Goal: Task Accomplishment & Management: Manage account settings

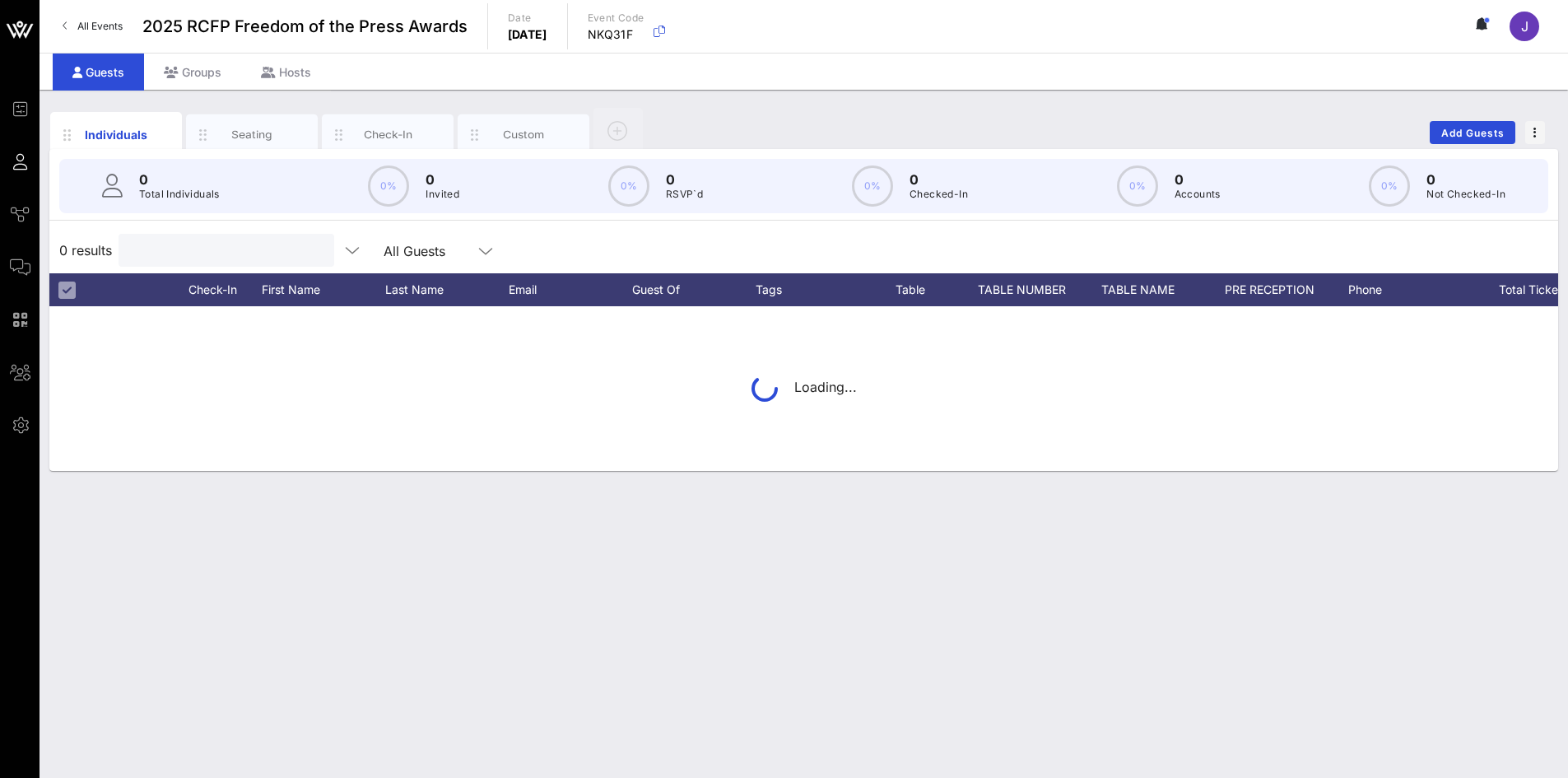
click at [197, 251] on input "text" at bounding box center [224, 251] width 192 height 22
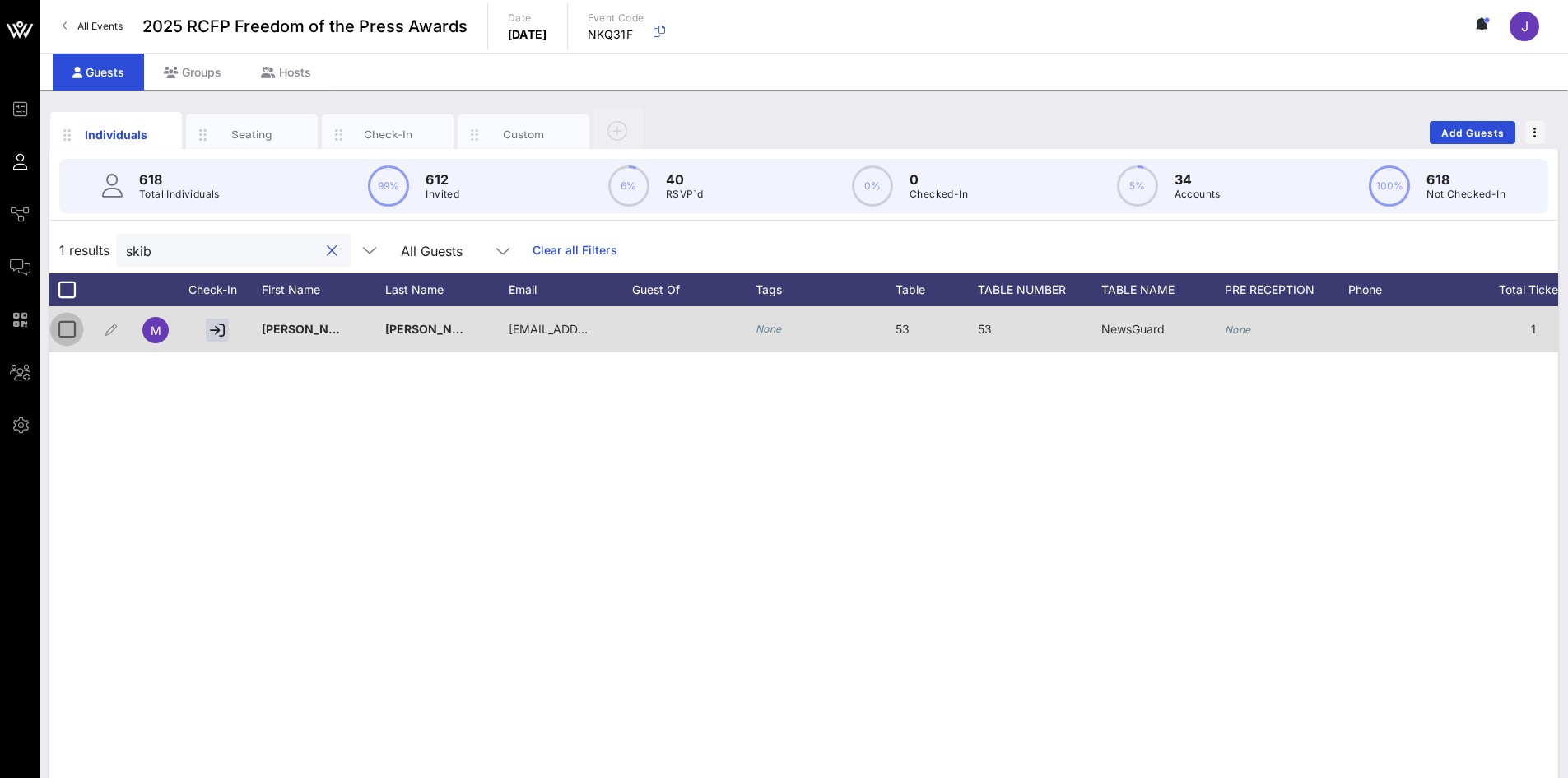
type input "skib"
click at [55, 336] on div at bounding box center [66, 329] width 28 height 28
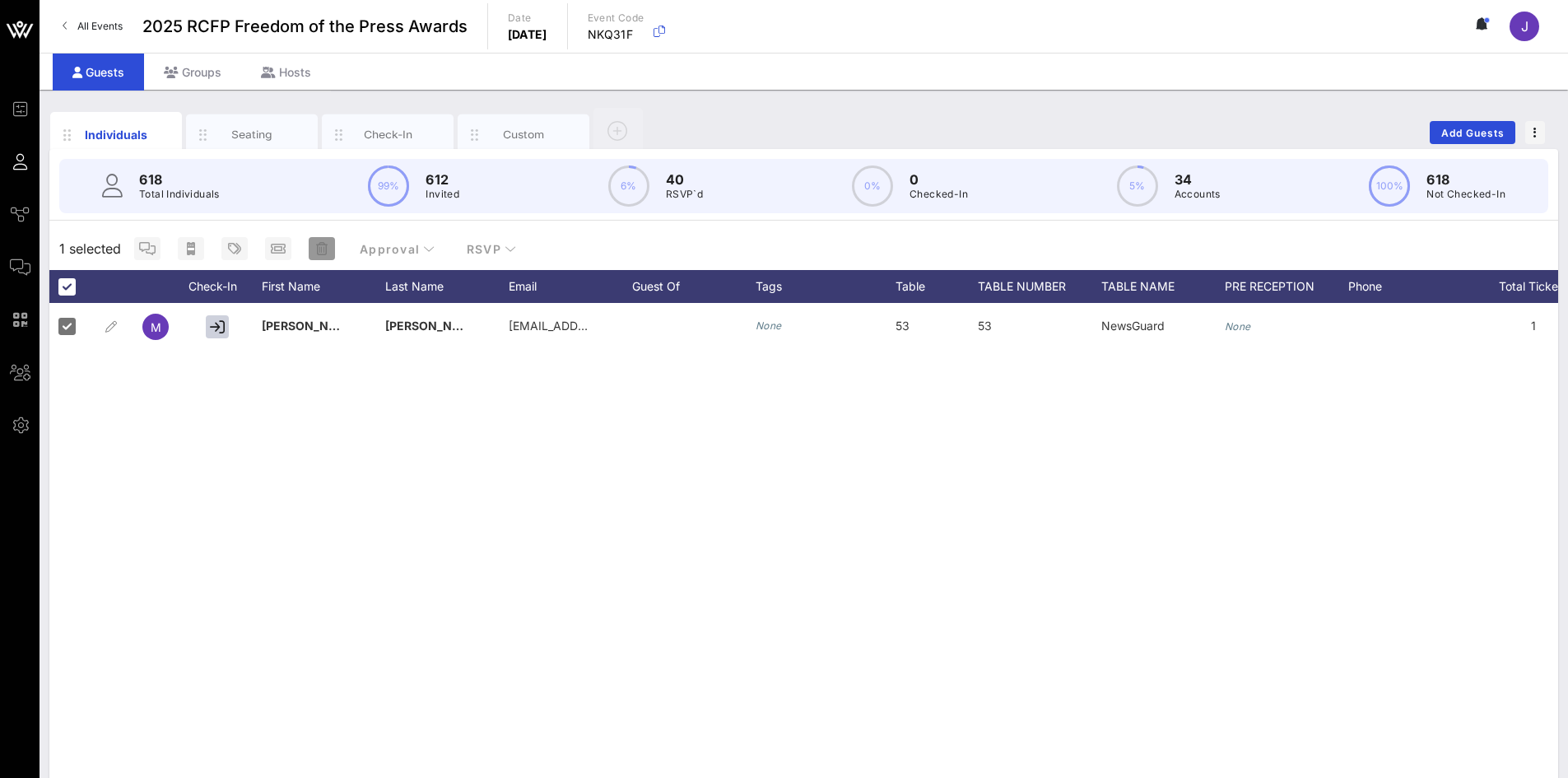
click at [321, 248] on icon "button" at bounding box center [321, 249] width 12 height 14
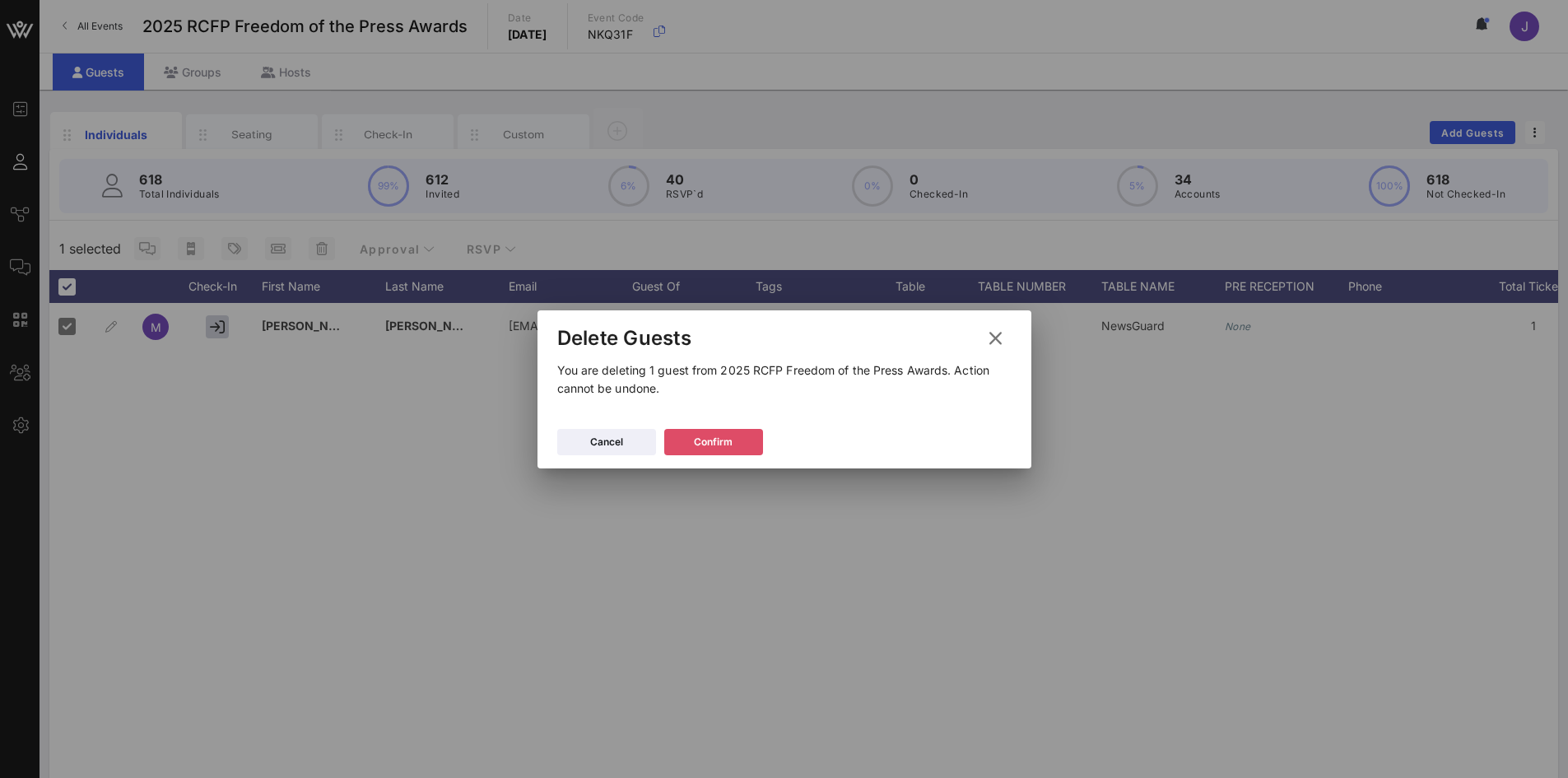
click at [731, 447] on div "Confirm" at bounding box center [713, 442] width 39 height 16
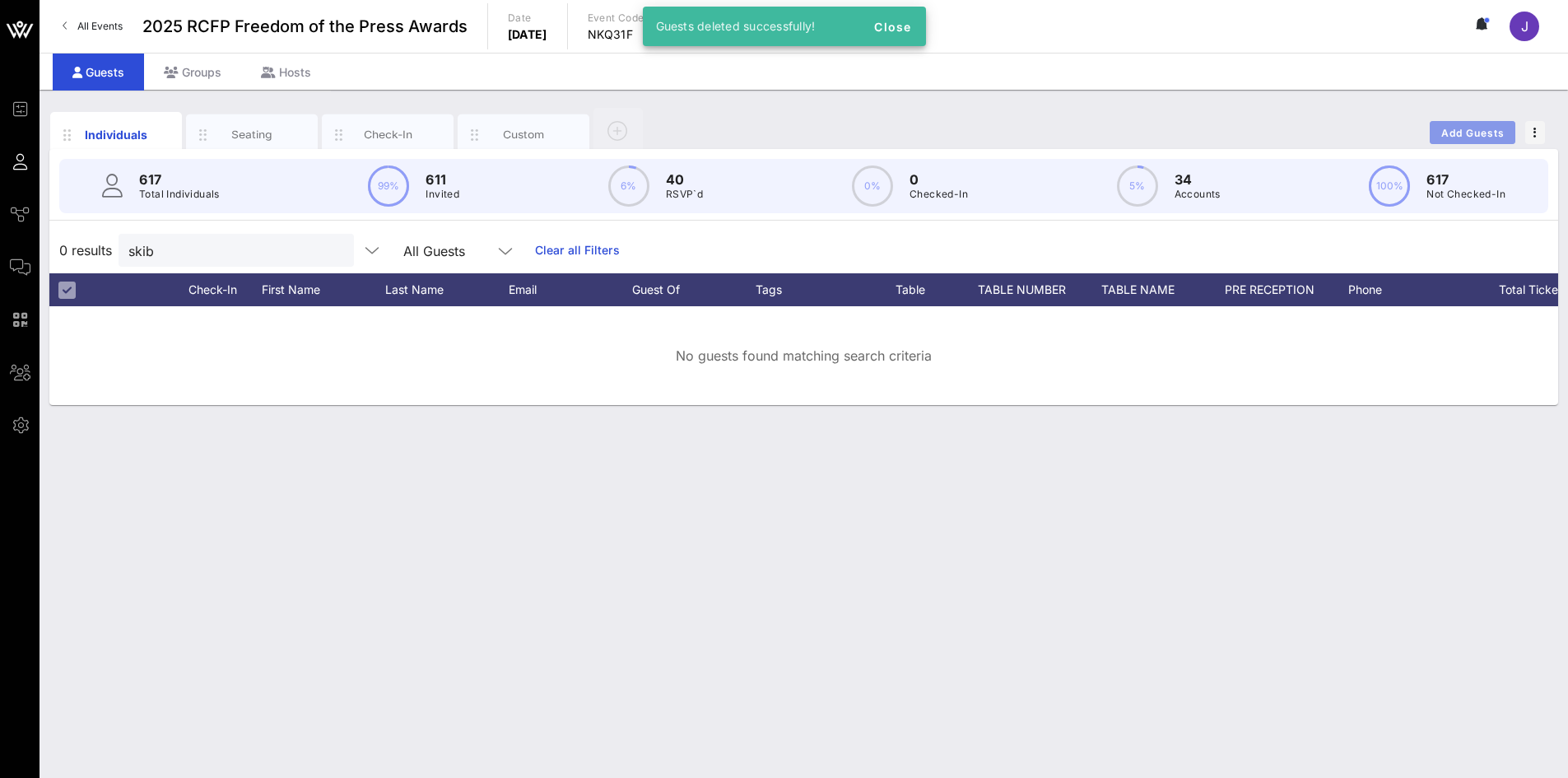
click at [1482, 128] on span "Add Guests" at bounding box center [1473, 133] width 65 height 13
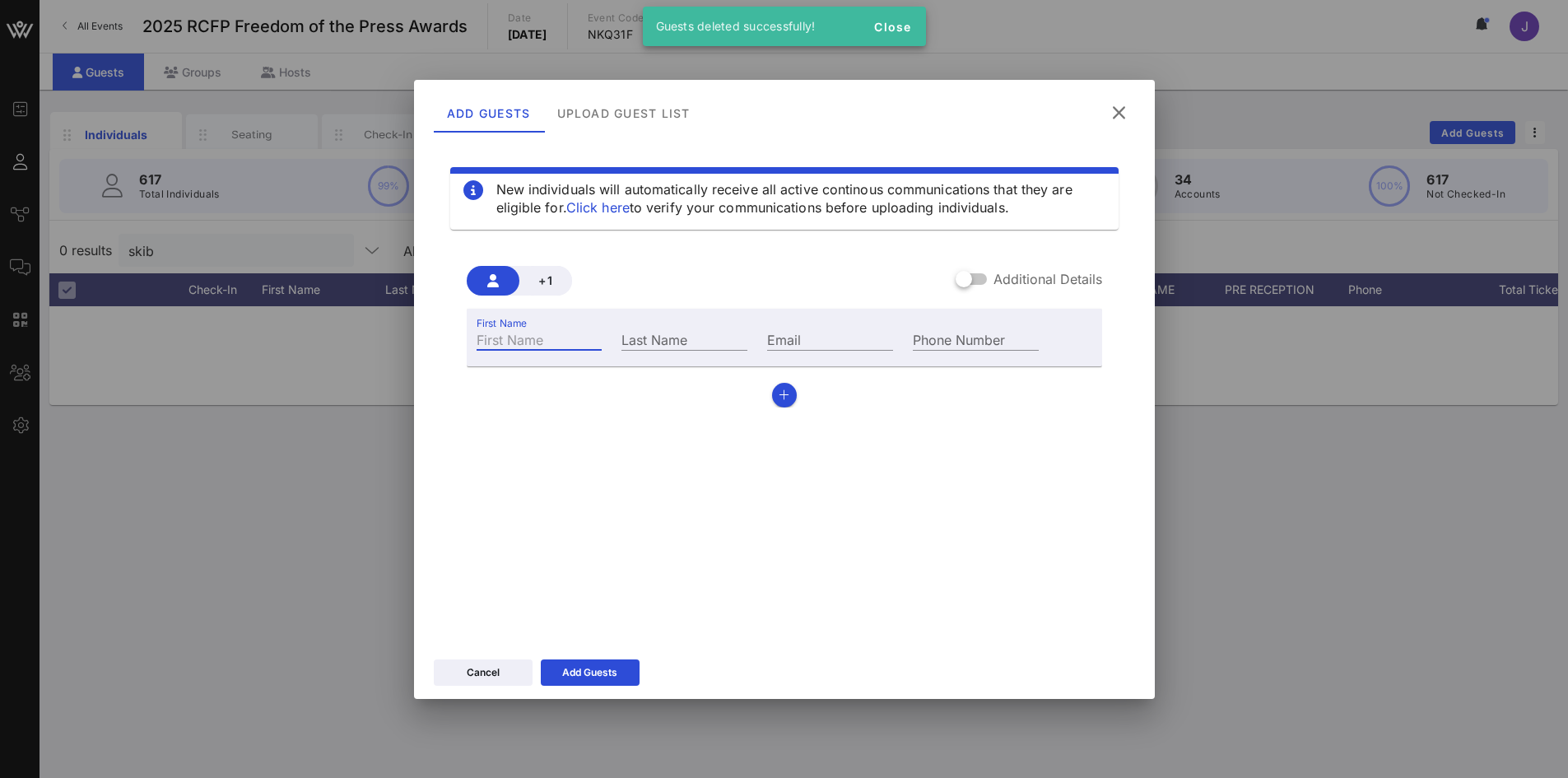
click at [488, 339] on input "First Name" at bounding box center [539, 340] width 126 height 22
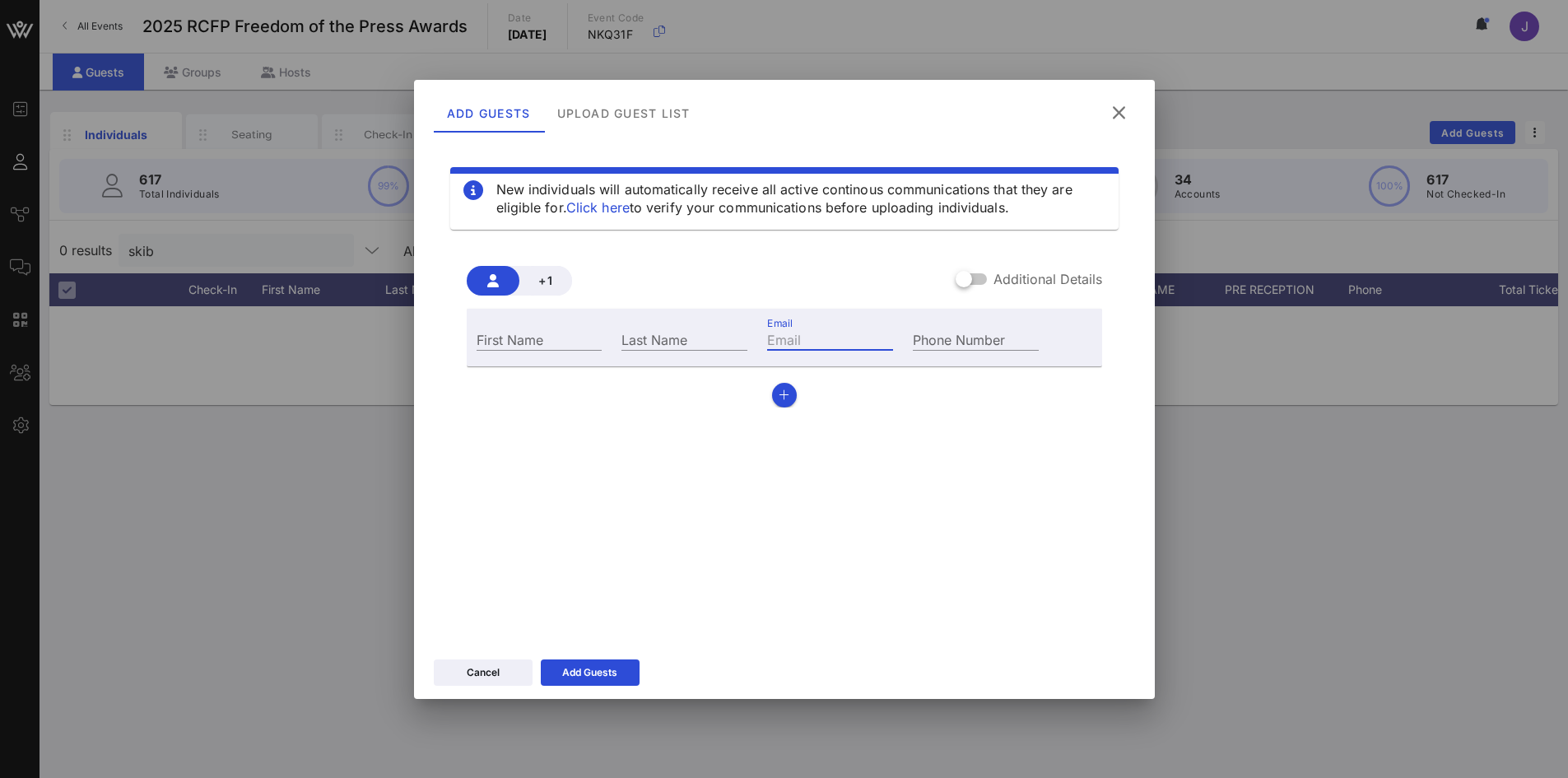
click at [805, 341] on input "Email" at bounding box center [830, 340] width 126 height 22
paste input "[PERSON_NAME][EMAIL_ADDRESS][PERSON_NAME][DOMAIN_NAME]"
type input "[PERSON_NAME][EMAIL_ADDRESS][PERSON_NAME][DOMAIN_NAME]"
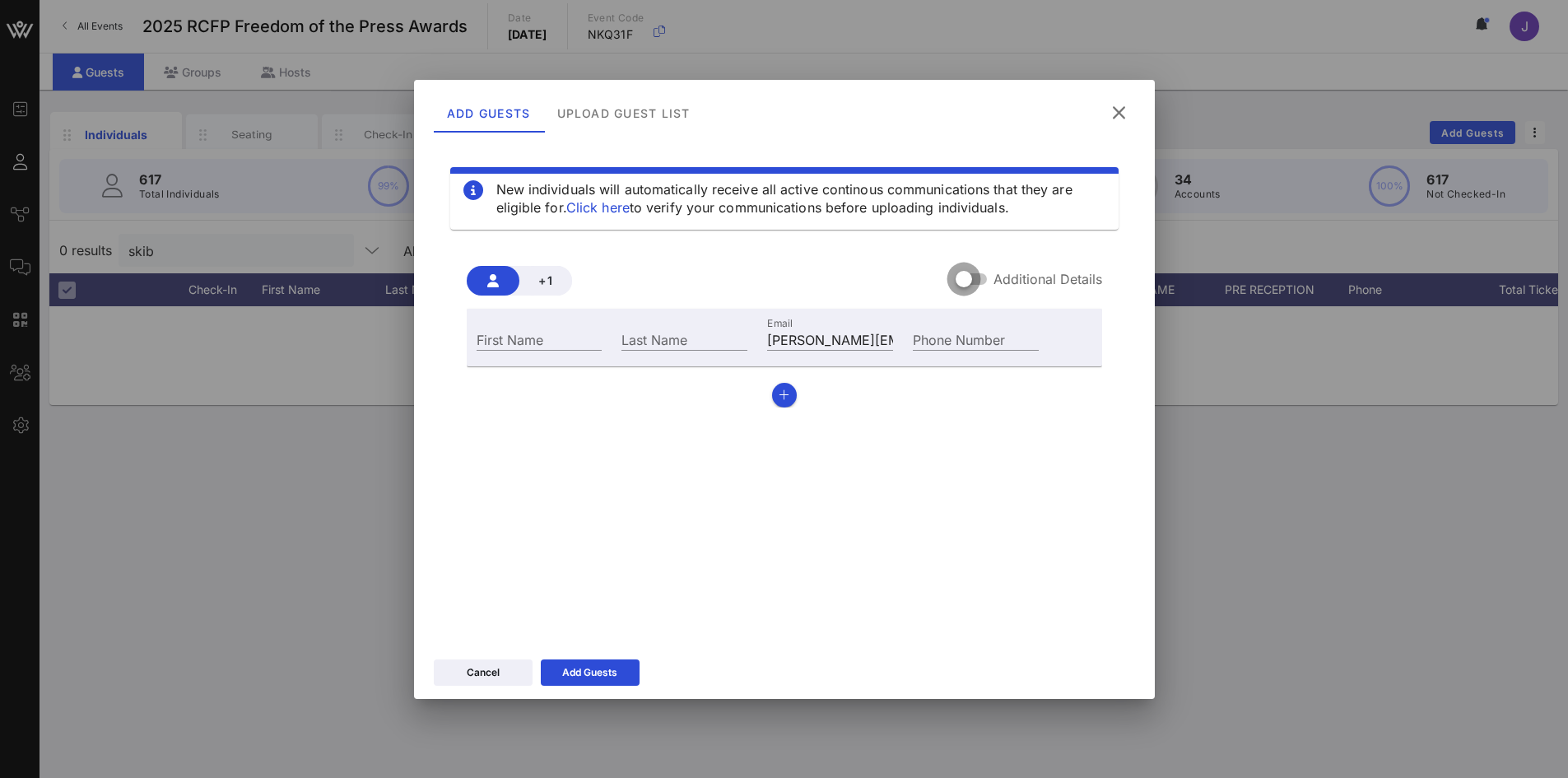
click at [969, 279] on div at bounding box center [963, 279] width 28 height 28
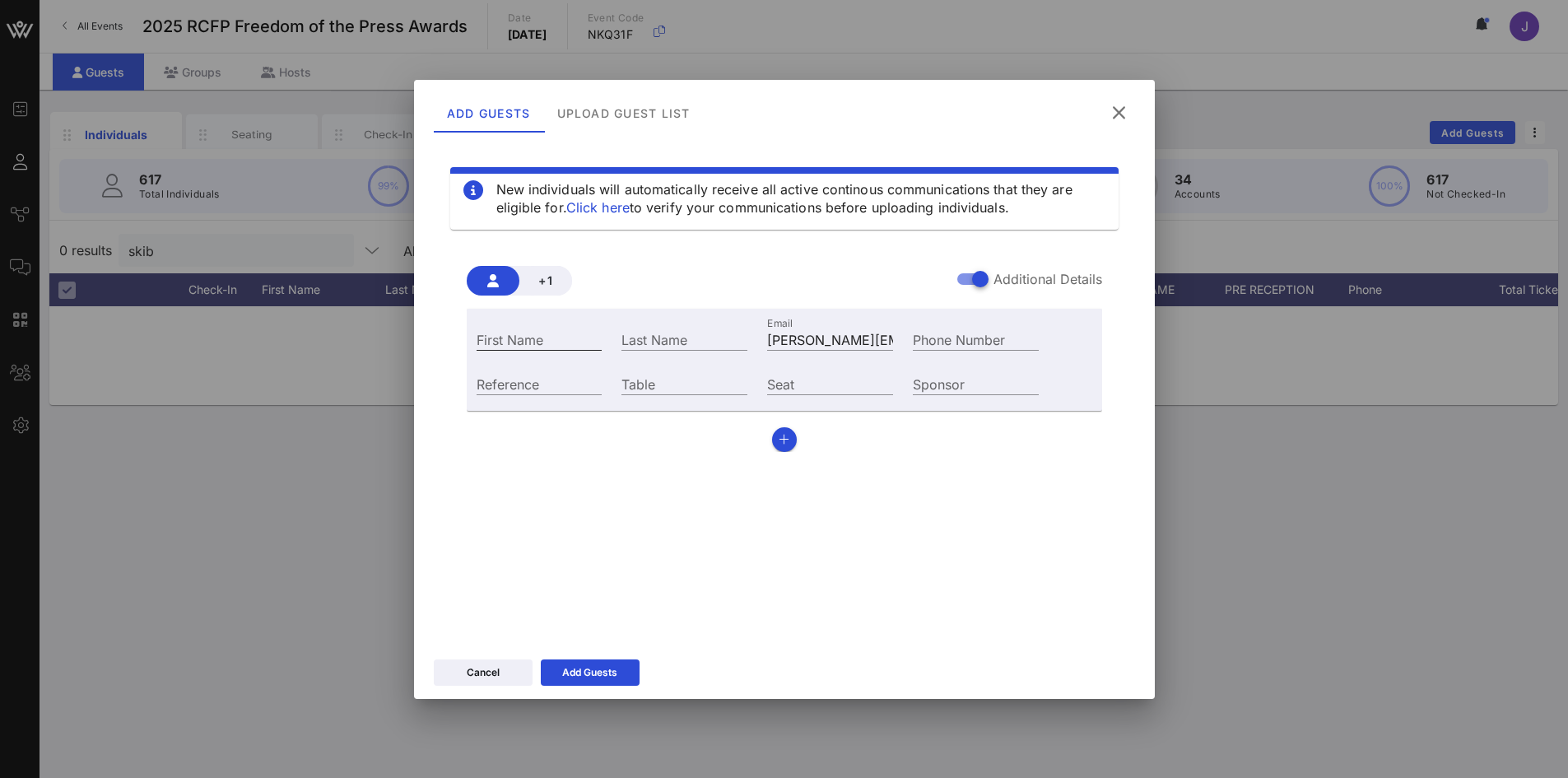
click at [557, 340] on input "First Name" at bounding box center [539, 340] width 126 height 22
type input "d"
type input "[PERSON_NAME]"
click at [656, 374] on input "Table" at bounding box center [684, 384] width 126 height 22
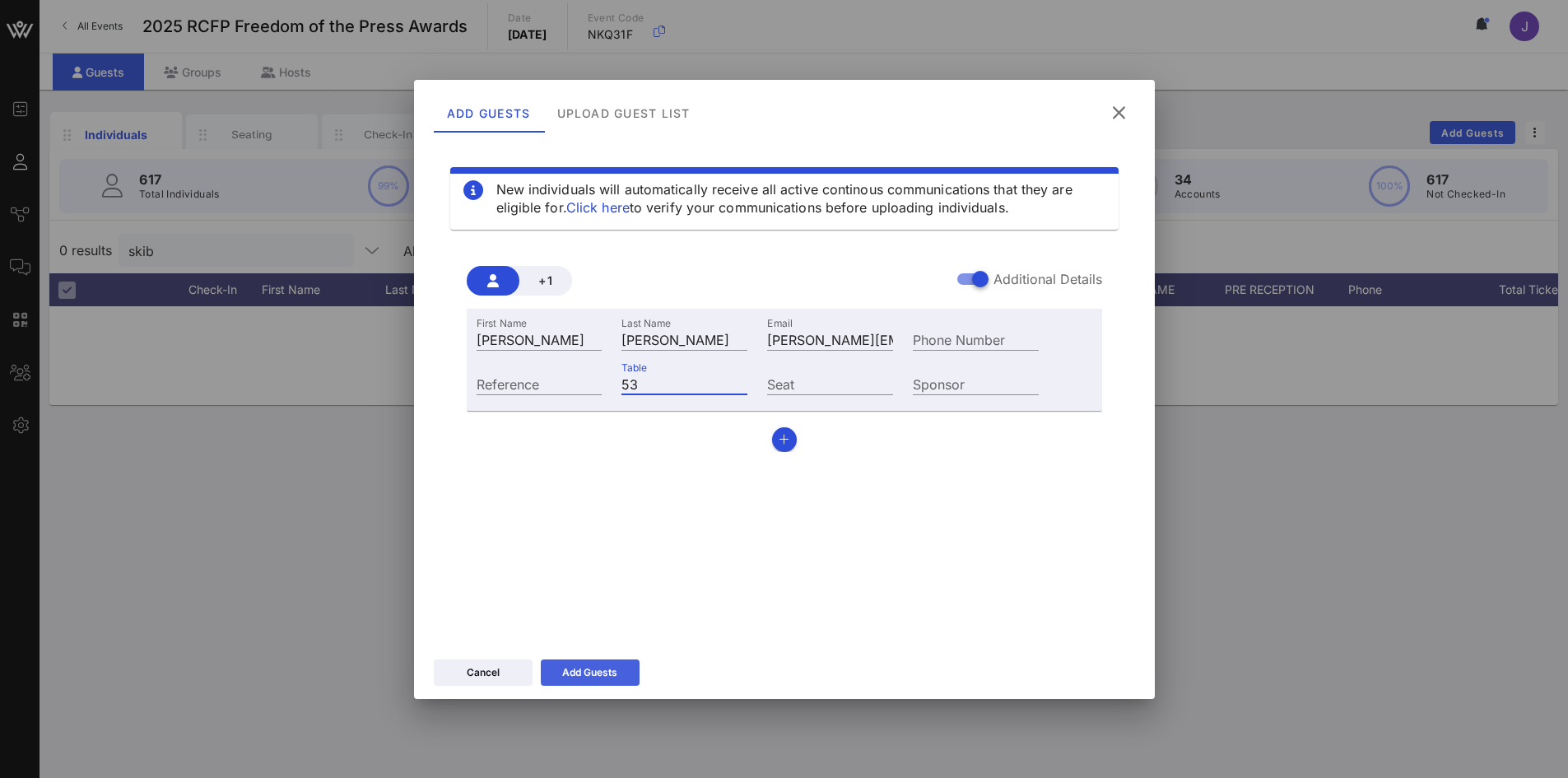
type input "53"
click at [629, 684] on button "Add Guests" at bounding box center [590, 672] width 99 height 26
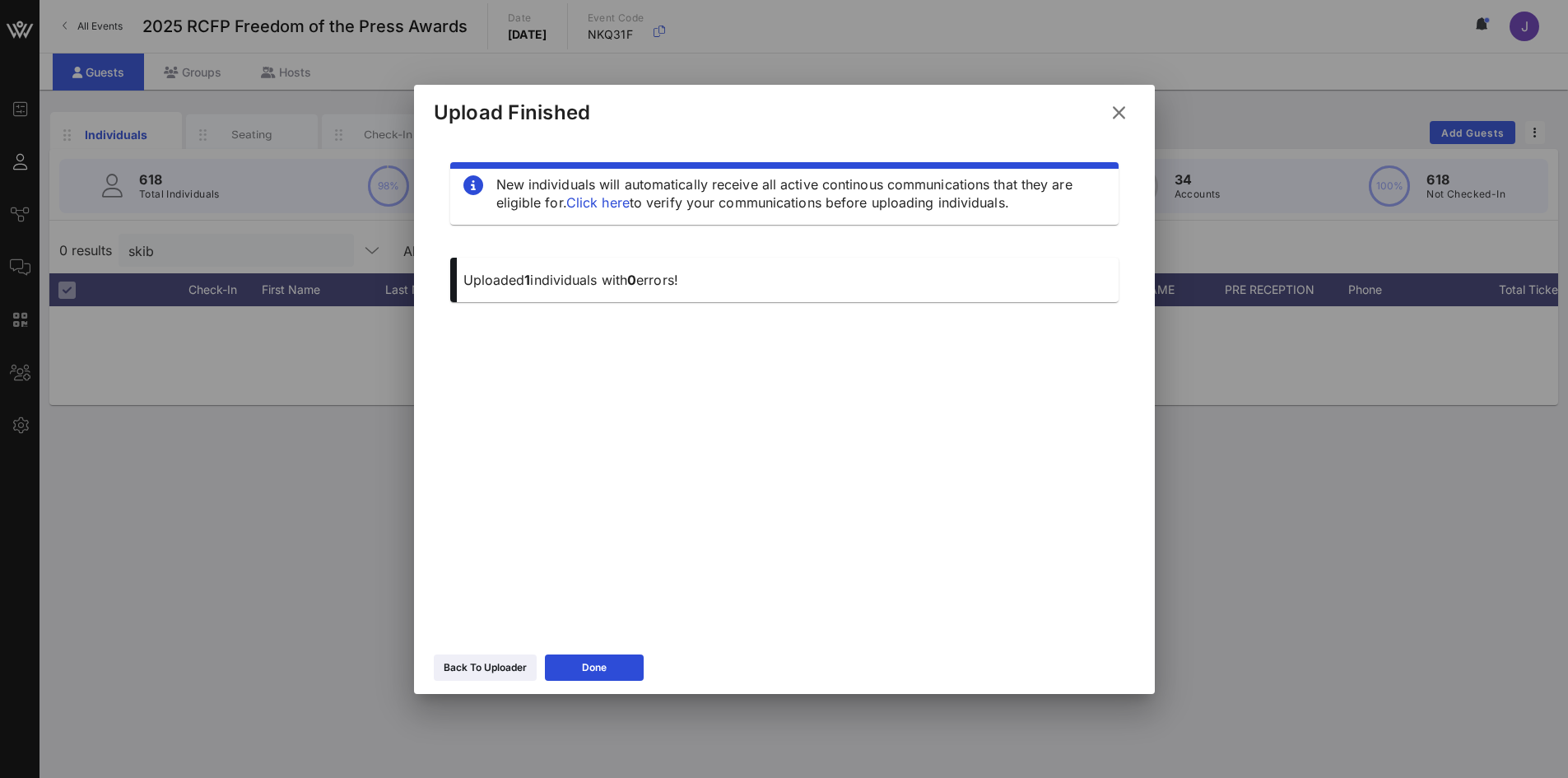
click at [574, 682] on div "Back To Uploader Done" at bounding box center [784, 670] width 741 height 48
click at [577, 674] on button "Done" at bounding box center [594, 667] width 99 height 26
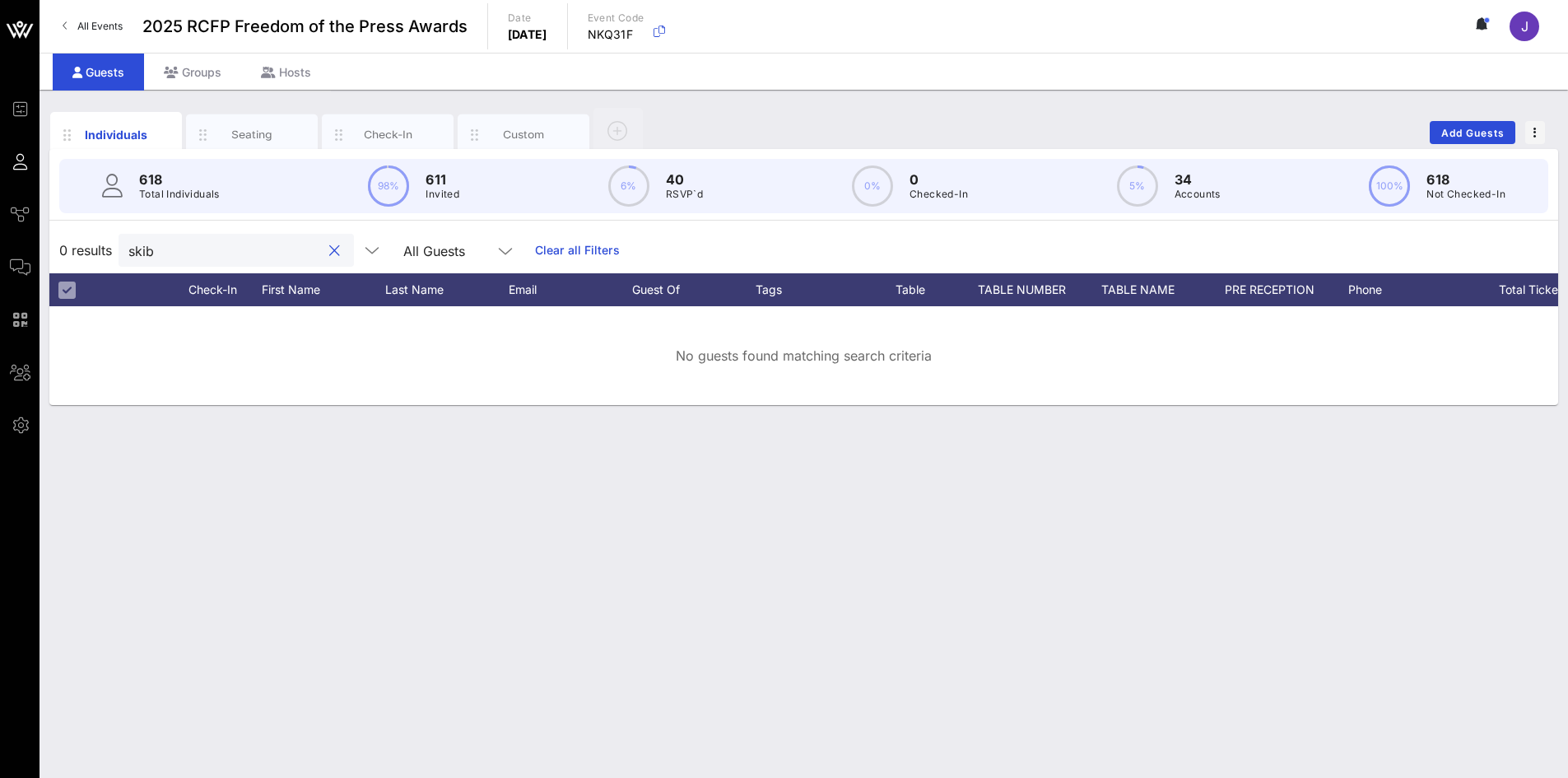
click at [168, 253] on input "skib" at bounding box center [224, 251] width 192 height 22
drag, startPoint x: 167, startPoint y: 254, endPoint x: 154, endPoint y: 257, distance: 13.3
click at [154, 257] on input "skib" at bounding box center [224, 251] width 192 height 22
click at [153, 257] on input "skib" at bounding box center [224, 251] width 192 height 22
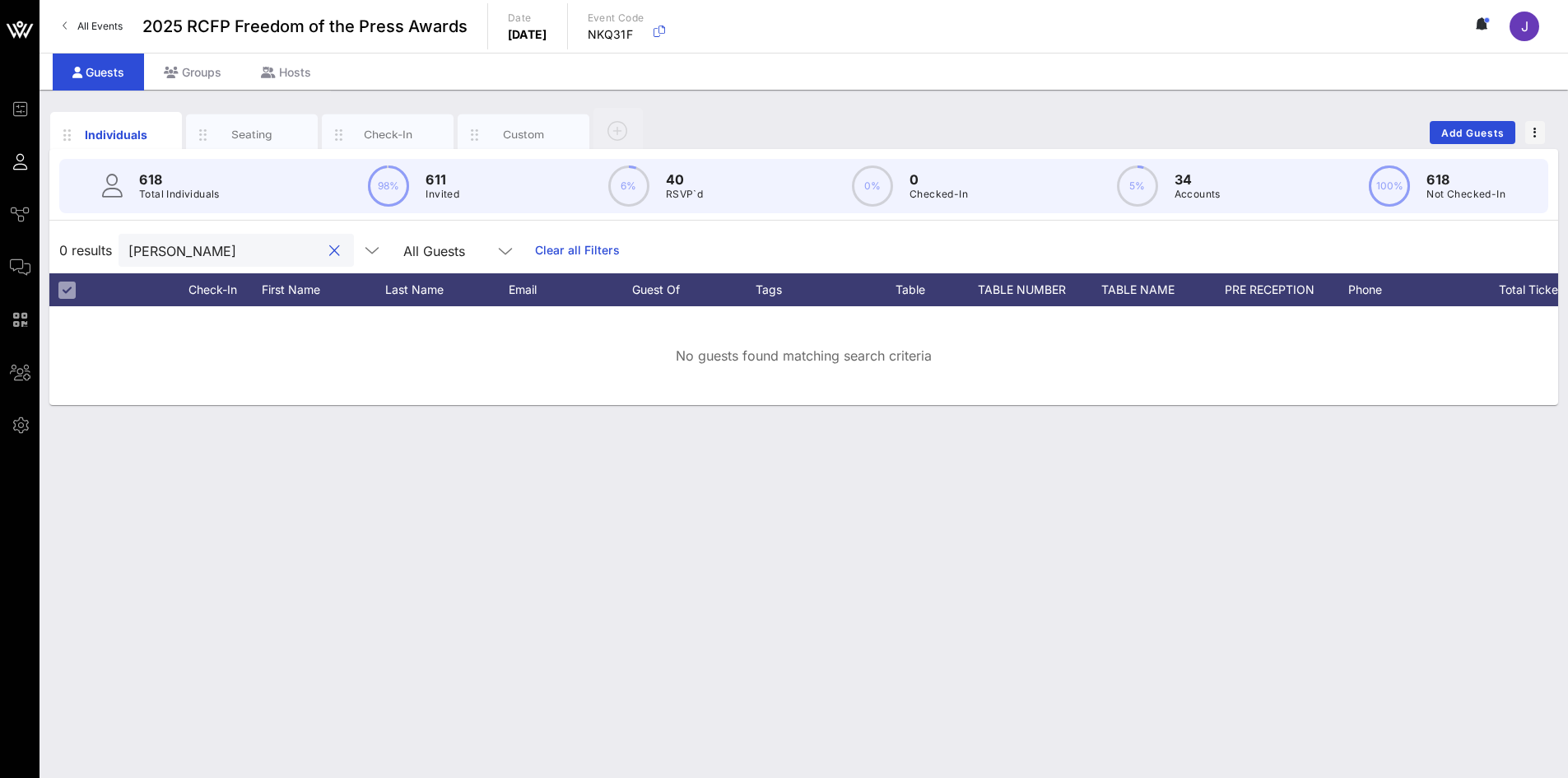
type input "[PERSON_NAME]"
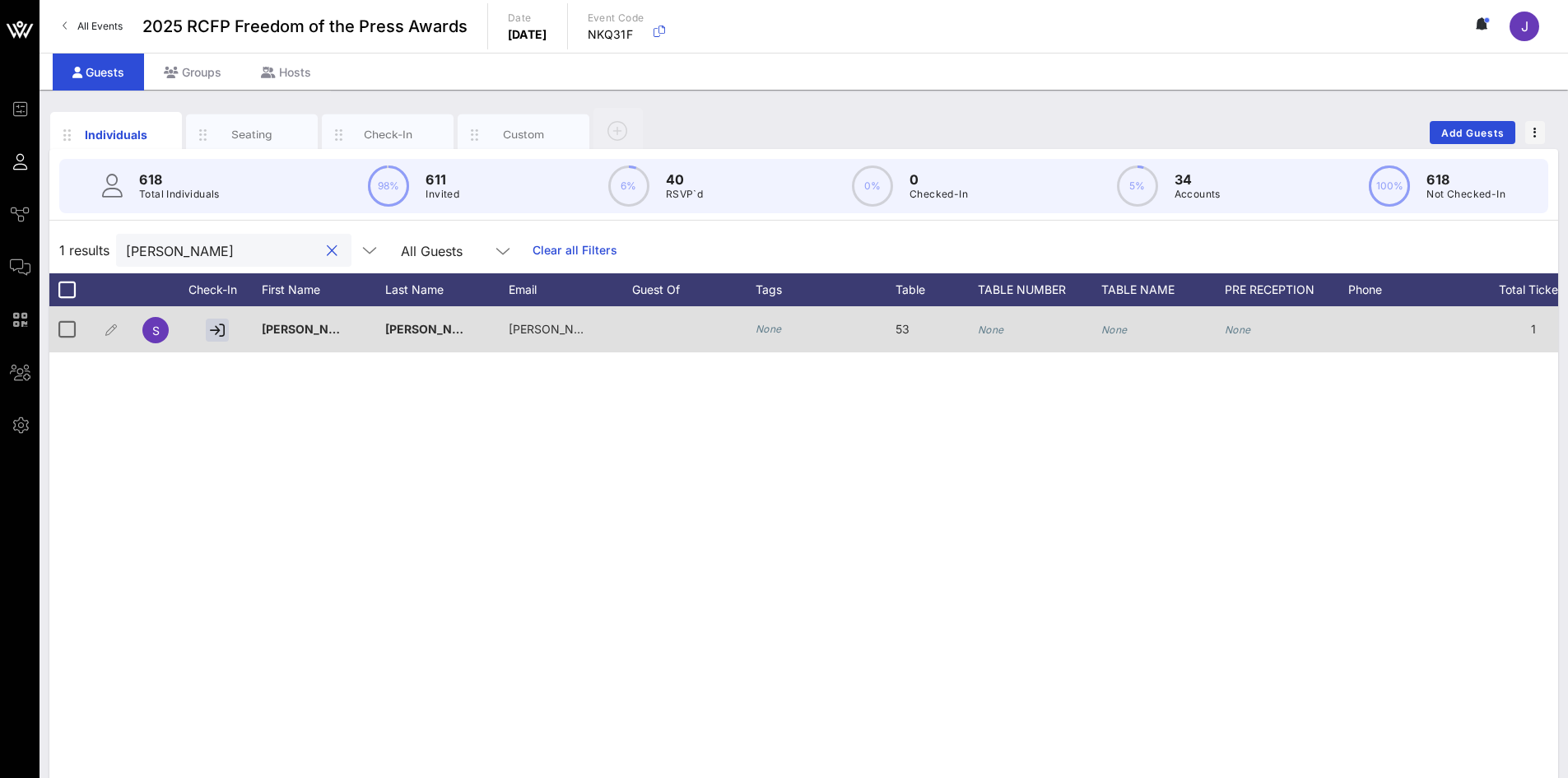
click at [999, 335] on icon "None" at bounding box center [991, 330] width 26 height 13
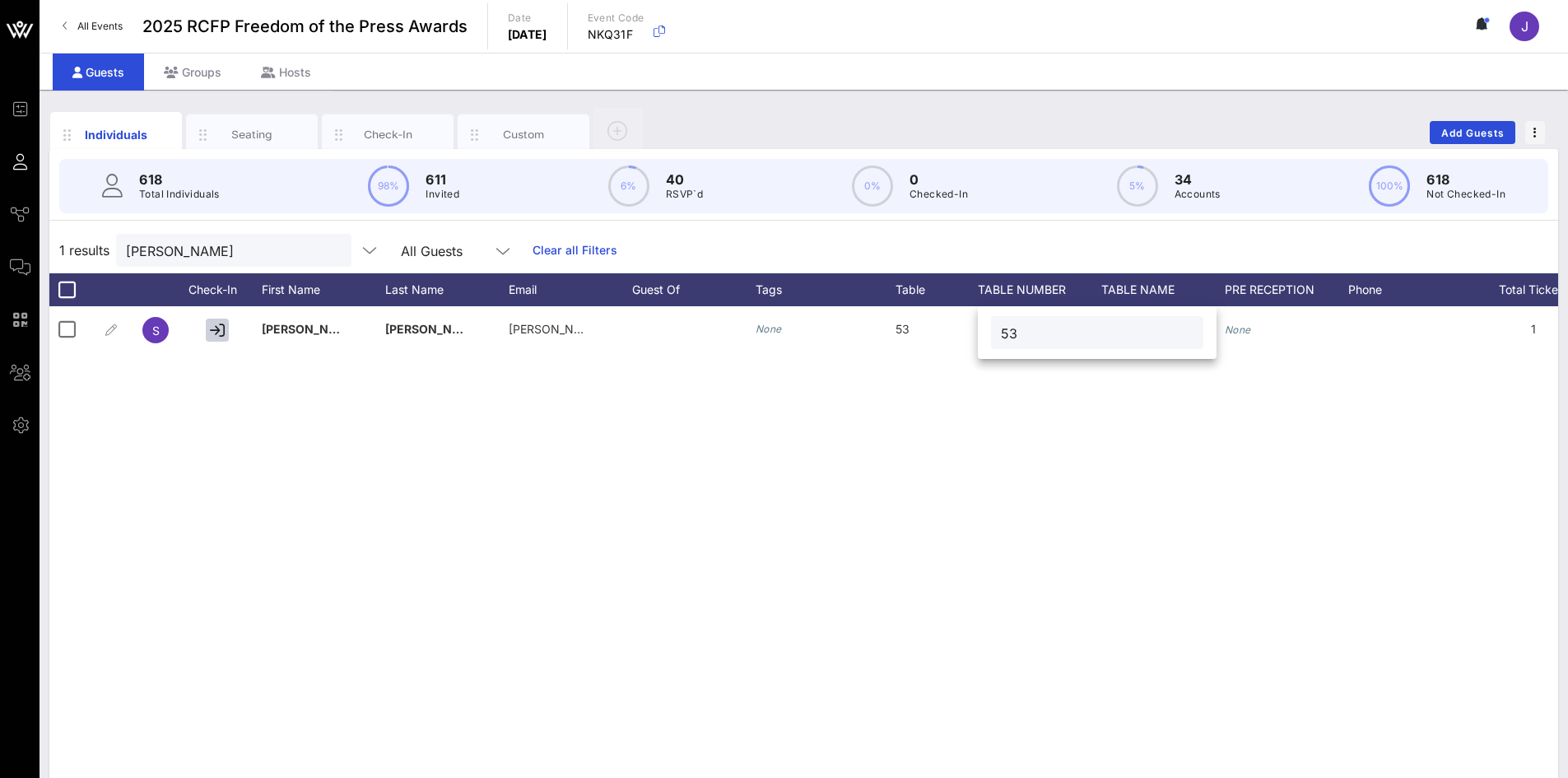
type input "53"
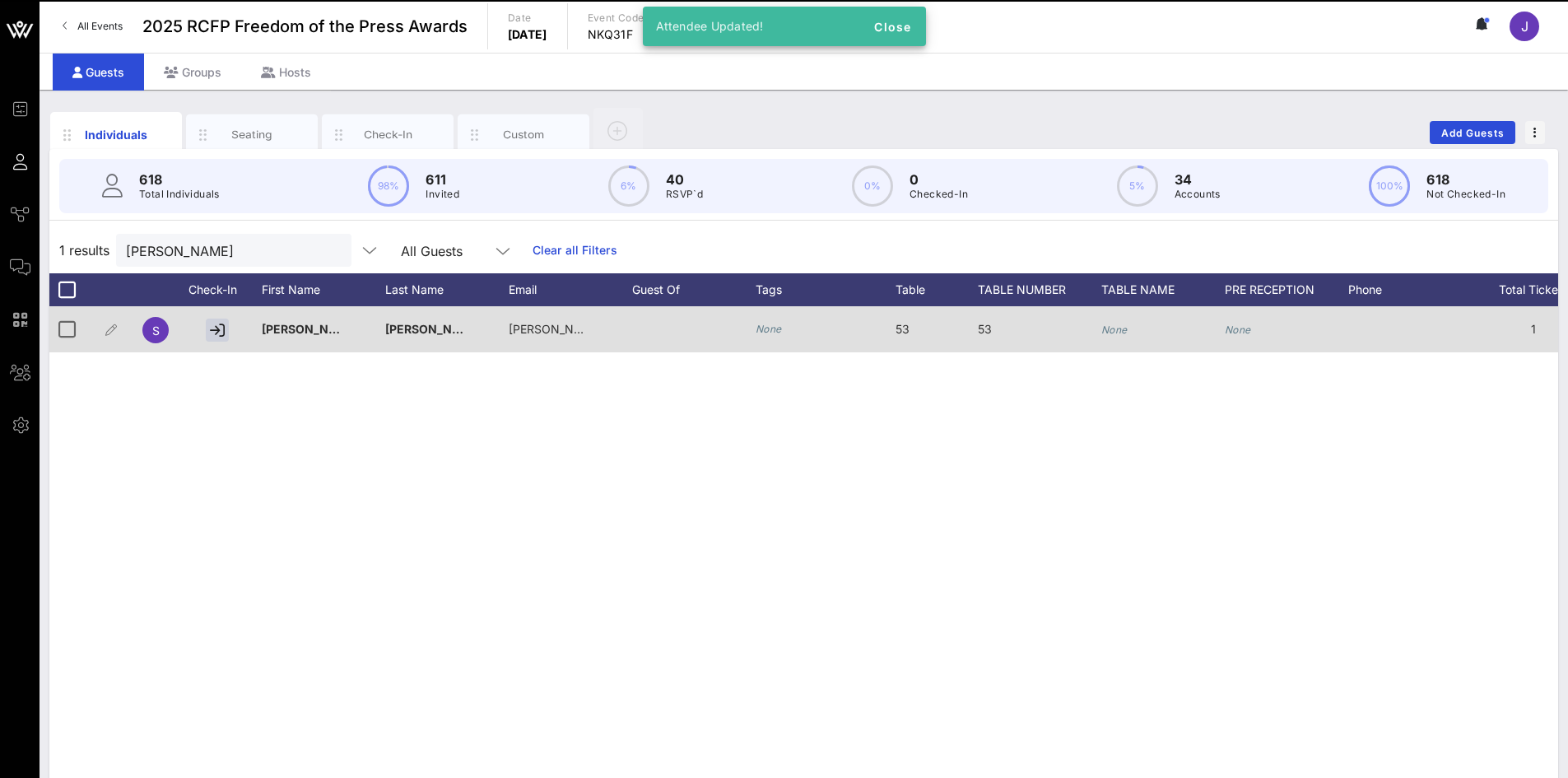
click at [1127, 342] on div "None" at bounding box center [1114, 329] width 26 height 46
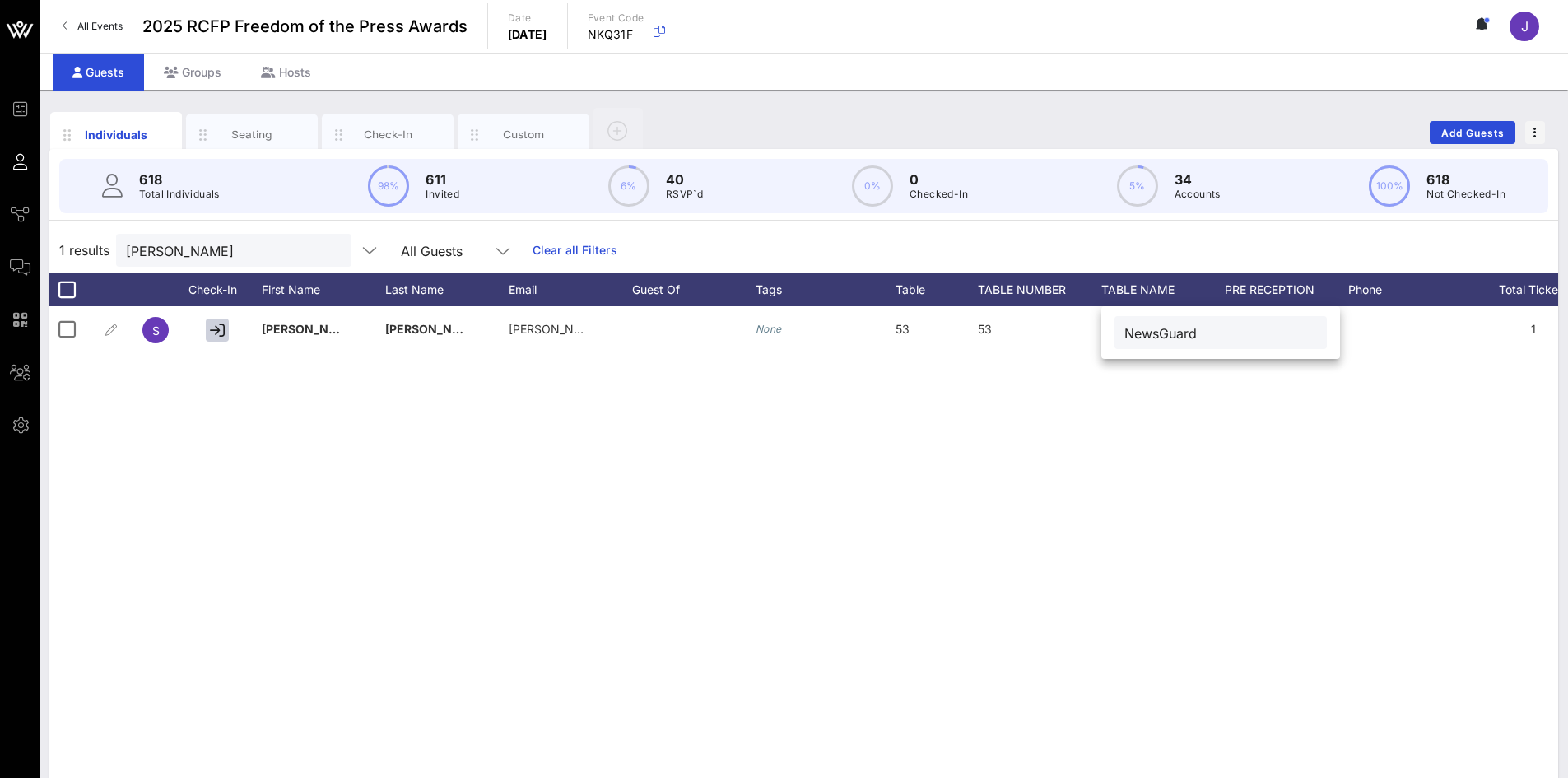
type input "NewsGuard"
drag, startPoint x: 188, startPoint y: 253, endPoint x: 96, endPoint y: 197, distance: 107.7
click at [74, 227] on div "1 results [PERSON_NAME] All Guests Clear all Filters" at bounding box center [804, 250] width 1509 height 46
type input "verdi"
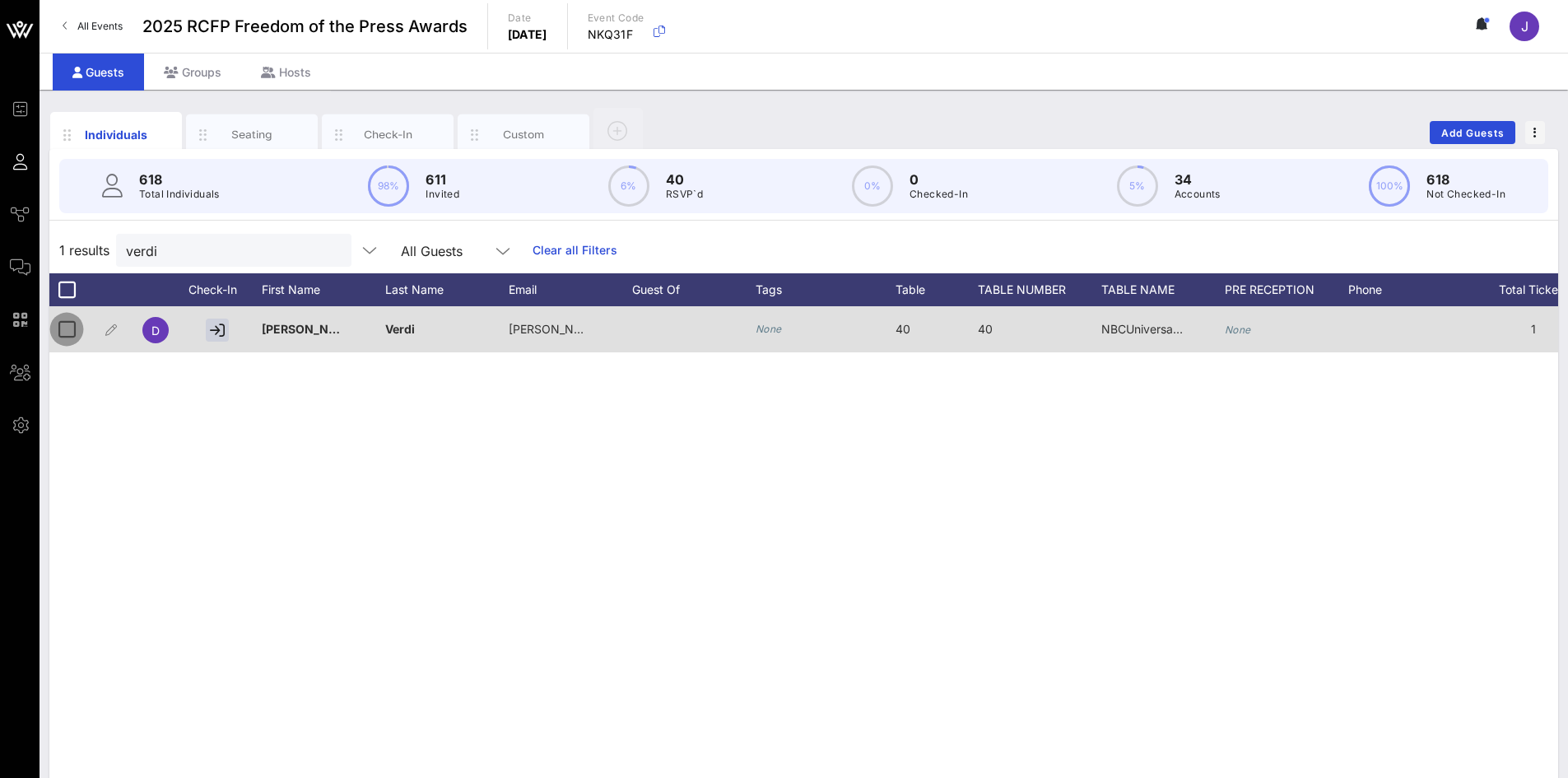
click at [64, 330] on div at bounding box center [66, 329] width 28 height 28
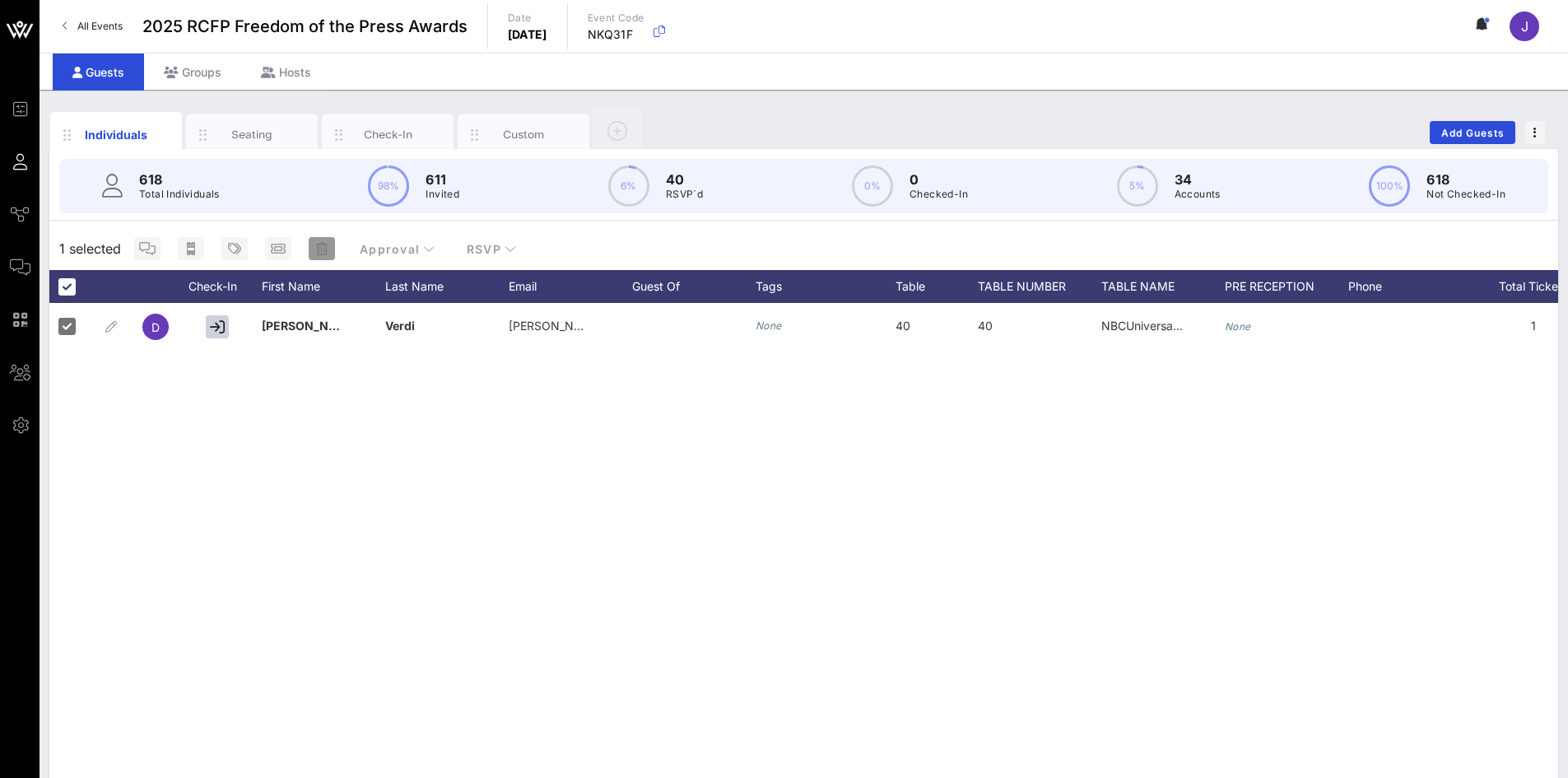
click at [321, 253] on icon "button" at bounding box center [321, 249] width 12 height 14
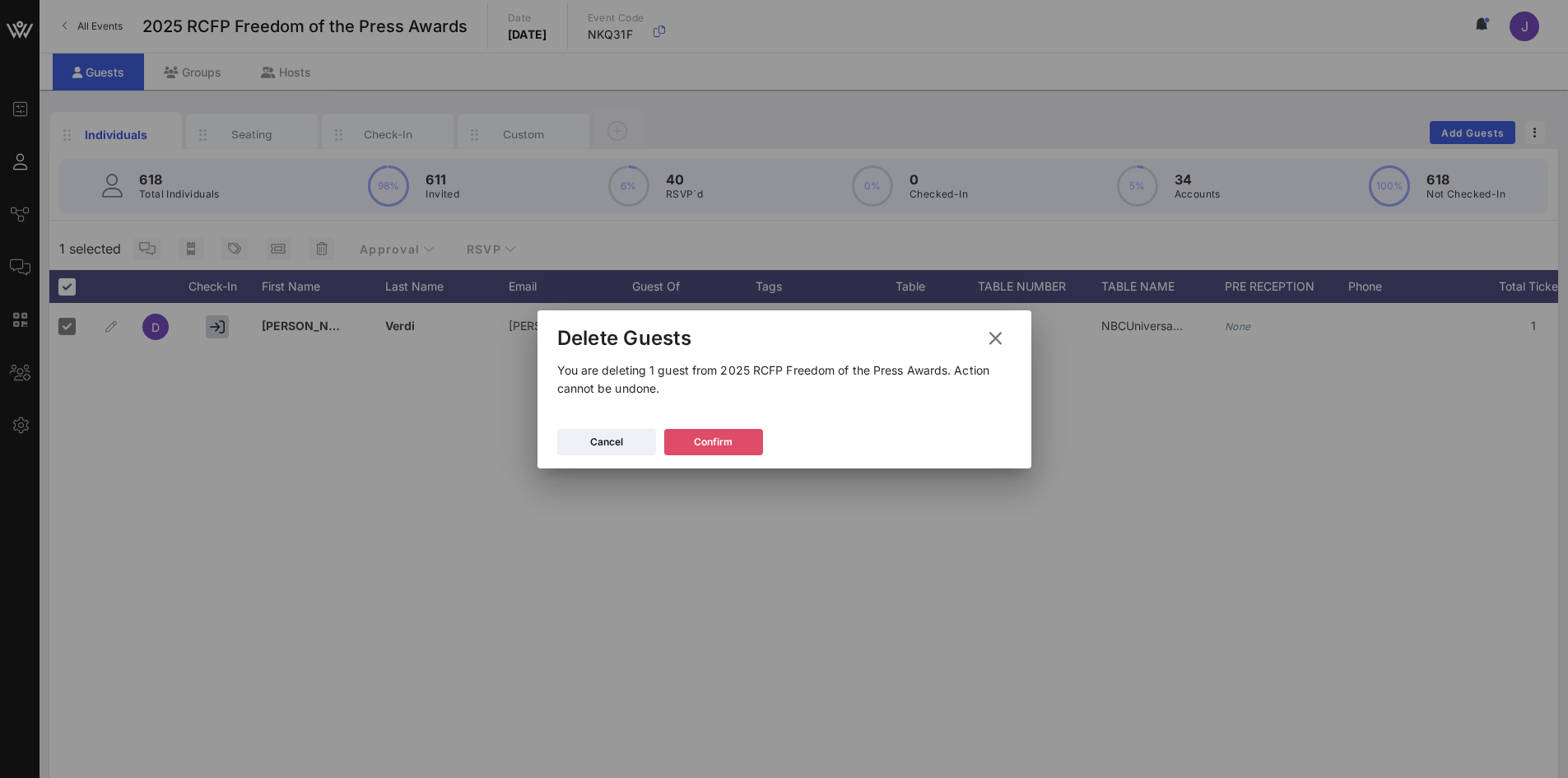
drag, startPoint x: 727, startPoint y: 438, endPoint x: 902, endPoint y: 401, distance: 178.9
click at [728, 438] on div "Confirm" at bounding box center [713, 442] width 39 height 16
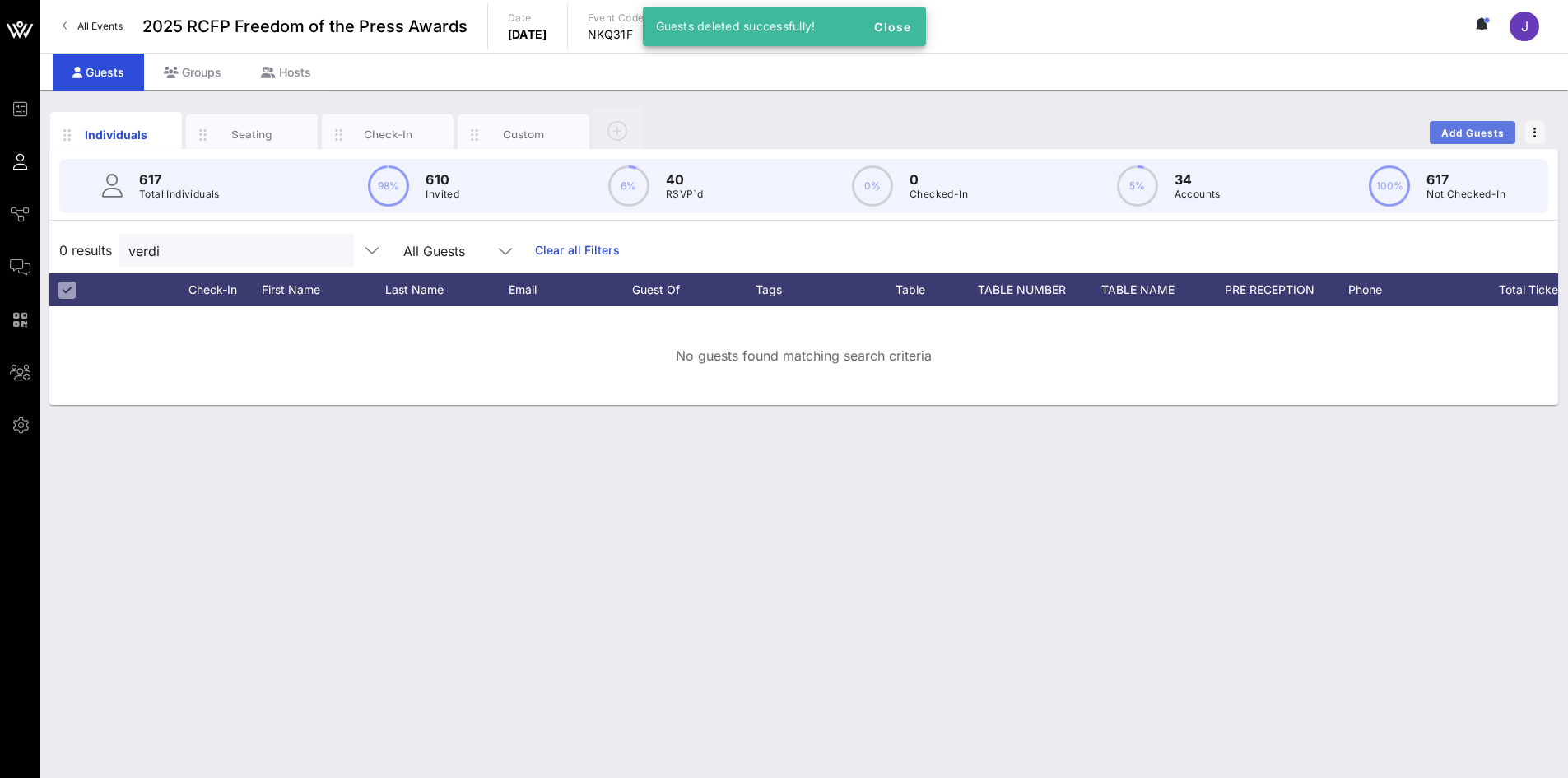
click at [1478, 133] on span "Add Guests" at bounding box center [1473, 133] width 65 height 13
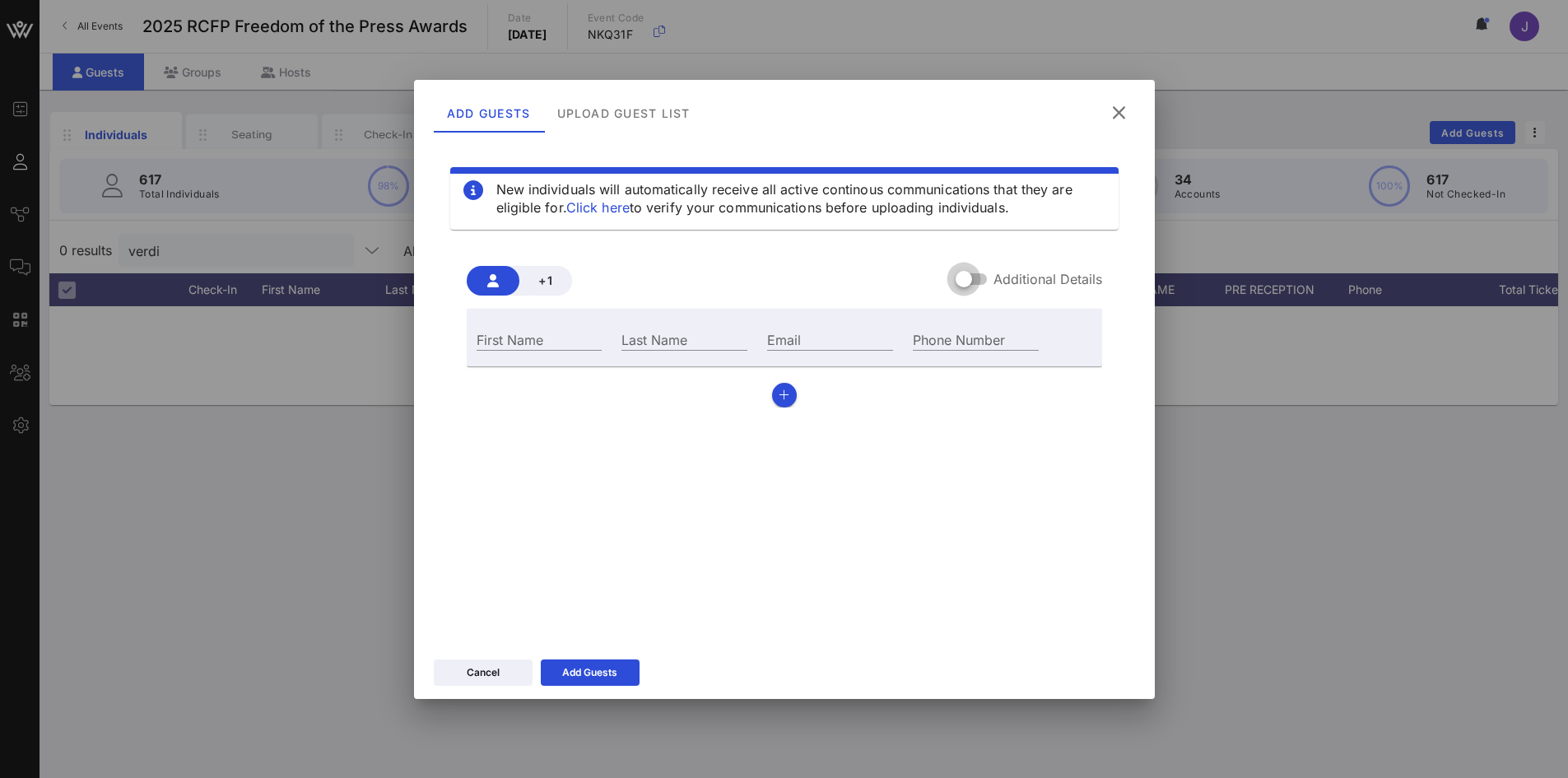
click at [980, 283] on div at bounding box center [971, 279] width 31 height 20
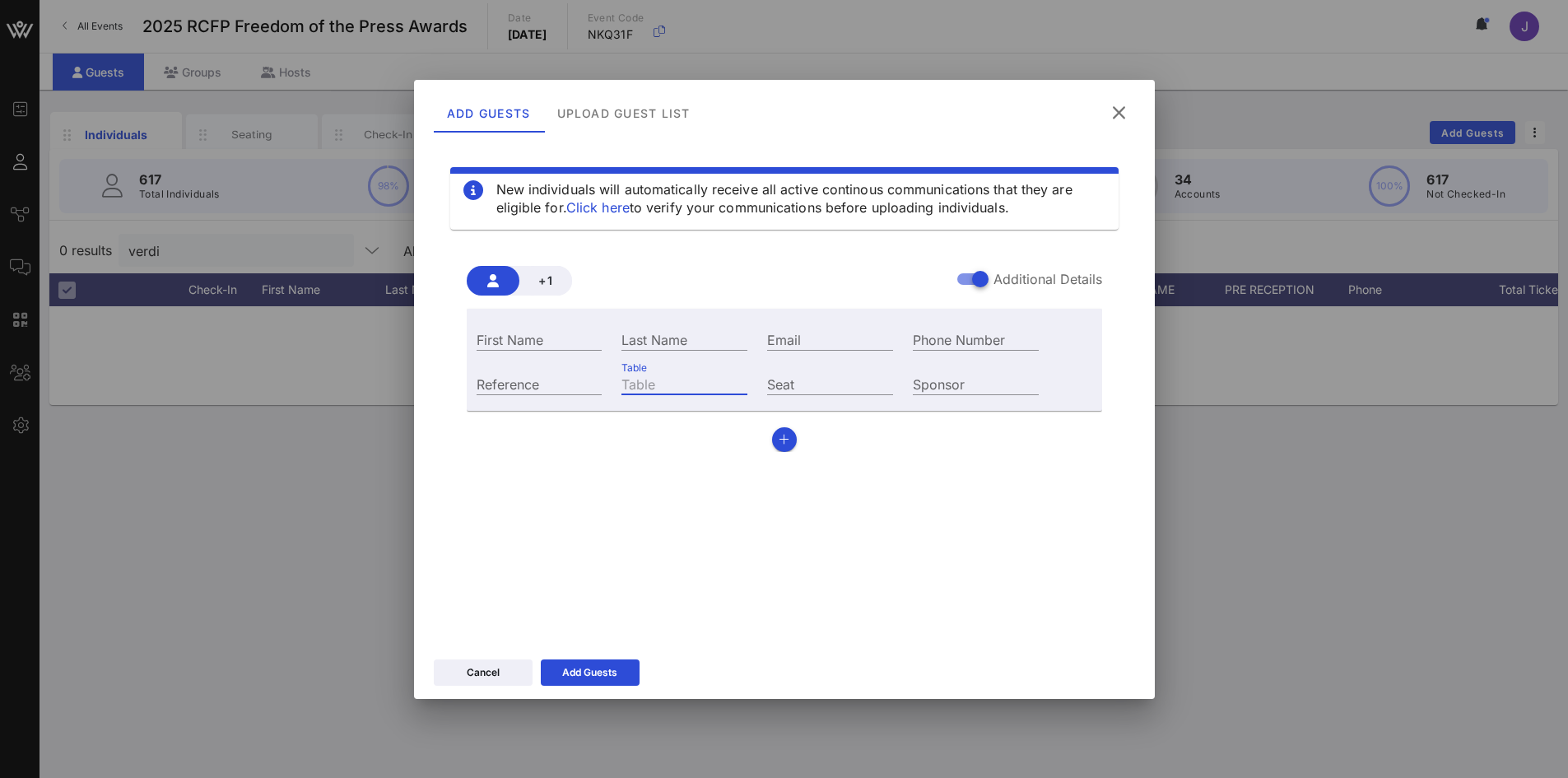
click at [681, 379] on input "Table" at bounding box center [684, 384] width 126 height 22
click at [799, 339] on input "Email" at bounding box center [830, 340] width 126 height 22
paste input "[PERSON_NAME][EMAIL_ADDRESS][PERSON_NAME][DOMAIN_NAME]"
type input "[PERSON_NAME][EMAIL_ADDRESS][PERSON_NAME][DOMAIN_NAME]"
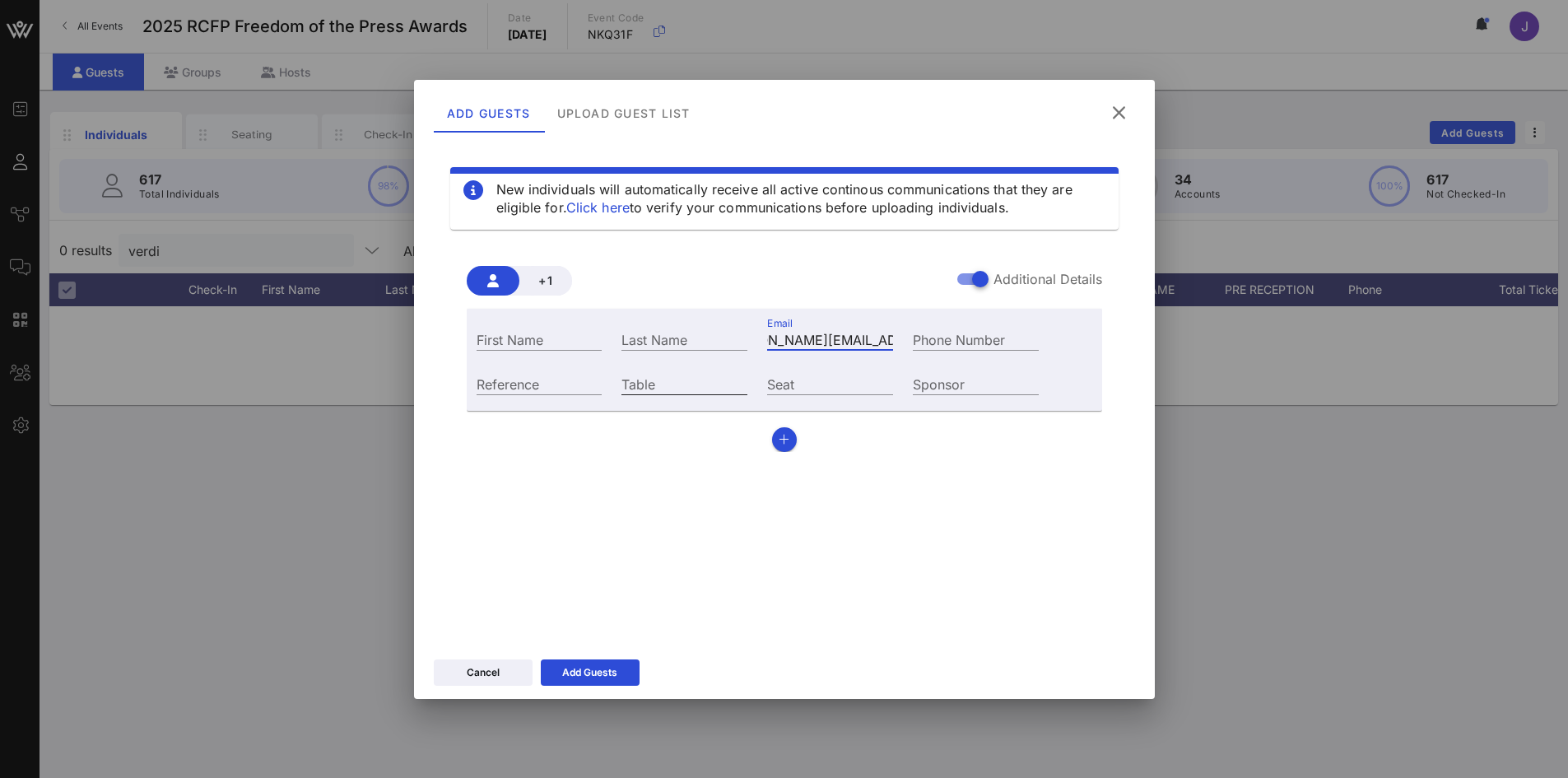
scroll to position [0, 0]
click at [704, 388] on input "Table" at bounding box center [684, 384] width 126 height 22
type input "40"
click at [571, 337] on input "First Name" at bounding box center [539, 340] width 126 height 22
type input "[PERSON_NAME]"
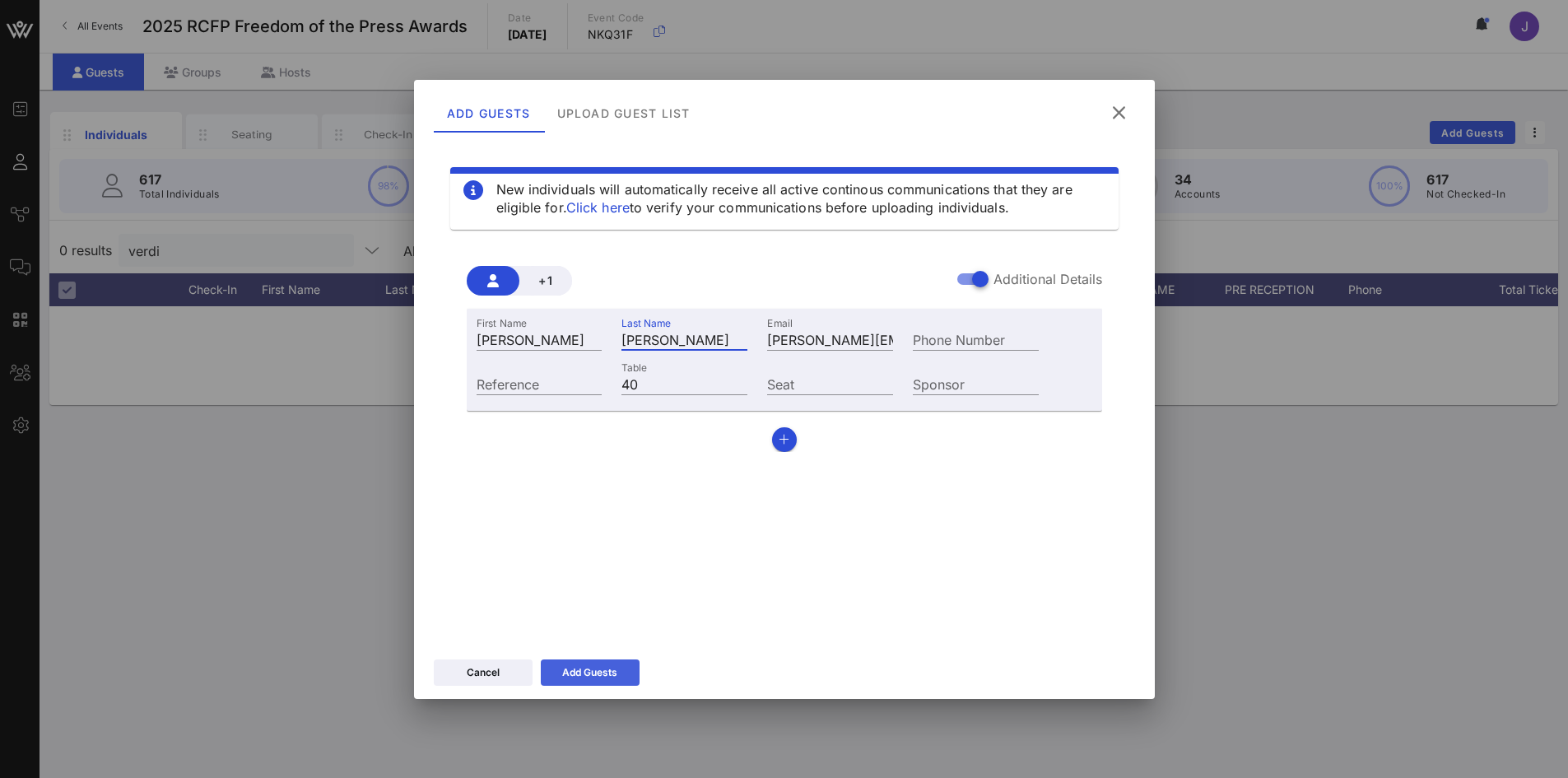
type input "[PERSON_NAME]"
click at [589, 681] on button "Add Guests" at bounding box center [590, 672] width 99 height 26
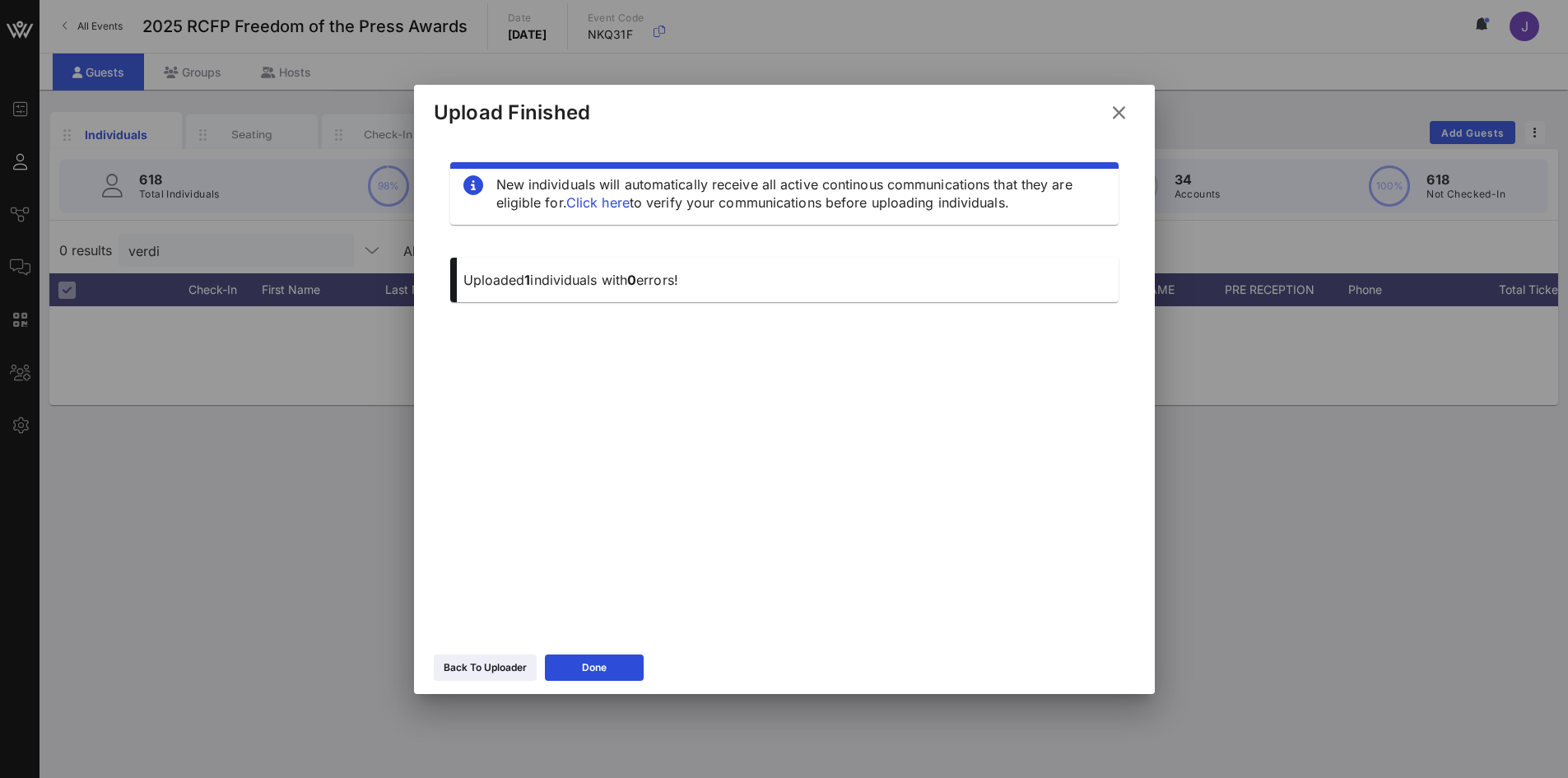
click at [596, 685] on div "Back To Uploader Done" at bounding box center [784, 670] width 741 height 48
click at [599, 663] on icon at bounding box center [594, 667] width 12 height 10
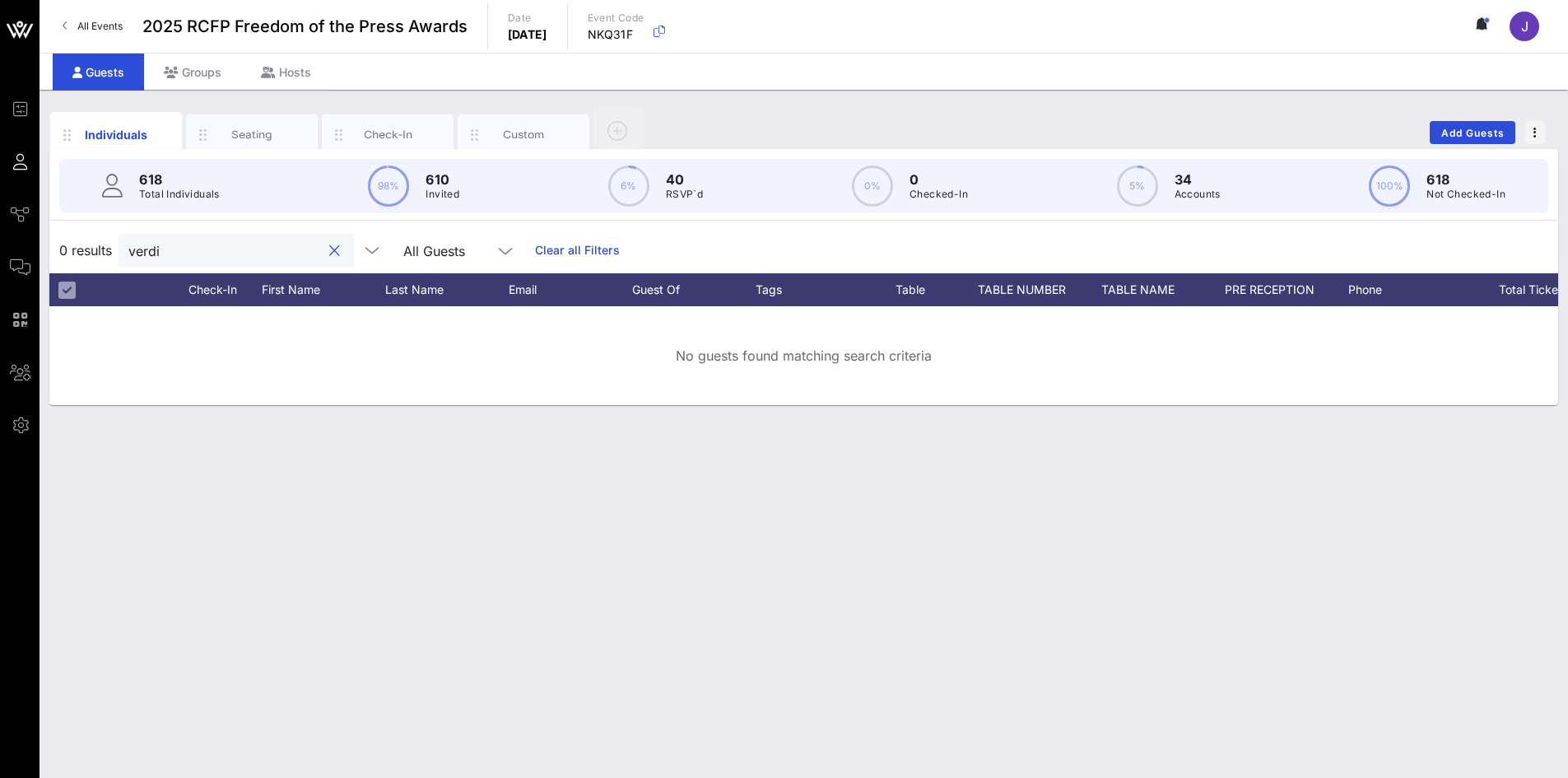
drag, startPoint x: 165, startPoint y: 241, endPoint x: 127, endPoint y: 225, distance: 41.2
click at [114, 228] on div "0 results verdi All Guests Clear all Filters" at bounding box center [804, 250] width 1509 height 46
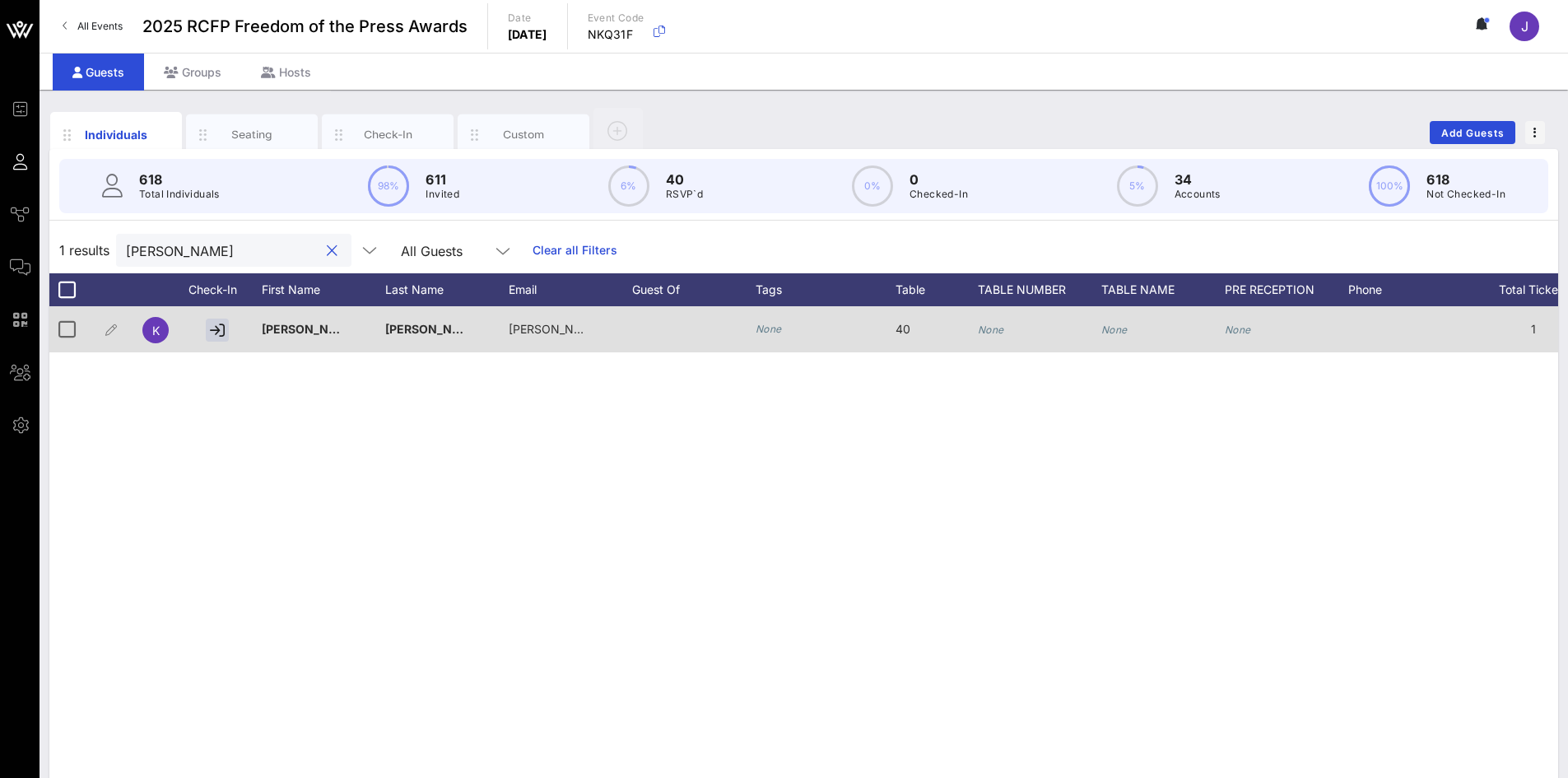
type input "[PERSON_NAME]"
click at [987, 321] on div "None" at bounding box center [991, 329] width 26 height 46
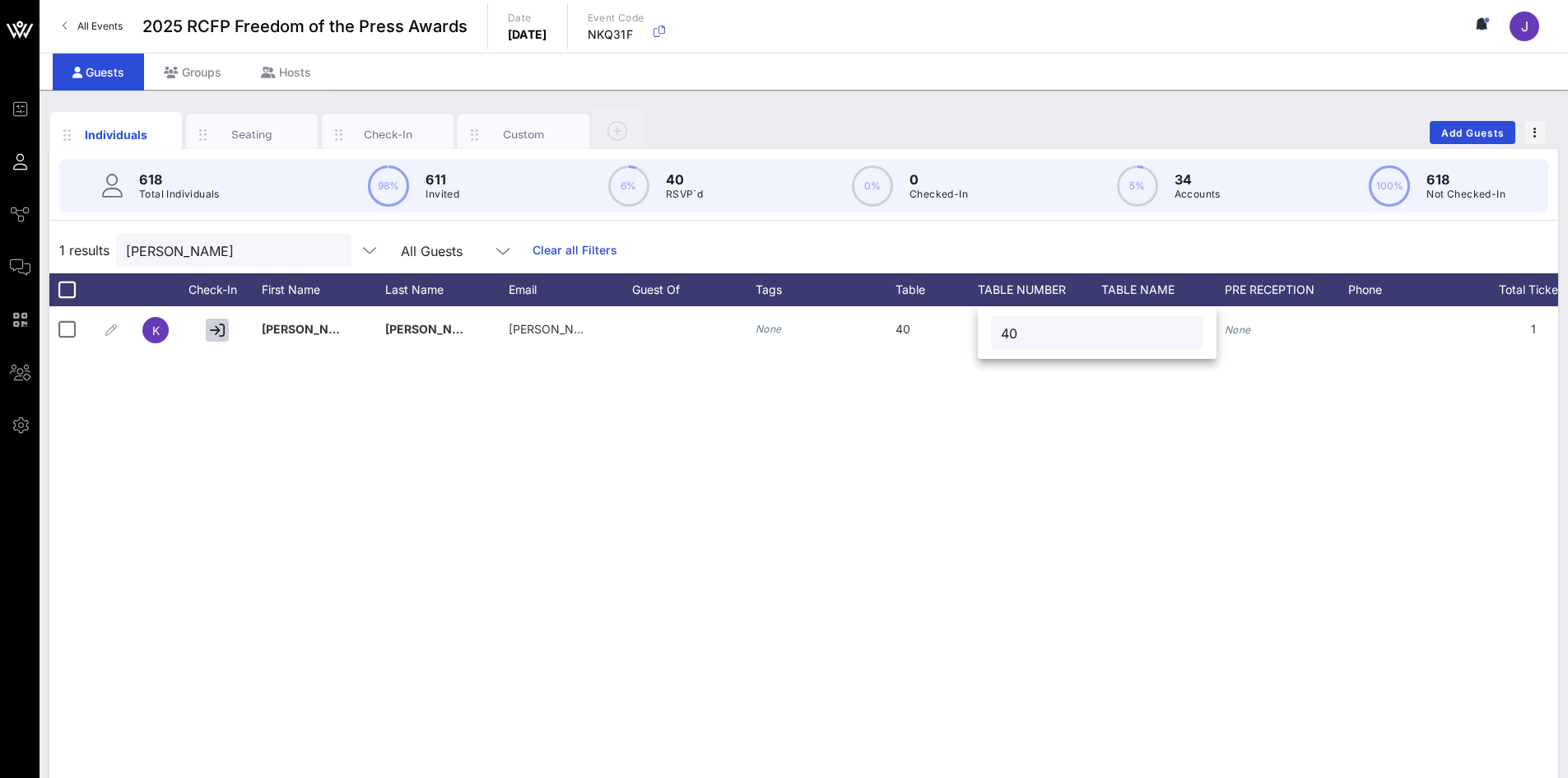
type input "40"
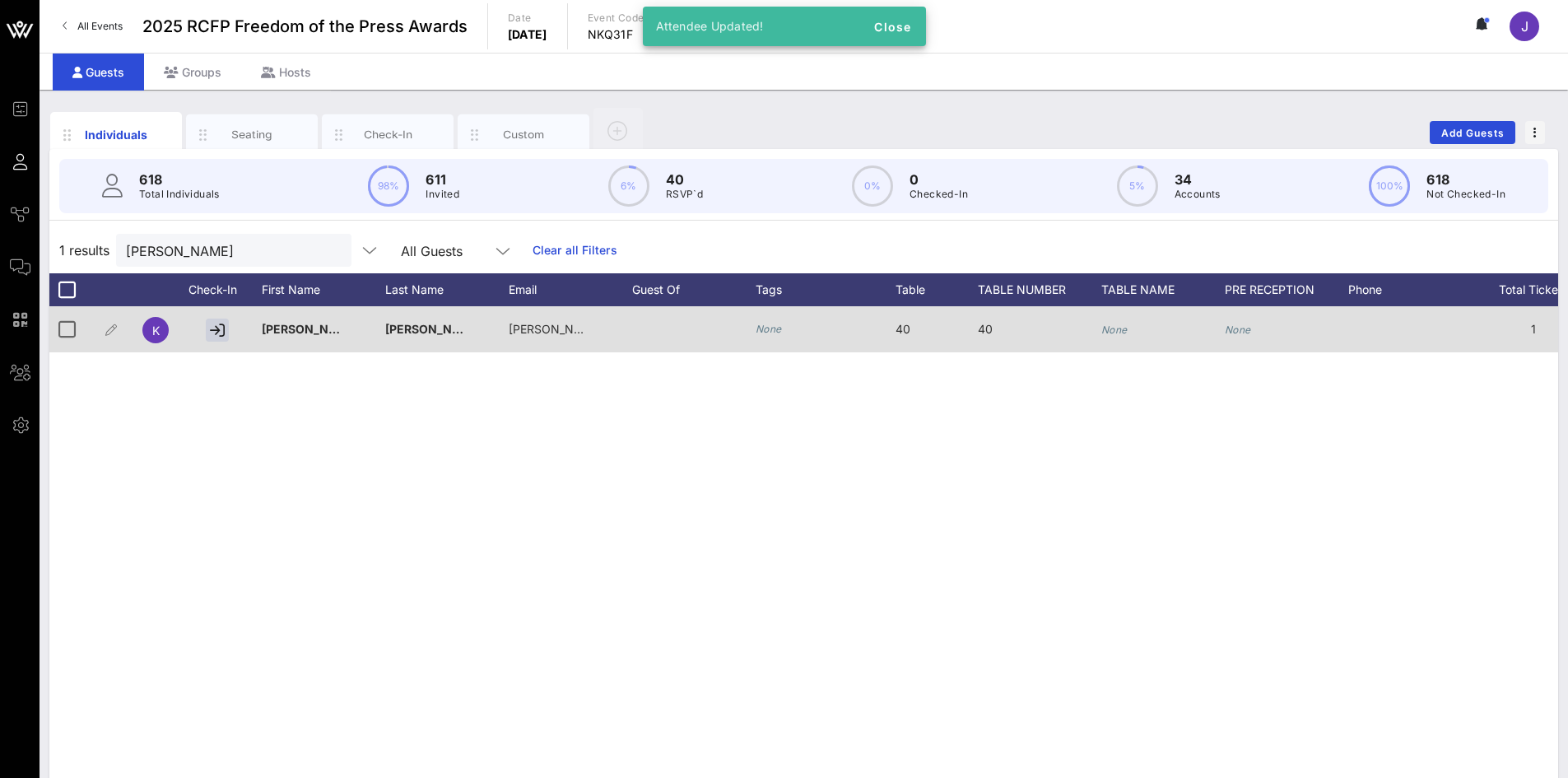
click at [1110, 325] on icon "None" at bounding box center [1114, 330] width 26 height 13
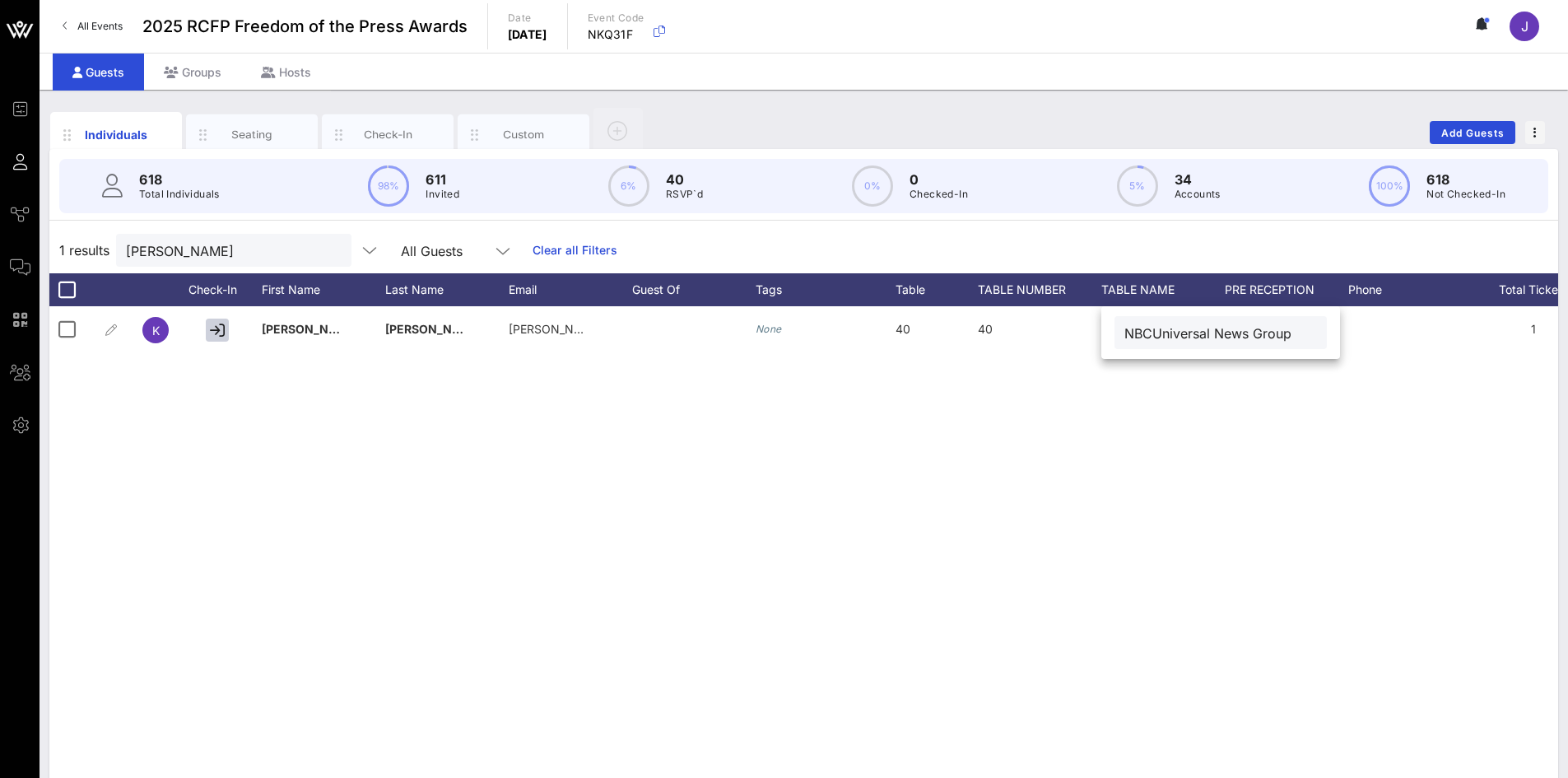
type input "NBCUniversal News Group"
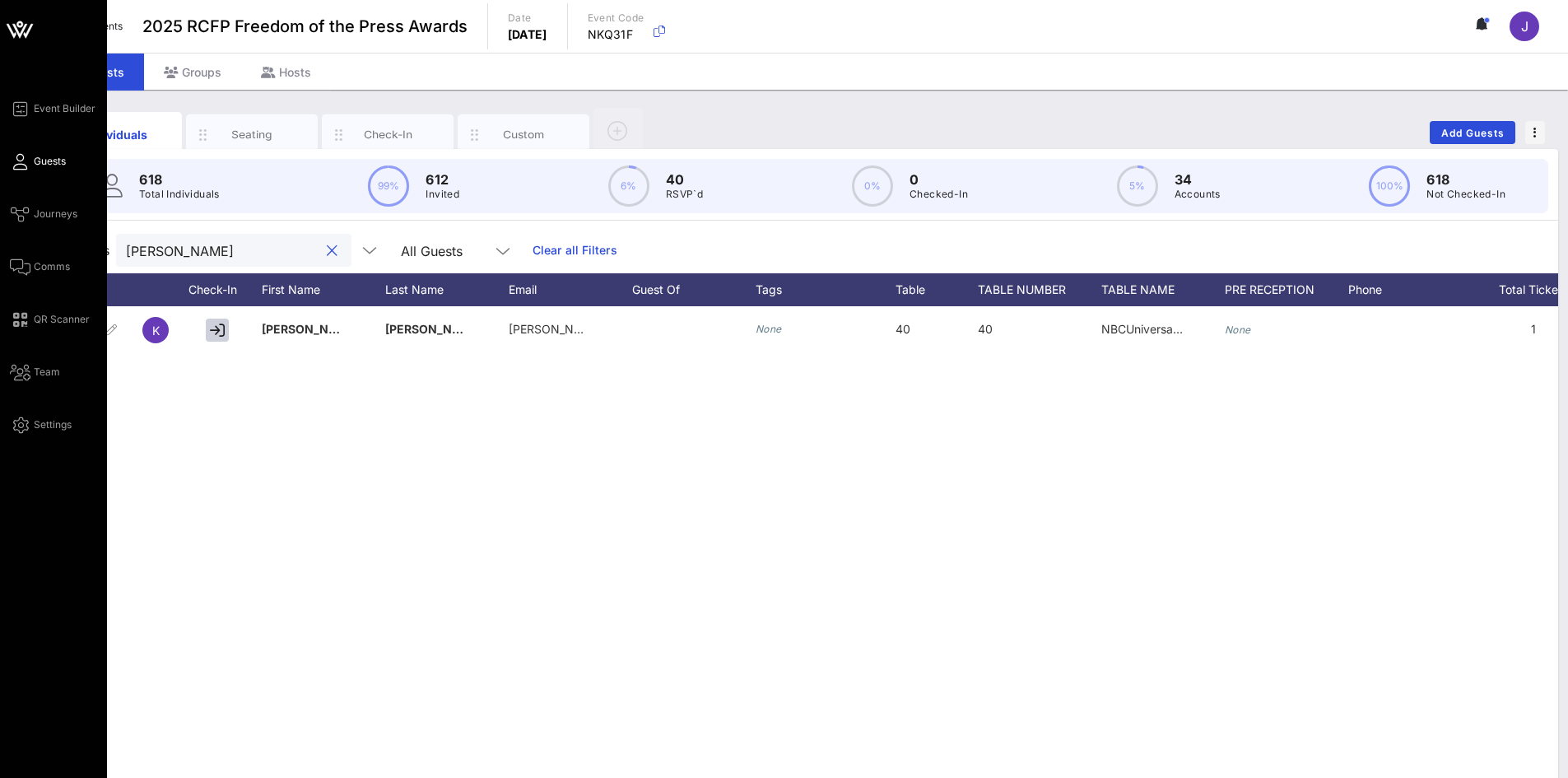
drag, startPoint x: 36, startPoint y: 215, endPoint x: 6, endPoint y: 172, distance: 52.4
click at [1, 192] on div "Event Builder Guests Journeys Comms QR Scanner Team Settings 2025 RCFP Freedom …" at bounding box center [784, 408] width 1568 height 816
type input "[PERSON_NAME]"
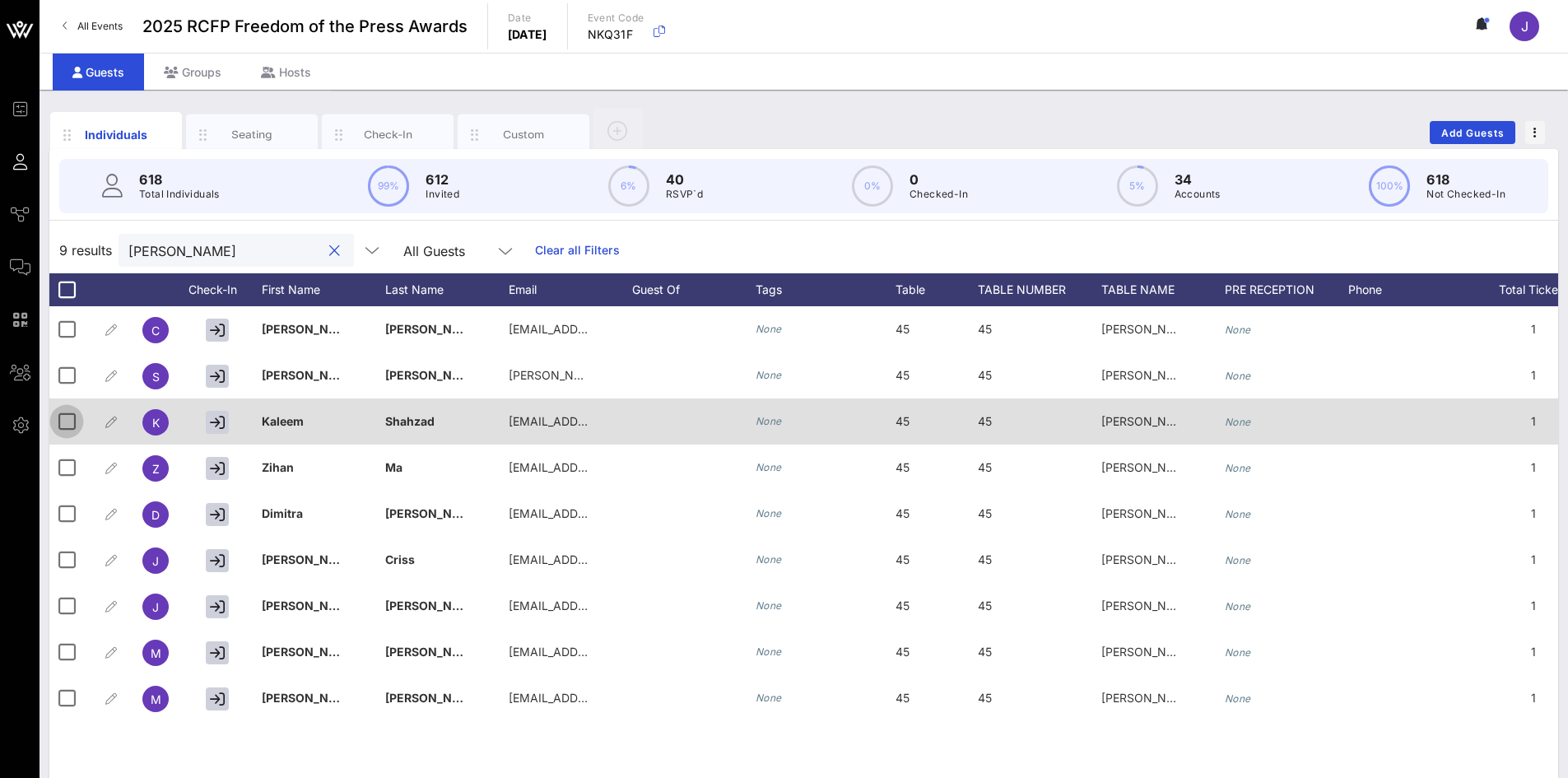
click at [71, 428] on div at bounding box center [66, 421] width 28 height 28
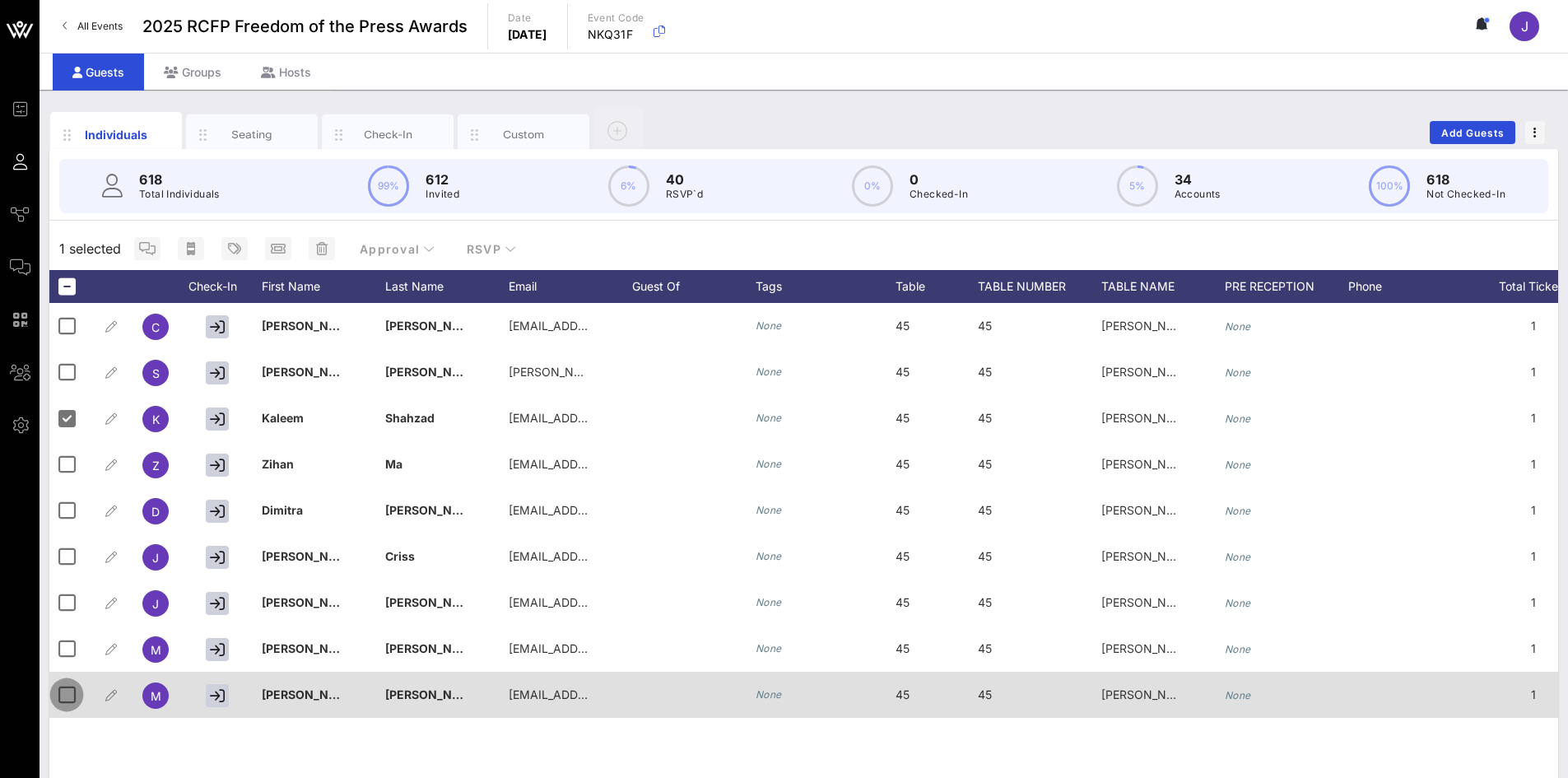
click at [64, 694] on div at bounding box center [66, 694] width 28 height 28
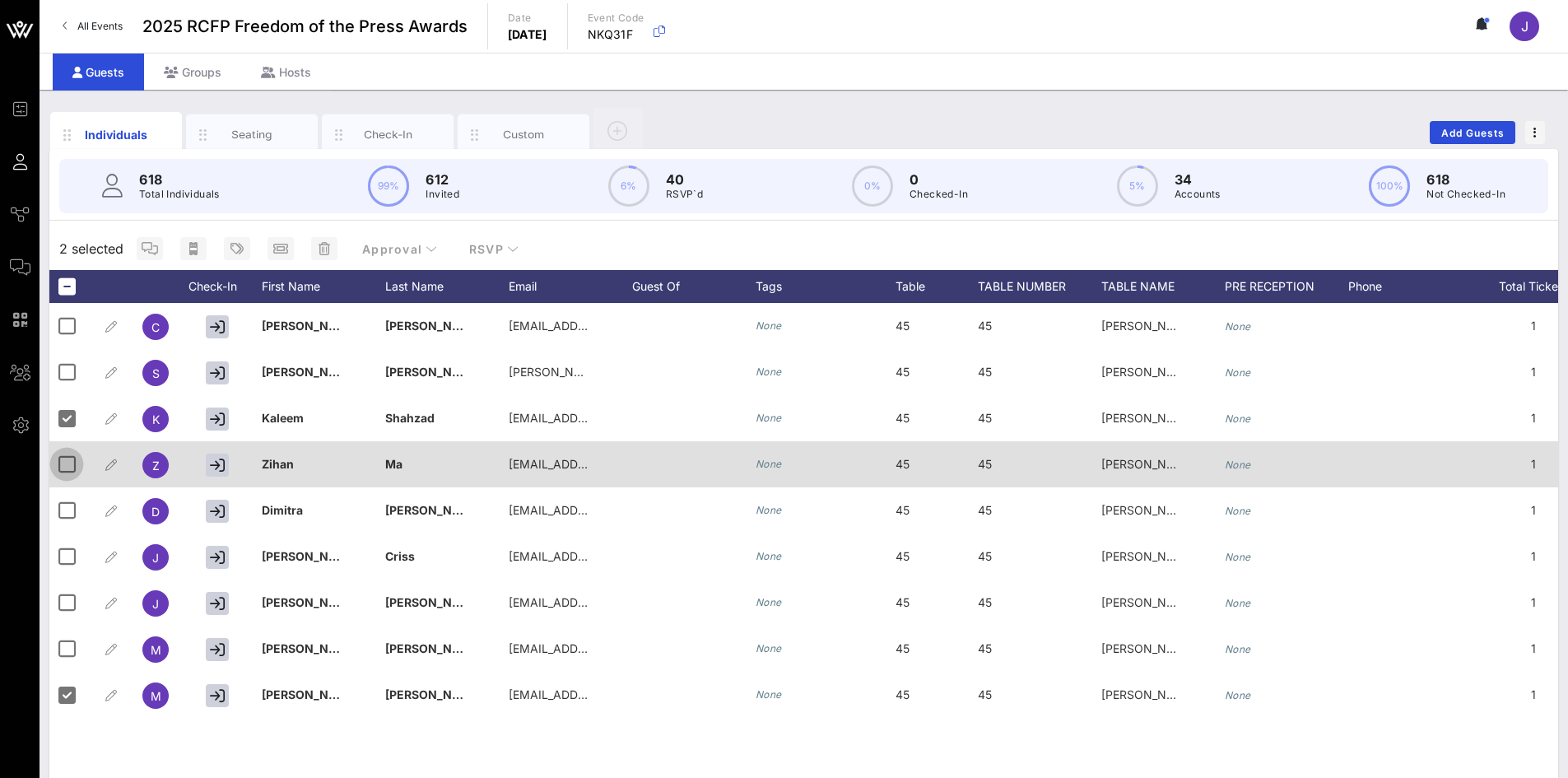
click at [60, 462] on div at bounding box center [66, 464] width 28 height 28
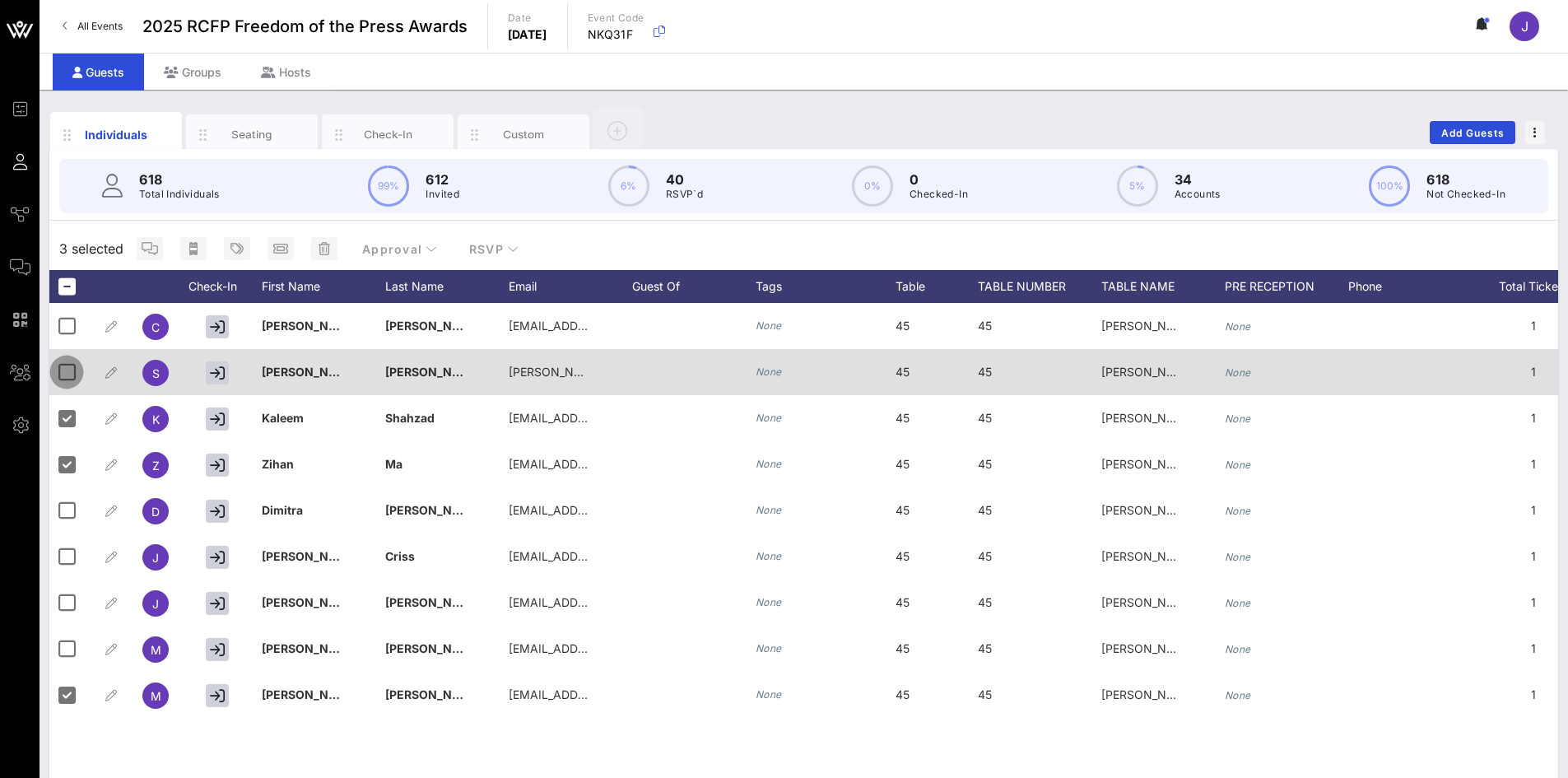
click at [62, 373] on div at bounding box center [66, 371] width 28 height 28
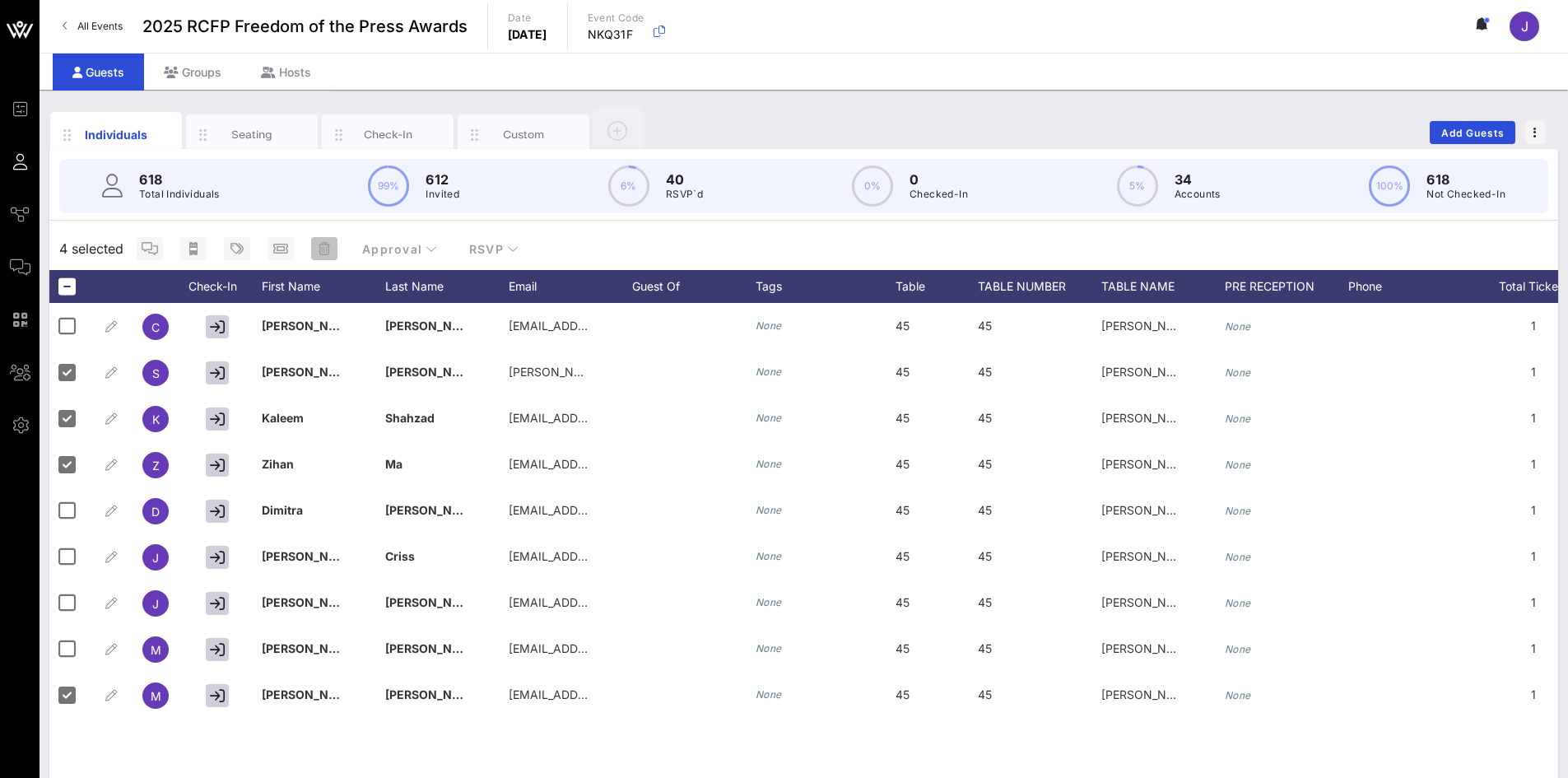
click at [326, 245] on icon "button" at bounding box center [324, 249] width 12 height 14
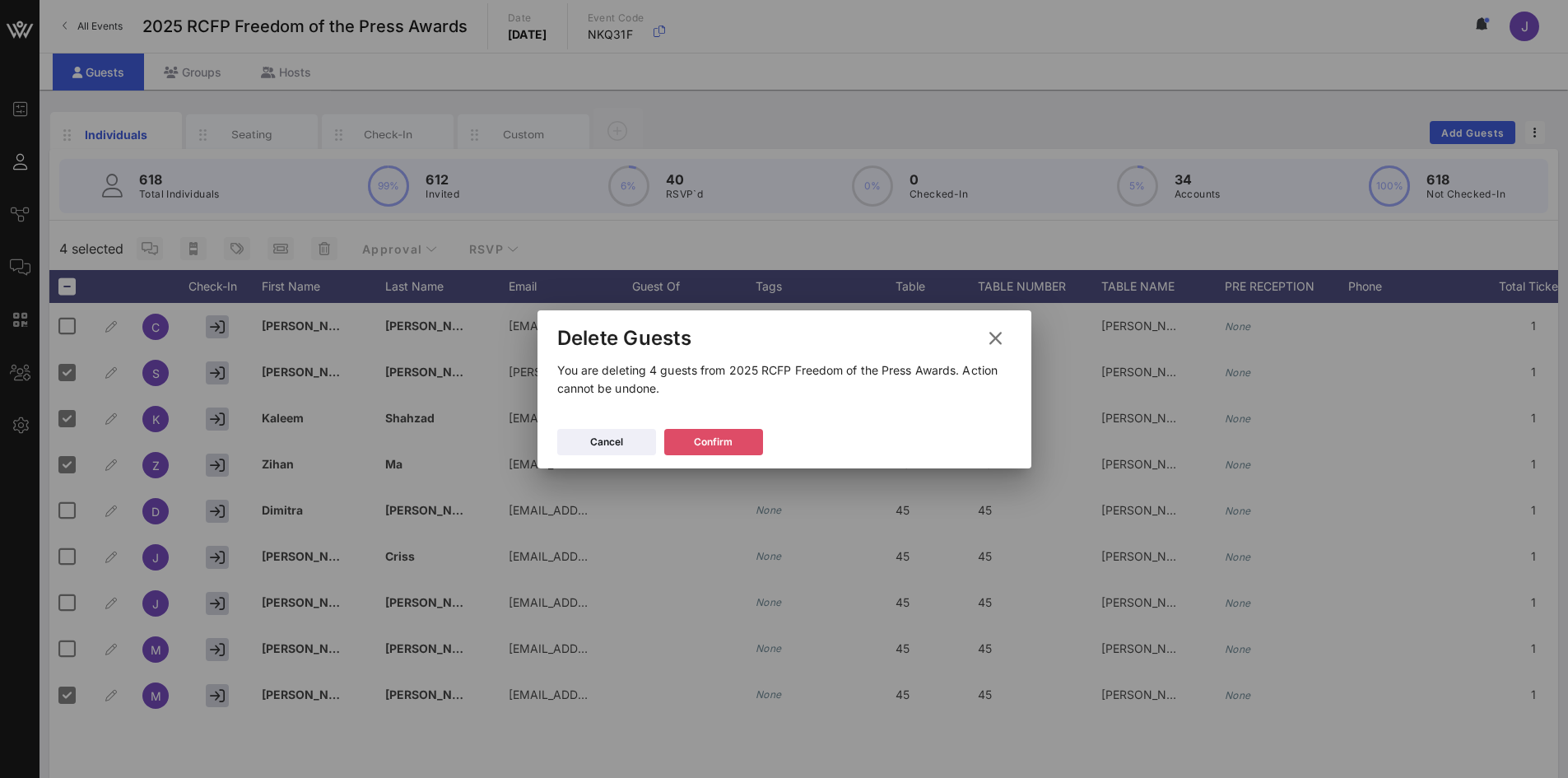
click at [700, 431] on button "Confirm" at bounding box center [714, 441] width 99 height 26
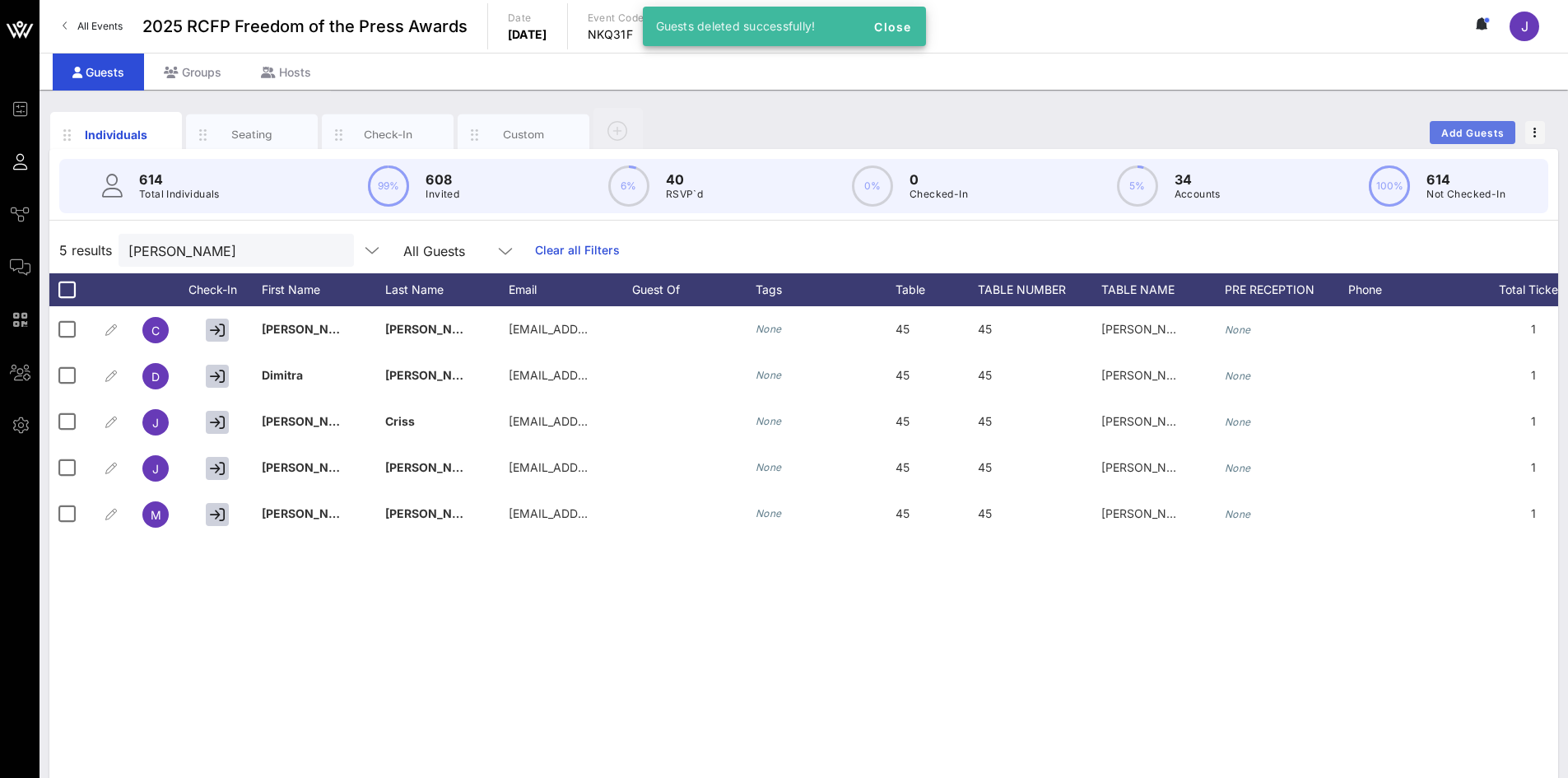
click at [1464, 127] on span "Add Guests" at bounding box center [1473, 133] width 65 height 13
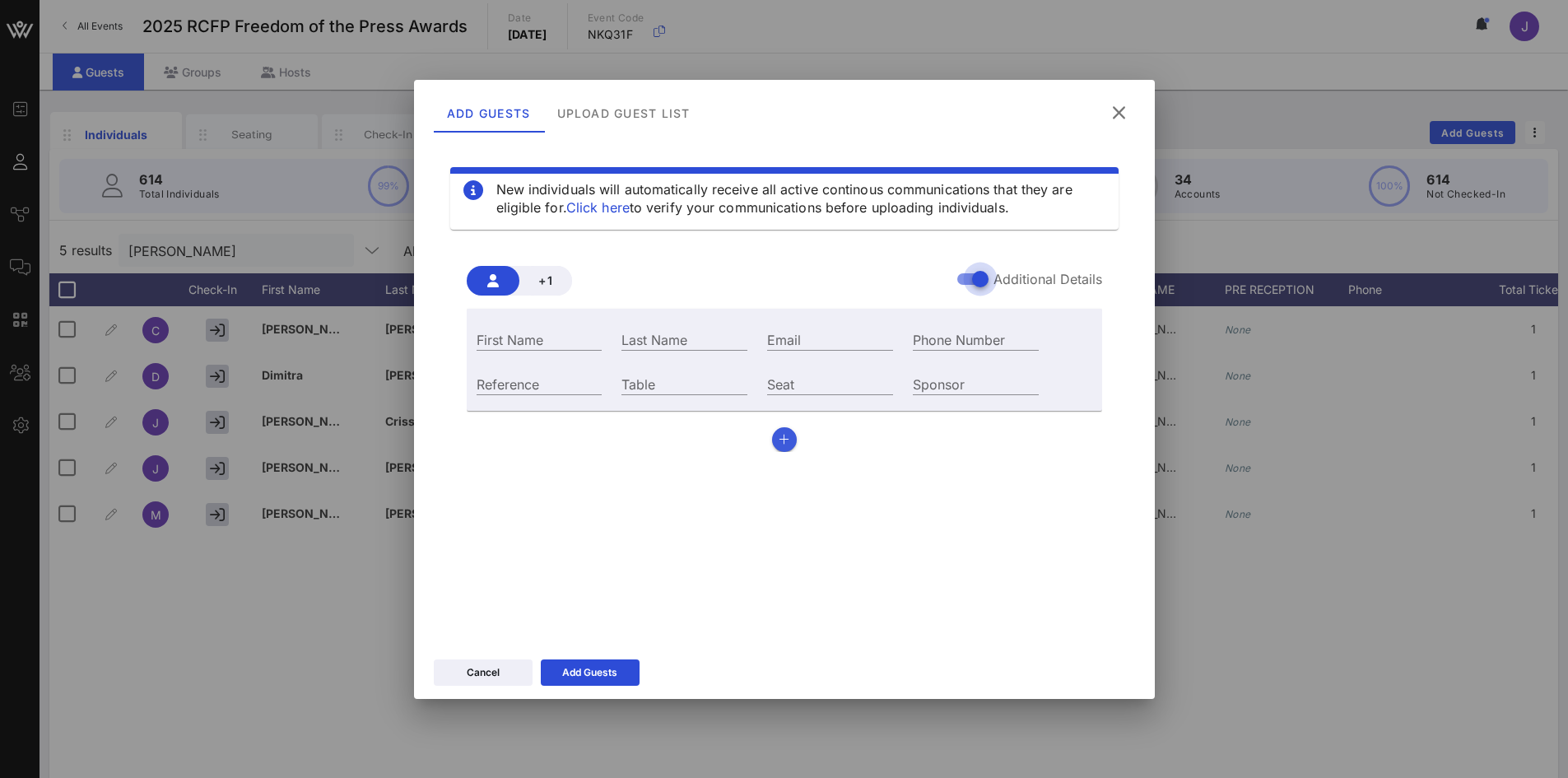
click at [789, 449] on div "First Name Last Name Email Phone Number Reference Table Seat Sponsor" at bounding box center [784, 380] width 636 height 143
click at [782, 447] on button "button" at bounding box center [784, 438] width 25 height 25
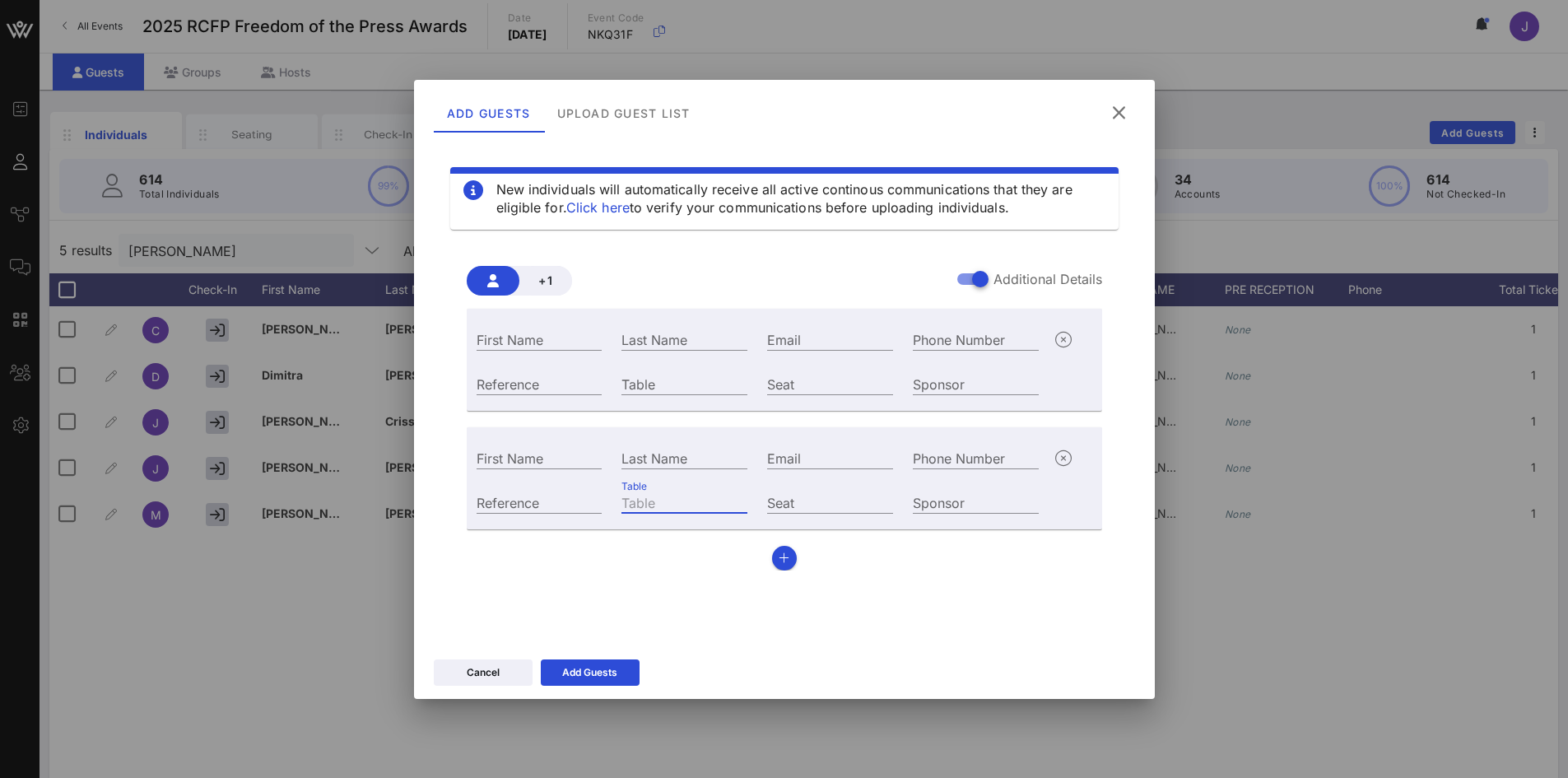
click at [639, 507] on input "Table" at bounding box center [684, 502] width 126 height 22
type input "45"
click at [627, 392] on input "Table" at bounding box center [684, 384] width 126 height 22
type input "45"
click at [814, 330] on input "Email" at bounding box center [830, 340] width 126 height 22
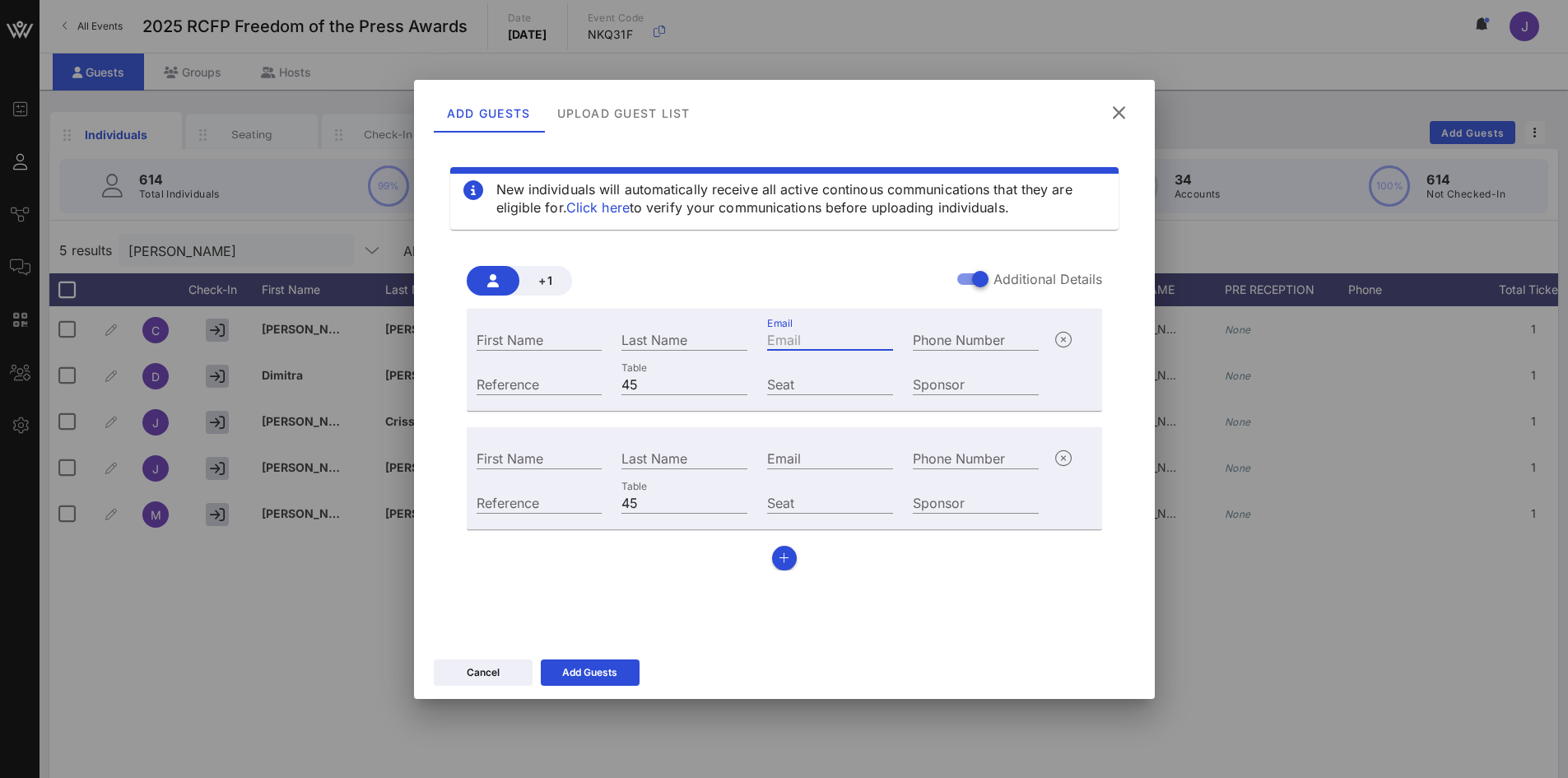
paste input "[PERSON_NAME] [PERSON_NAME][EMAIL_ADDRESS][DOMAIN_NAME]"
type input "[PERSON_NAME] [PERSON_NAME][EMAIL_ADDRESS][DOMAIN_NAME]"
click at [779, 458] on input "Email" at bounding box center [830, 458] width 126 height 22
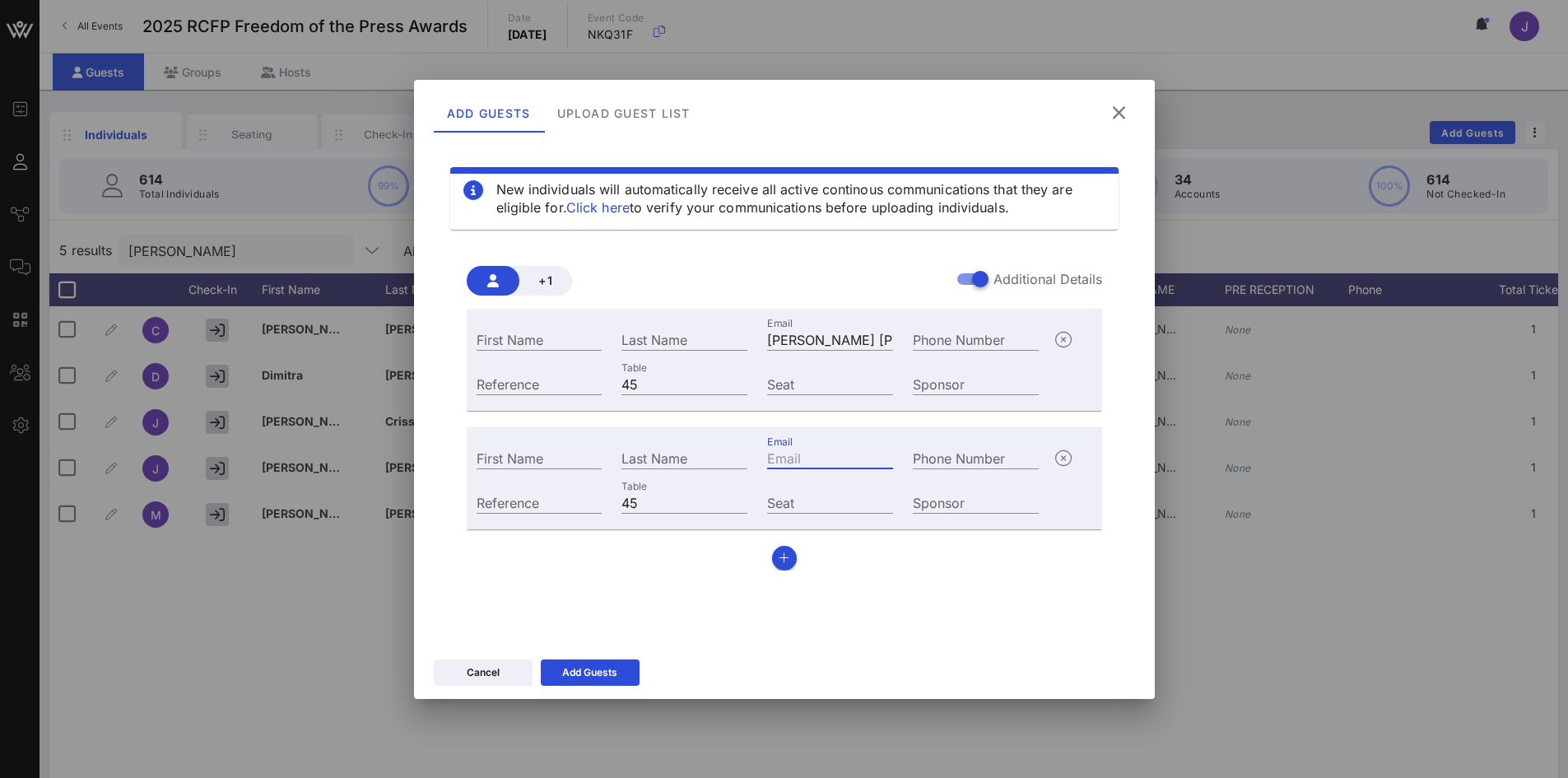
paste input "[PERSON_NAME] [PERSON_NAME][EMAIL_ADDRESS][DOMAIN_NAME]"
drag, startPoint x: 800, startPoint y: 462, endPoint x: 735, endPoint y: 455, distance: 65.4
click at [718, 458] on div "First Name Last Name Email [PERSON_NAME] [PERSON_NAME][EMAIL_ADDRESS][DOMAIN_NA…" at bounding box center [758, 456] width 583 height 44
click at [811, 442] on div "Email [PERSON_NAME] [PERSON_NAME][EMAIL_ADDRESS][DOMAIN_NAME]" at bounding box center [830, 456] width 145 height 44
click at [866, 459] on input "[PERSON_NAME] [PERSON_NAME][EMAIL_ADDRESS][DOMAIN_NAME]" at bounding box center [830, 458] width 126 height 22
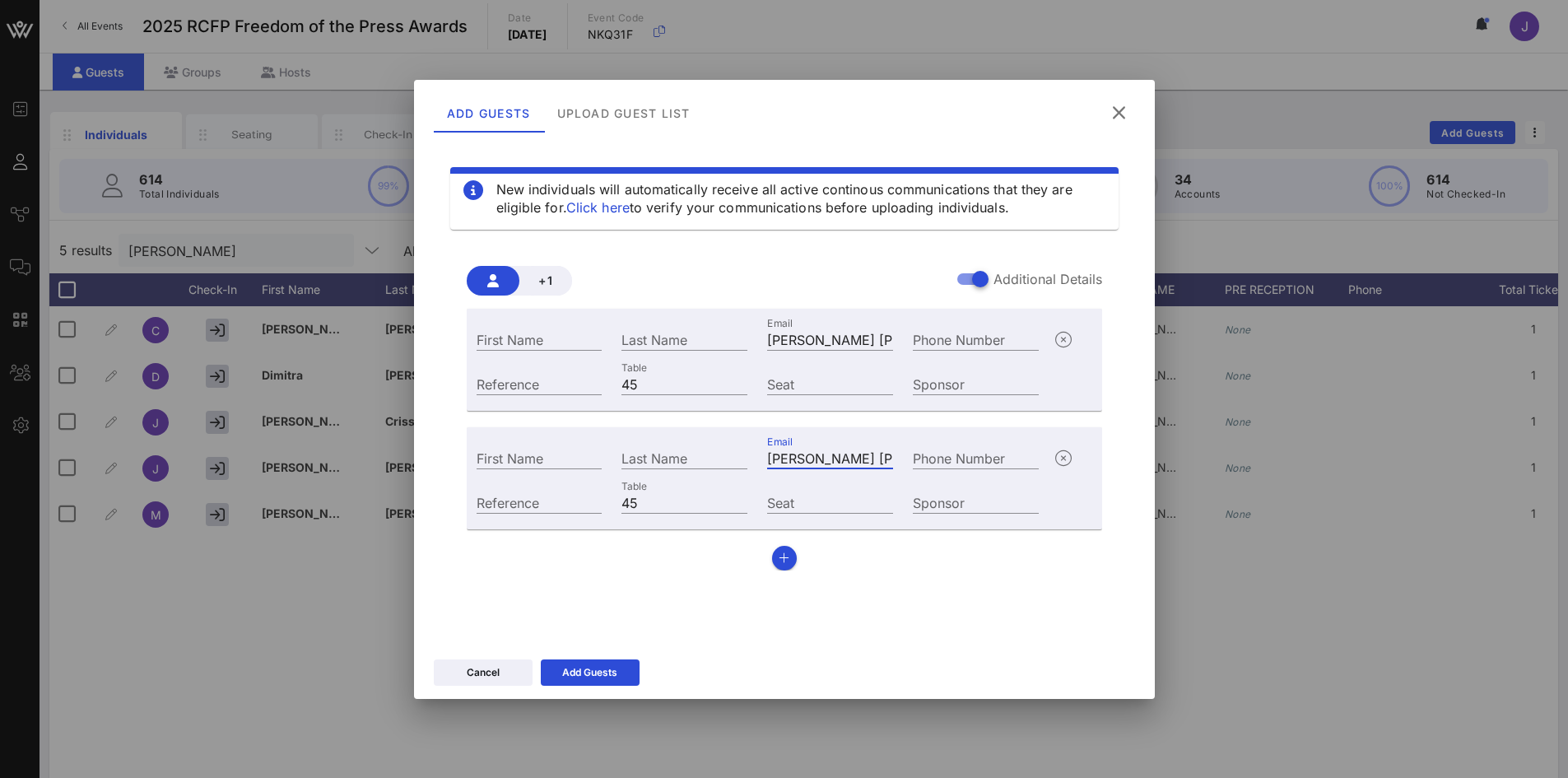
click at [863, 460] on input "[PERSON_NAME] [PERSON_NAME][EMAIL_ADDRESS][DOMAIN_NAME]" at bounding box center [830, 458] width 126 height 22
click at [865, 458] on input "[PERSON_NAME] [PERSON_NAME][EMAIL_ADDRESS][DOMAIN_NAME]" at bounding box center [830, 458] width 126 height 22
drag, startPoint x: 865, startPoint y: 458, endPoint x: 729, endPoint y: 454, distance: 136.1
click at [729, 454] on div "First Name Last Name Email [PERSON_NAME] [PERSON_NAME][EMAIL_ADDRESS][DOMAIN_NA…" at bounding box center [758, 456] width 583 height 44
type input "[EMAIL_ADDRESS][DOMAIN_NAME]"
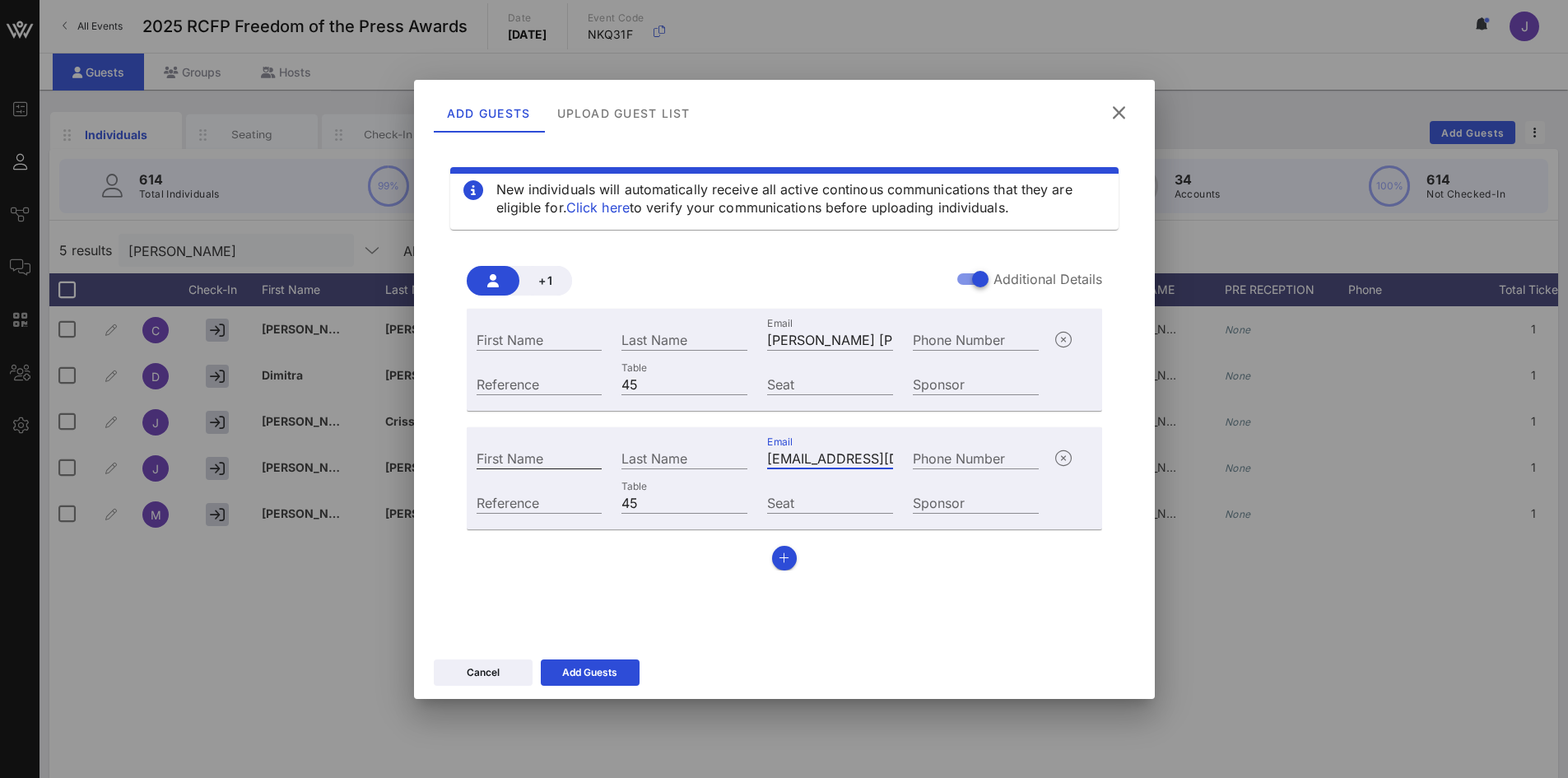
click at [542, 457] on input "First Name" at bounding box center [539, 458] width 126 height 22
paste input "[PERSON_NAME]"
drag, startPoint x: 540, startPoint y: 458, endPoint x: 532, endPoint y: 445, distance: 15.3
click at [459, 446] on div "+1 Additional Details First Name Last Name [PERSON_NAME][GEOGRAPHIC_DATA] [PERS…" at bounding box center [784, 411] width 668 height 344
type input "[PERSON_NAME]"
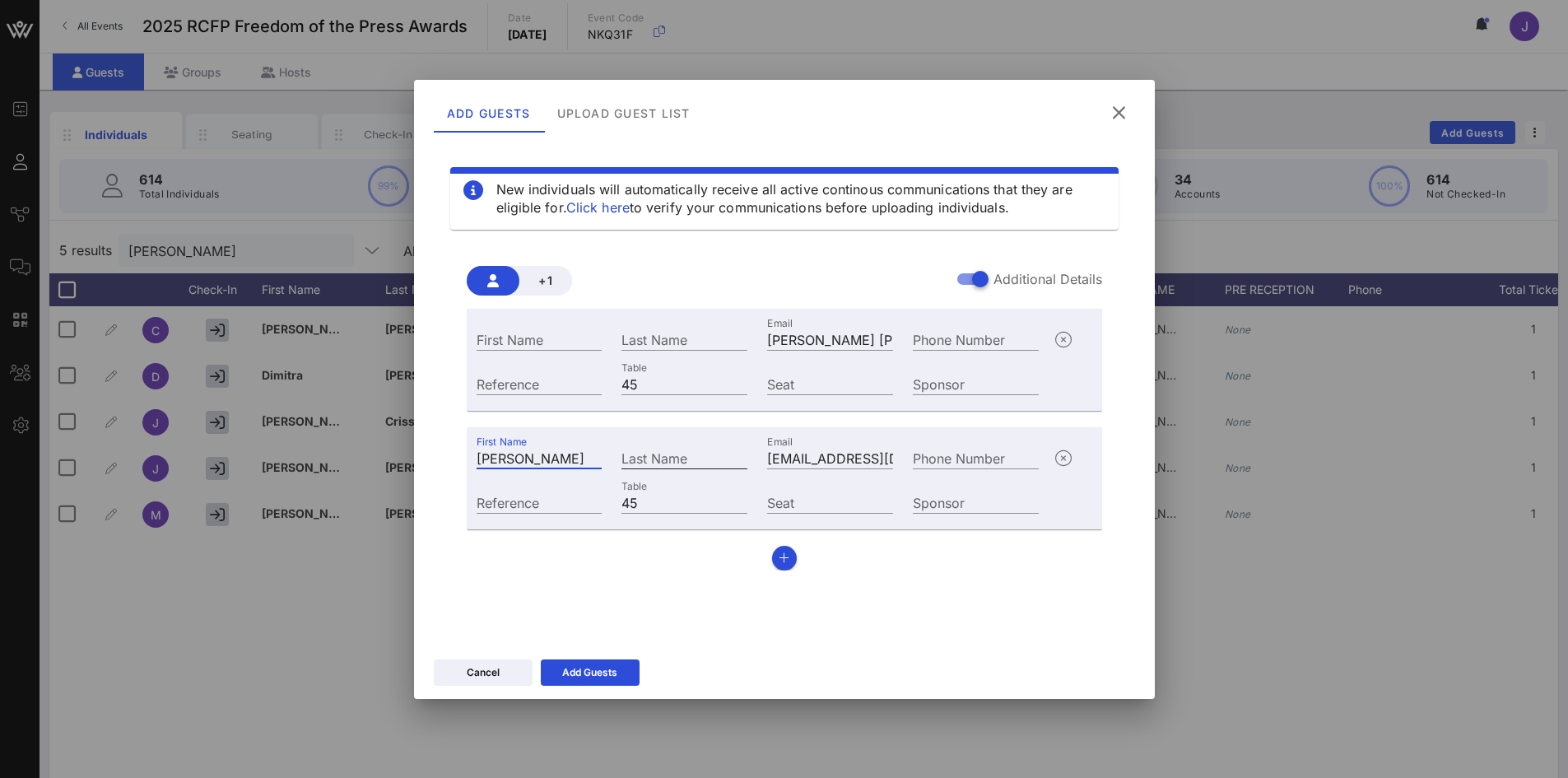
click at [658, 447] on div "Last Name" at bounding box center [684, 458] width 126 height 22
paste input "[PERSON_NAME],"
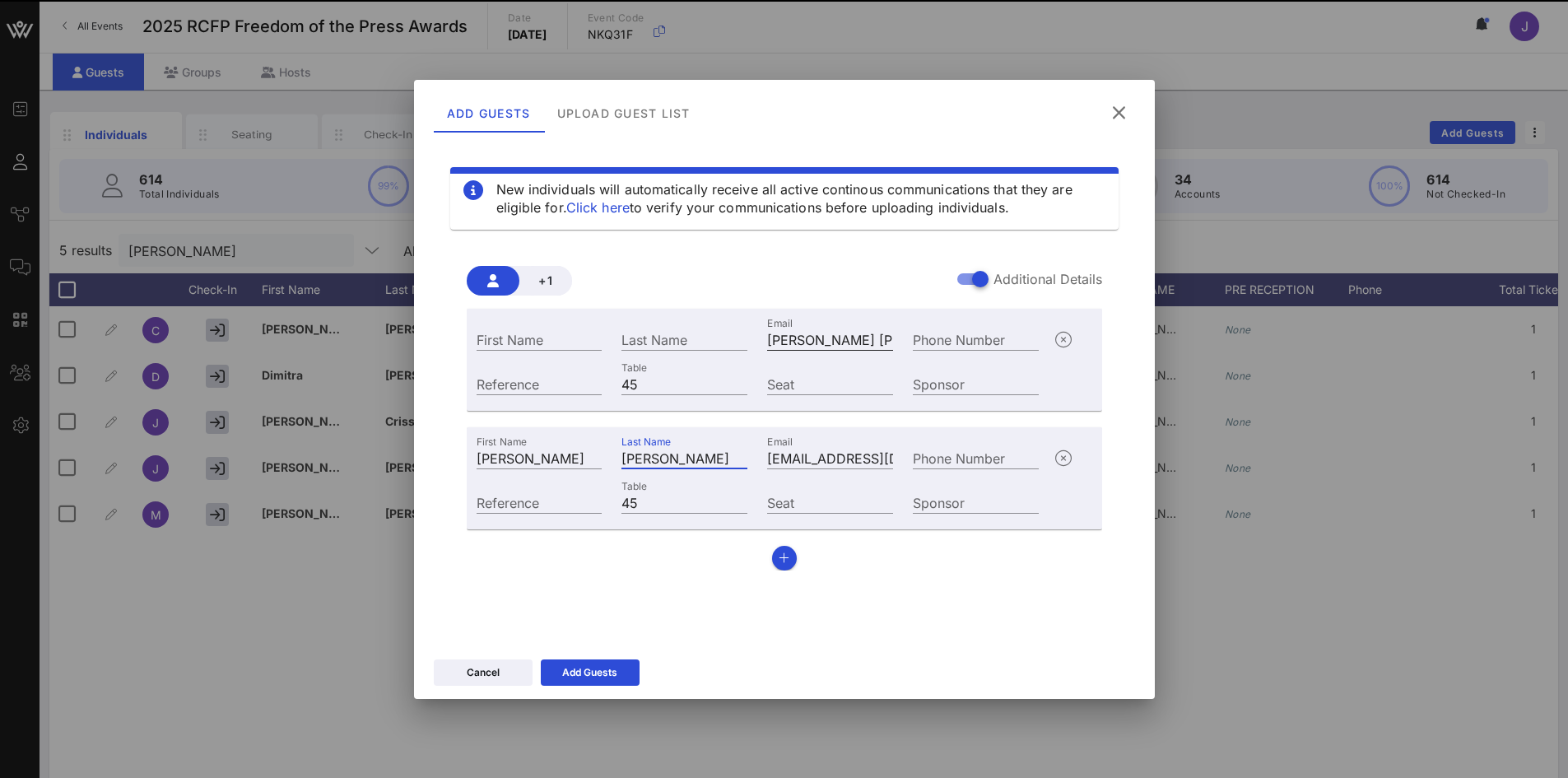
type input "[PERSON_NAME]"
click at [852, 330] on input "[PERSON_NAME] [PERSON_NAME][EMAIL_ADDRESS][DOMAIN_NAME]" at bounding box center [830, 340] width 126 height 22
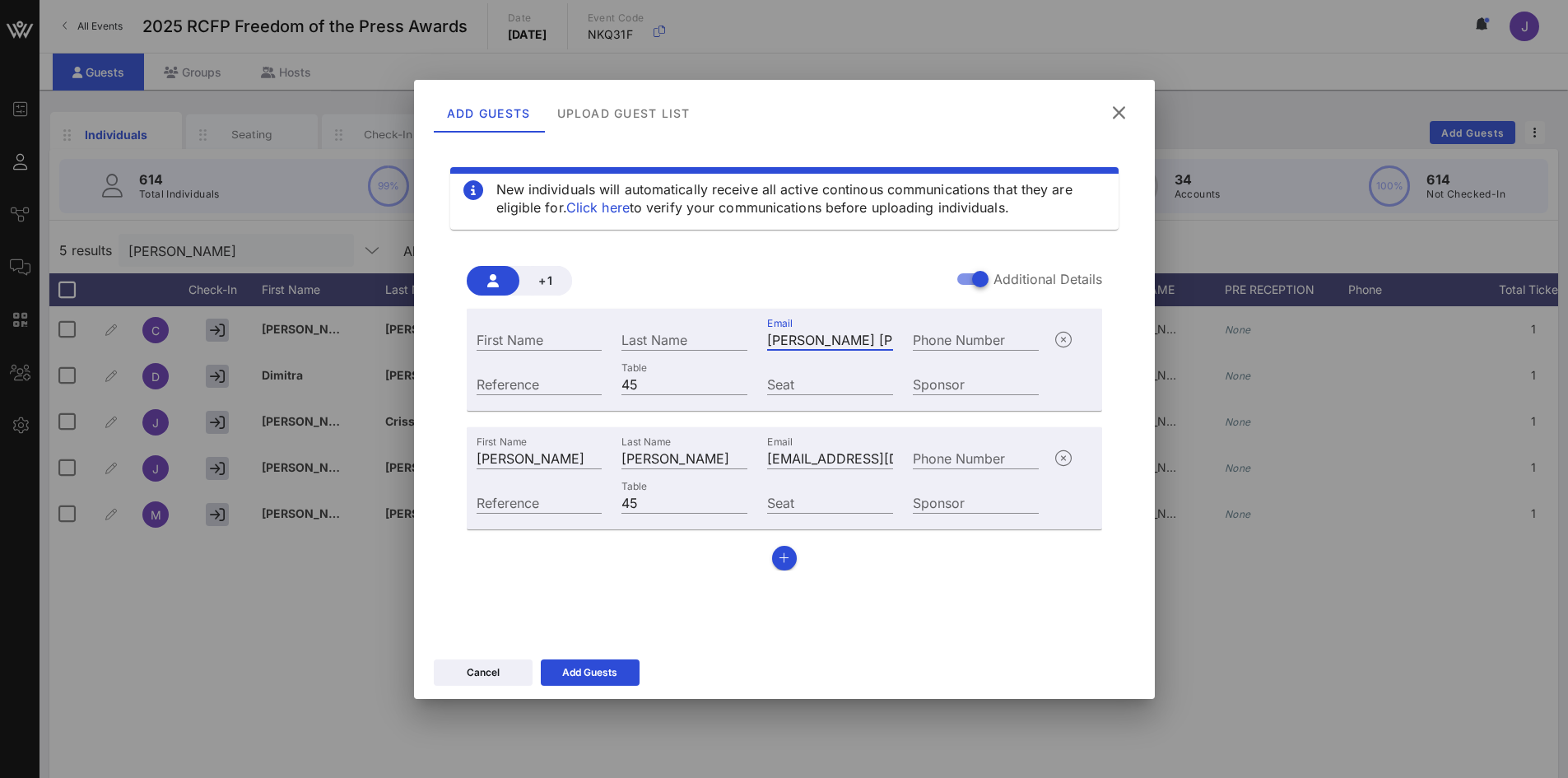
drag, startPoint x: 861, startPoint y: 339, endPoint x: 539, endPoint y: 321, distance: 322.5
click at [539, 321] on div "First Name Last Name [PERSON_NAME] [PERSON_NAME][EMAIL_ADDRESS][DOMAIN_NAME] Ph…" at bounding box center [758, 337] width 583 height 44
type input "[EMAIL_ADDRESS][DOMAIN_NAME]"
click at [511, 337] on input "First Name" at bounding box center [539, 340] width 126 height 22
paste input "[PERSON_NAME]"
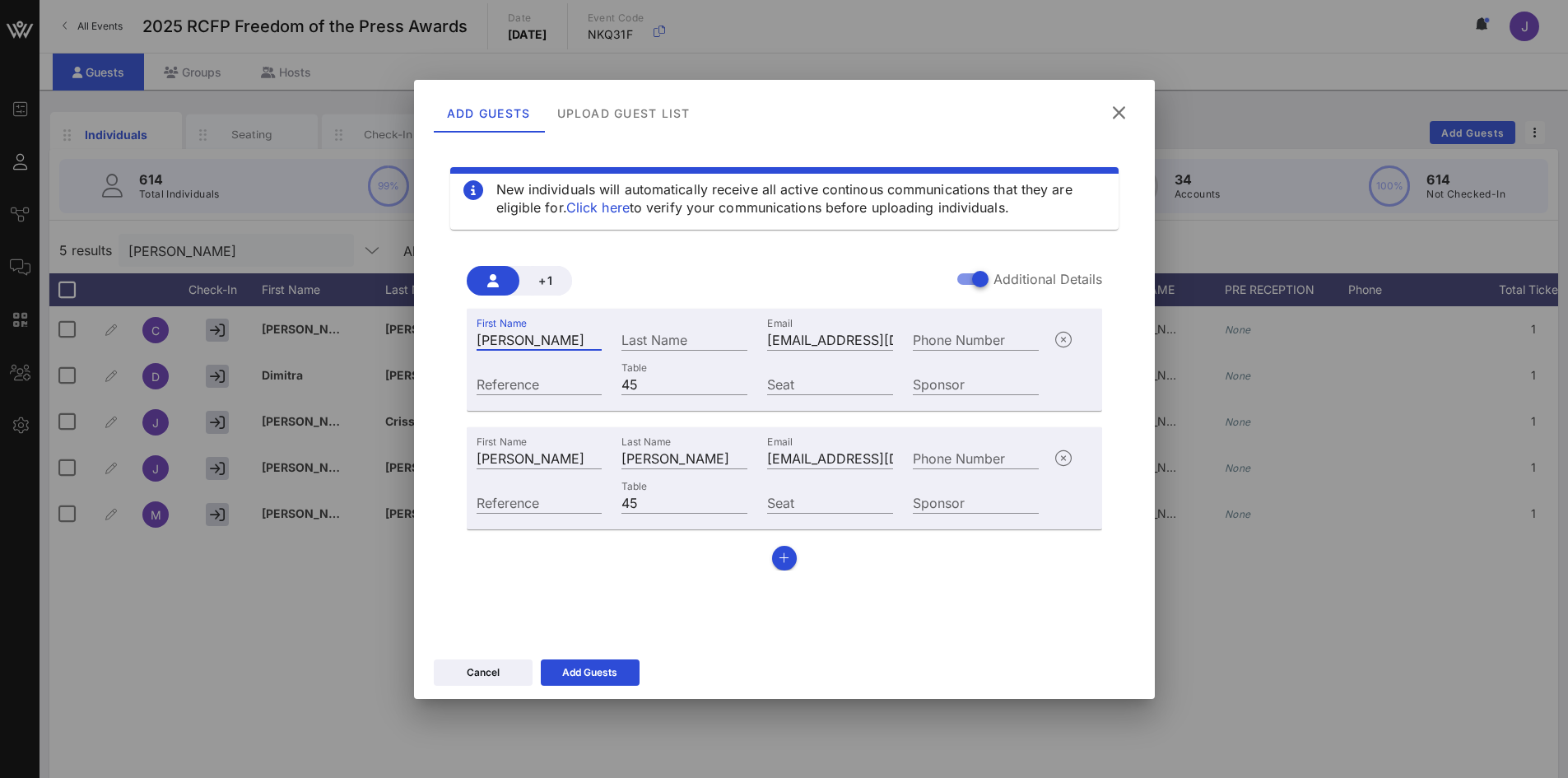
drag, startPoint x: 542, startPoint y: 336, endPoint x: 395, endPoint y: 339, distance: 147.0
click at [393, 340] on div "Event Builder Guests Journeys Comms QR Scanner Team Settings 2025 RCFP Freedom …" at bounding box center [784, 408] width 1568 height 816
type input "Joy"
click at [666, 339] on input "Last Name" at bounding box center [684, 340] width 126 height 22
paste input "[PERSON_NAME],"
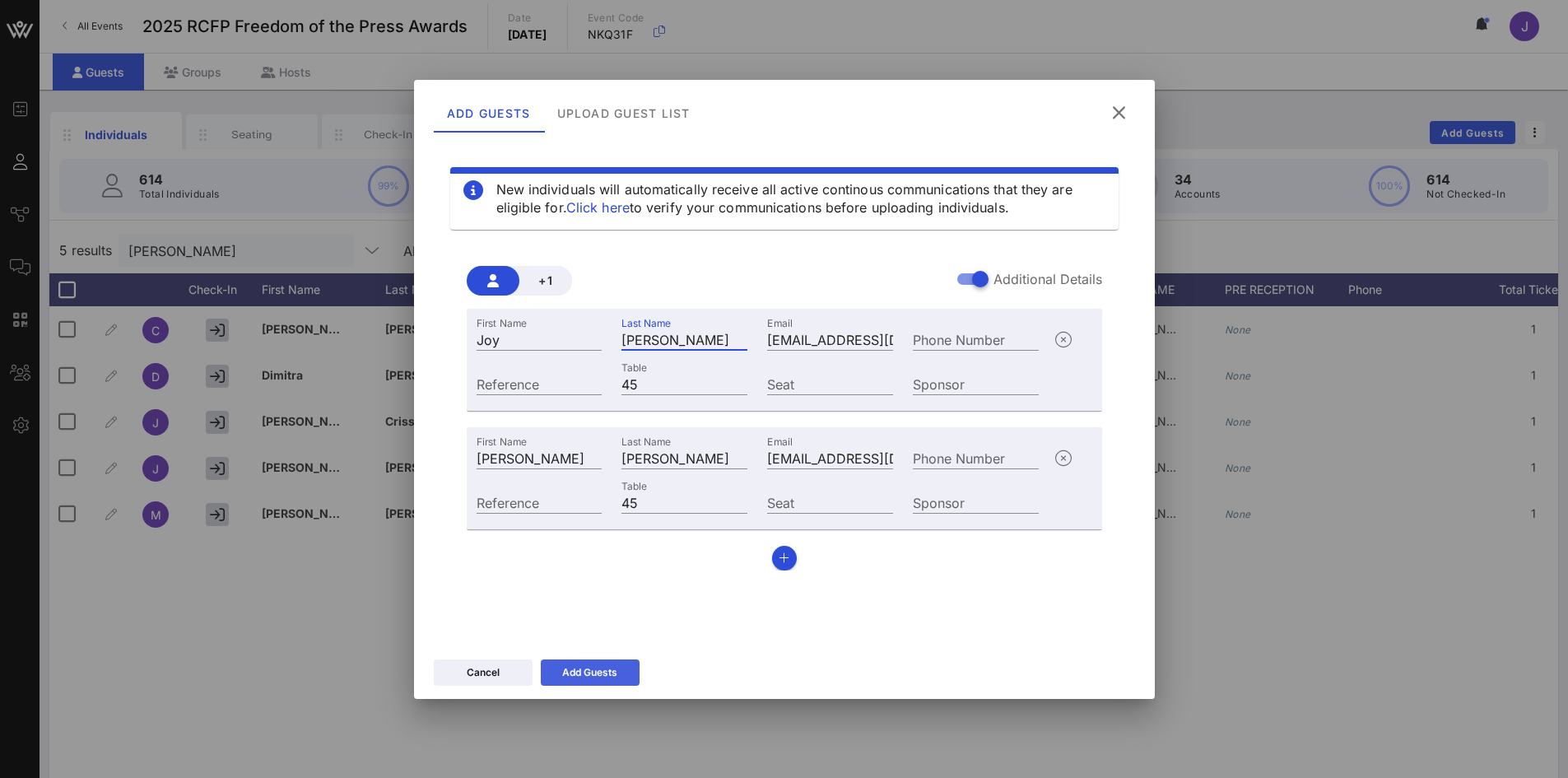
type input "[PERSON_NAME]"
click at [614, 668] on div "Add Guests" at bounding box center [589, 673] width 55 height 16
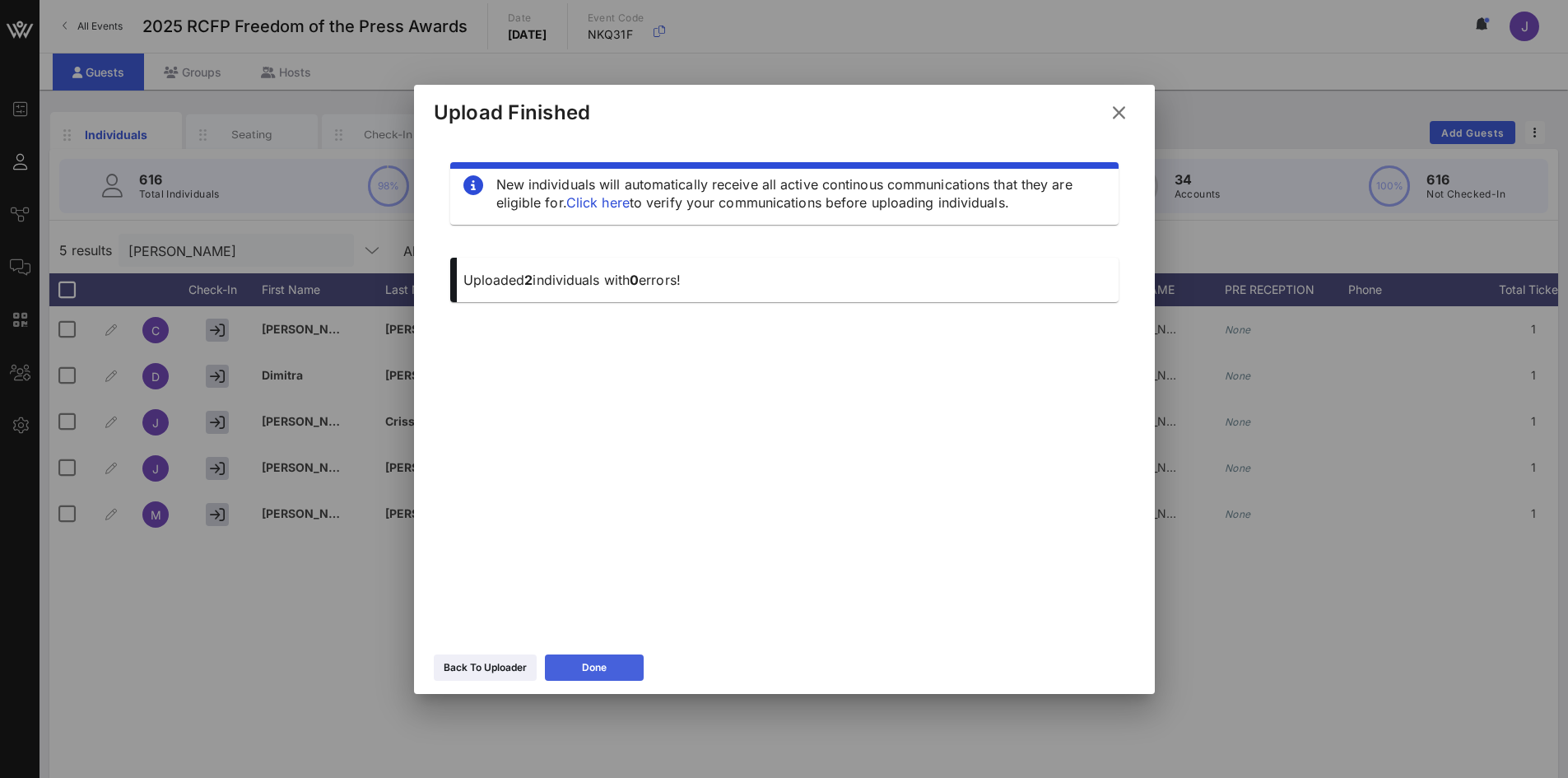
click at [623, 670] on button "Done" at bounding box center [594, 667] width 99 height 26
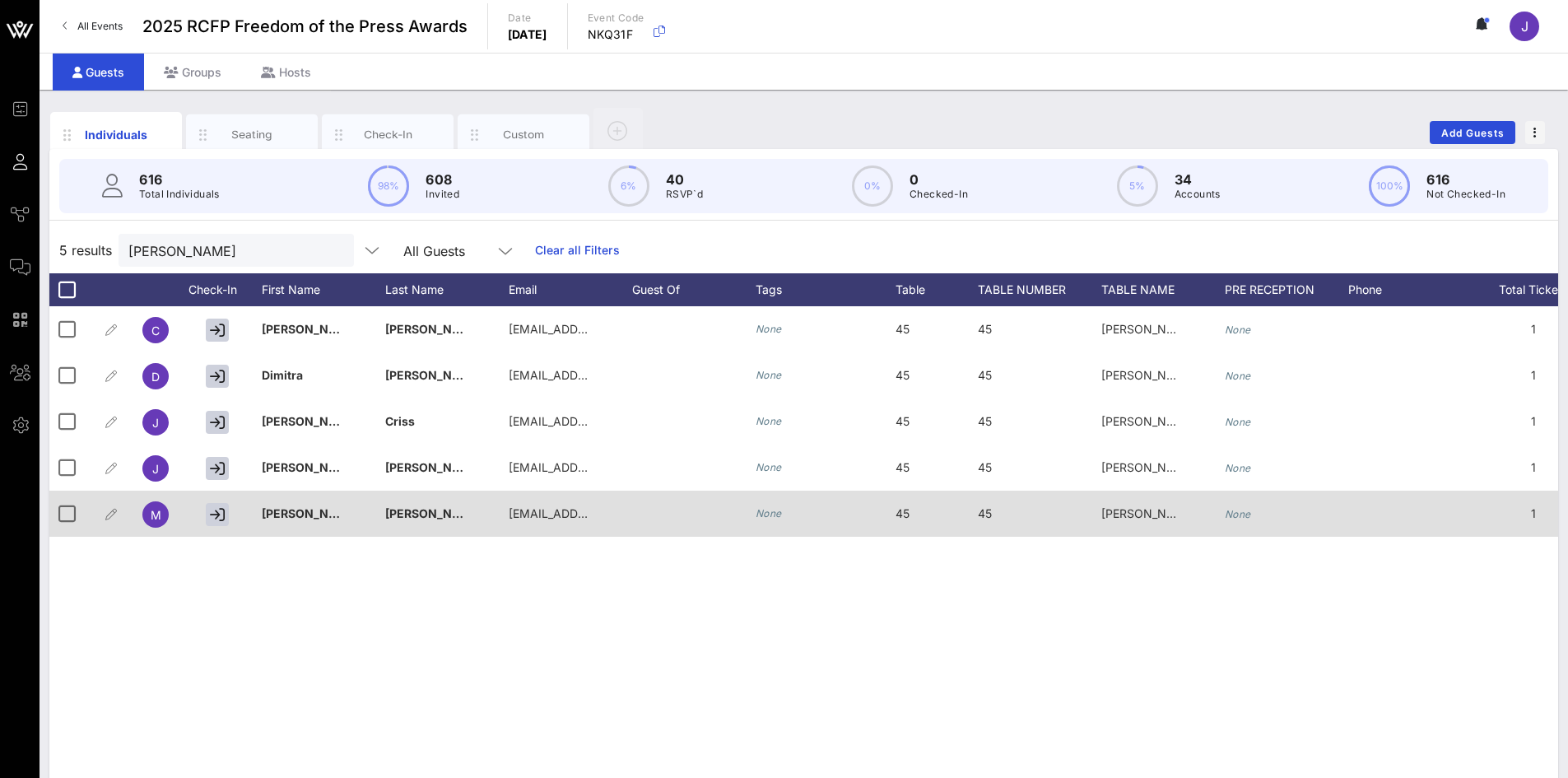
click at [1156, 514] on span "[PERSON_NAME] & [PERSON_NAME] LLP" at bounding box center [1215, 512] width 227 height 14
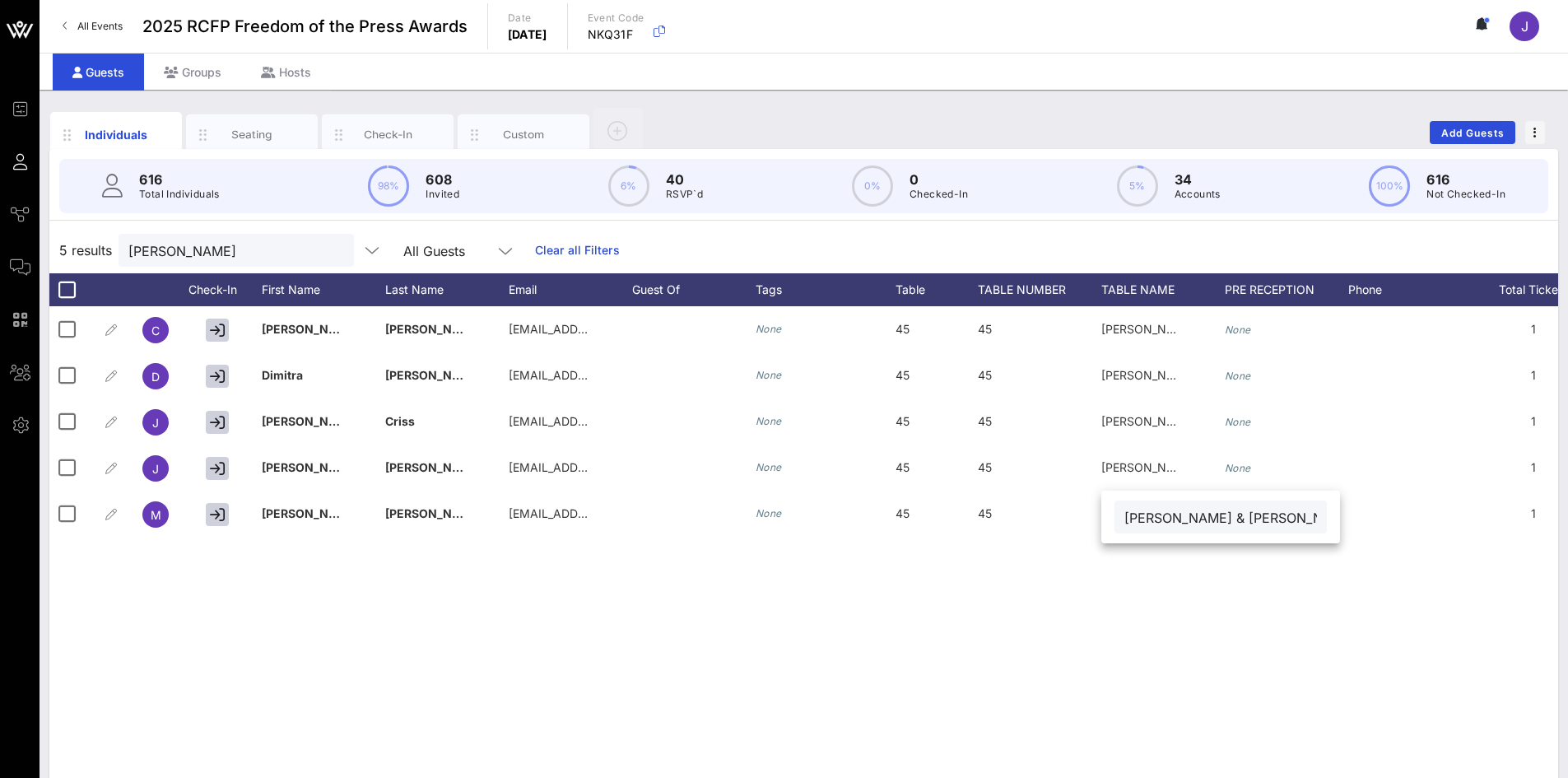
click at [1154, 514] on input "[PERSON_NAME] & [PERSON_NAME] LLP" at bounding box center [1220, 517] width 192 height 22
click at [285, 258] on input "[PERSON_NAME]" at bounding box center [224, 251] width 192 height 22
type input "c"
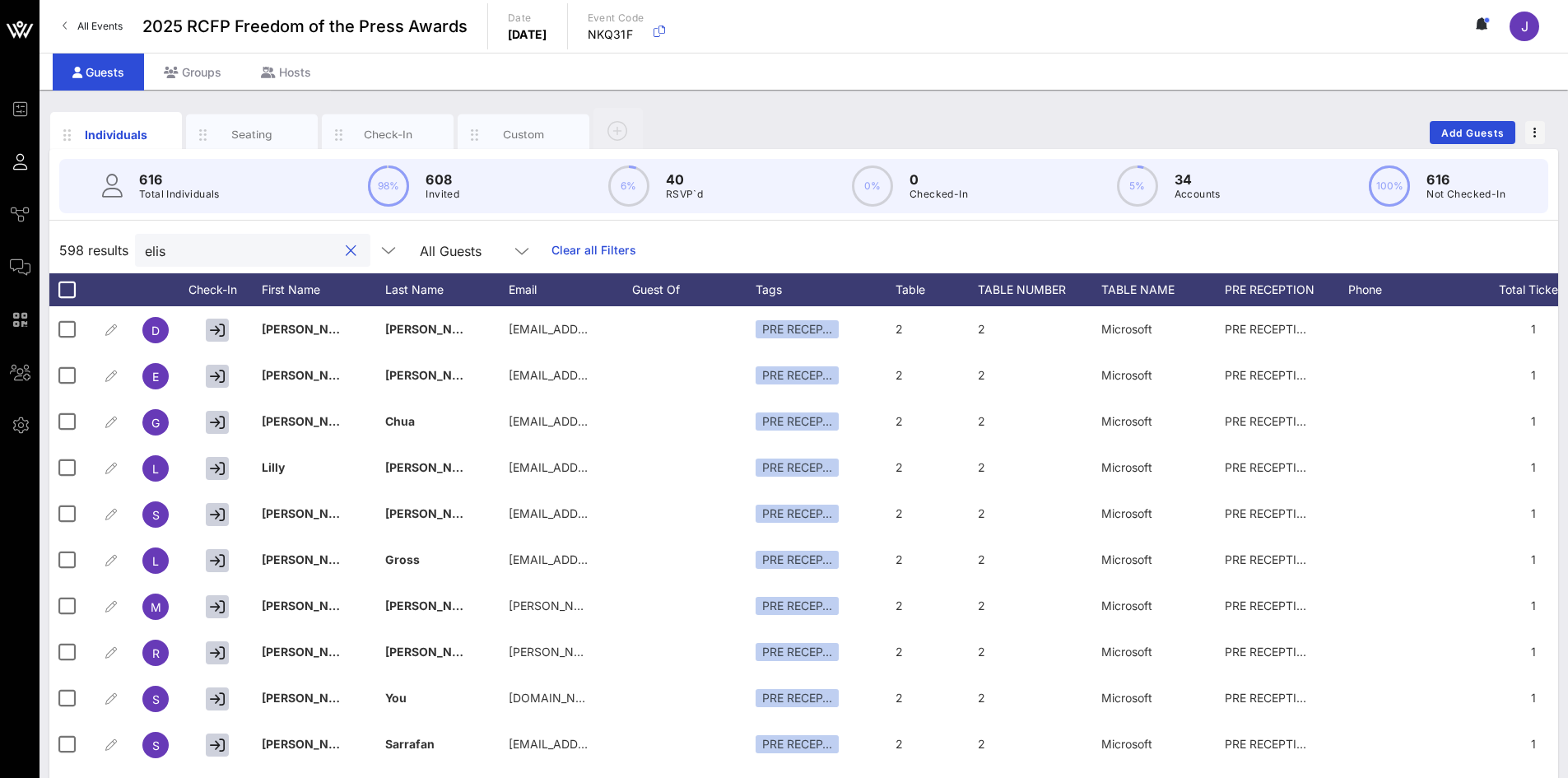
type input "elise"
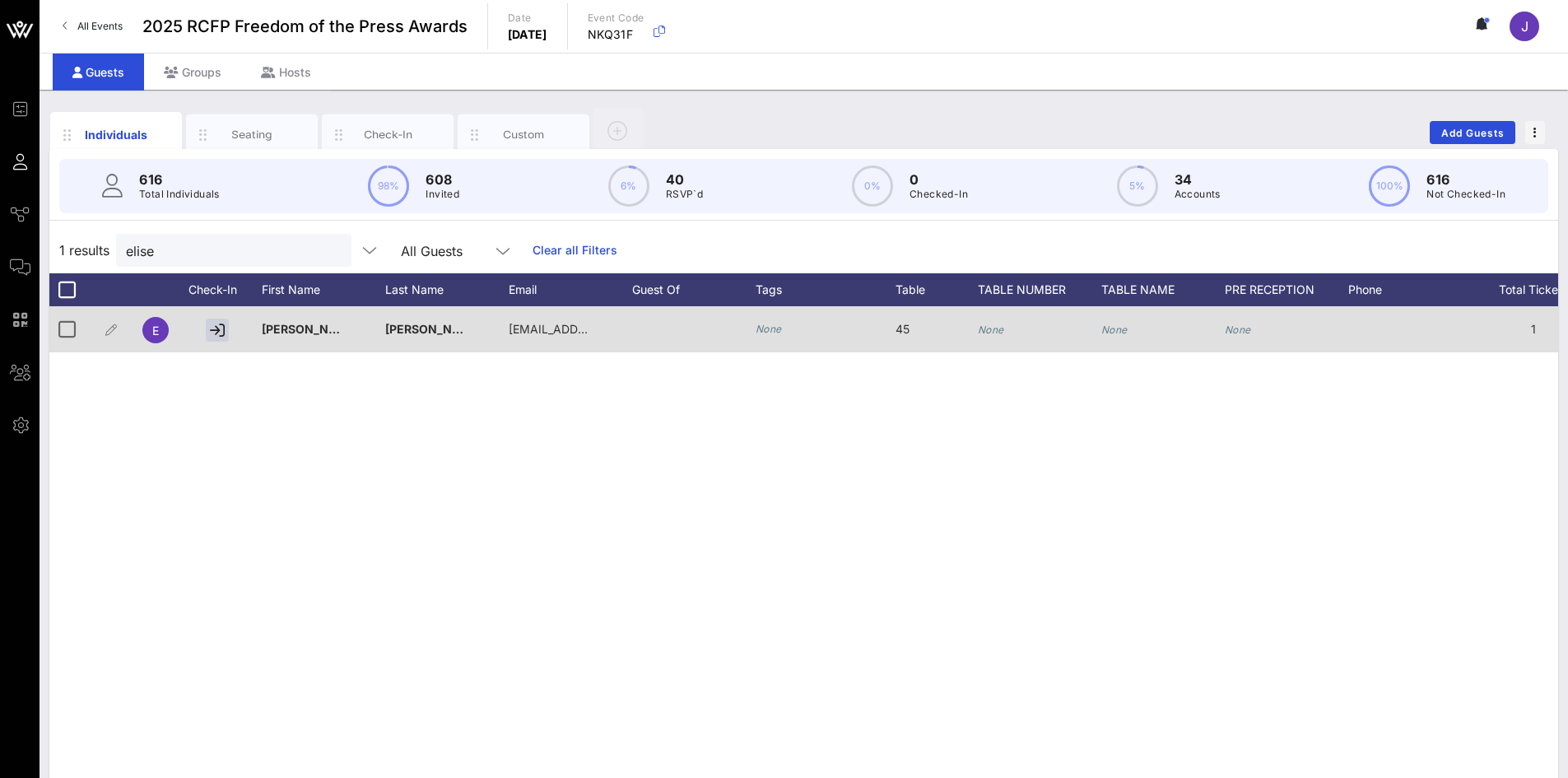
click at [1101, 330] on div "E [PERSON_NAME] [EMAIL_ADDRESS][DOMAIN_NAME] None 45 None None None 1 None None…" at bounding box center [1213, 329] width 2328 height 46
click at [1109, 329] on icon "None" at bounding box center [1114, 330] width 26 height 13
paste input "[PERSON_NAME] & [PERSON_NAME] LLP"
type input "[PERSON_NAME] & [PERSON_NAME] LLP"
click at [1001, 332] on icon "None" at bounding box center [991, 330] width 26 height 13
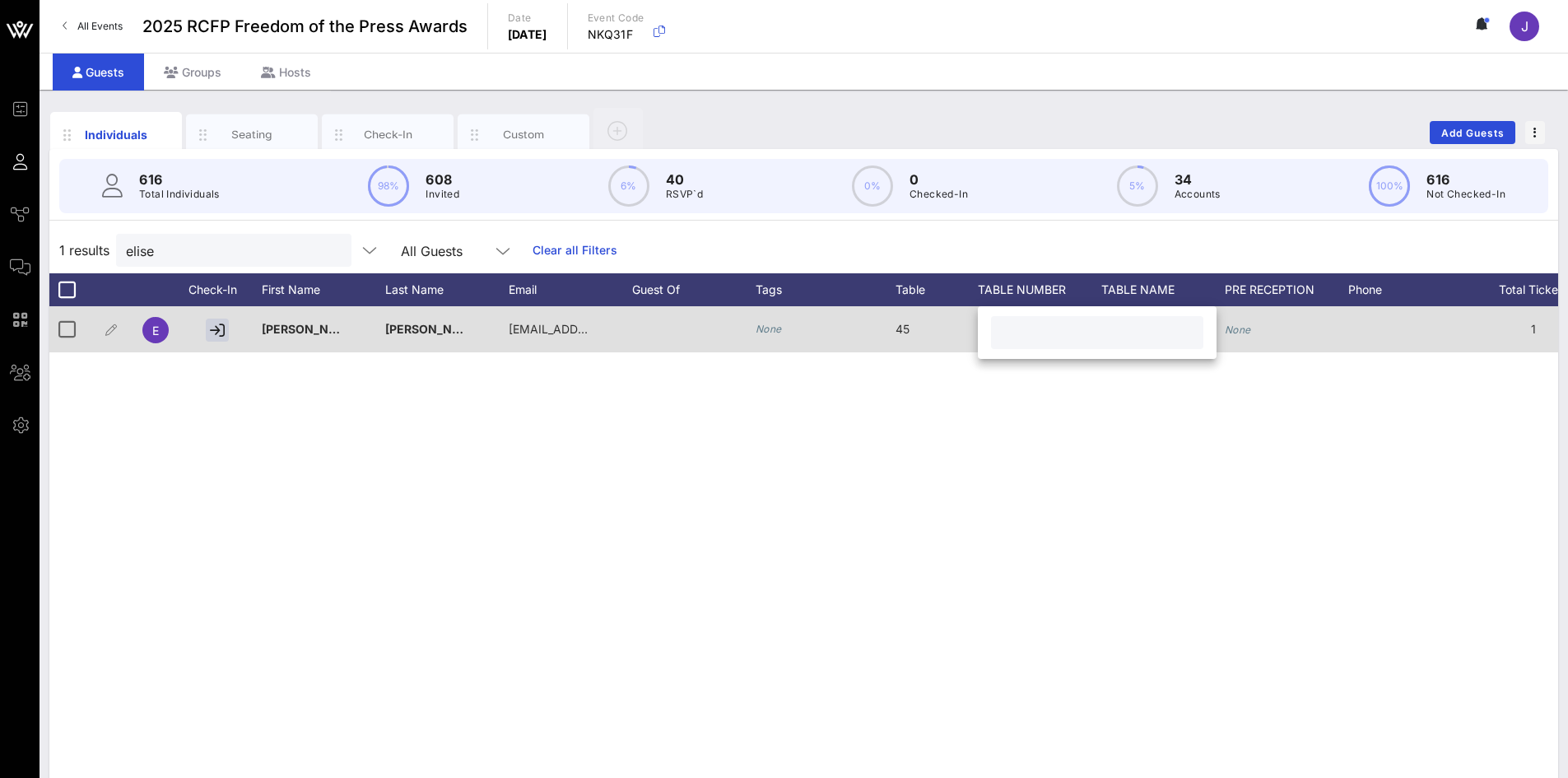
click at [1001, 332] on div at bounding box center [1097, 332] width 212 height 33
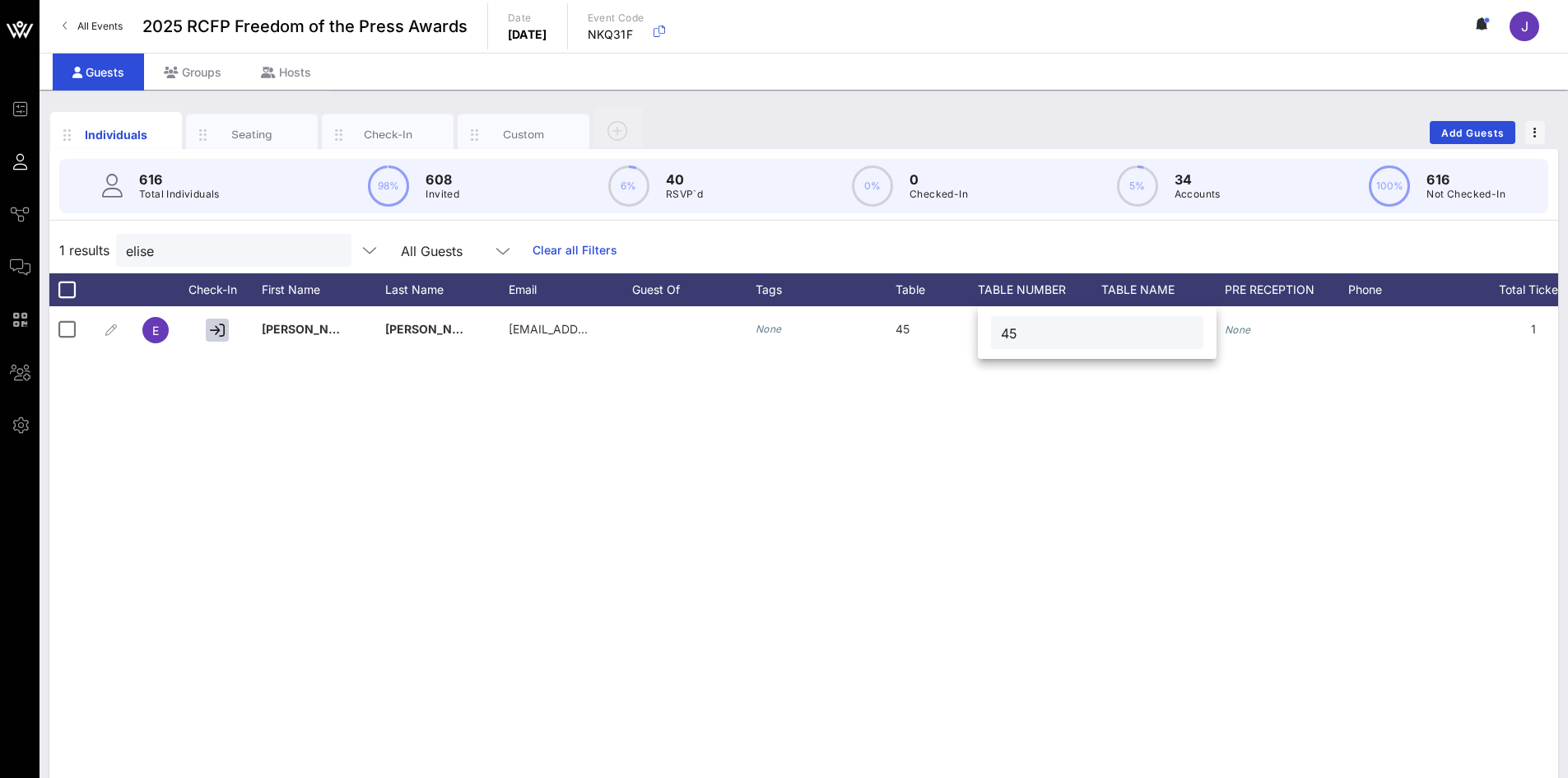
type input "45"
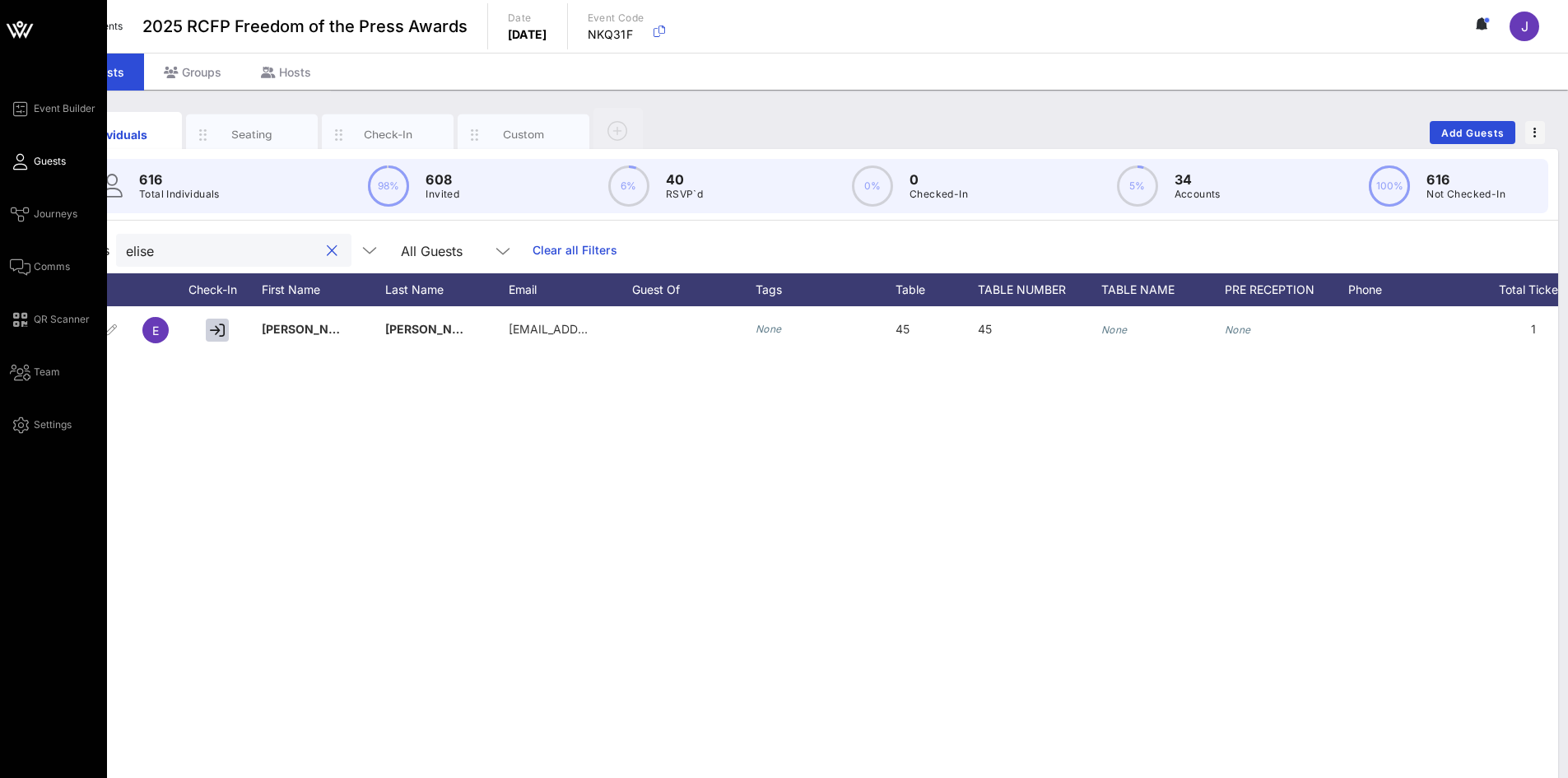
drag, startPoint x: 174, startPoint y: 243, endPoint x: 29, endPoint y: 154, distance: 170.1
click at [0, 217] on div "Event Builder Guests Journeys Comms QR Scanner Team Settings 2025 RCFP Freedom …" at bounding box center [784, 408] width 1568 height 816
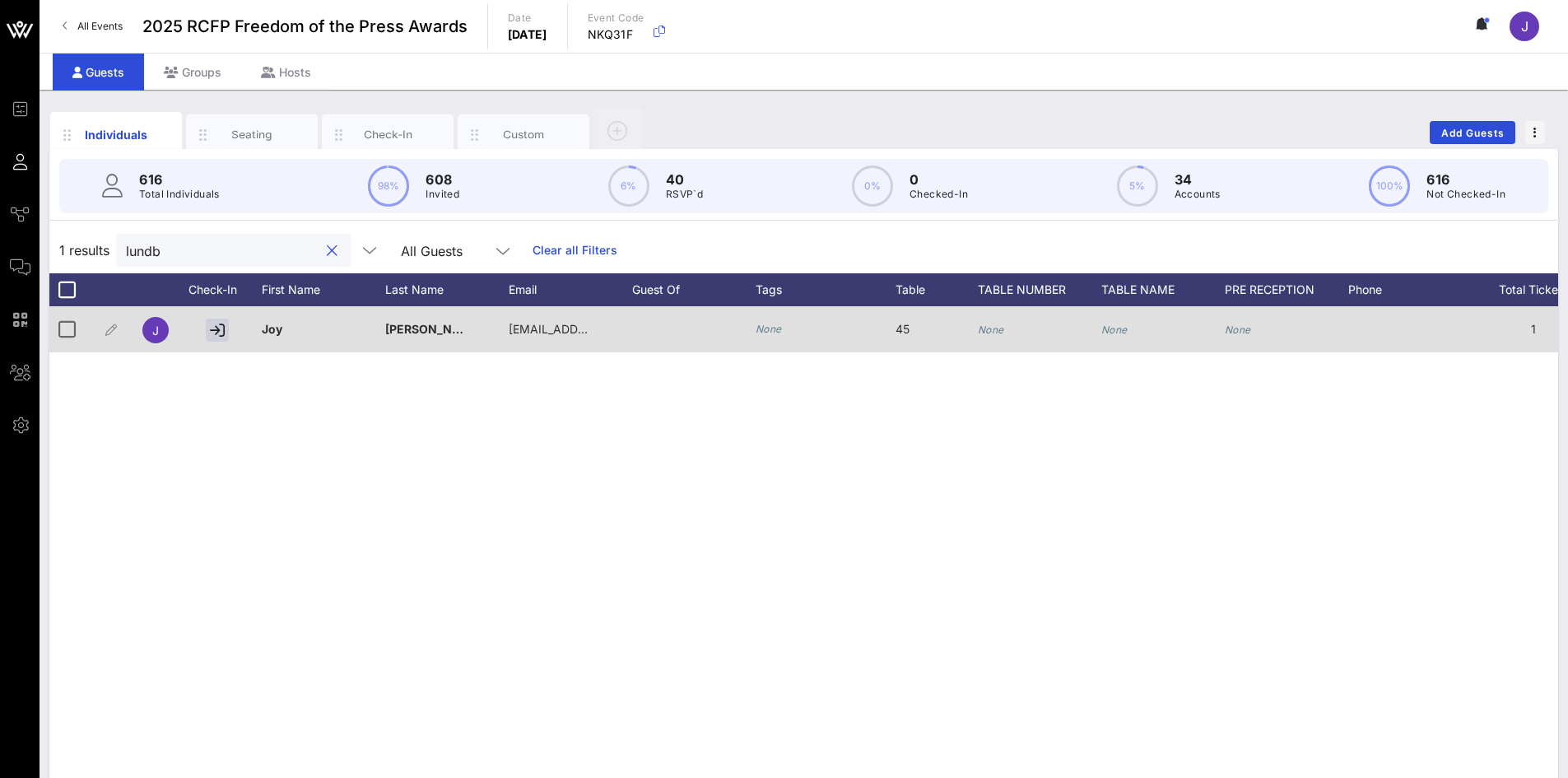
type input "lundb"
click at [1098, 330] on div "None" at bounding box center [1040, 339] width 123 height 65
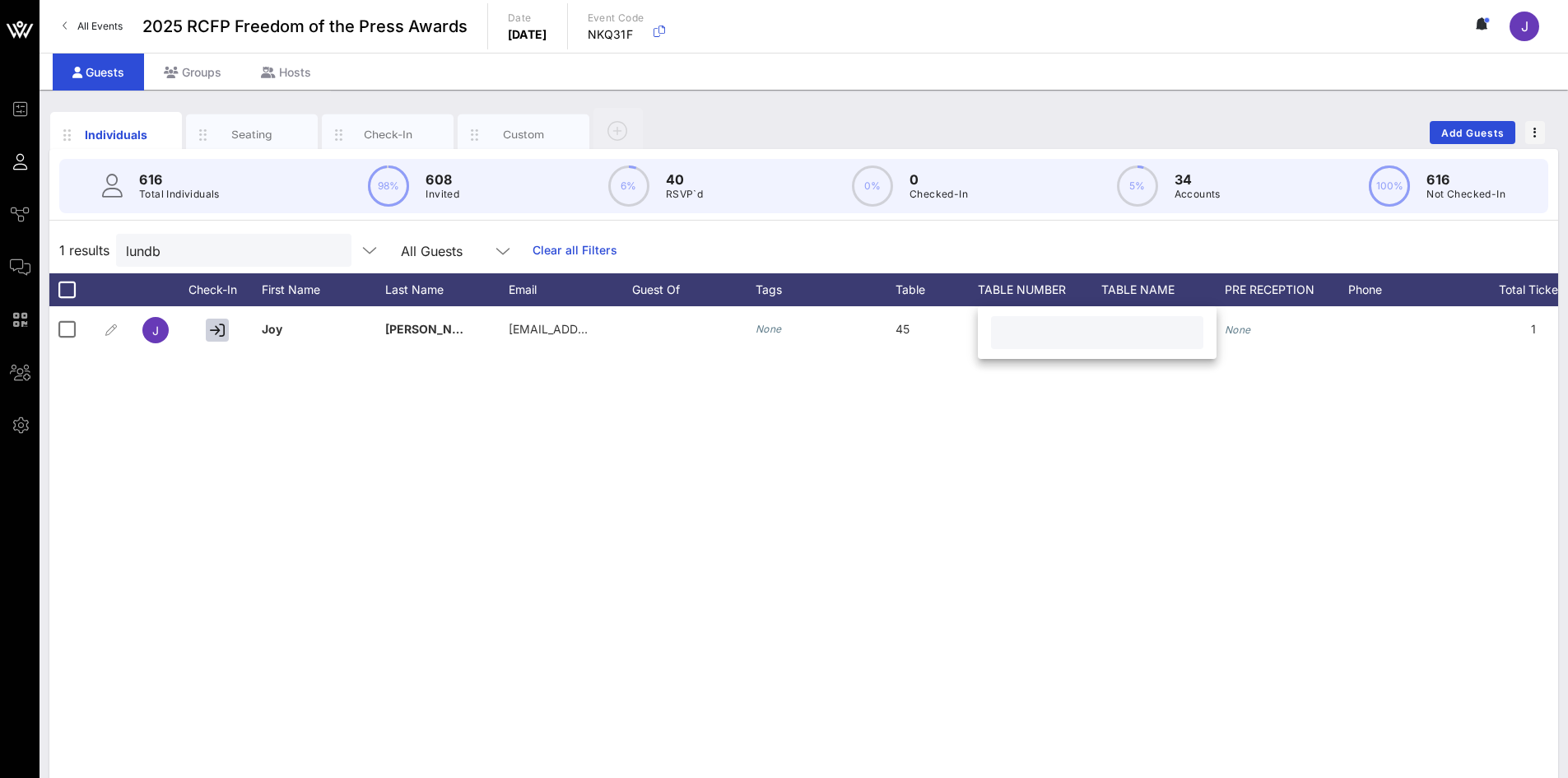
paste input "[PERSON_NAME] & [PERSON_NAME] LLP"
type input "[PERSON_NAME] & [PERSON_NAME] LLP"
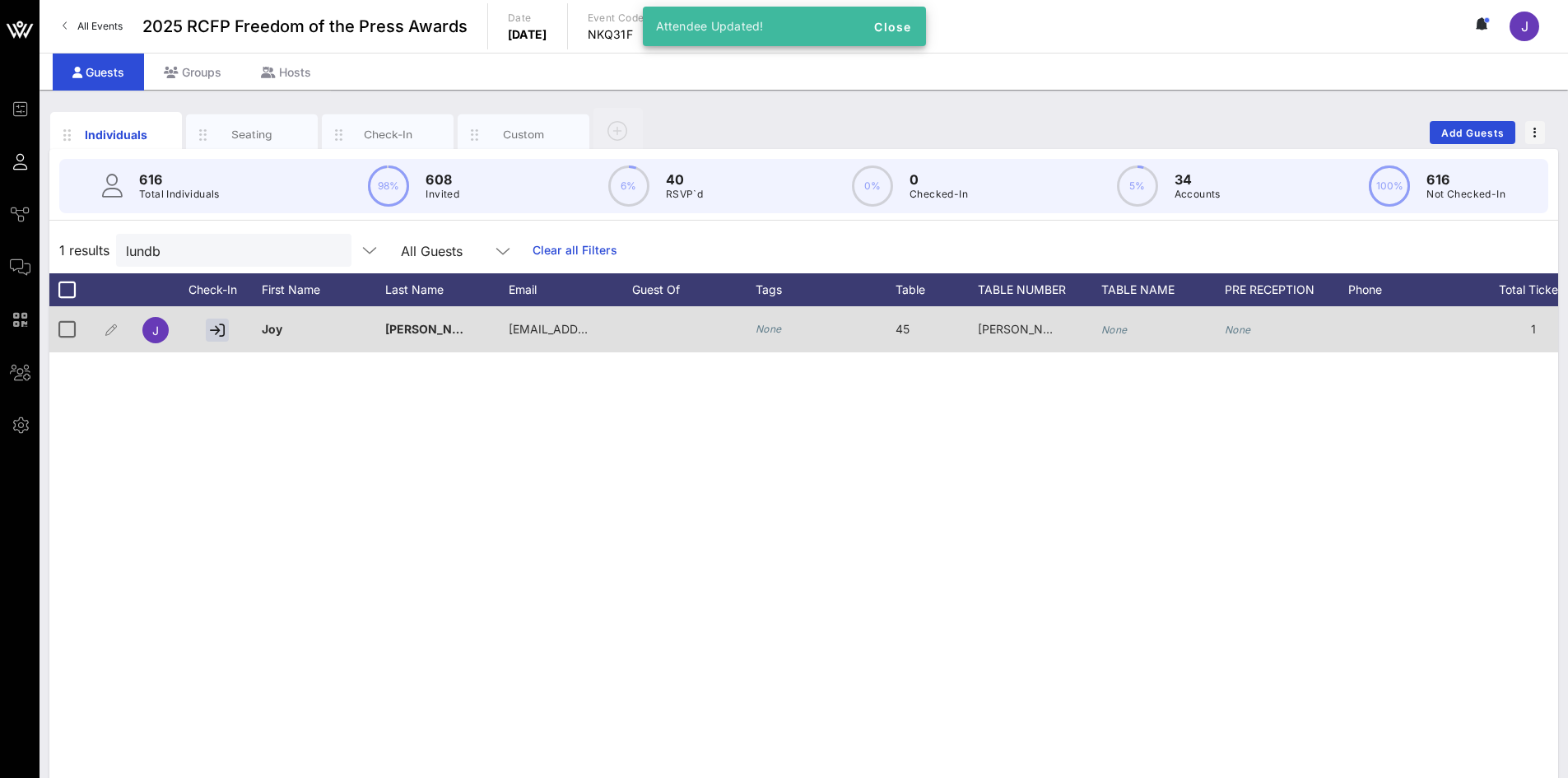
click at [1100, 323] on div "[PERSON_NAME] & [PERSON_NAME] LLP" at bounding box center [1040, 339] width 123 height 65
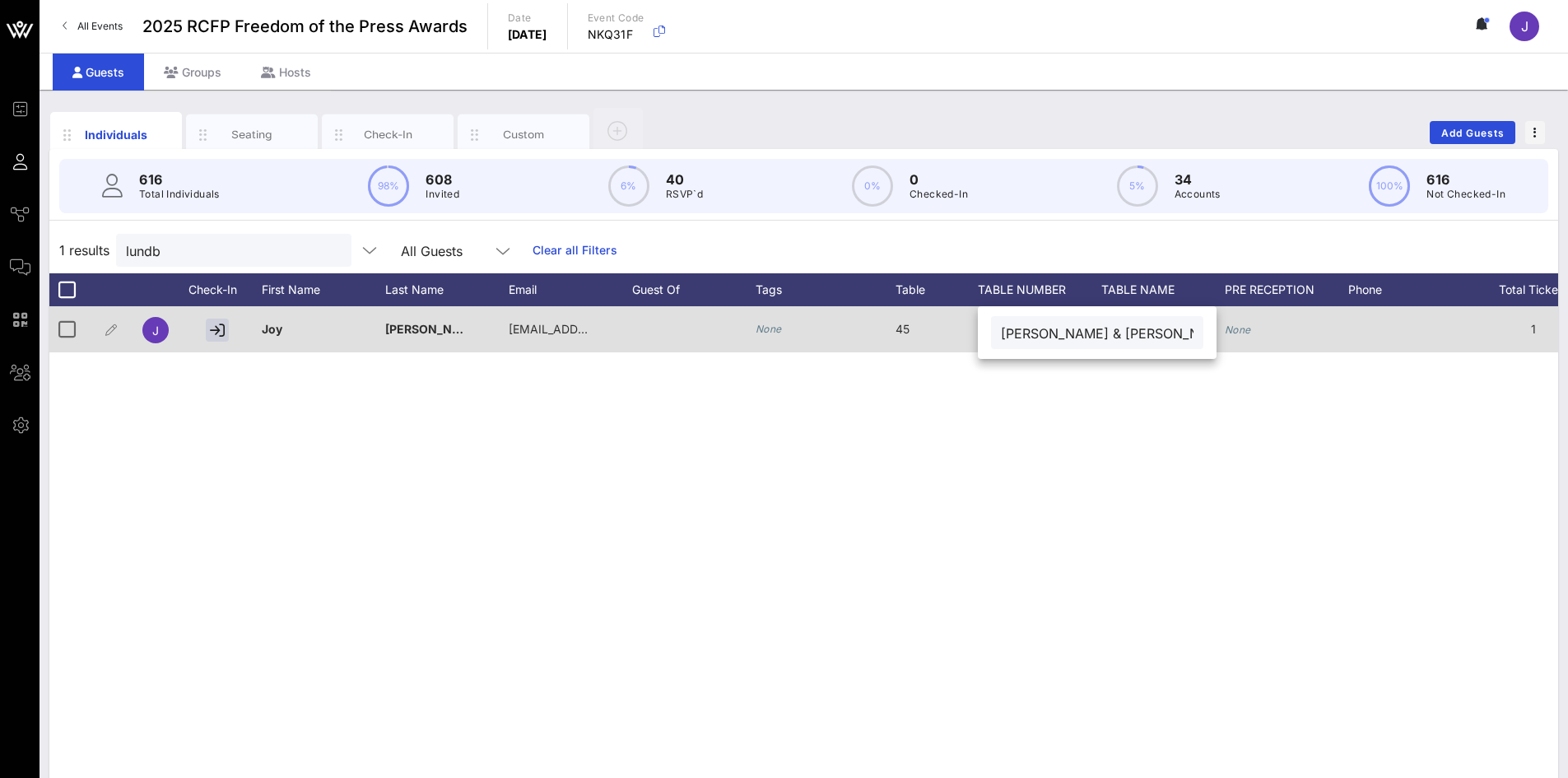
drag, startPoint x: 1182, startPoint y: 339, endPoint x: 961, endPoint y: 323, distance: 221.6
click at [961, 323] on div "Event Builder Guests Journeys Comms QR Scanner Team Settings 2025 RCFP Freedom …" at bounding box center [784, 408] width 1568 height 816
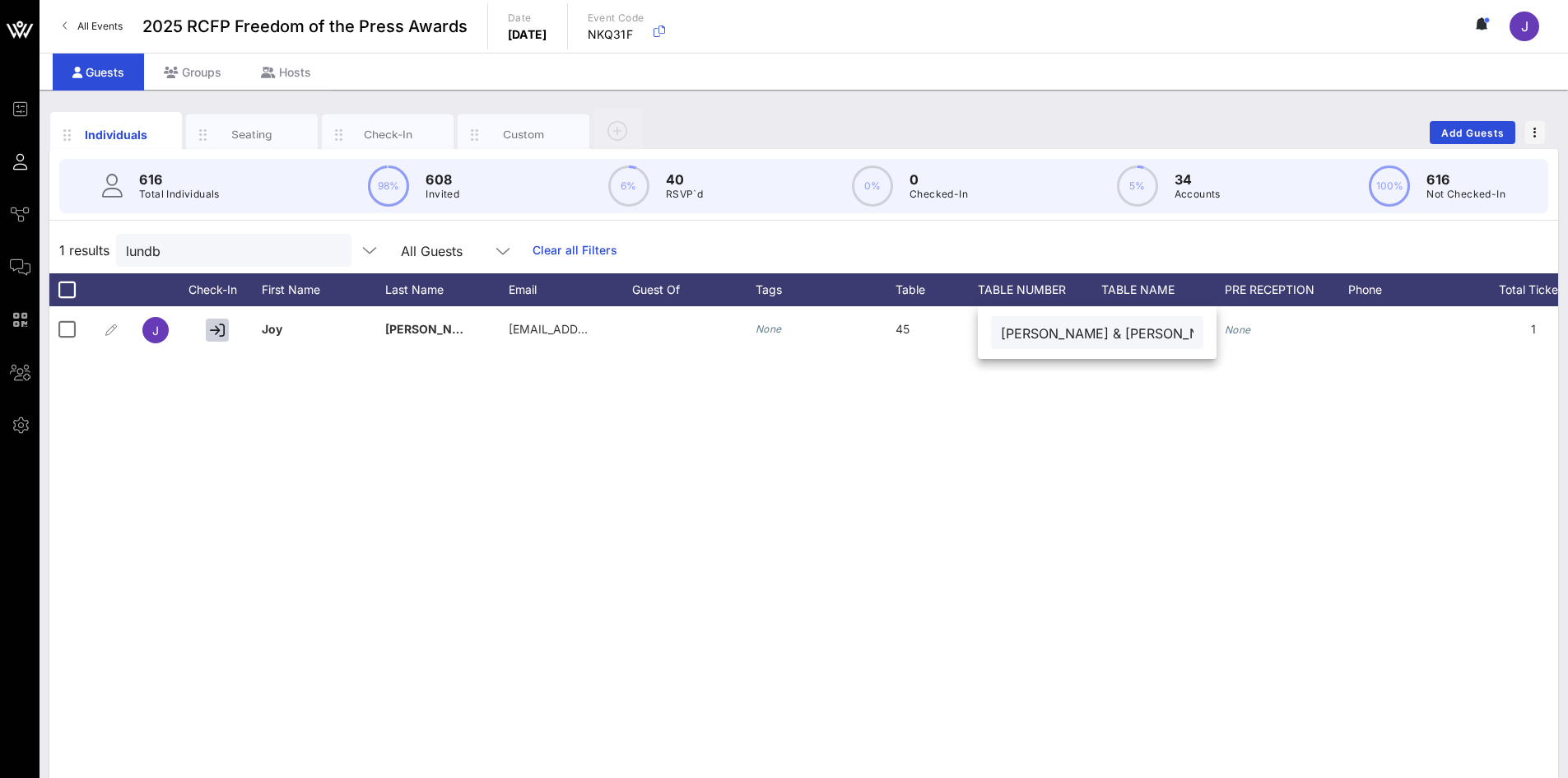
click at [1042, 328] on input "[PERSON_NAME] & [PERSON_NAME] LLP" at bounding box center [1097, 332] width 192 height 22
type input "45"
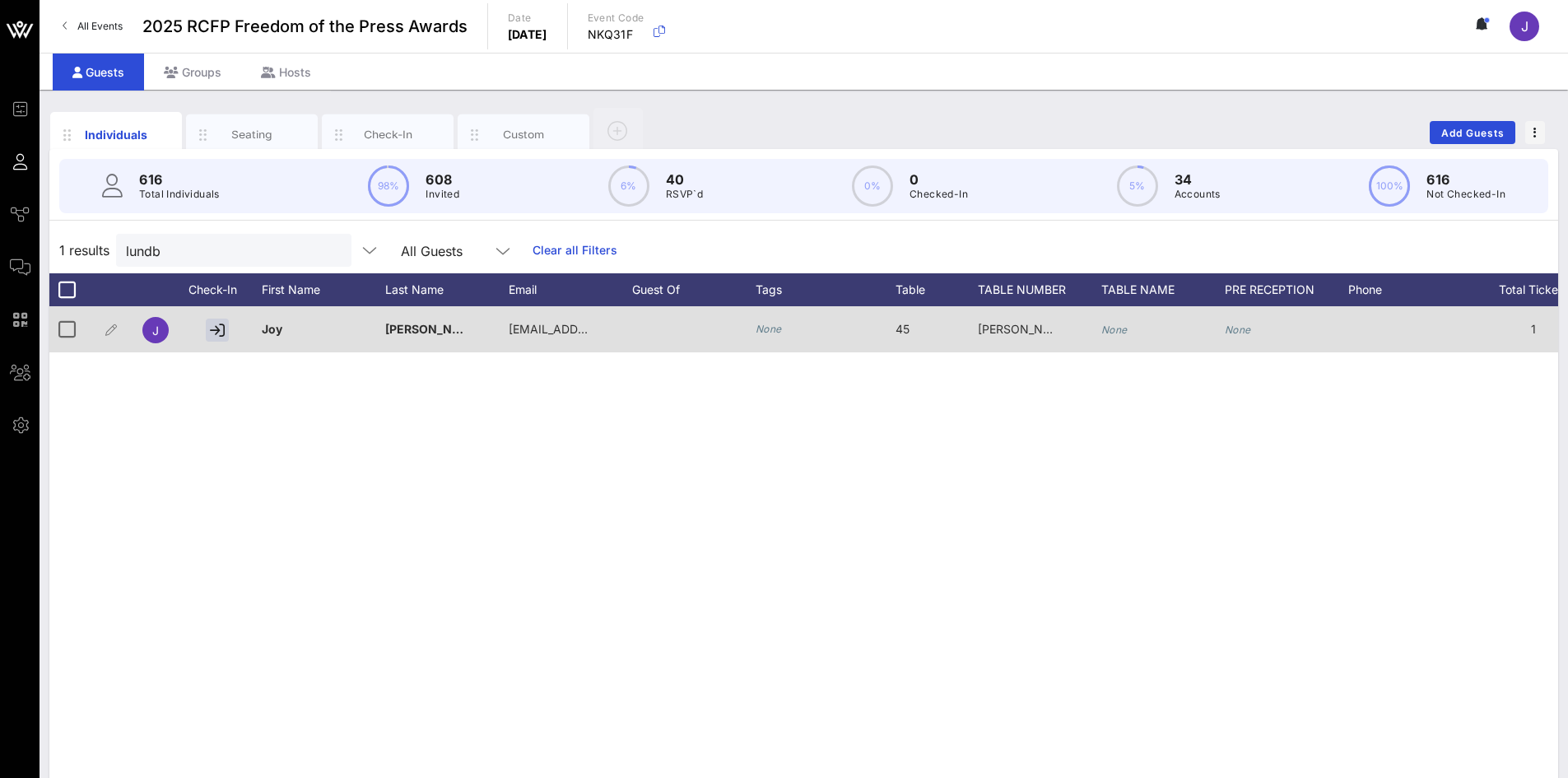
click at [1116, 330] on icon "None" at bounding box center [1114, 330] width 26 height 13
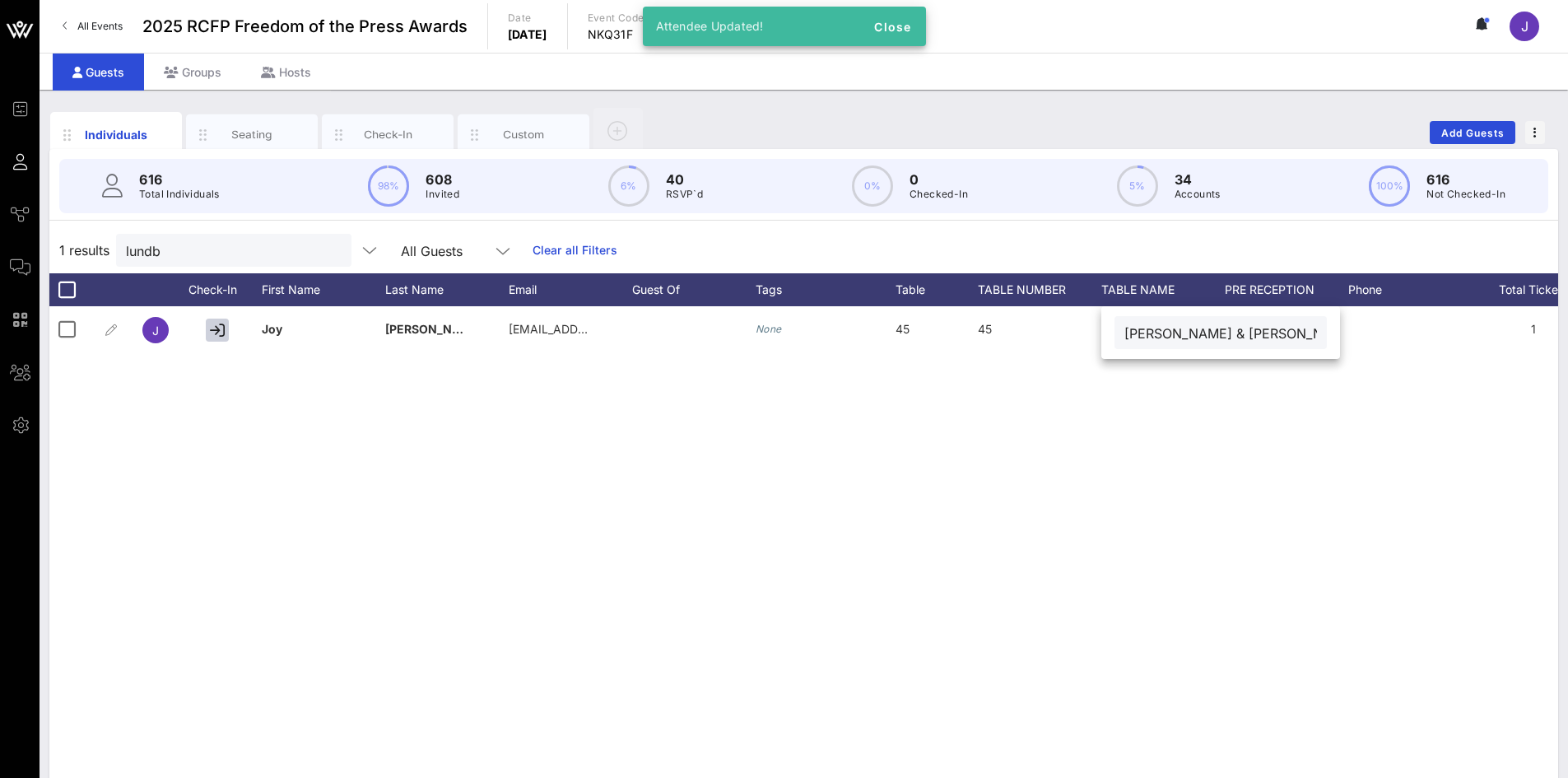
type input "[PERSON_NAME] & [PERSON_NAME] LLP"
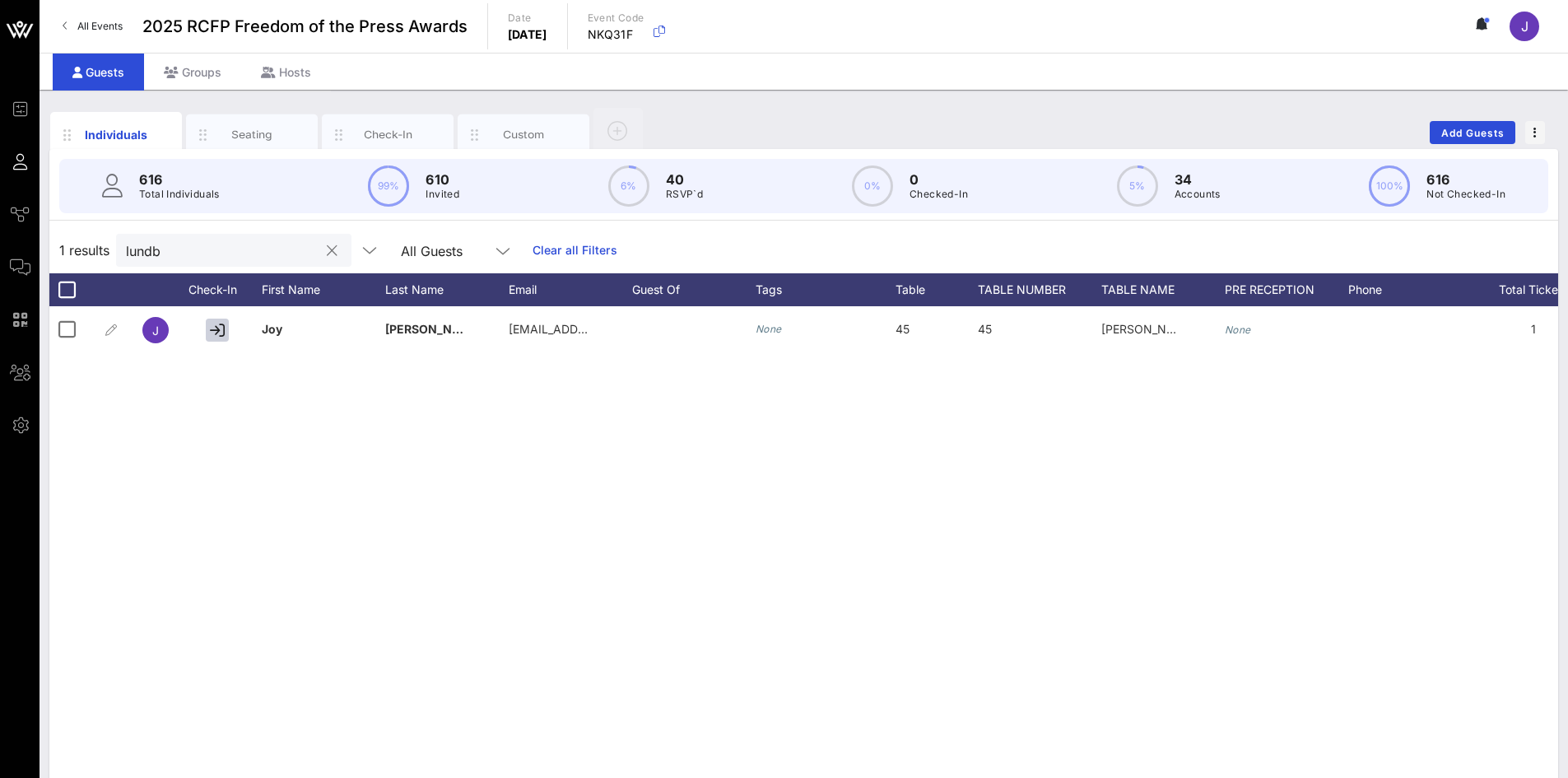
drag, startPoint x: 269, startPoint y: 264, endPoint x: 245, endPoint y: 259, distance: 24.5
click at [251, 262] on div "lundb" at bounding box center [222, 250] width 192 height 33
drag, startPoint x: 245, startPoint y: 258, endPoint x: 71, endPoint y: 246, distance: 174.4
click at [76, 248] on div "1 results lundb All Guests Clear all Filters" at bounding box center [804, 250] width 1509 height 46
type input "g"
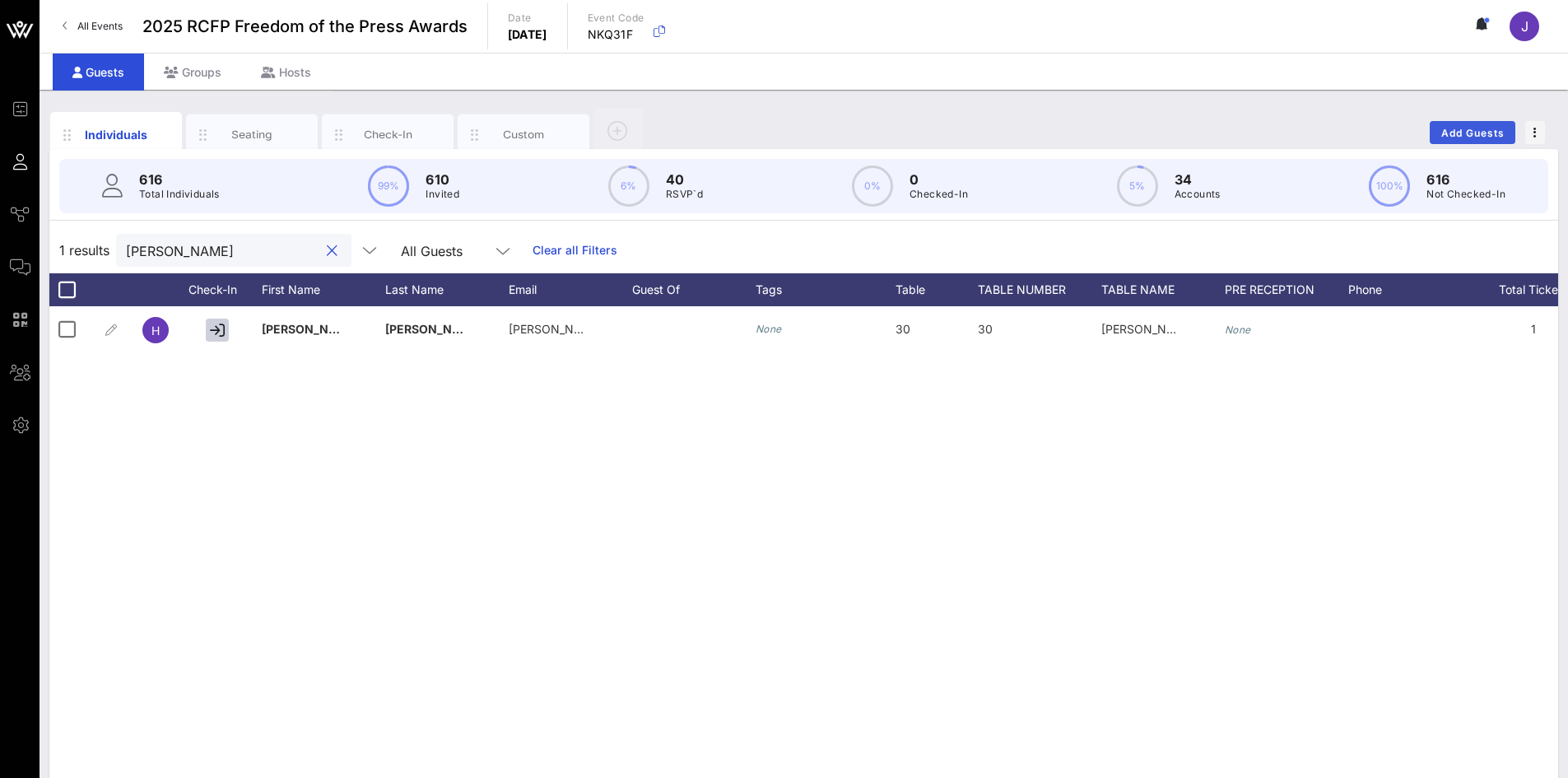
type input "[PERSON_NAME]"
click at [1464, 130] on span "Add Guests" at bounding box center [1473, 133] width 65 height 13
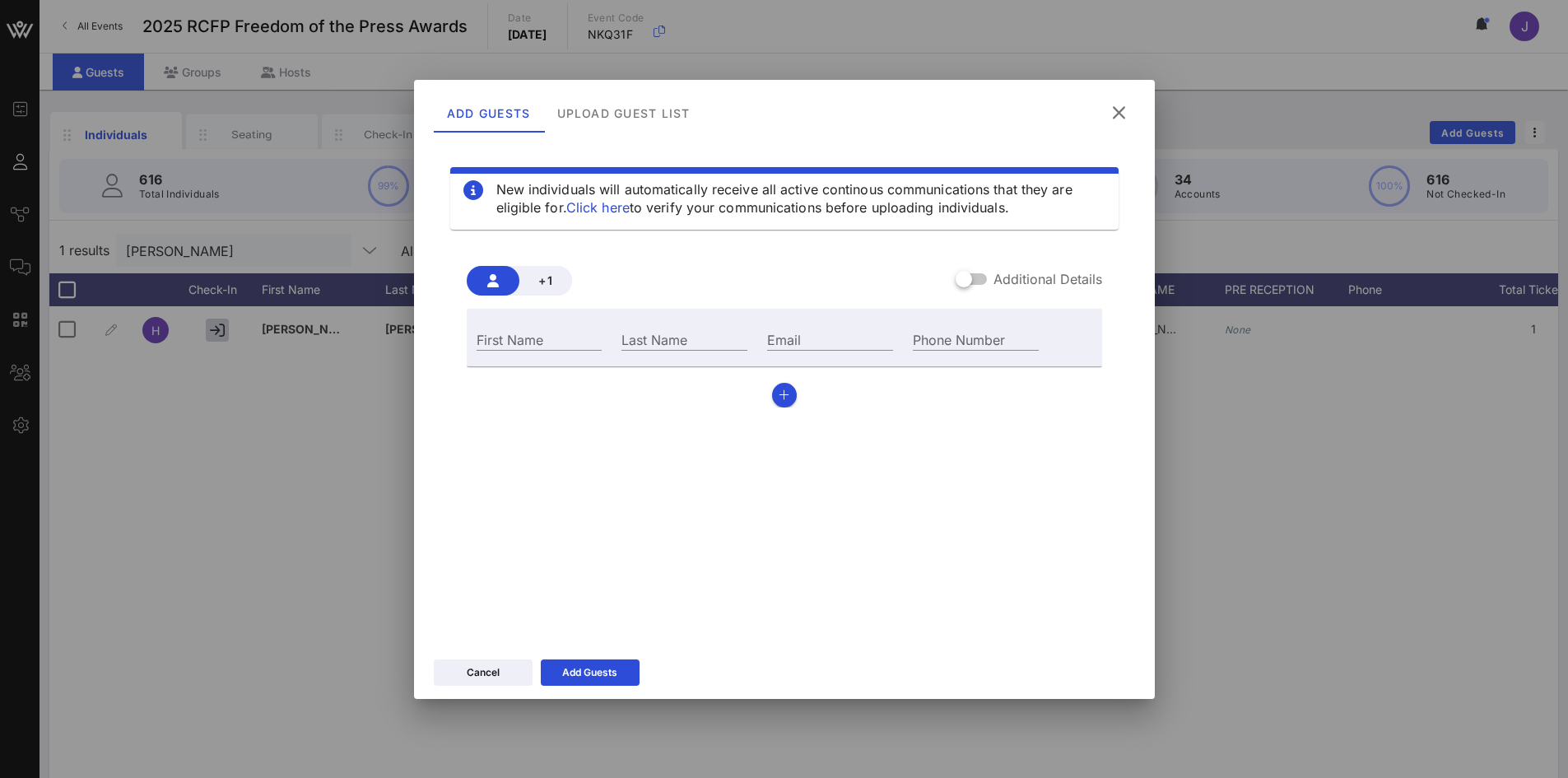
click at [989, 279] on div "Additional Details" at bounding box center [1028, 279] width 146 height 20
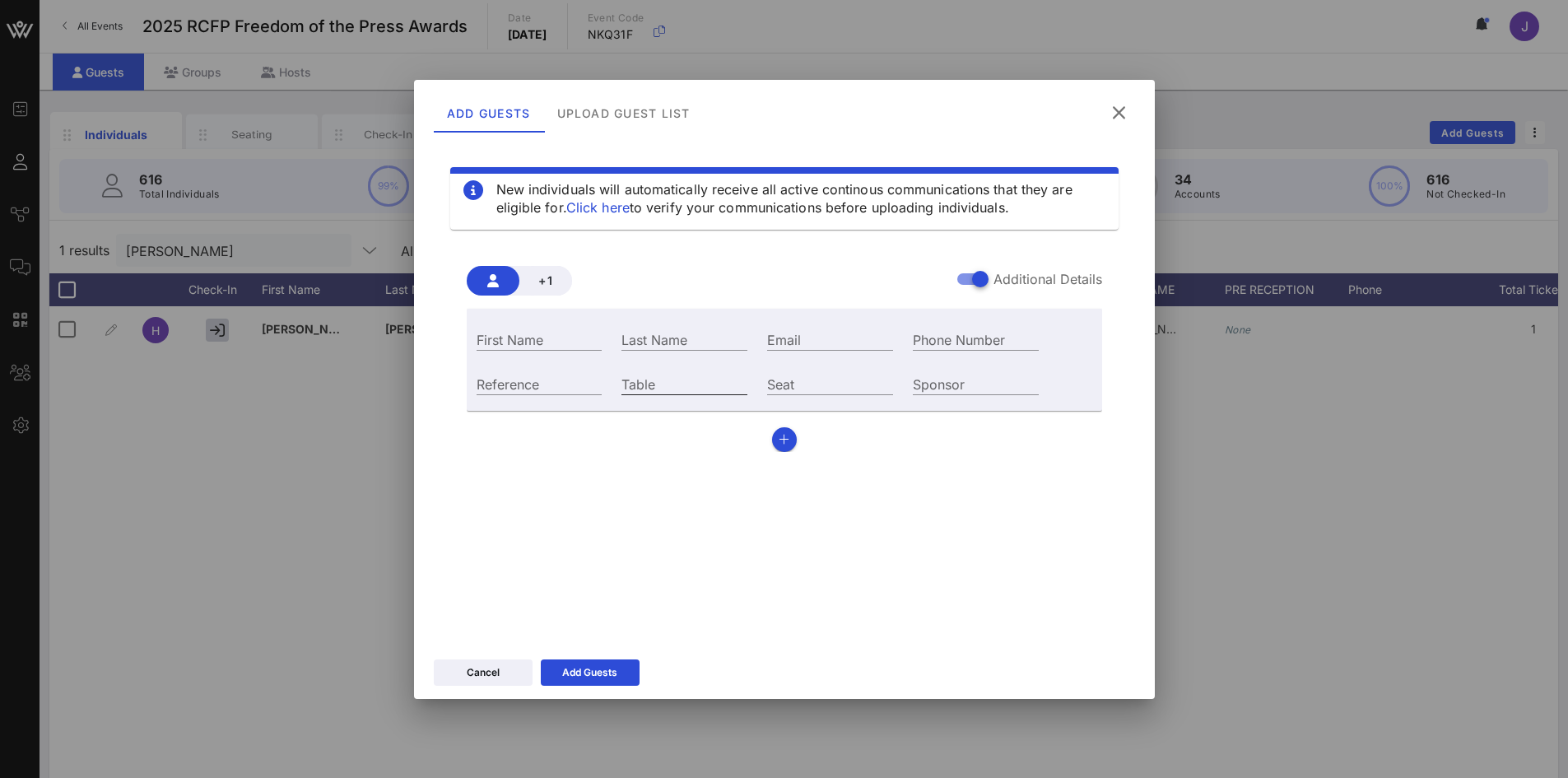
click at [684, 385] on input "Table" at bounding box center [684, 384] width 126 height 22
type input "30"
click at [814, 353] on div "Email" at bounding box center [830, 337] width 145 height 44
click at [814, 344] on input "Email" at bounding box center [830, 340] width 126 height 22
paste input "[EMAIL_ADDRESS][DOMAIN_NAME]"
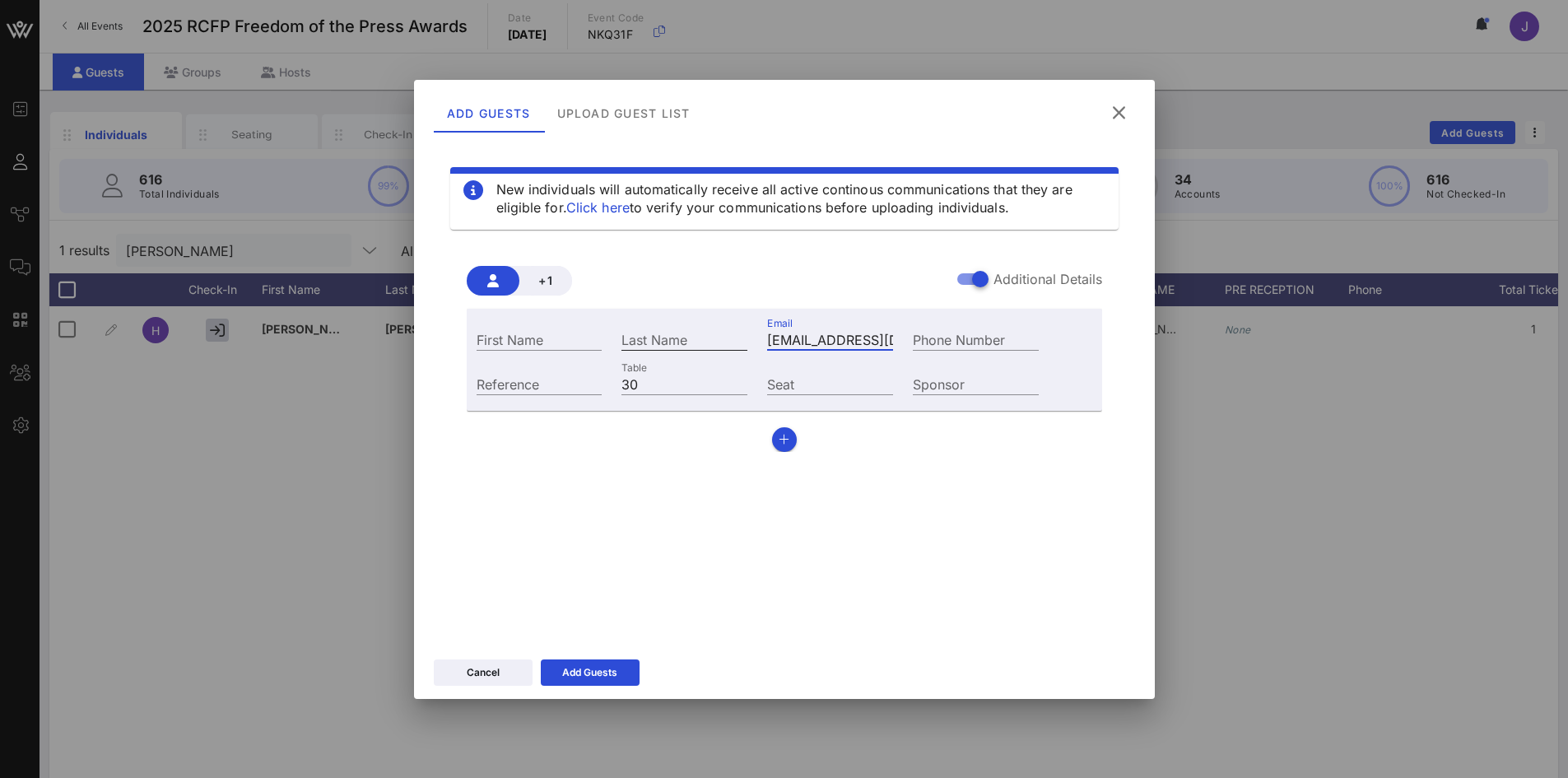
scroll to position [0, 30]
type input "[EMAIL_ADDRESS][DOMAIN_NAME]"
click at [549, 337] on input "First Name" at bounding box center [539, 340] width 126 height 22
type input "Imogen"
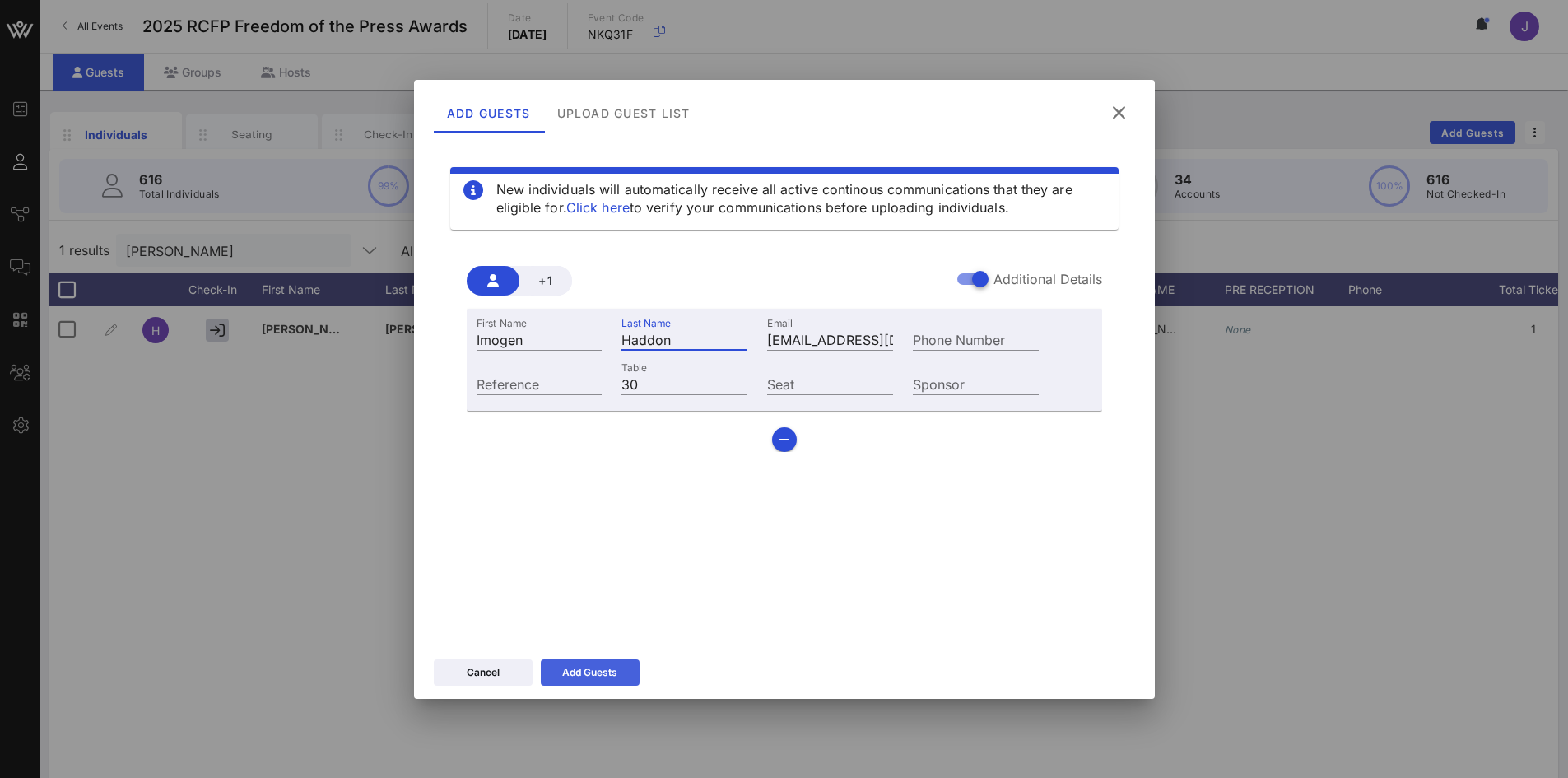
type input "Haddon"
click at [599, 671] on div "Add Guests" at bounding box center [589, 673] width 55 height 16
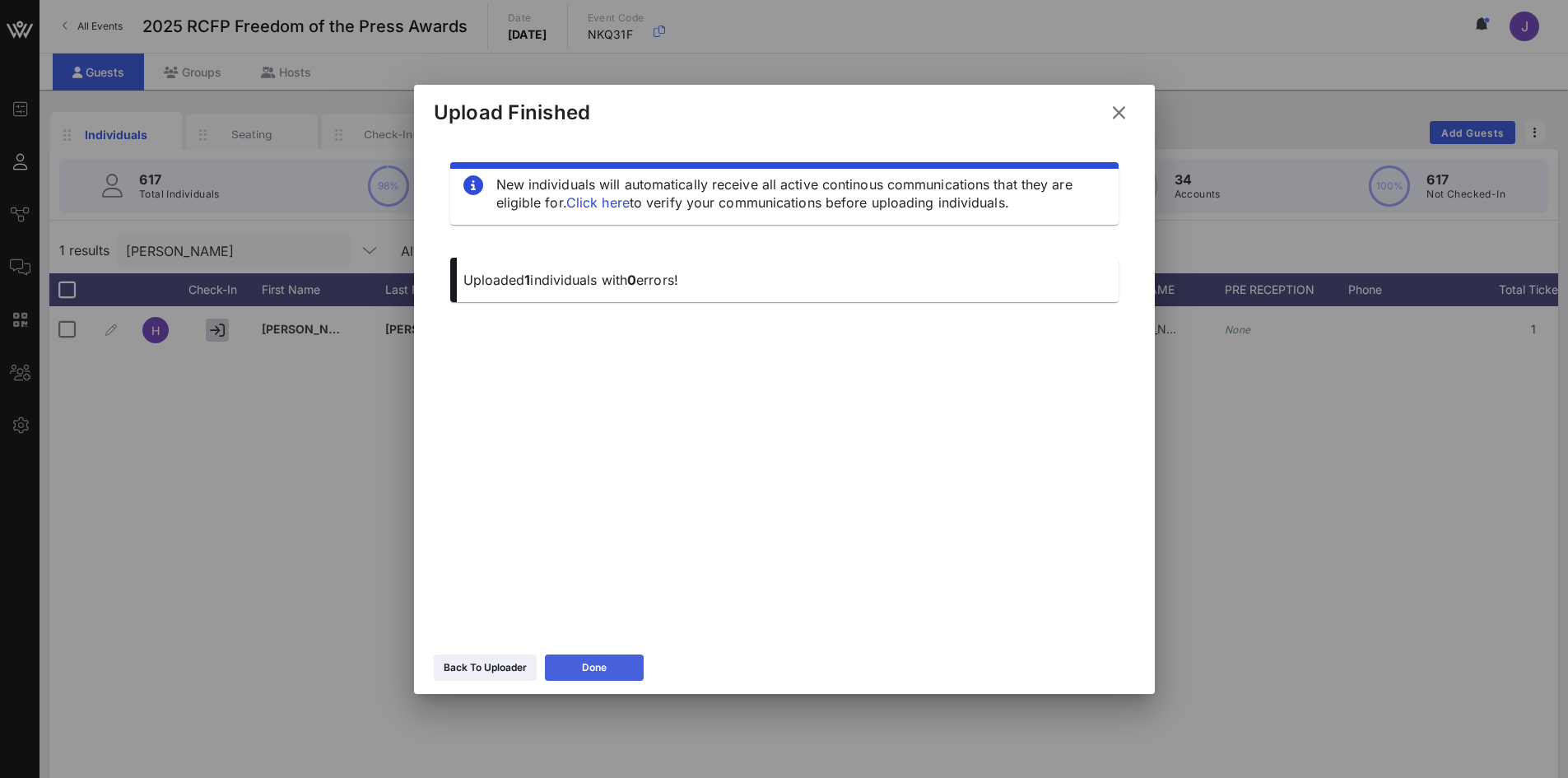
click at [603, 667] on div "Done" at bounding box center [594, 667] width 25 height 16
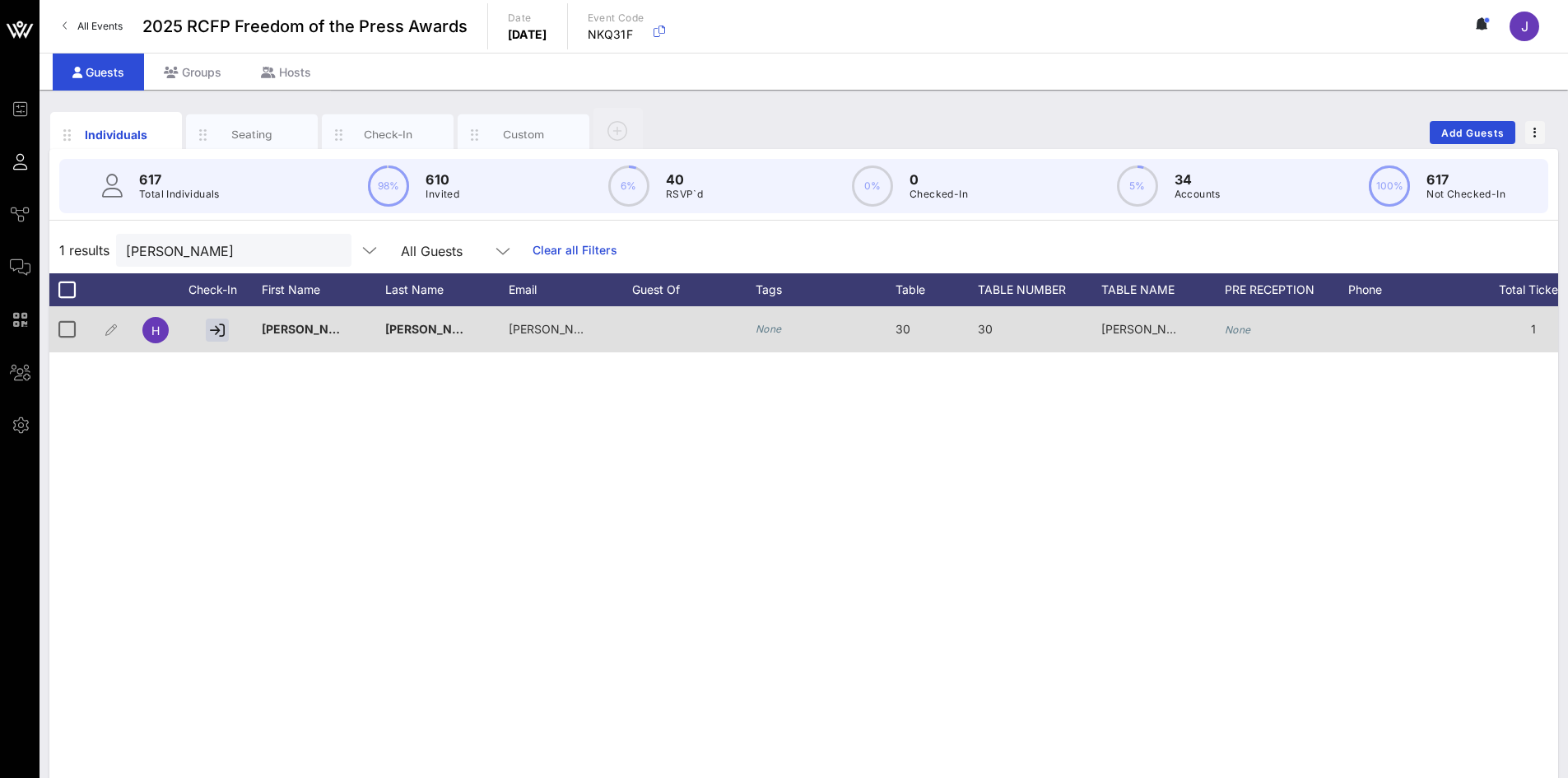
click at [1113, 328] on span "[PERSON_NAME]/The Wall Street Journal" at bounding box center [1213, 328] width 224 height 14
type input "[PERSON_NAME]/The Wall Street Journal"
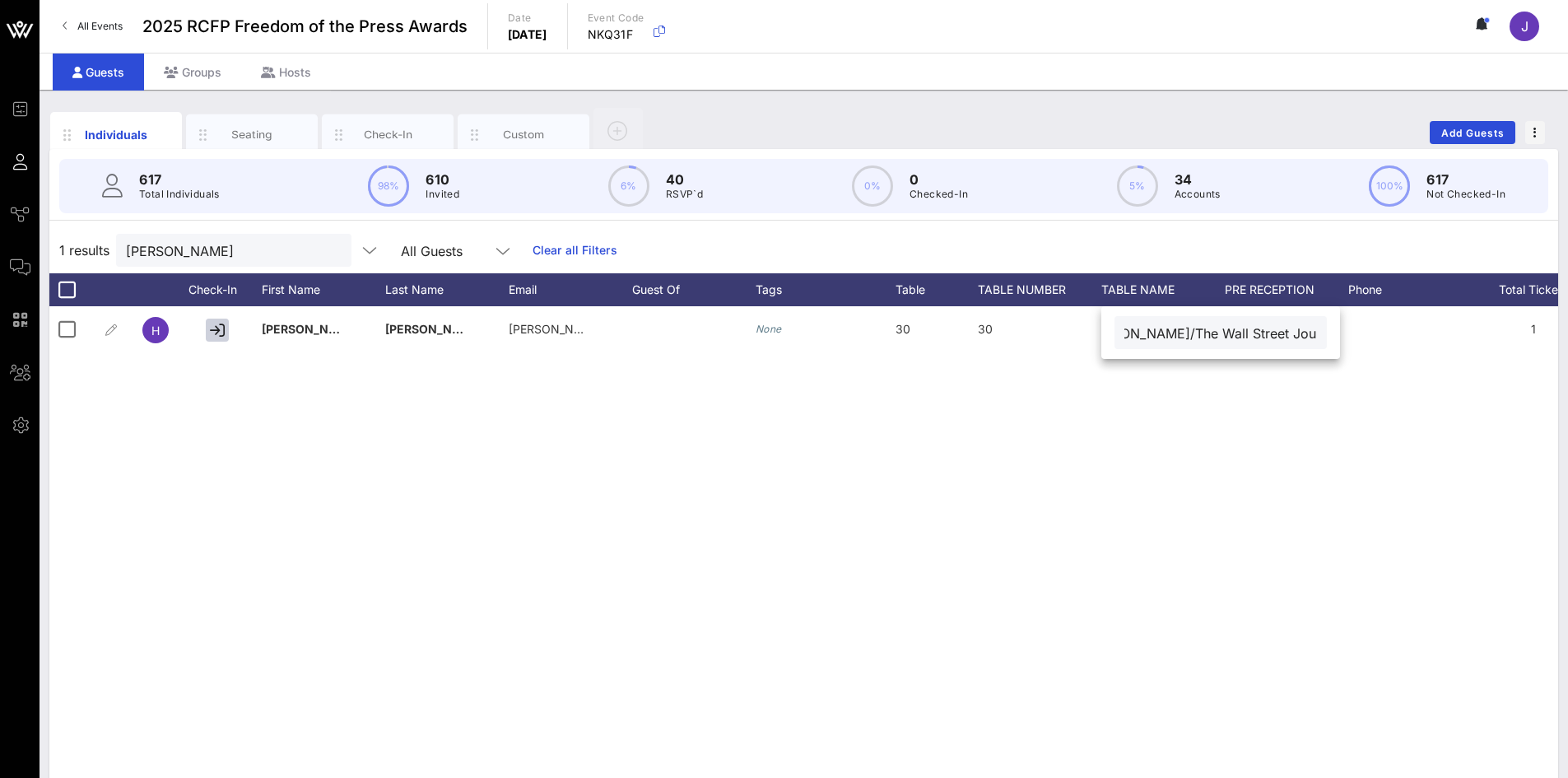
click at [1147, 332] on input "[PERSON_NAME]/The Wall Street Journal" at bounding box center [1220, 332] width 192 height 22
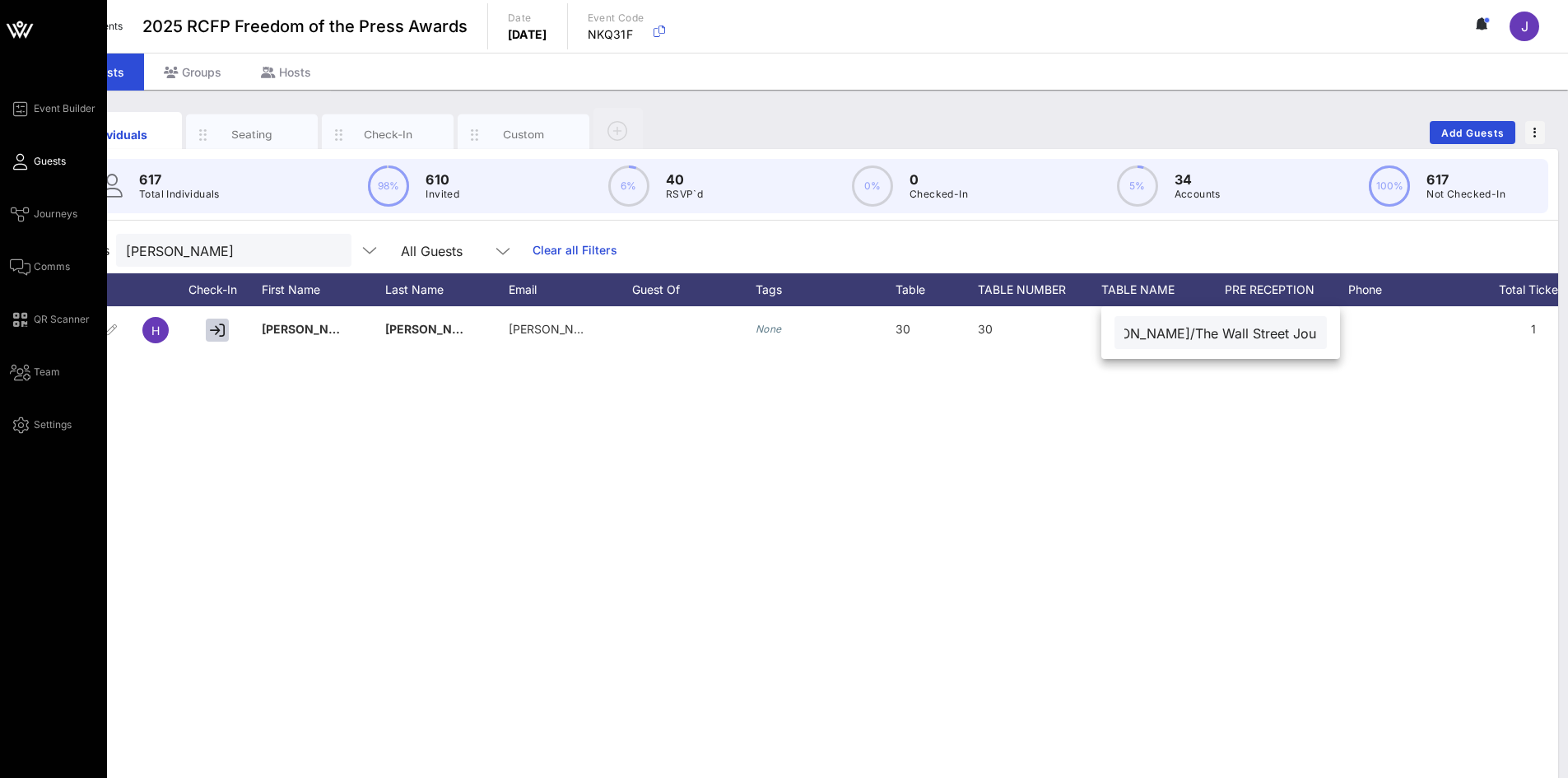
scroll to position [0, 0]
drag, startPoint x: 249, startPoint y: 251, endPoint x: 5, endPoint y: 231, distance: 244.8
click at [0, 237] on div "Event Builder Guests Journeys Comms QR Scanner Team Settings 2025 RCFP Freedom …" at bounding box center [784, 408] width 1568 height 816
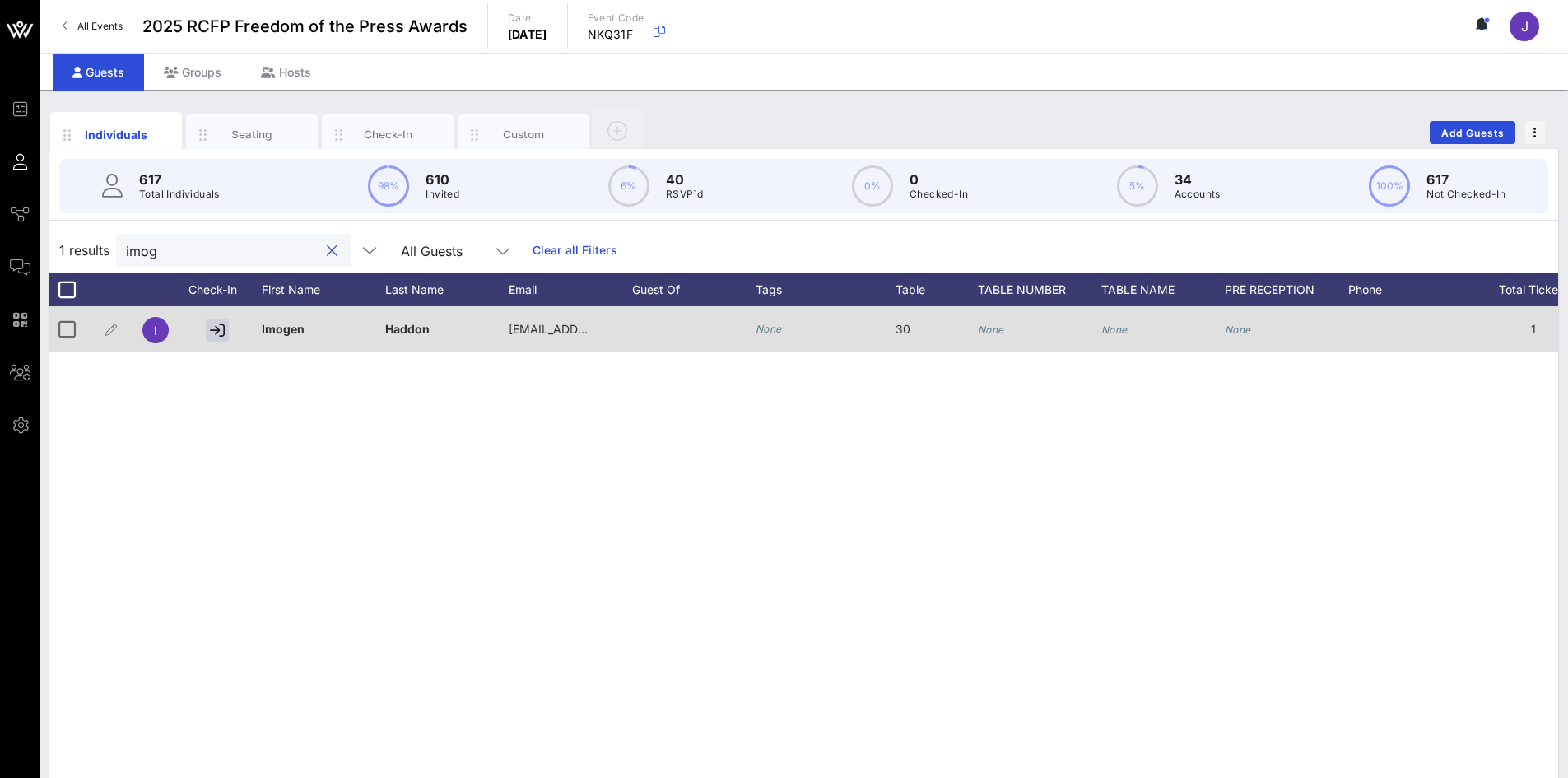
type input "imog"
click at [981, 330] on icon "None" at bounding box center [991, 330] width 26 height 13
type input "30"
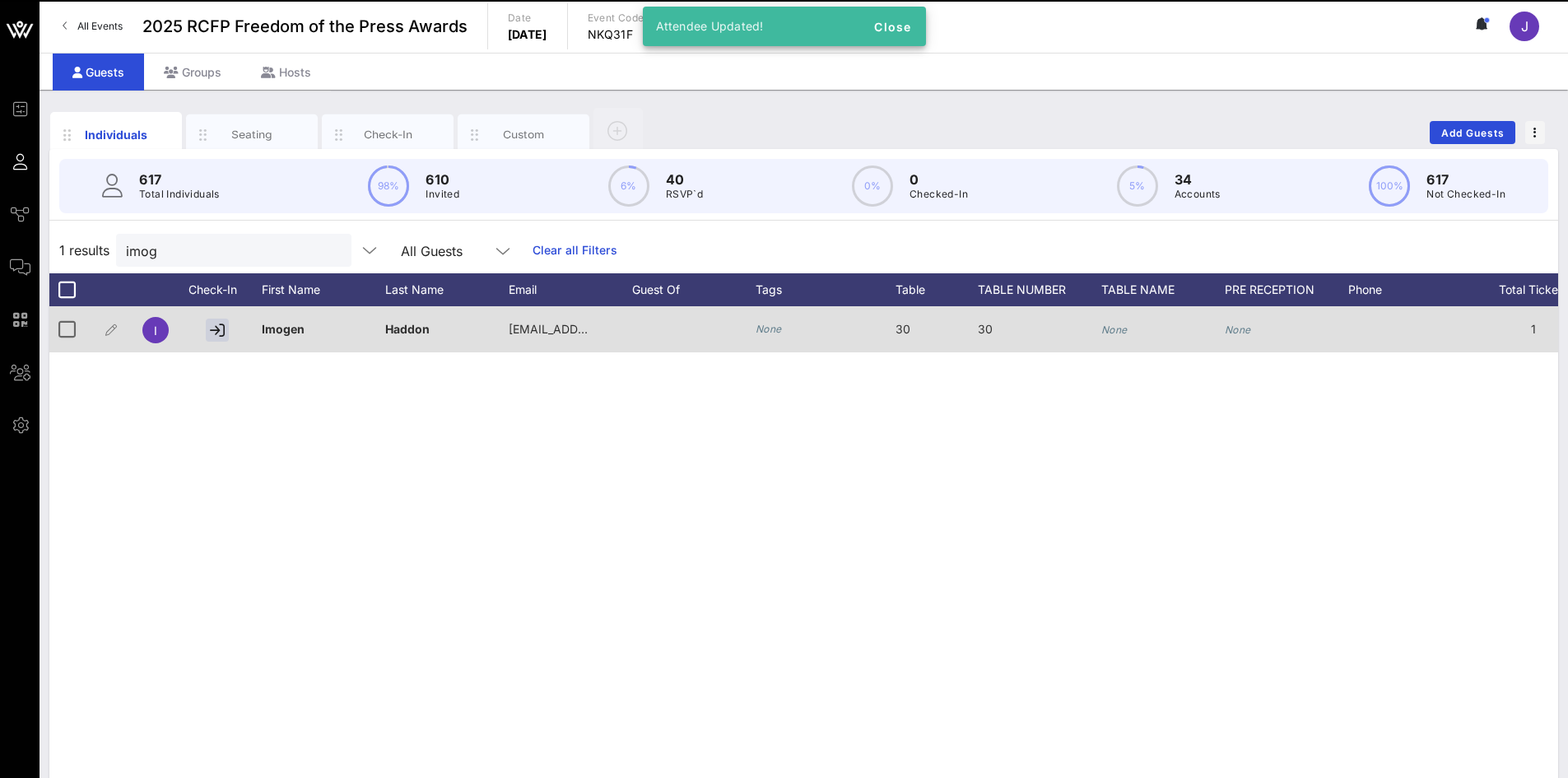
click at [1116, 325] on icon "None" at bounding box center [1114, 330] width 26 height 13
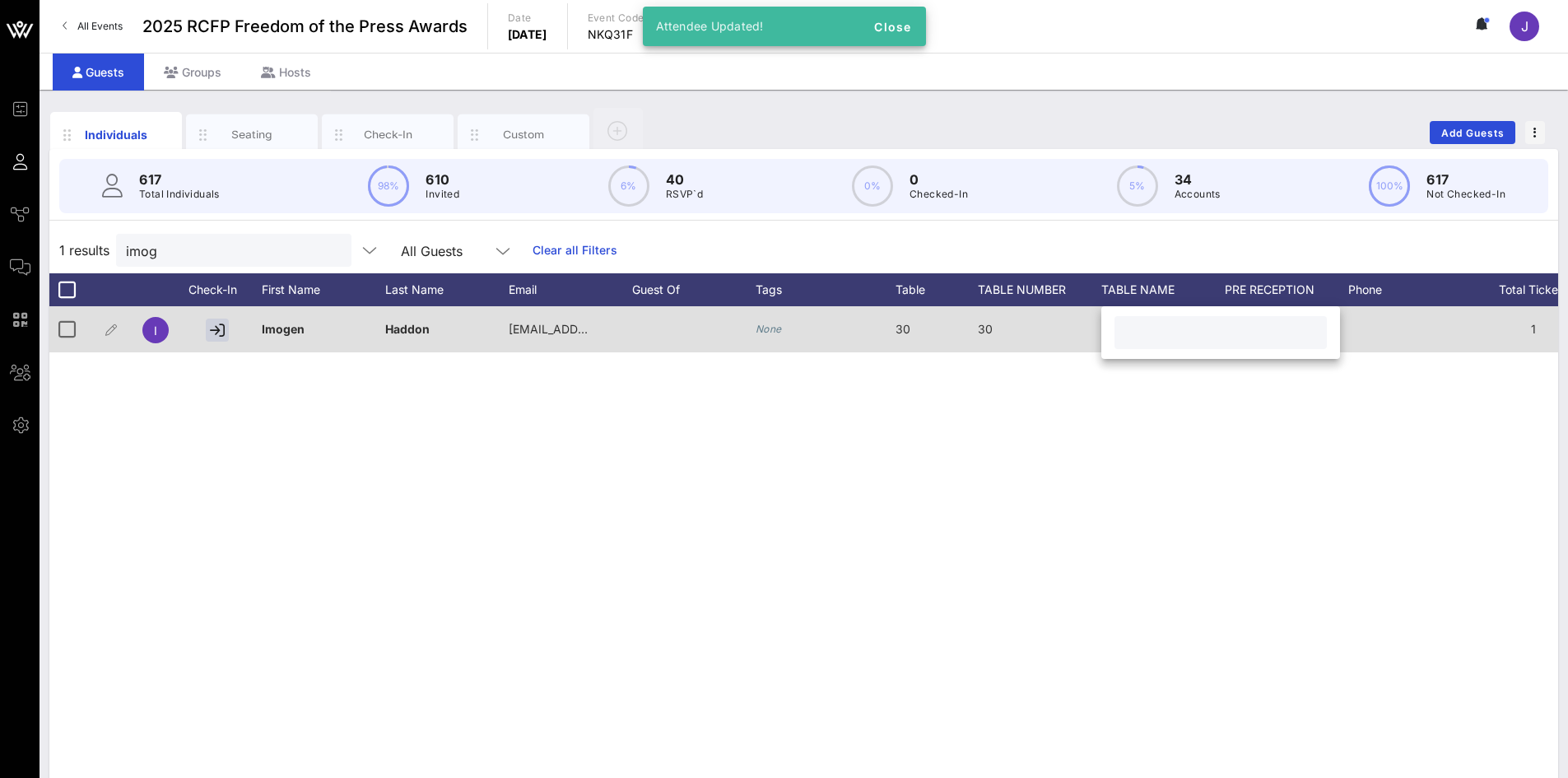
paste input "[PERSON_NAME]/The Wall Street Journal"
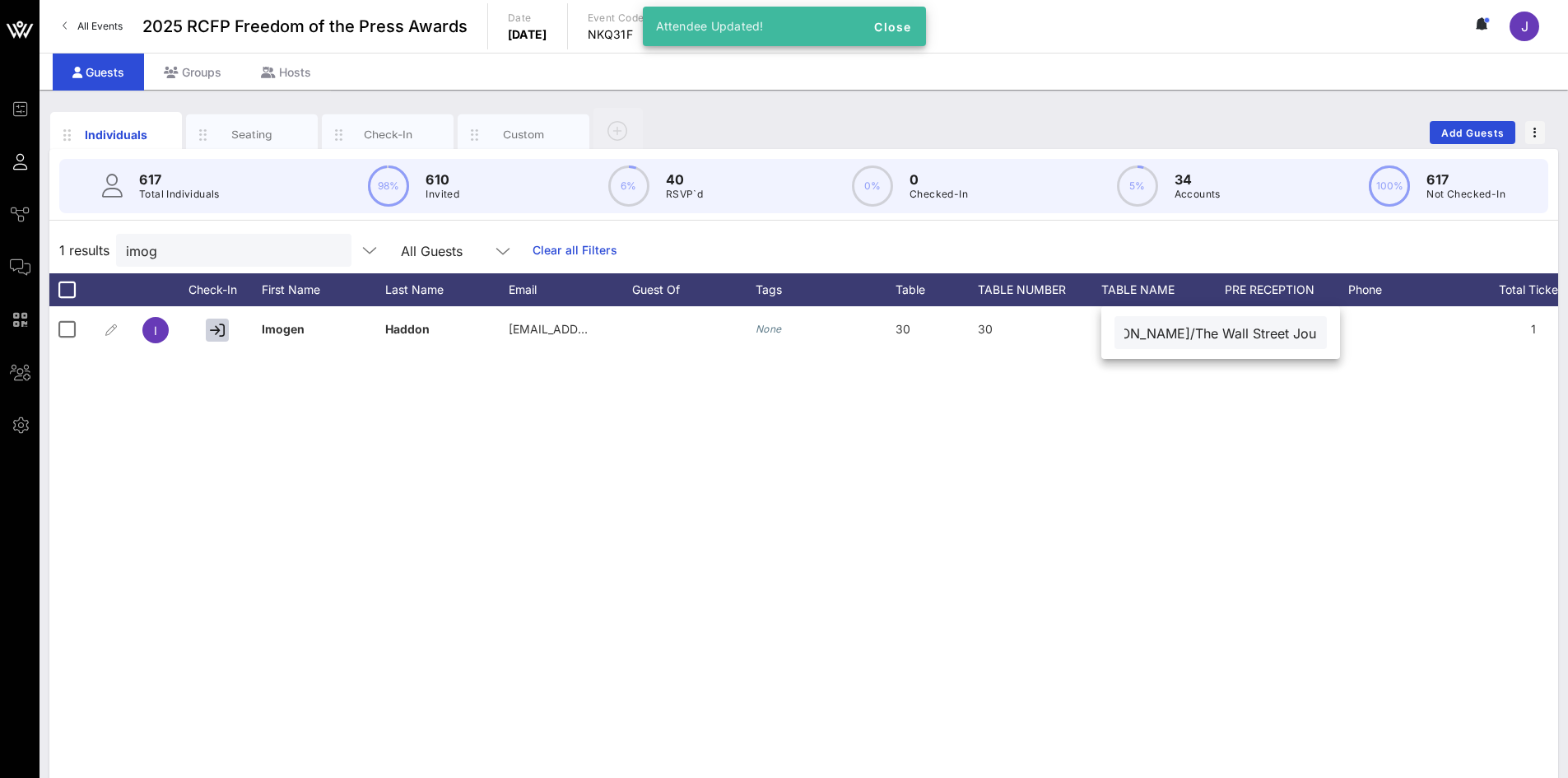
type input "[PERSON_NAME]/The Wall Street Journal"
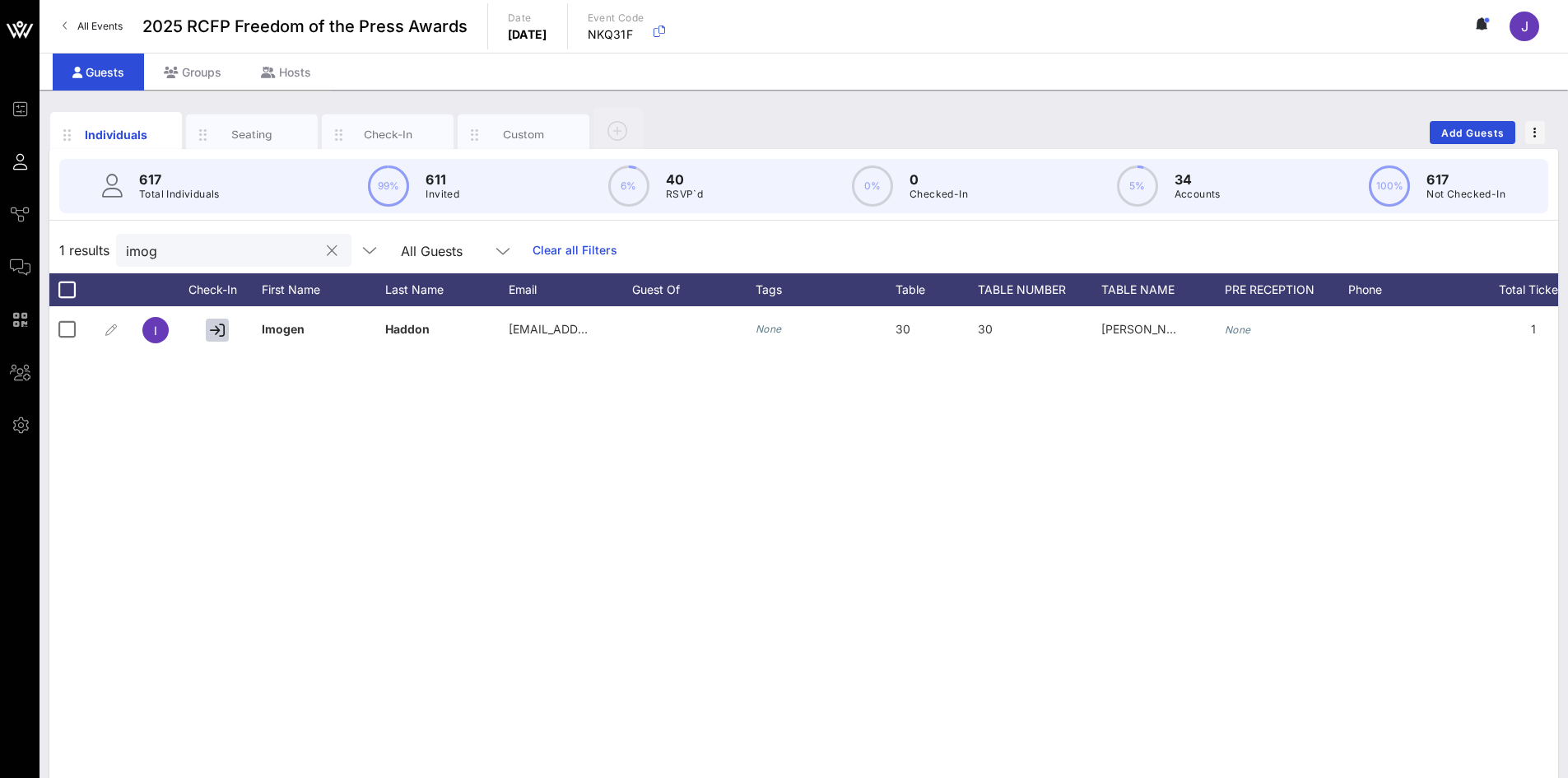
click at [225, 260] on input "imog" at bounding box center [222, 251] width 192 height 22
type input "i"
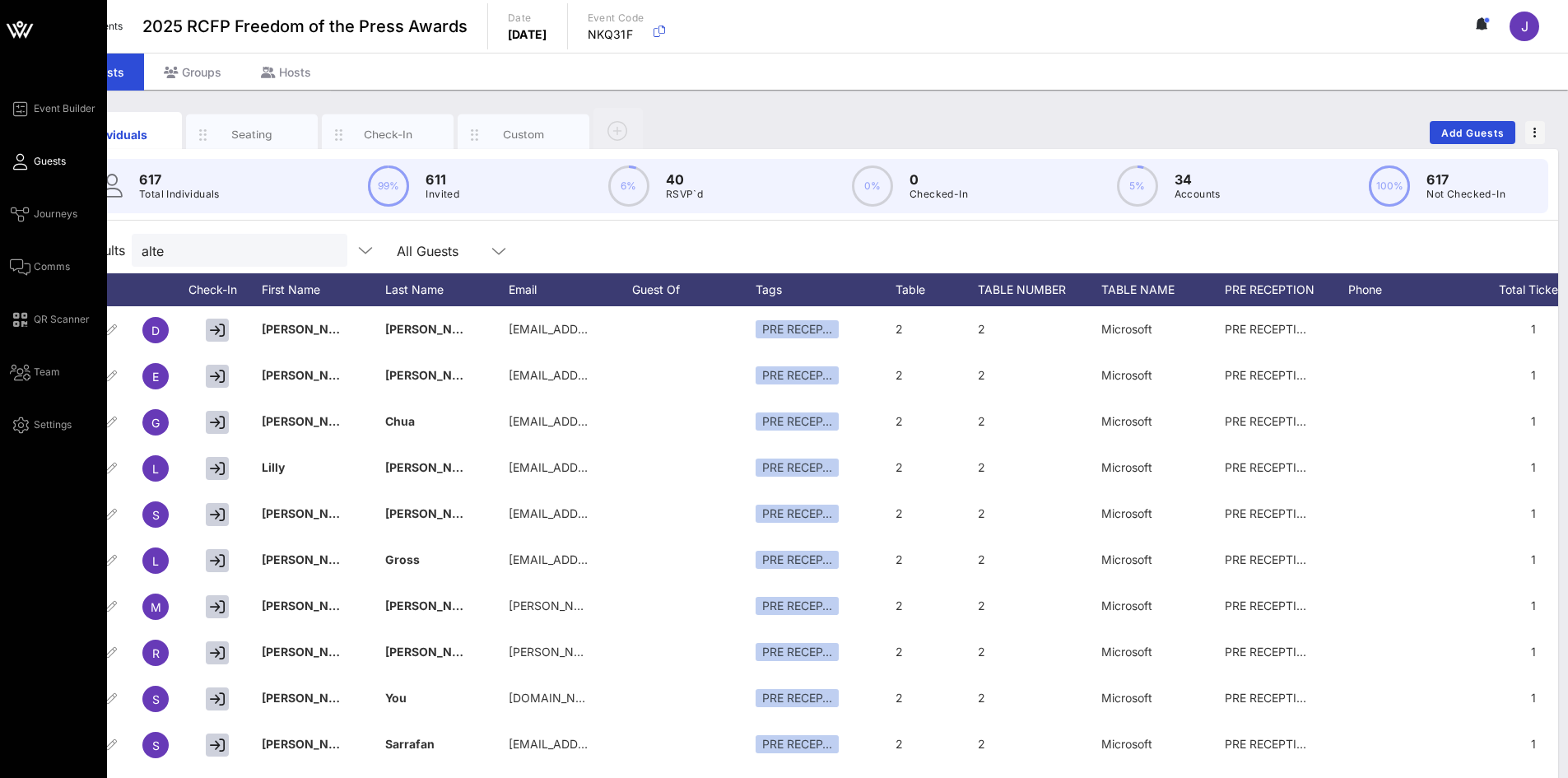
type input "alter"
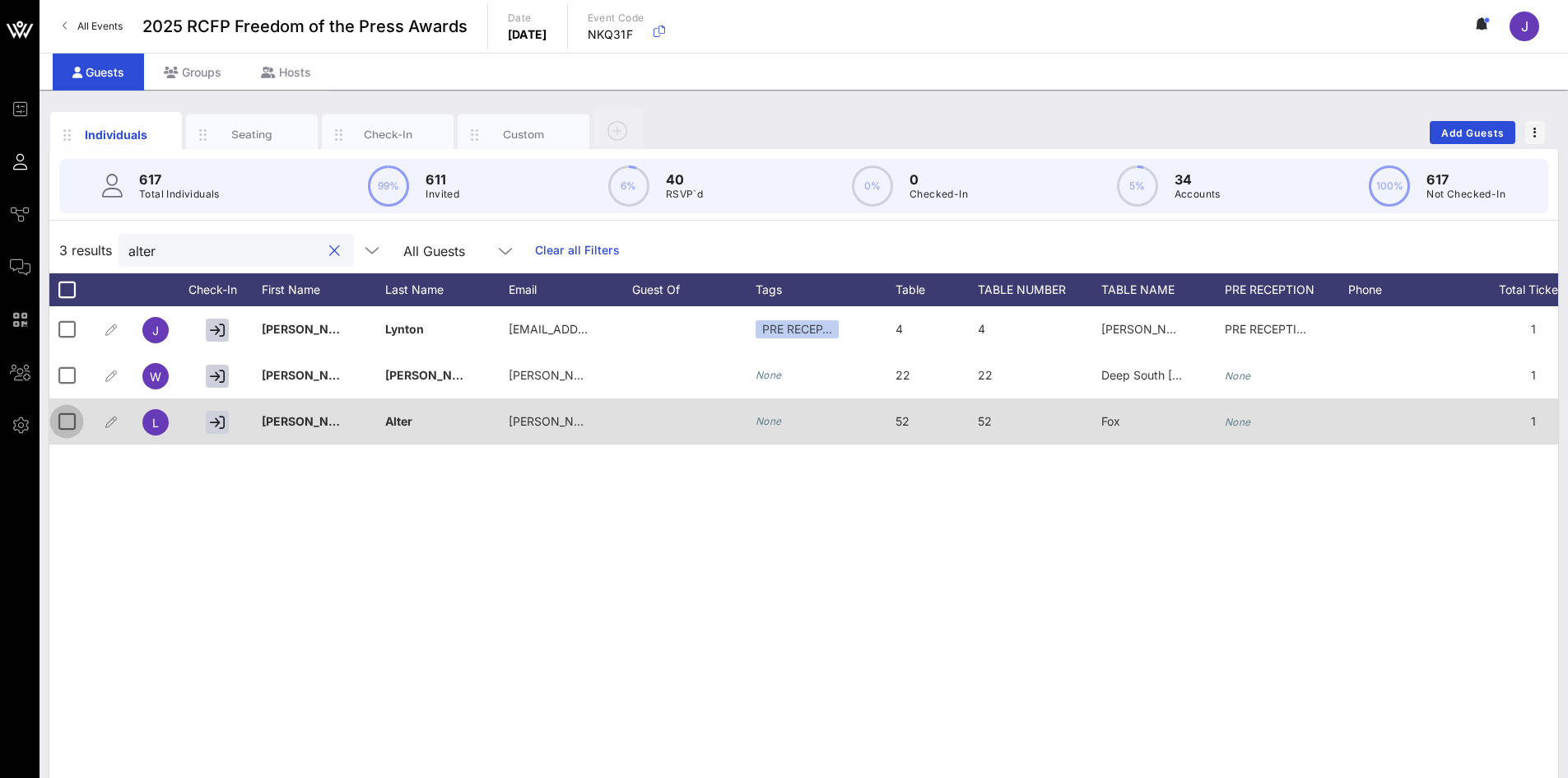
click at [61, 417] on div at bounding box center [66, 421] width 28 height 28
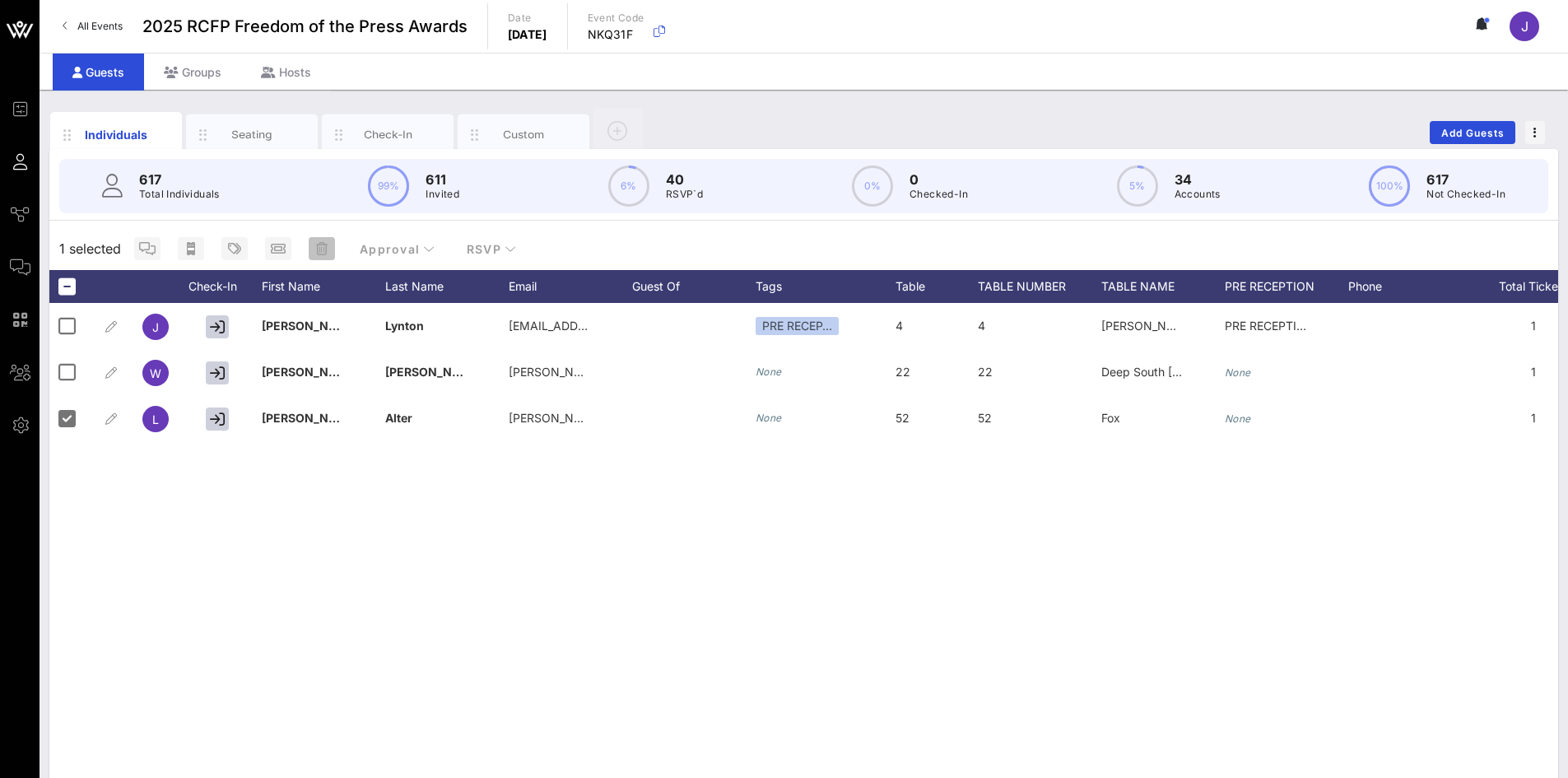
click at [316, 247] on icon "button" at bounding box center [321, 249] width 12 height 14
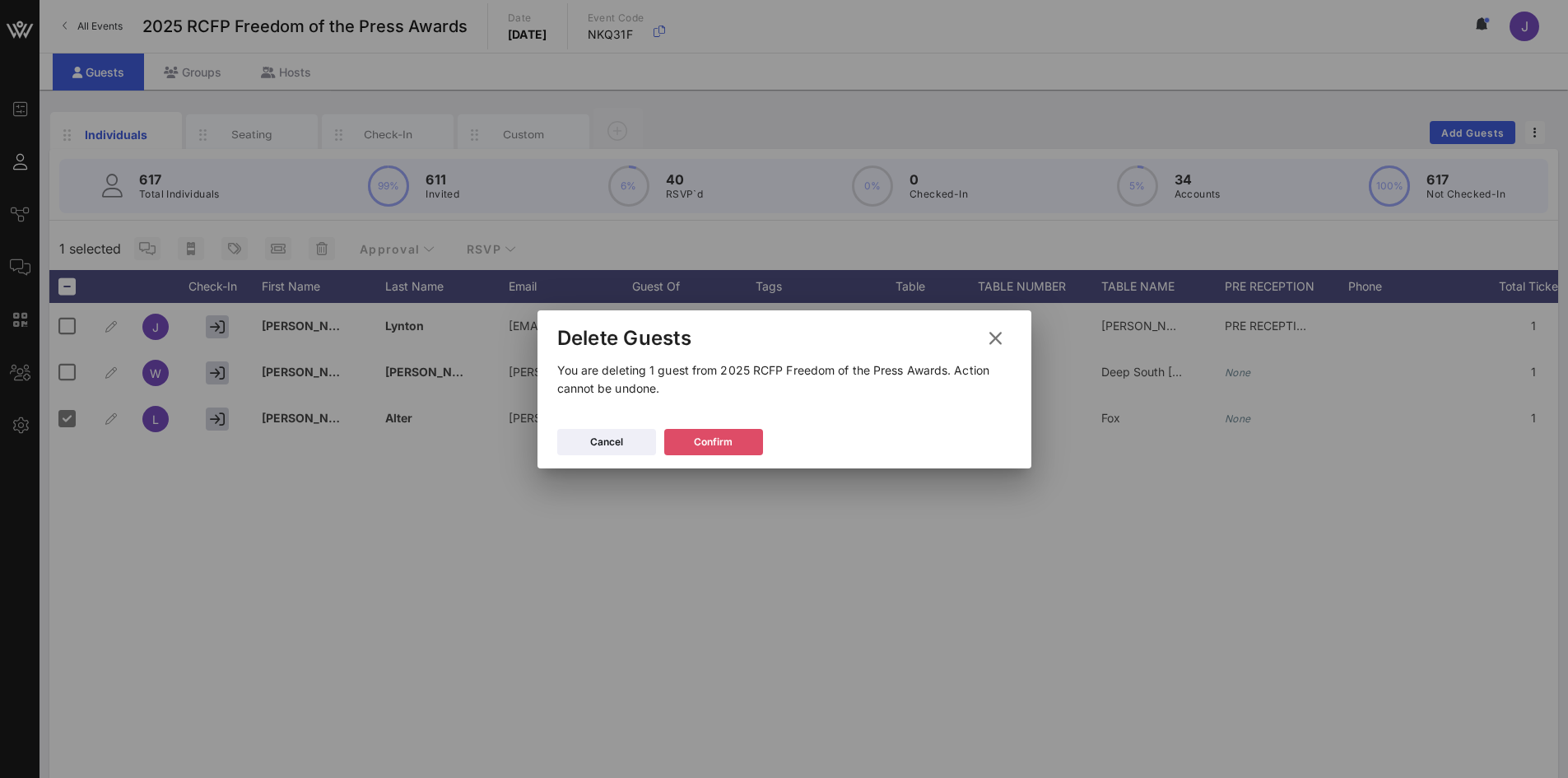
click at [701, 438] on div "Confirm" at bounding box center [713, 442] width 39 height 16
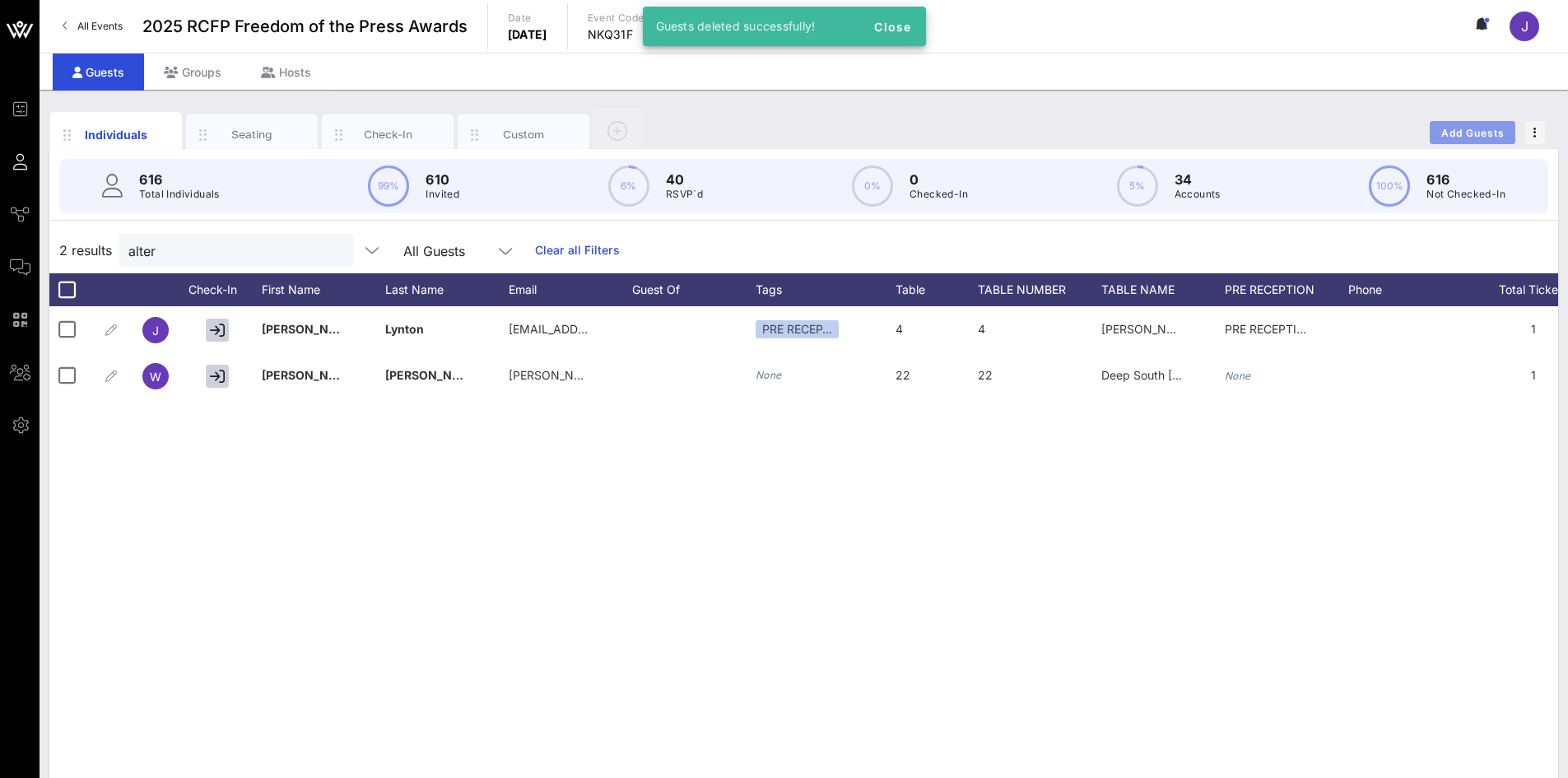
click at [1498, 139] on button "Add Guests" at bounding box center [1473, 132] width 85 height 23
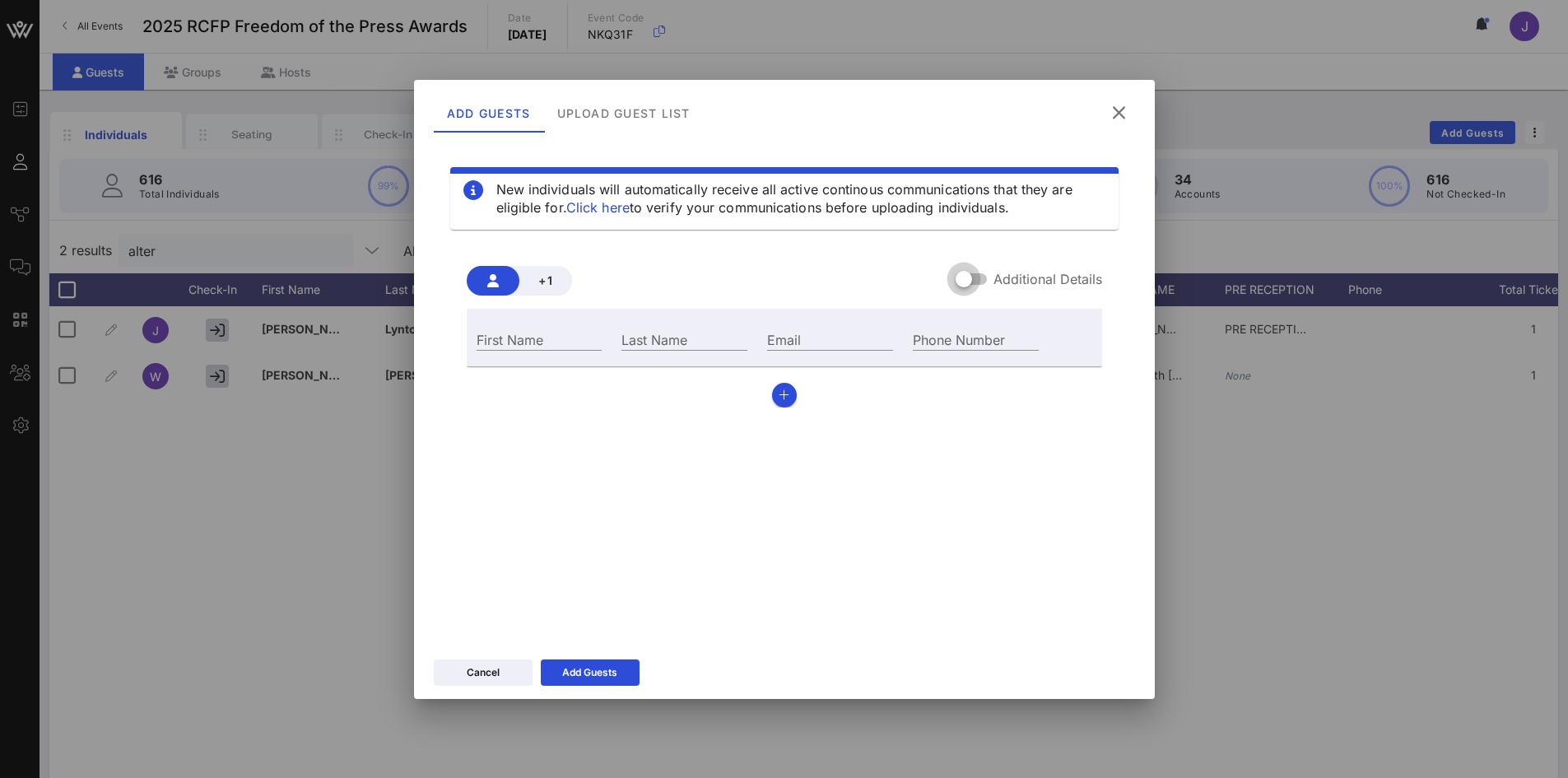
click at [976, 286] on div at bounding box center [963, 279] width 28 height 28
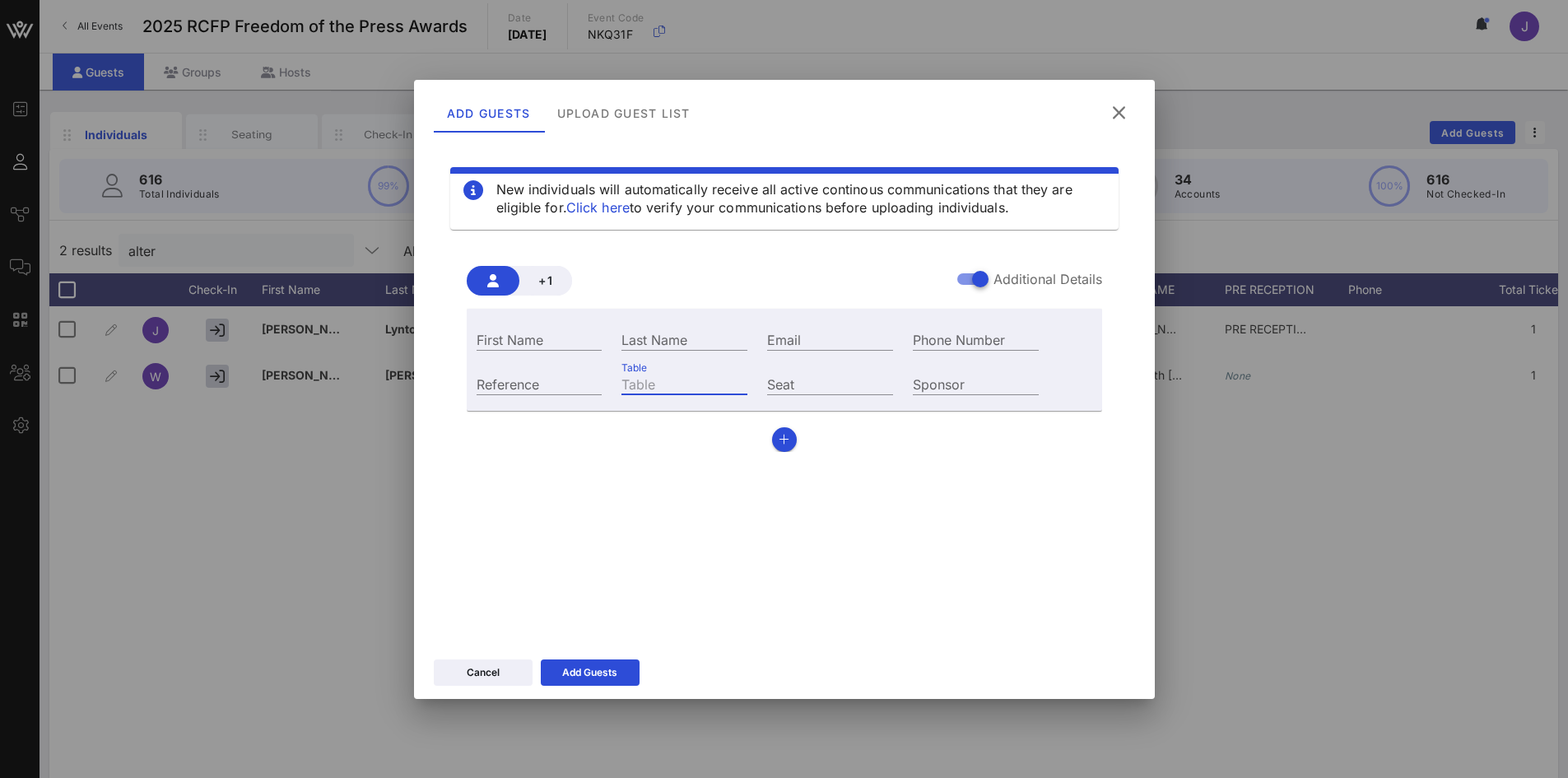
click at [641, 386] on input "Table" at bounding box center [684, 384] width 126 height 22
type input "52"
click at [853, 334] on input "Email" at bounding box center [830, 340] width 126 height 22
paste input "[PERSON_NAME][EMAIL_ADDRESS][PERSON_NAME][PERSON_NAME][DOMAIN_NAME]"
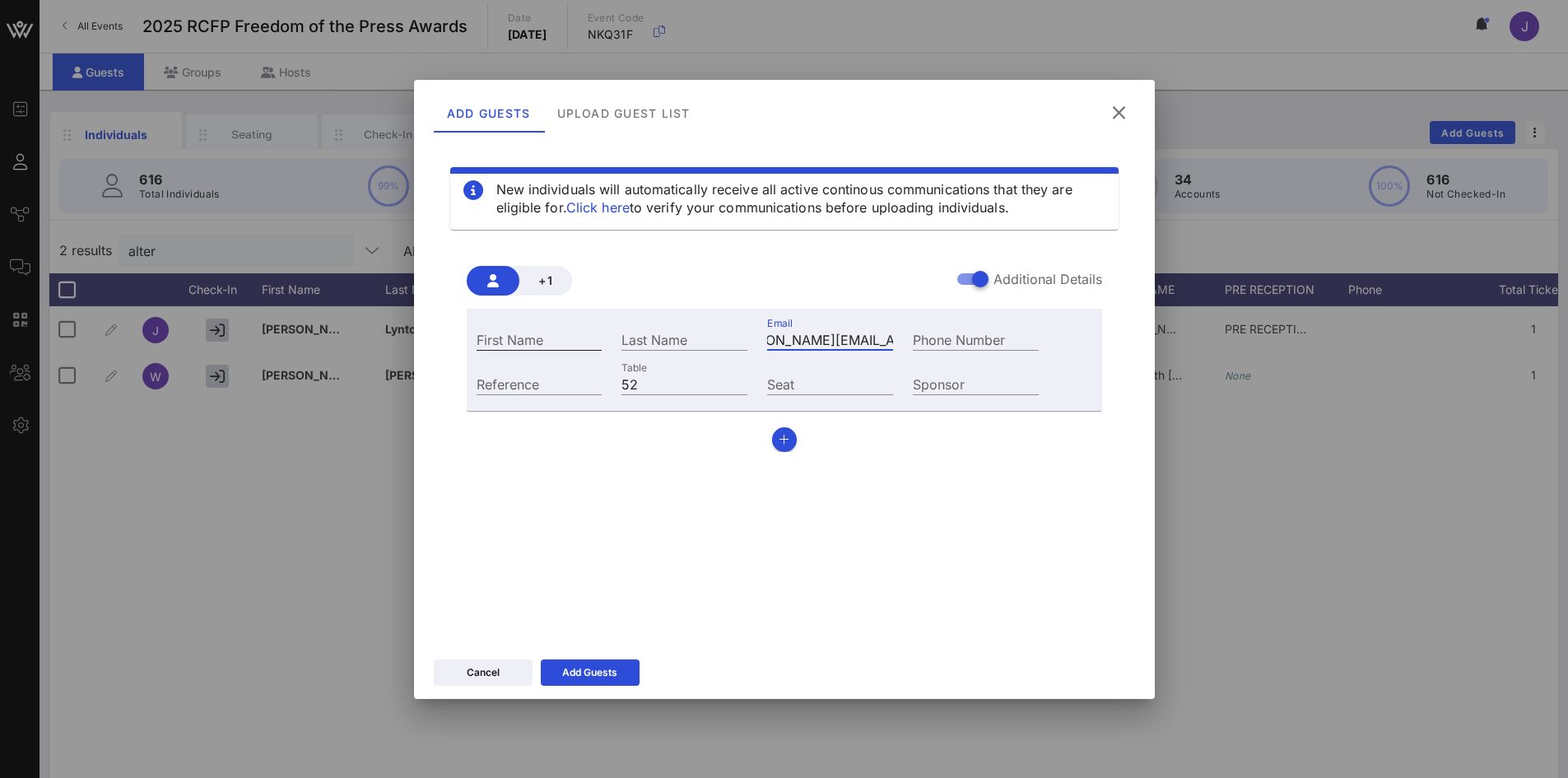
type input "[PERSON_NAME][EMAIL_ADDRESS][PERSON_NAME][PERSON_NAME][DOMAIN_NAME]"
drag, startPoint x: 533, startPoint y: 344, endPoint x: 548, endPoint y: 329, distance: 21.2
click at [533, 344] on input "First Name" at bounding box center [539, 340] width 126 height 22
type input "[PERSON_NAME]"
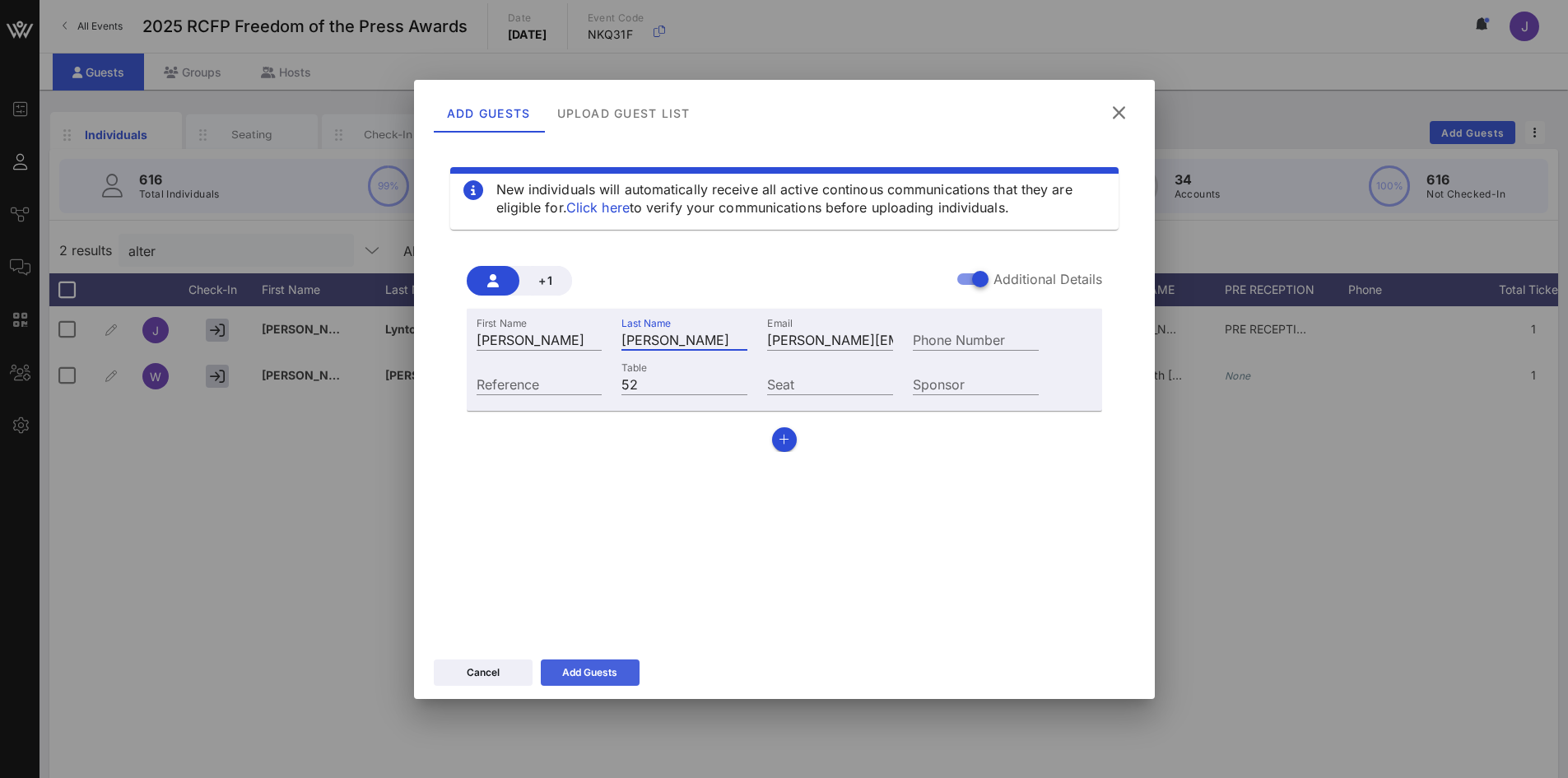
type input "[PERSON_NAME]"
click at [597, 682] on button "Add Guests" at bounding box center [590, 672] width 99 height 26
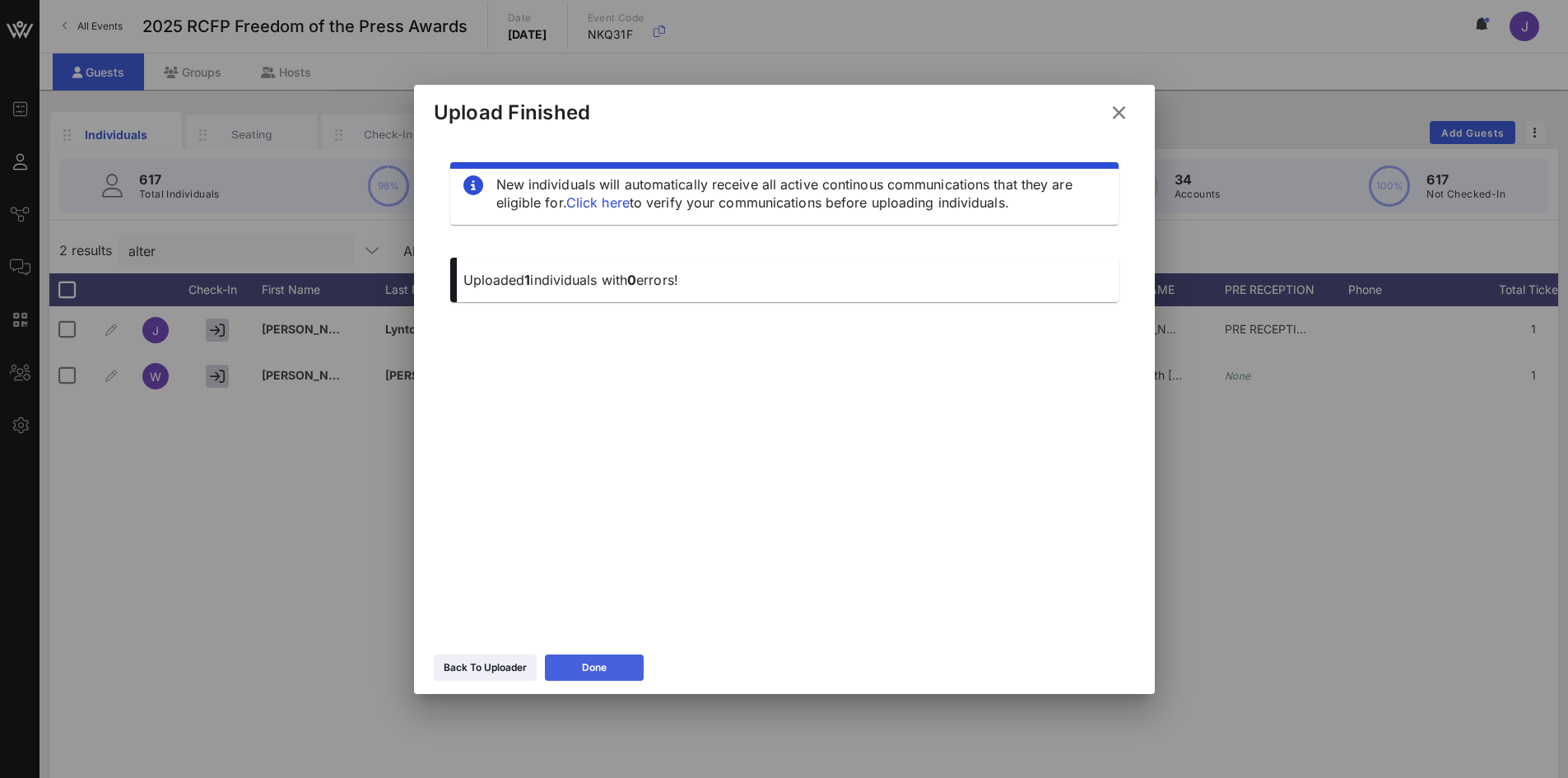
click at [601, 664] on div "Done" at bounding box center [594, 667] width 25 height 16
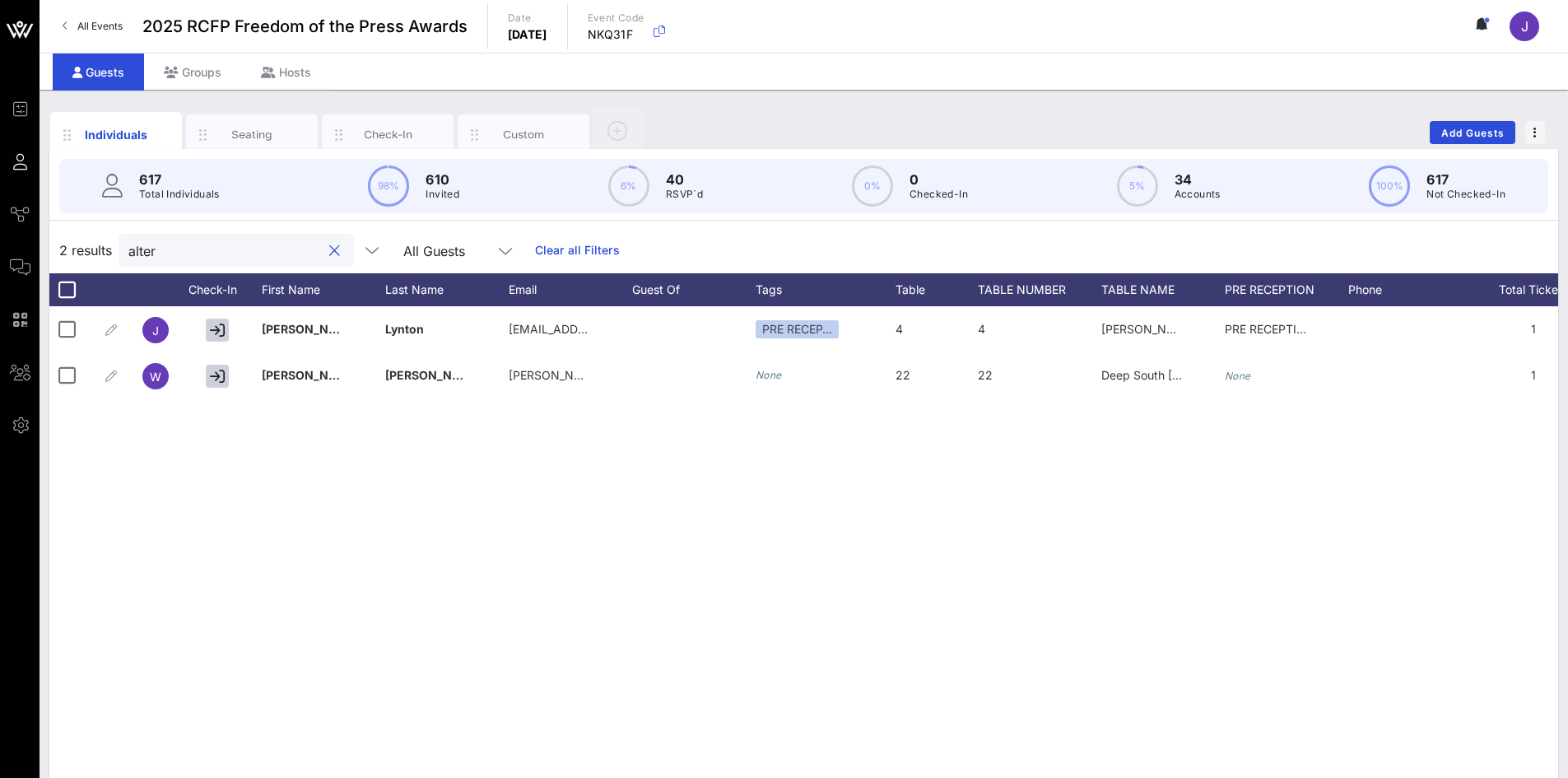
click at [176, 256] on input "alter" at bounding box center [224, 251] width 192 height 22
drag, startPoint x: 176, startPoint y: 256, endPoint x: 113, endPoint y: 247, distance: 63.6
click at [113, 247] on div "2 results alter All Guests Clear all Filters" at bounding box center [804, 250] width 1509 height 46
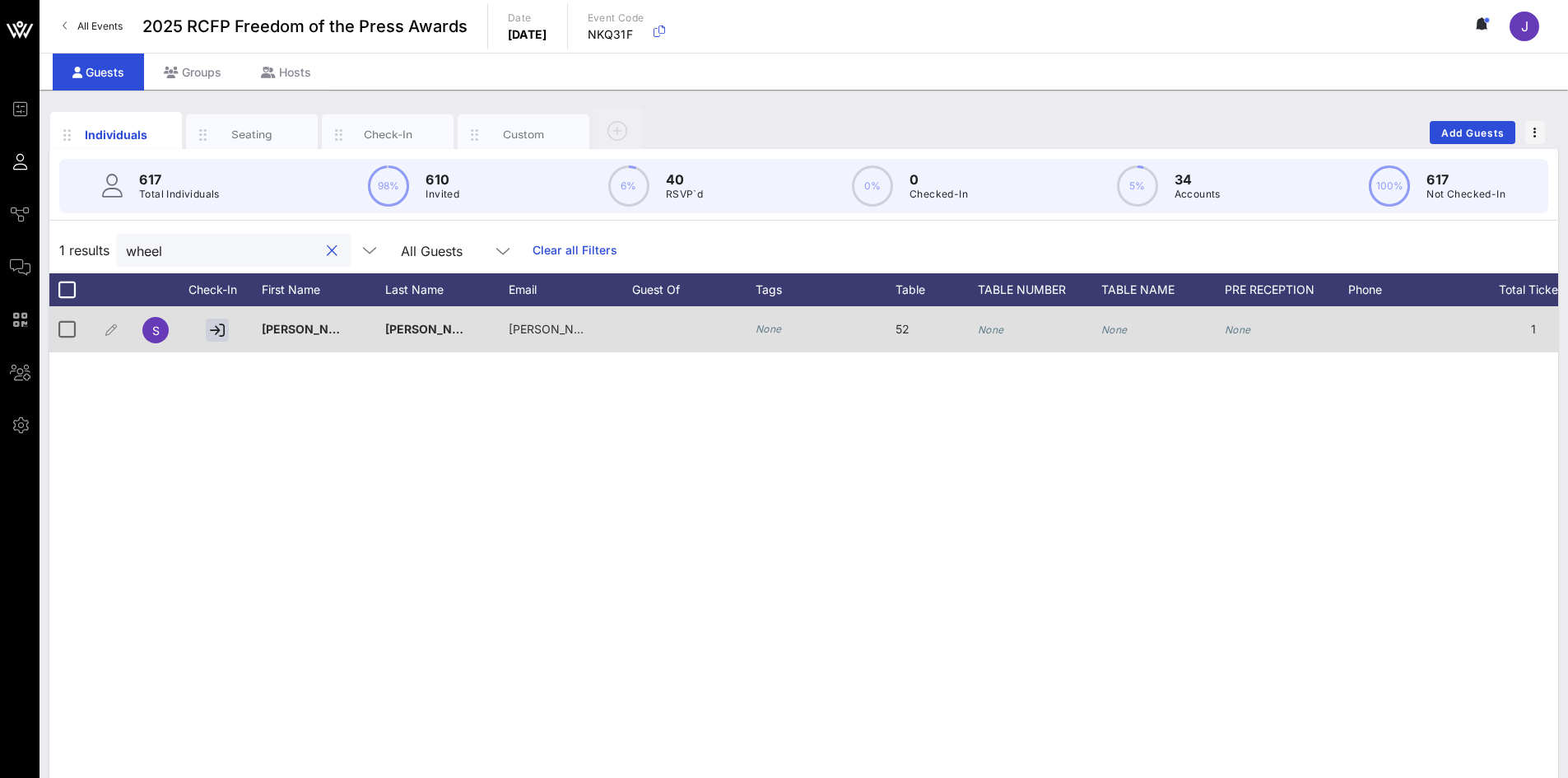
type input "wheel"
click at [977, 328] on div "52" at bounding box center [936, 339] width 83 height 65
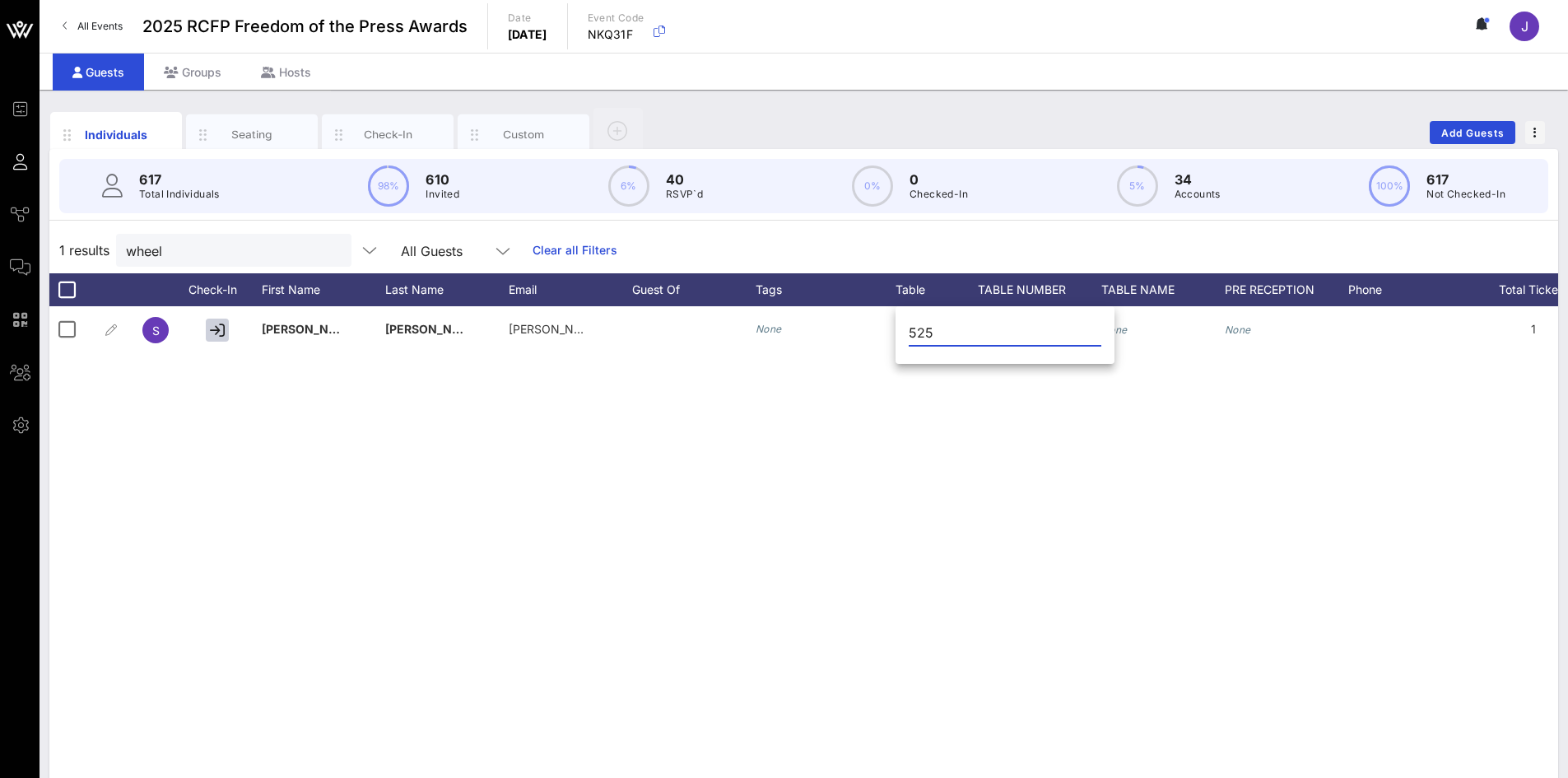
type input "52"
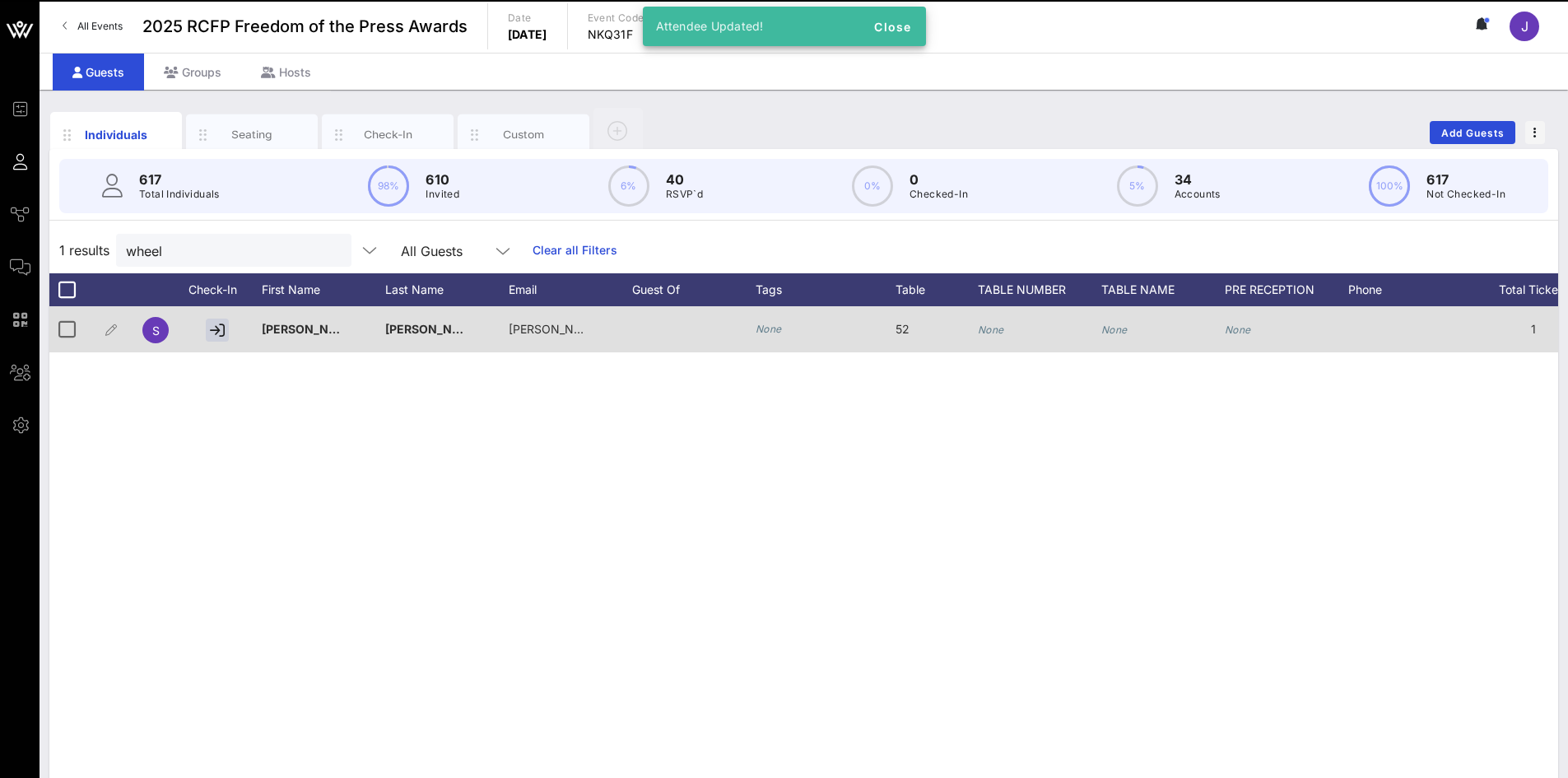
click at [1009, 330] on div "None" at bounding box center [1040, 339] width 123 height 65
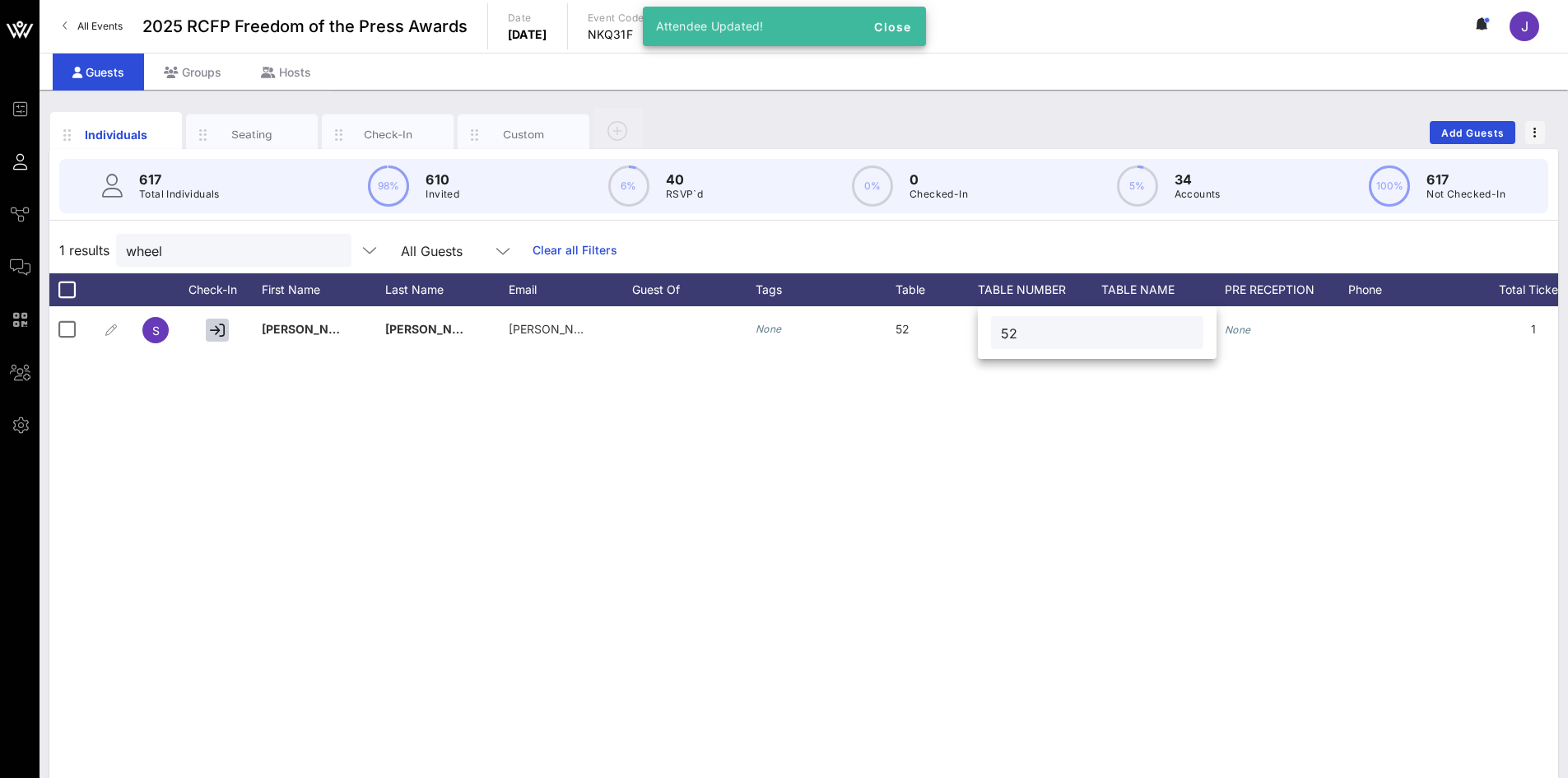
type input "52"
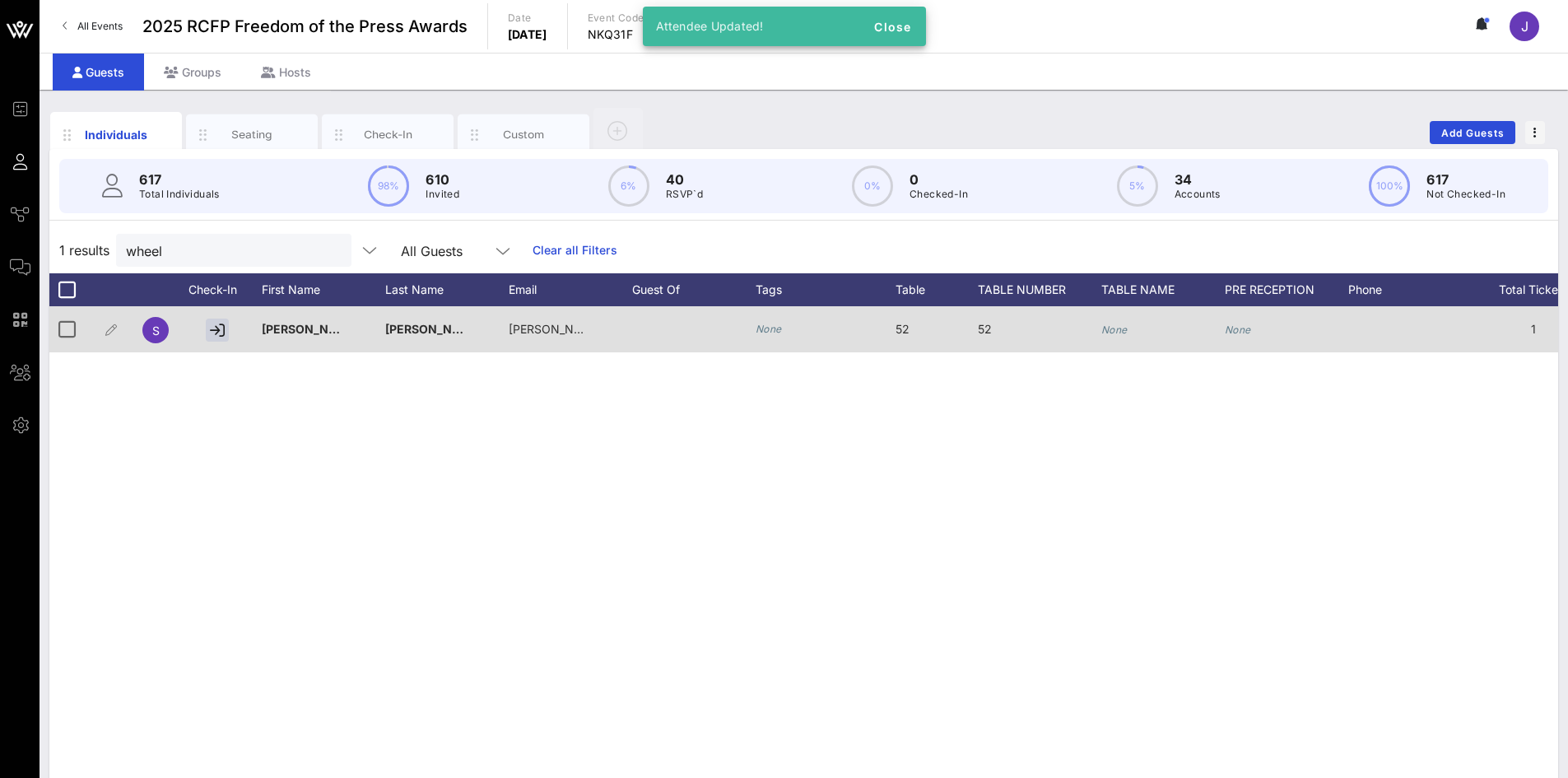
click at [1140, 320] on div "None" at bounding box center [1163, 339] width 123 height 65
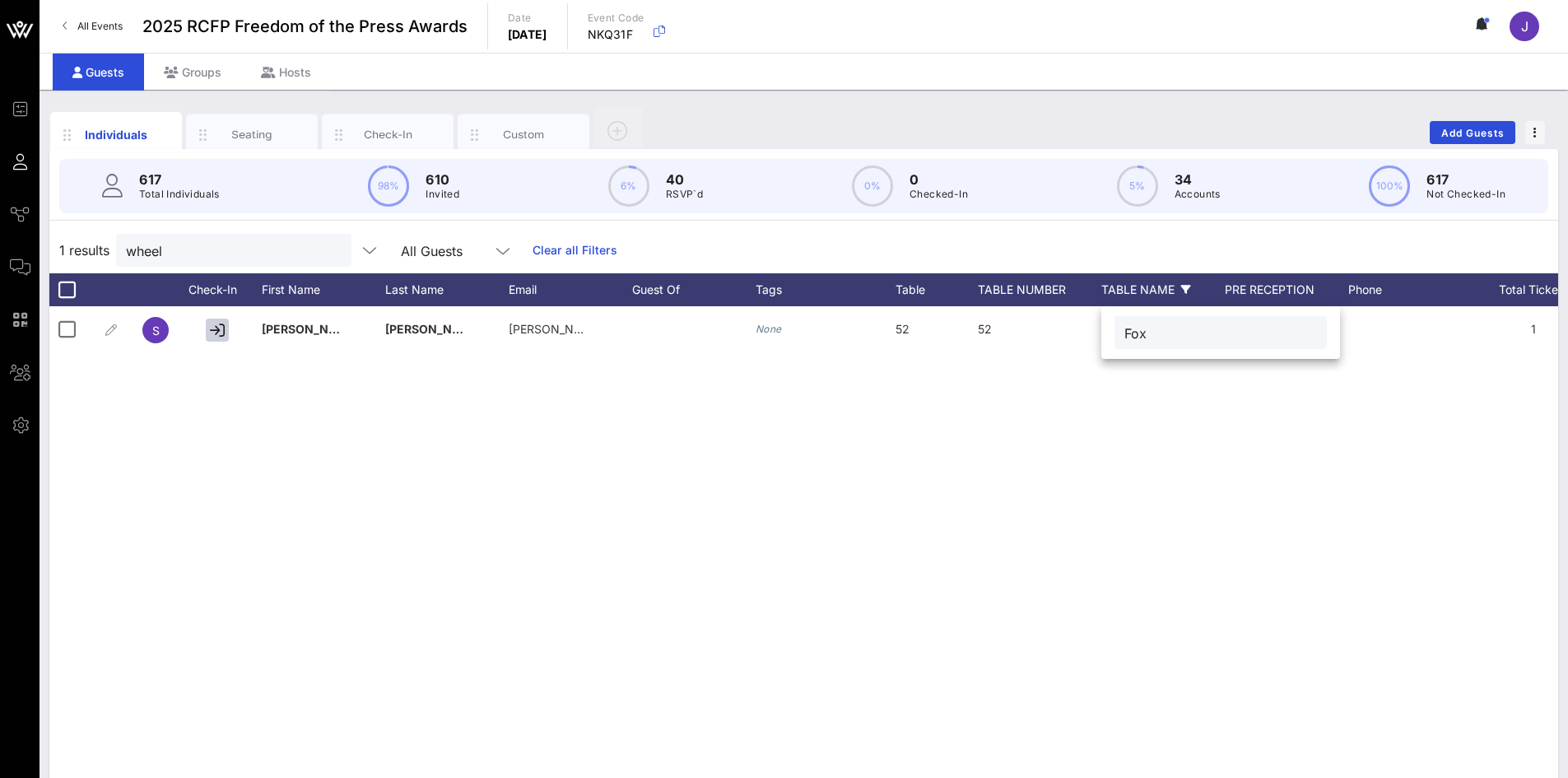
type input "Fox"
click at [202, 248] on input "wheel" at bounding box center [222, 251] width 192 height 22
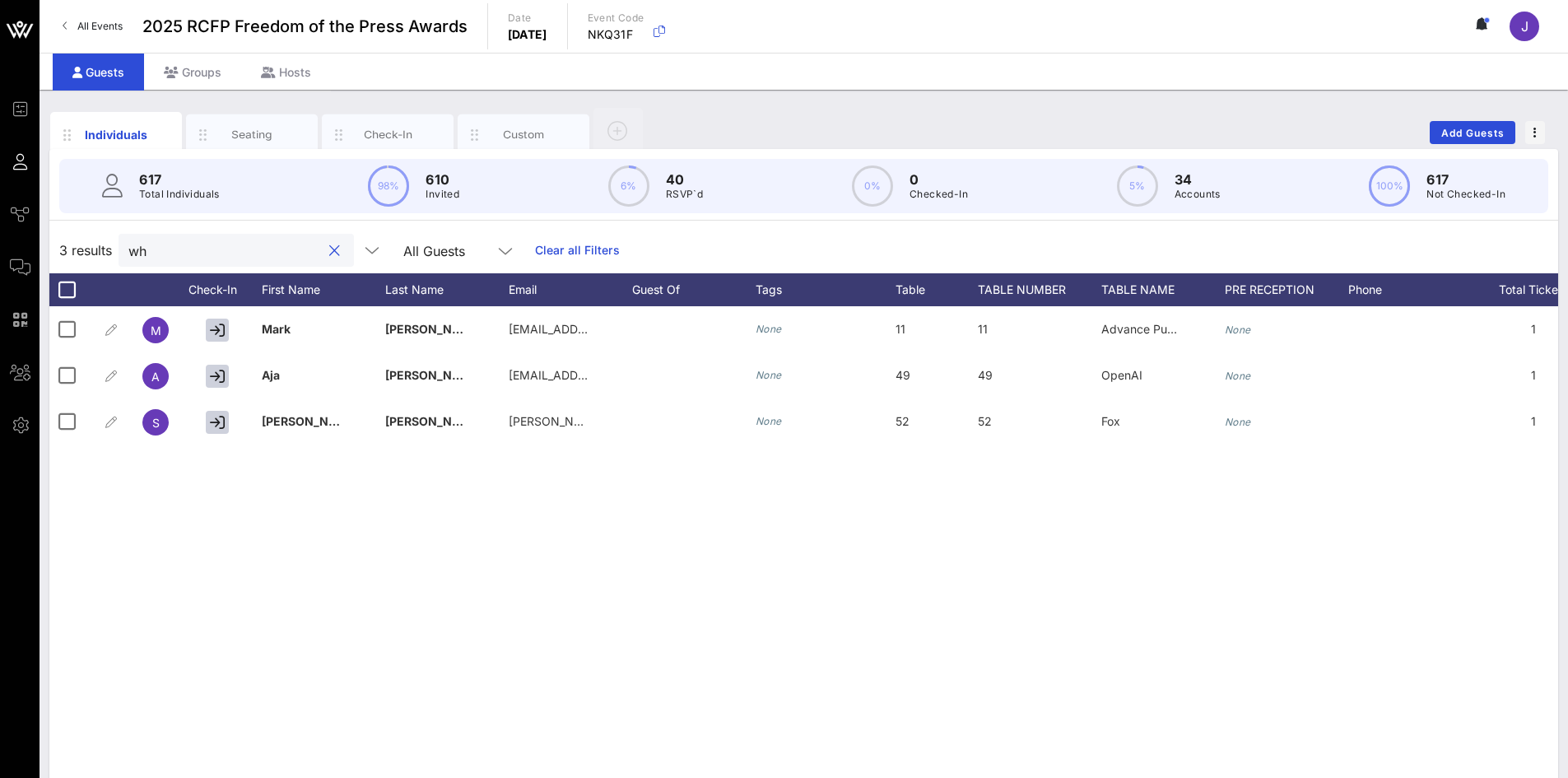
type input "w"
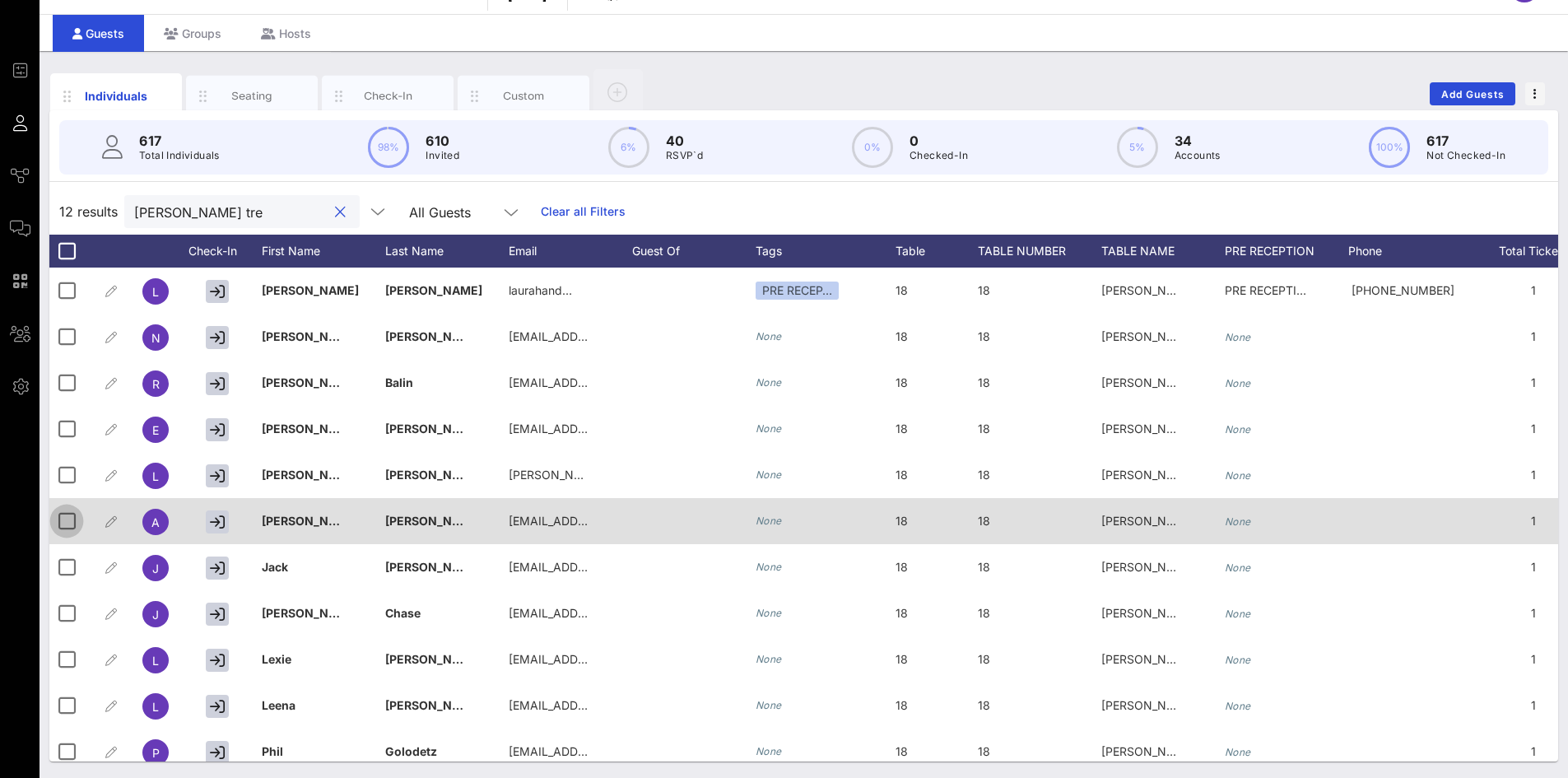
type input "[PERSON_NAME] tre"
click at [62, 518] on div at bounding box center [66, 520] width 28 height 28
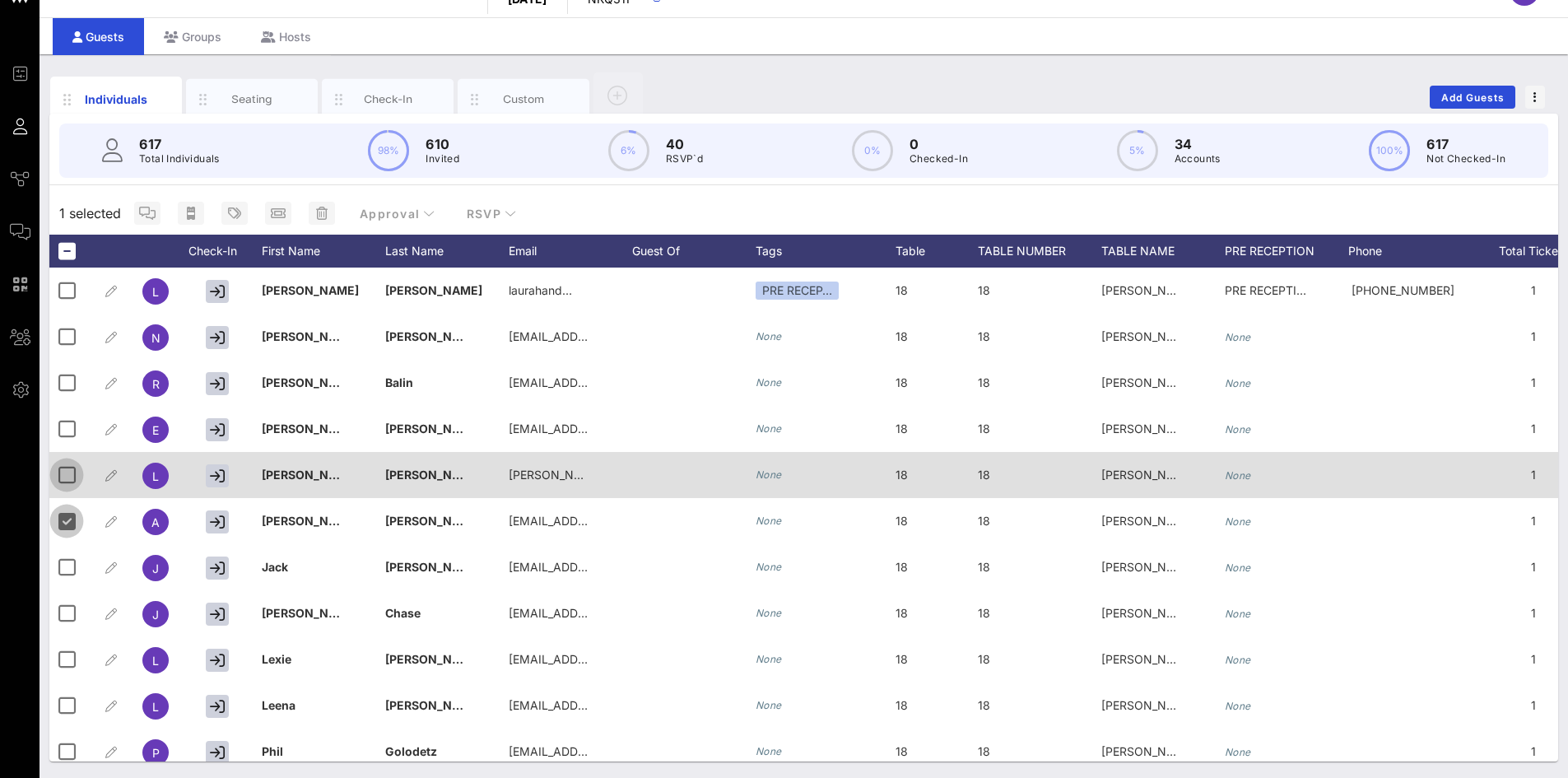
scroll to position [35, 0]
click at [63, 478] on div at bounding box center [66, 475] width 28 height 28
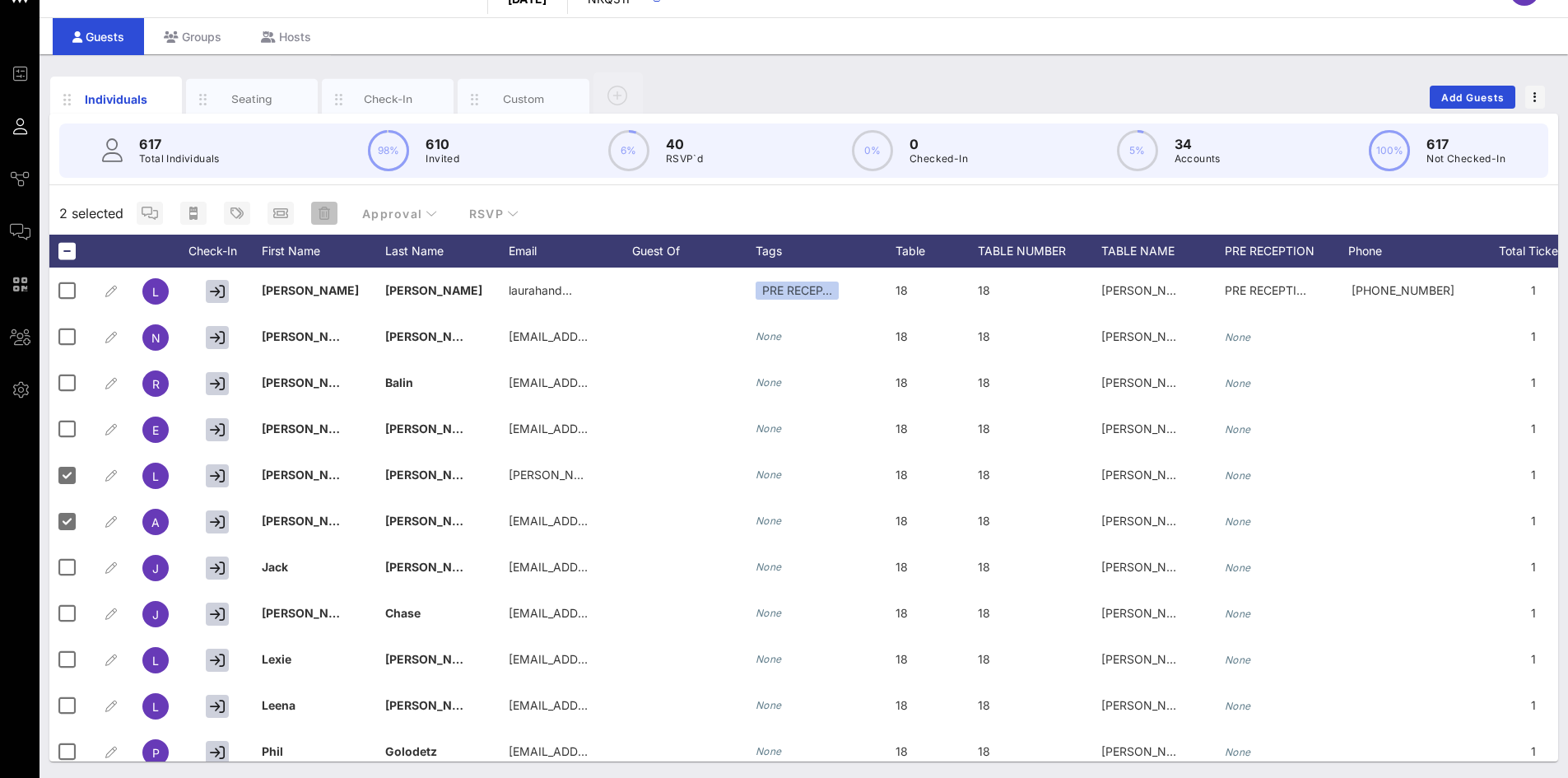
click at [321, 216] on icon "button" at bounding box center [324, 213] width 12 height 14
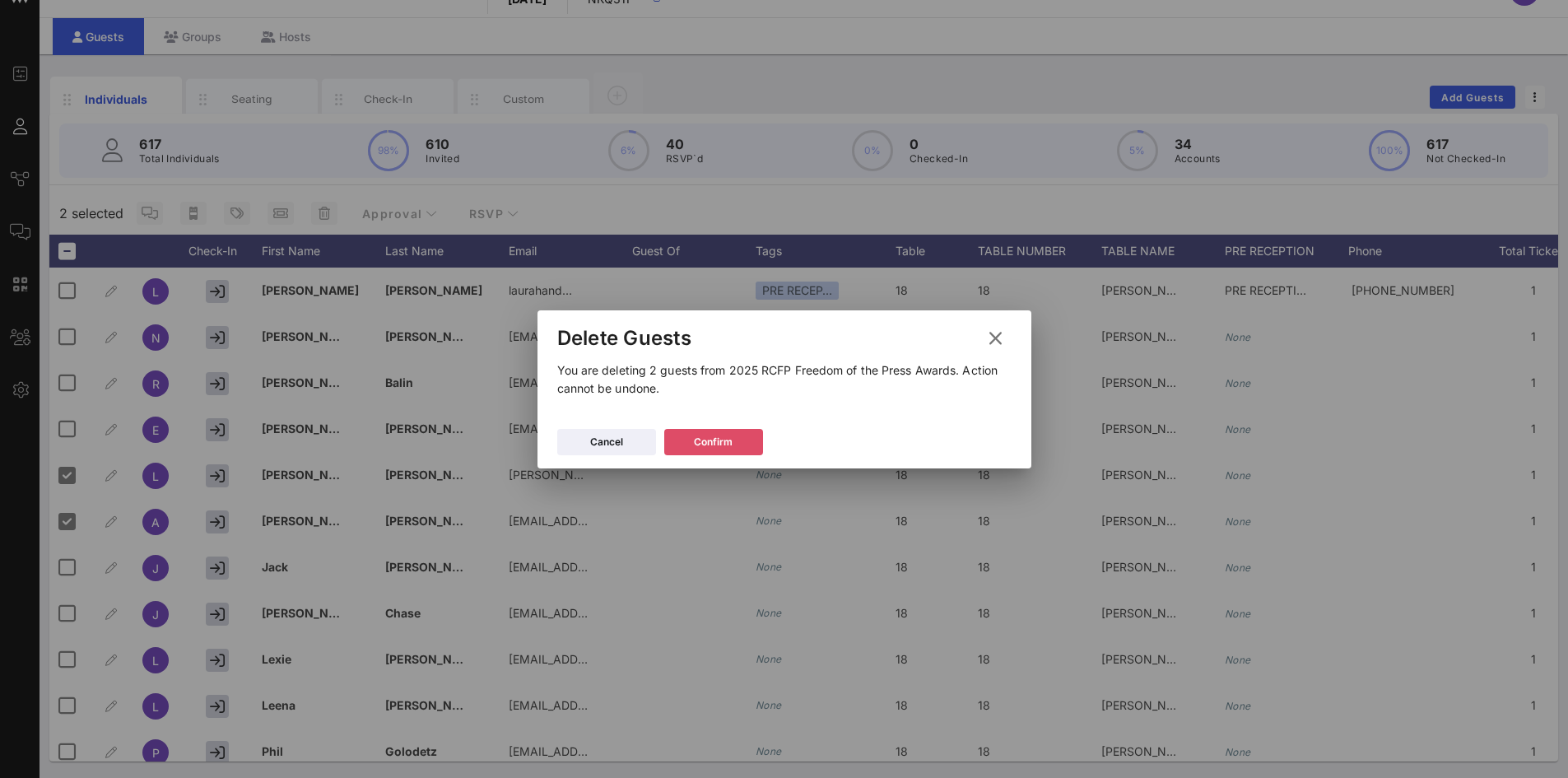
click at [717, 445] on icon at bounding box center [714, 441] width 13 height 11
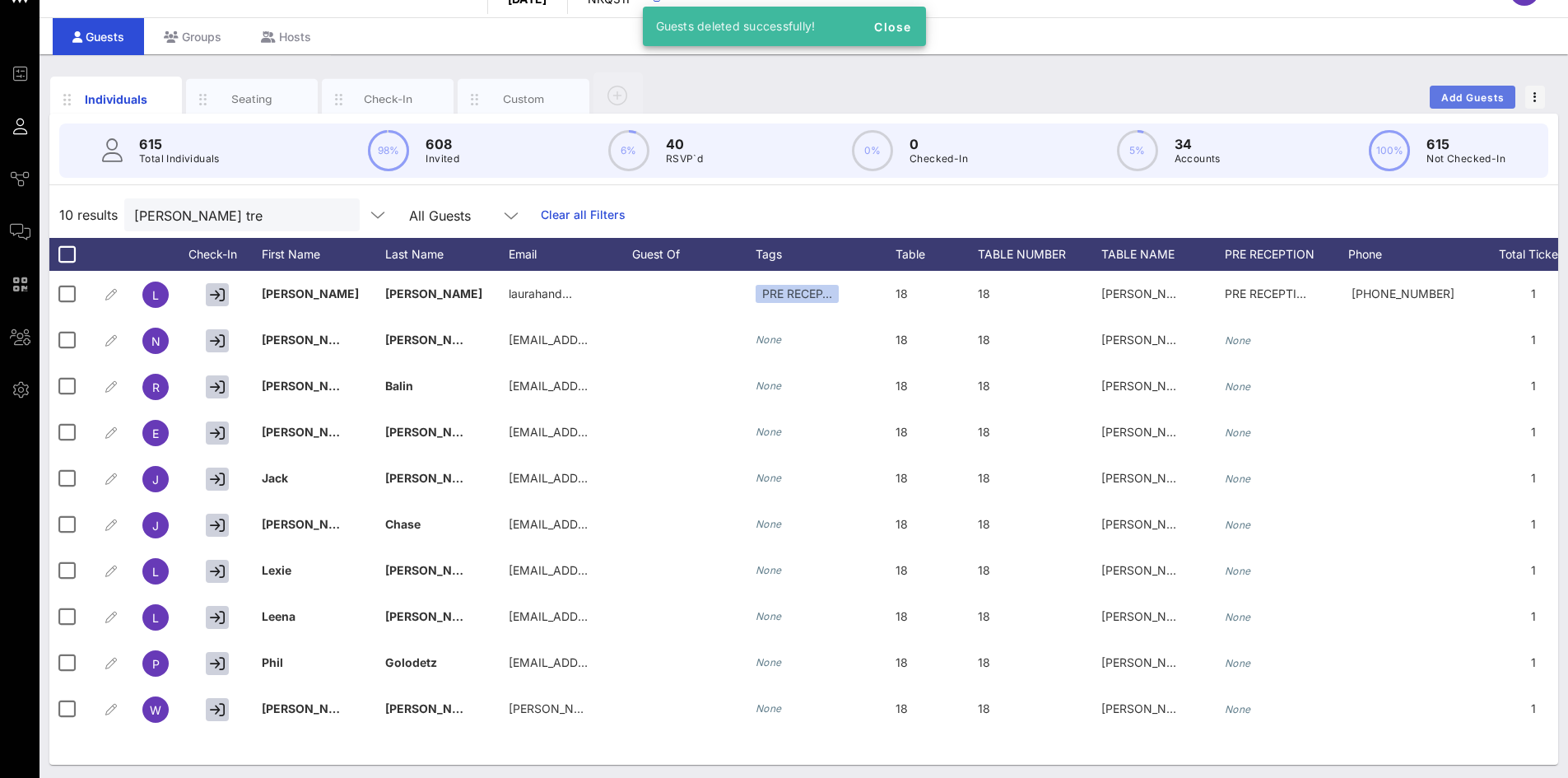
click at [1459, 92] on span "Add Guests" at bounding box center [1473, 98] width 65 height 13
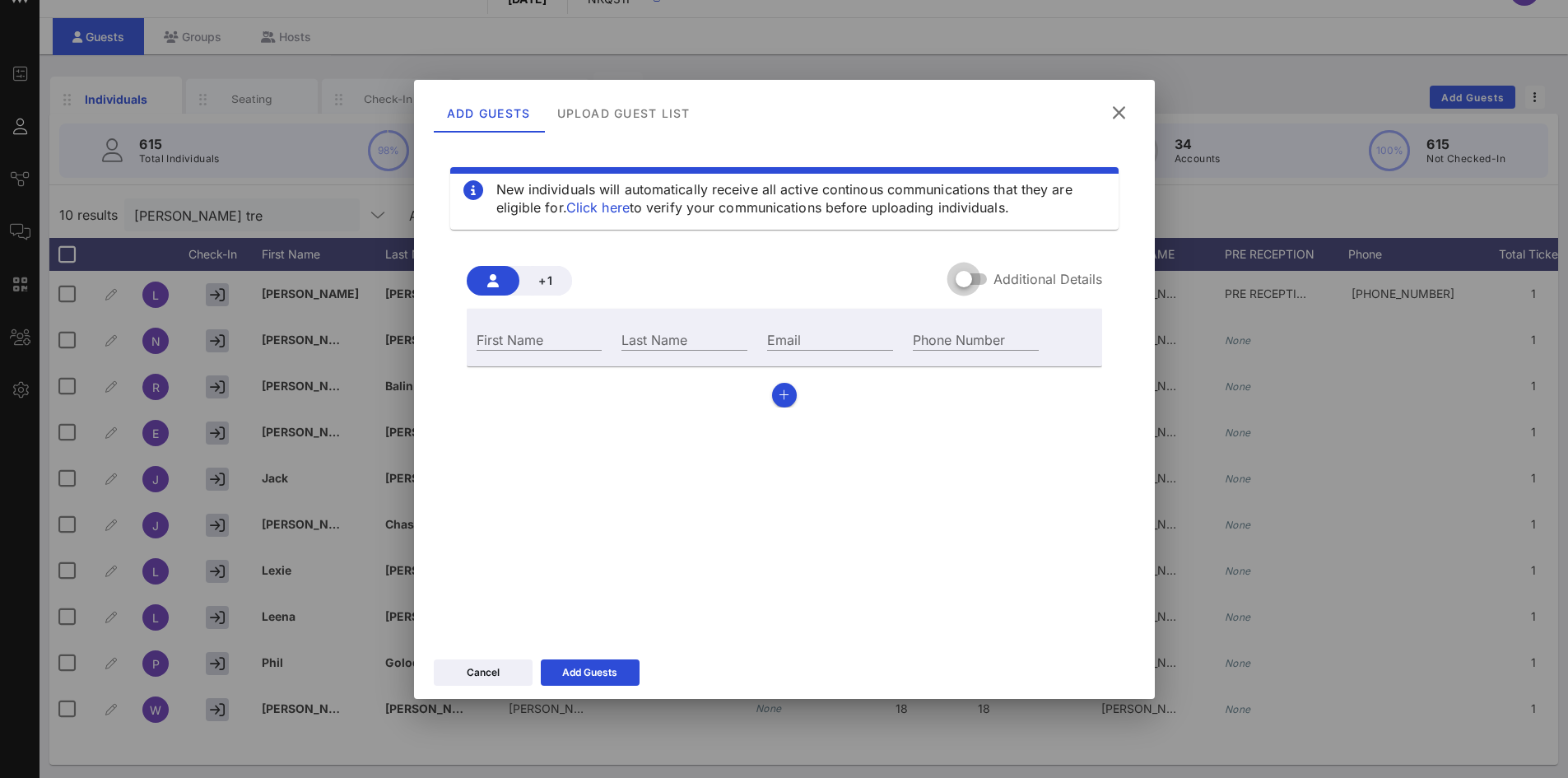
drag, startPoint x: 971, startPoint y: 291, endPoint x: 978, endPoint y: 282, distance: 11.4
click at [974, 286] on div at bounding box center [963, 279] width 28 height 28
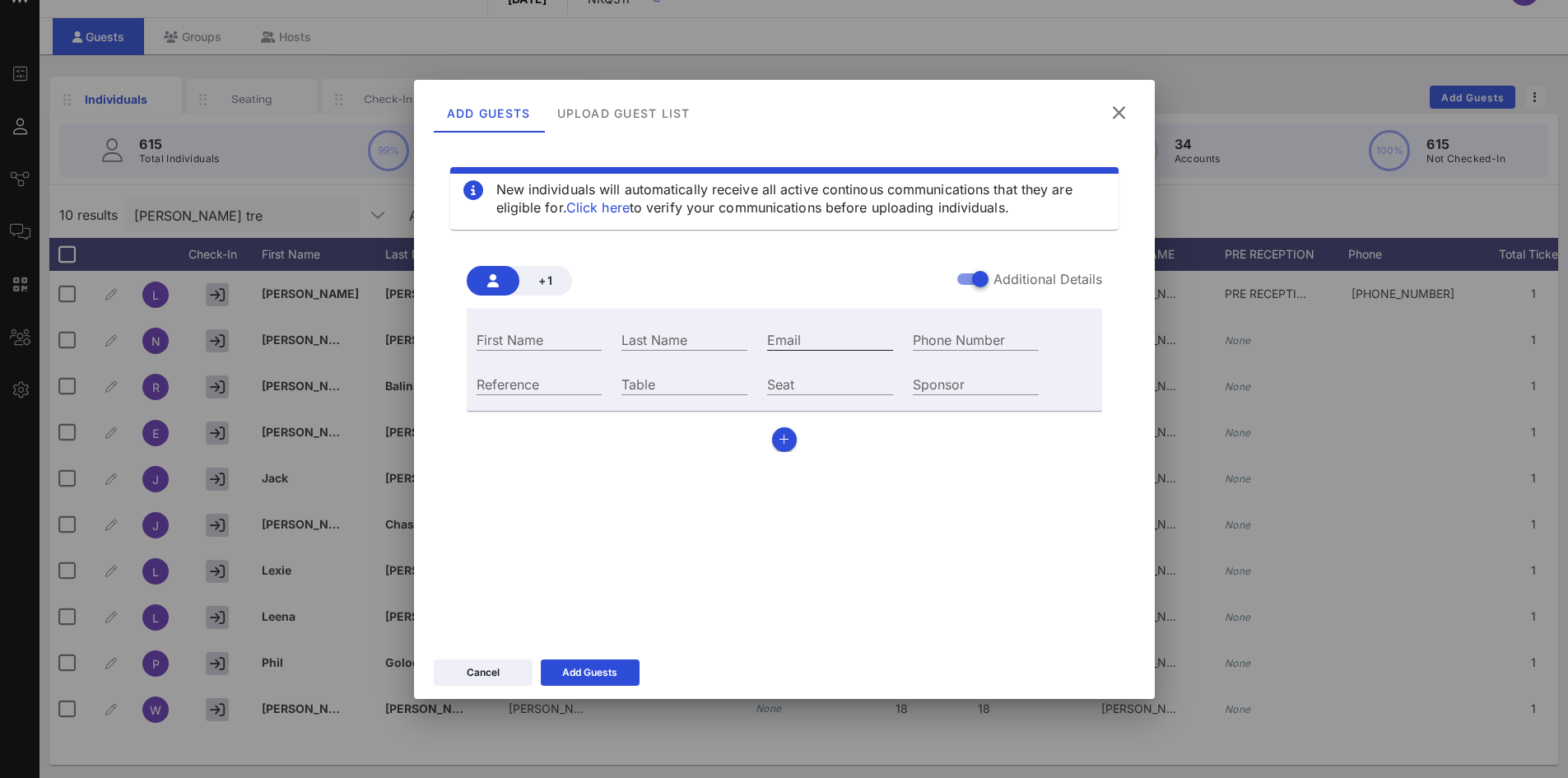
click at [780, 339] on input "Email" at bounding box center [830, 340] width 126 height 22
paste input "[EMAIL_ADDRESS][DOMAIN_NAME]"
type input "[EMAIL_ADDRESS][DOMAIN_NAME]"
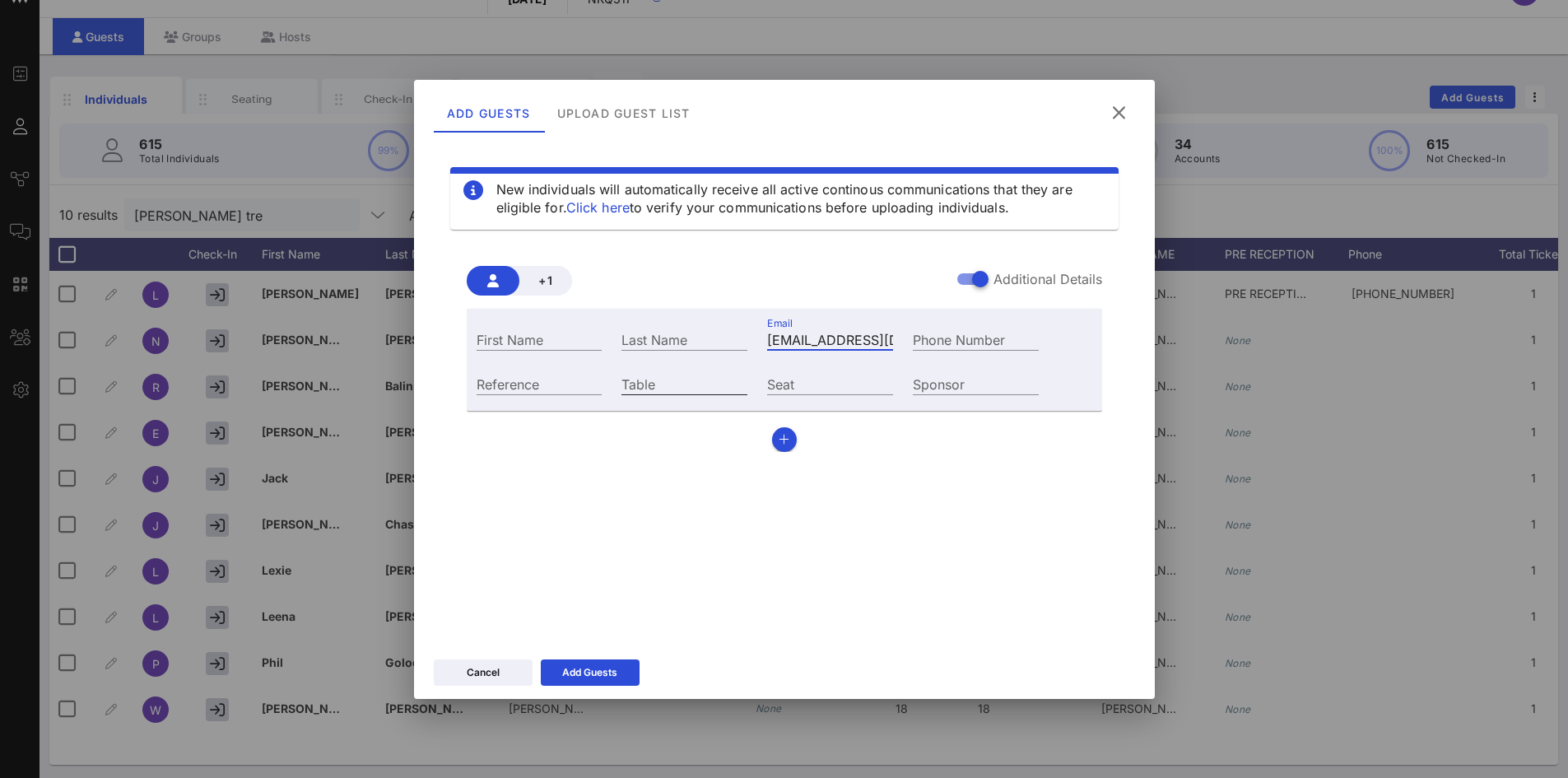
click at [708, 389] on input "Table" at bounding box center [684, 384] width 126 height 22
type input "18"
click at [560, 343] on input "First Name" at bounding box center [539, 340] width 126 height 22
type input "[PERSON_NAME] [PERSON_NAME]"
type input "[PERSON_NAME]"
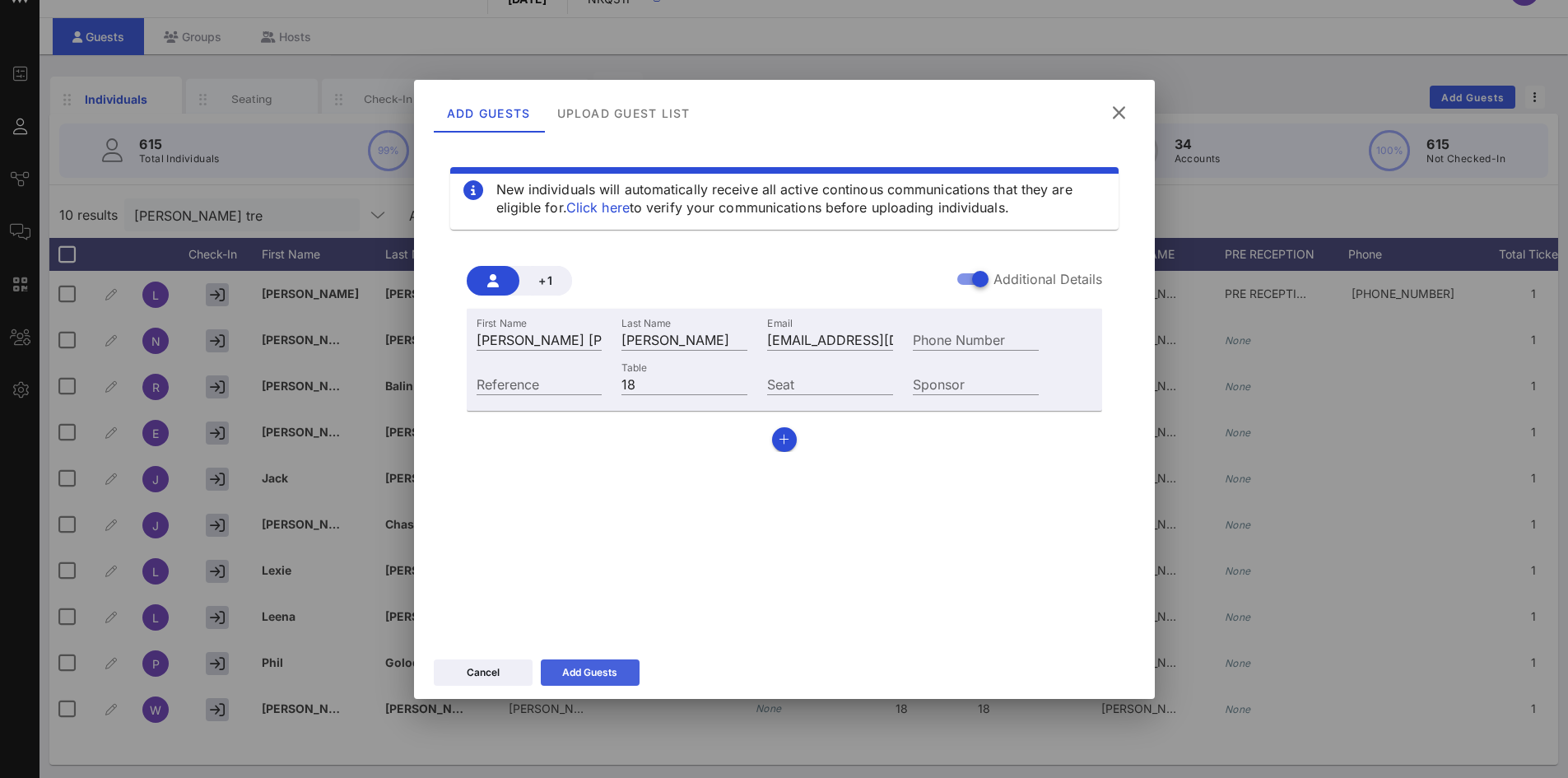
click at [577, 680] on div "Add Guests" at bounding box center [589, 673] width 55 height 16
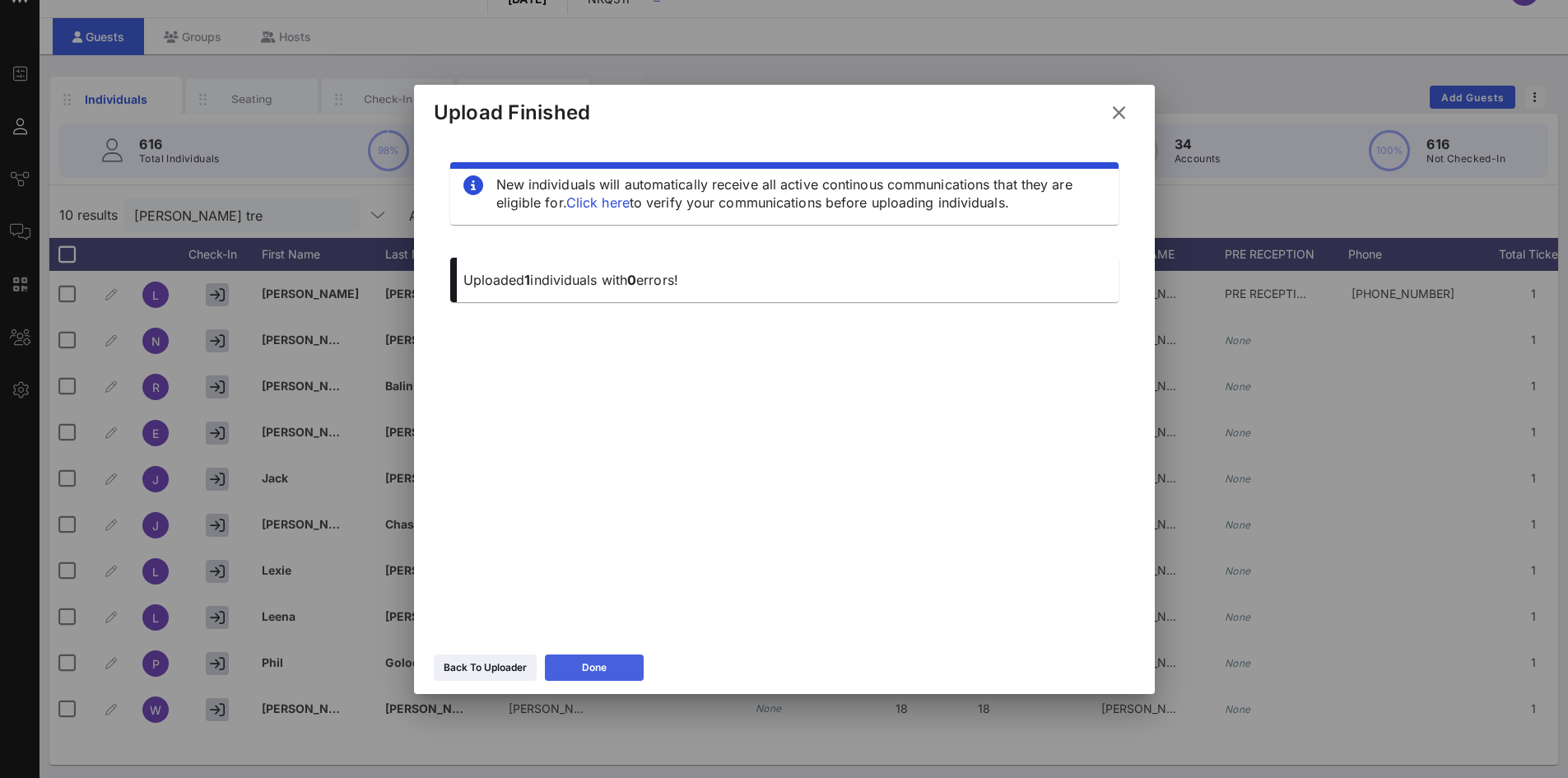
click at [603, 659] on div "Done" at bounding box center [594, 667] width 25 height 16
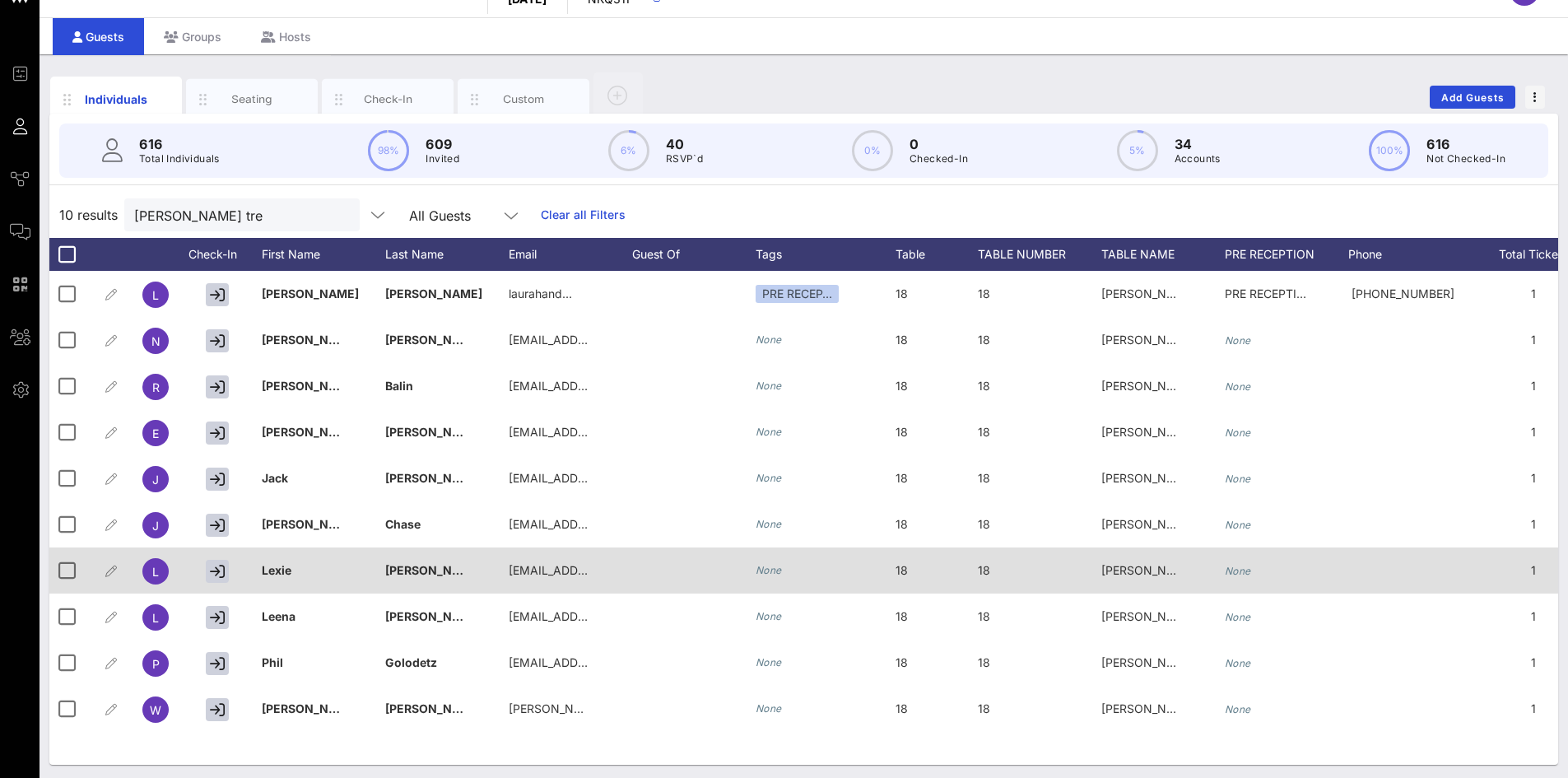
click at [1183, 568] on span "[PERSON_NAME] [PERSON_NAME] LLP" at bounding box center [1209, 569] width 216 height 14
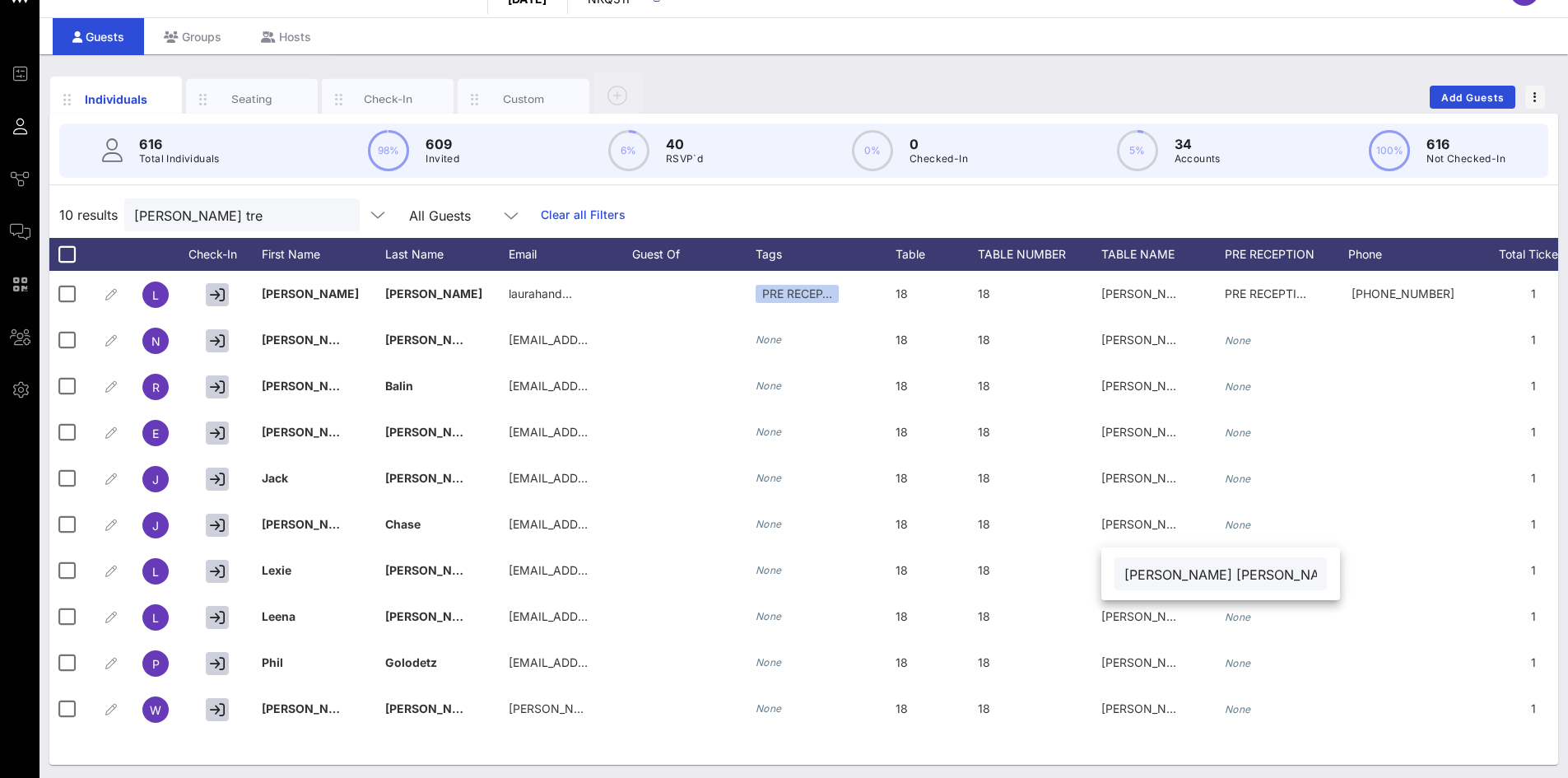
click at [1162, 571] on input "[PERSON_NAME] [PERSON_NAME] LLP" at bounding box center [1220, 574] width 192 height 22
click at [249, 212] on input "[PERSON_NAME] tre" at bounding box center [231, 215] width 192 height 22
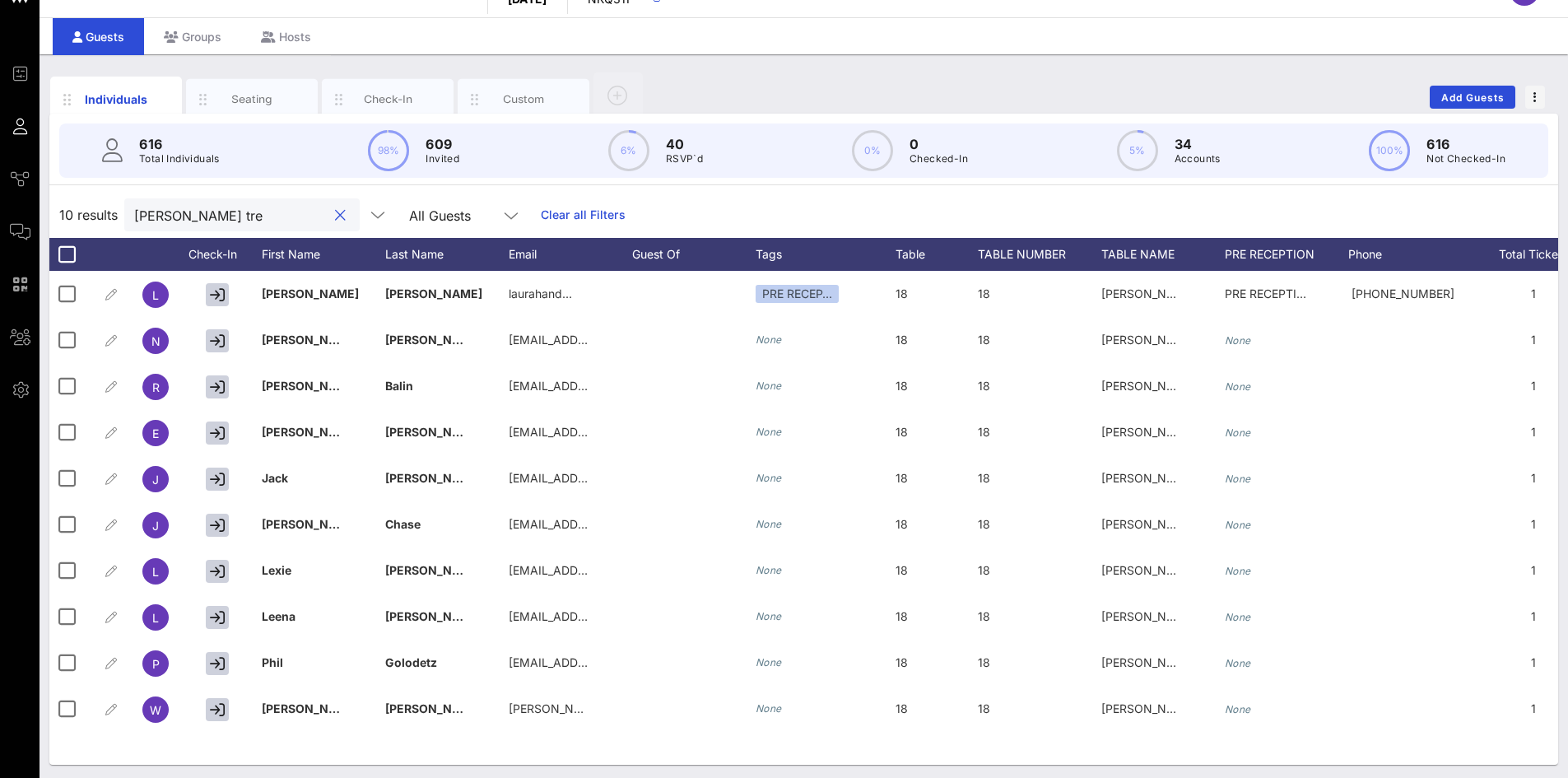
click at [249, 212] on input "[PERSON_NAME] tre" at bounding box center [231, 215] width 192 height 22
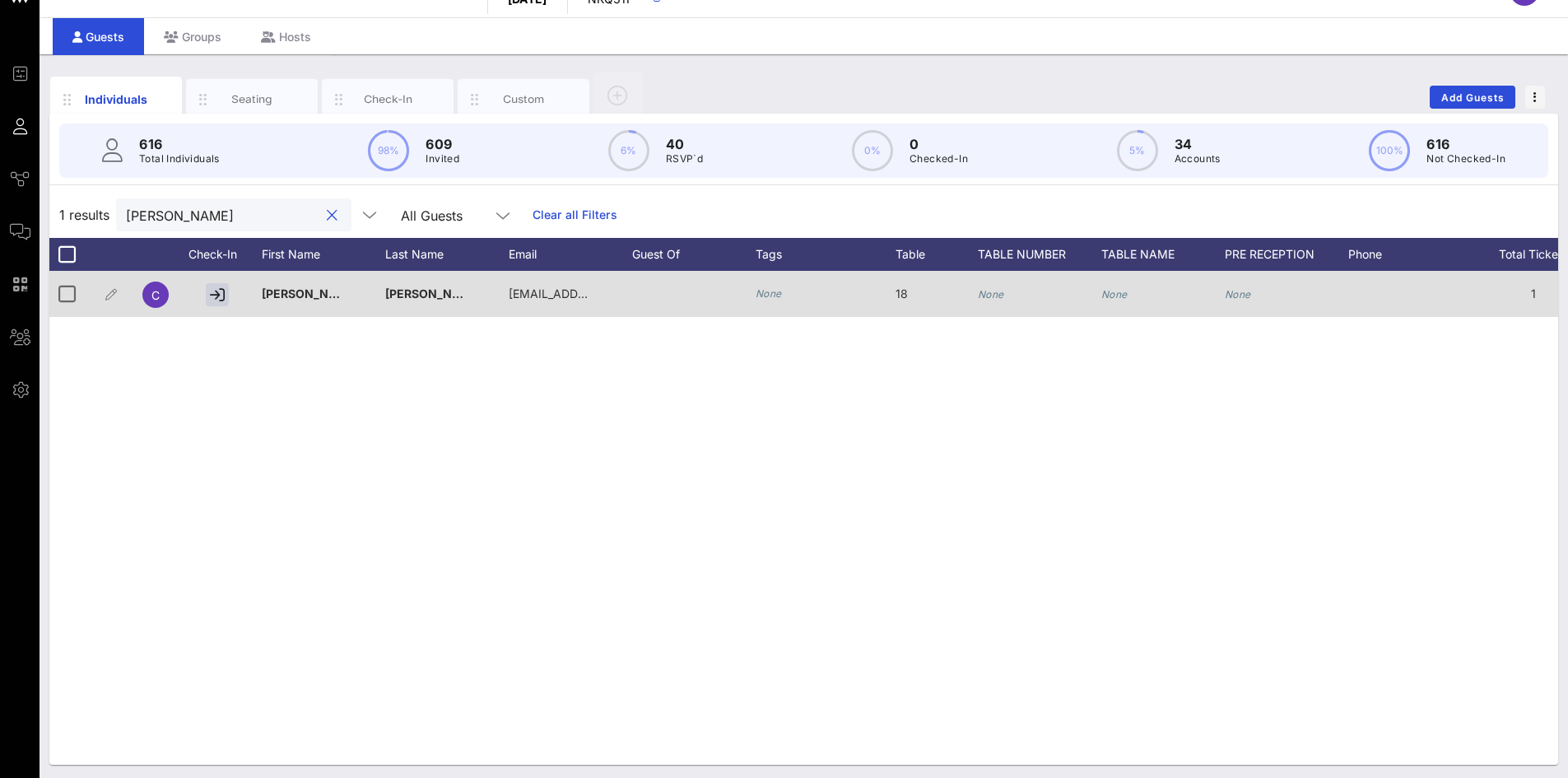
type input "[PERSON_NAME]"
click at [986, 293] on icon "None" at bounding box center [991, 294] width 26 height 13
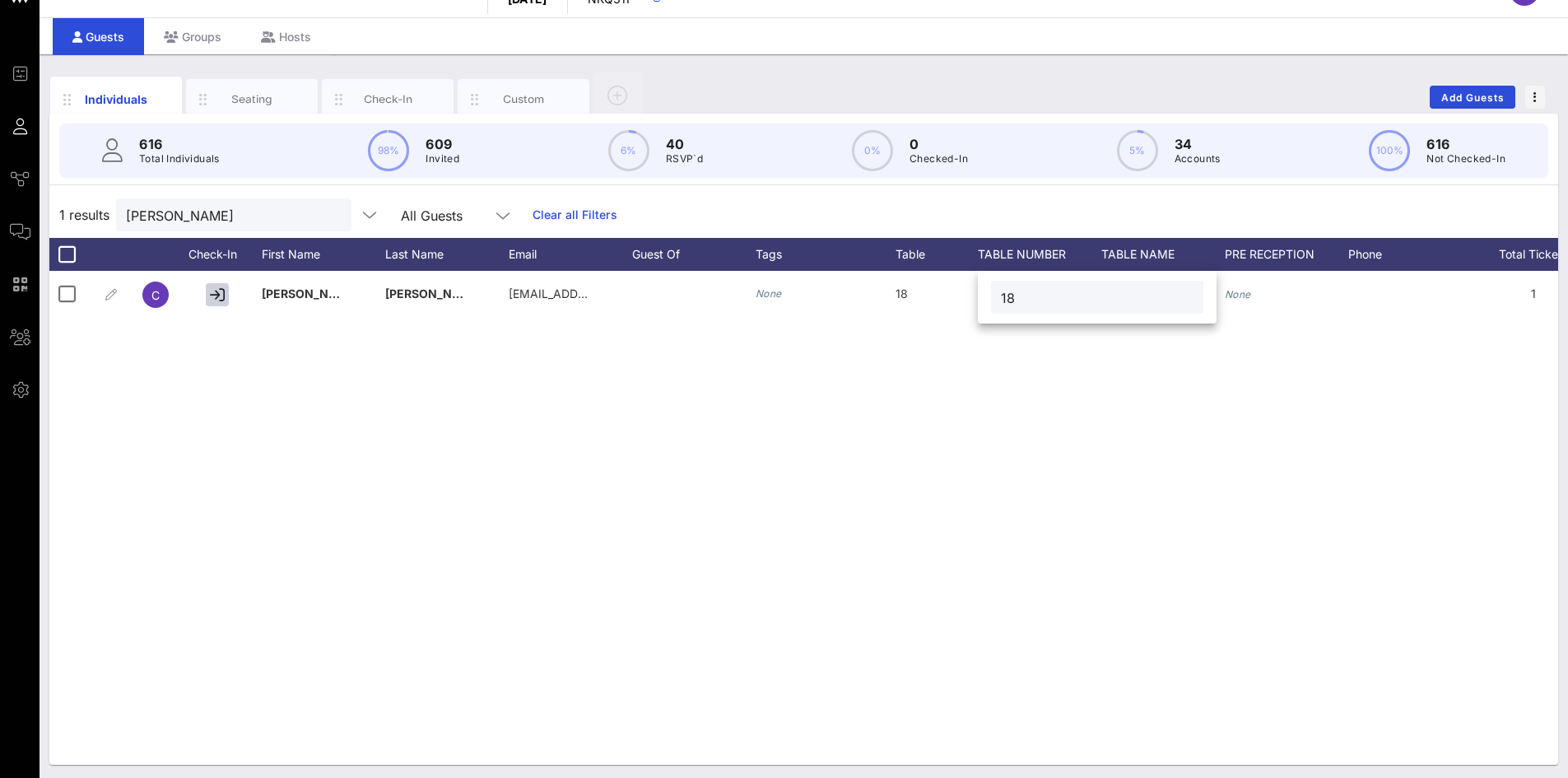
type input "18"
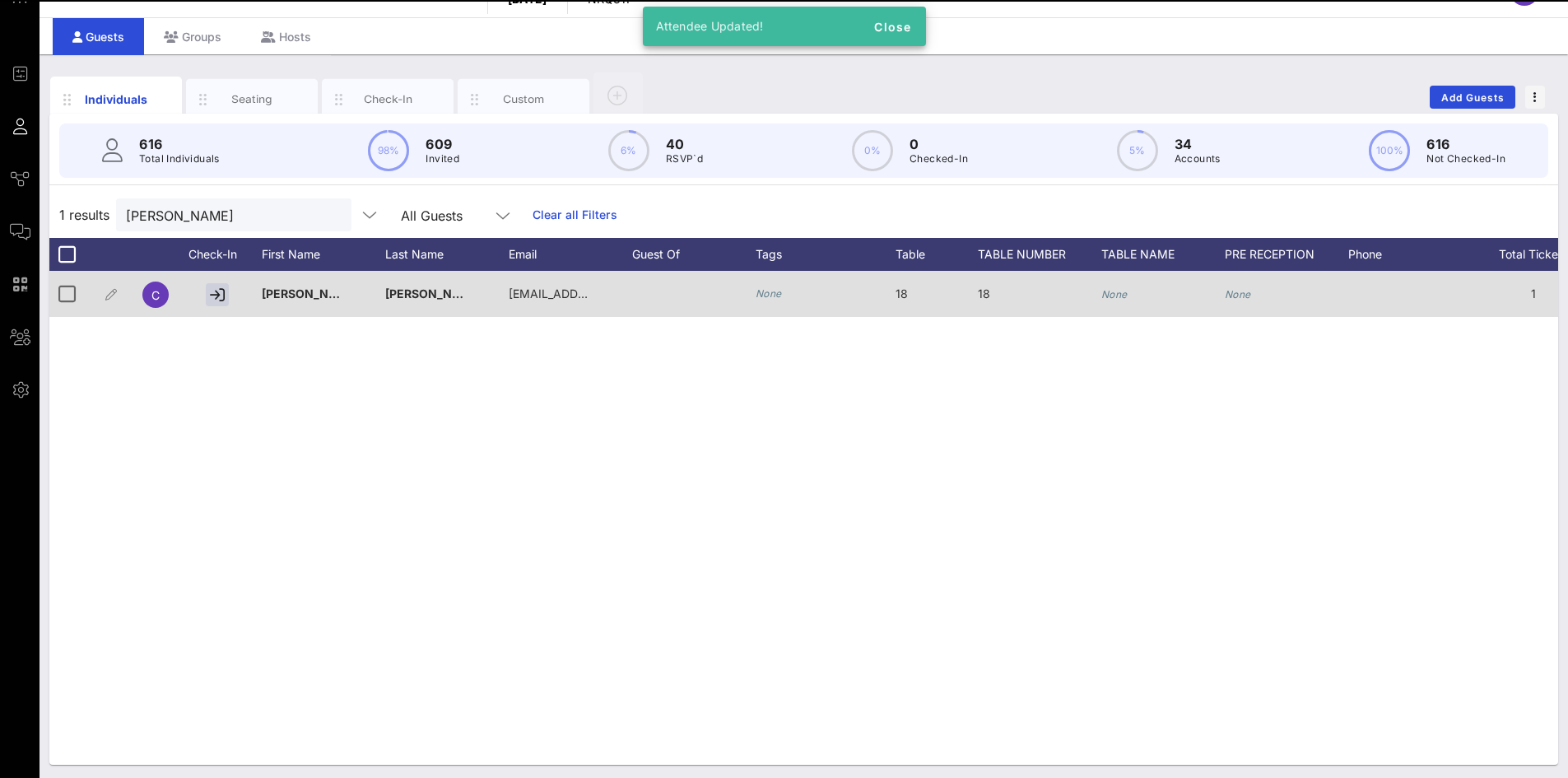
click at [1122, 291] on icon "None" at bounding box center [1114, 294] width 26 height 13
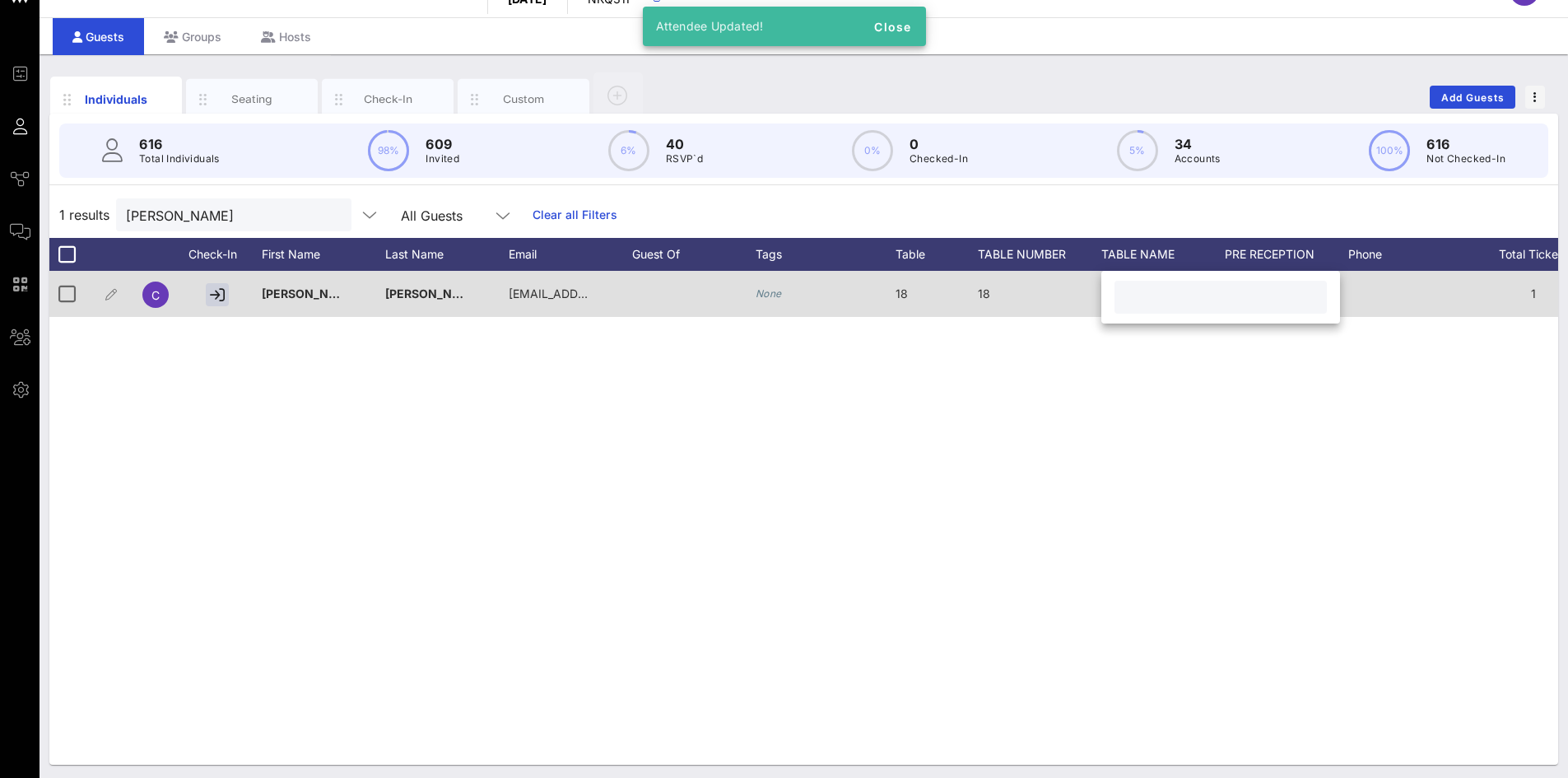
paste input "[PERSON_NAME] [PERSON_NAME] LLP"
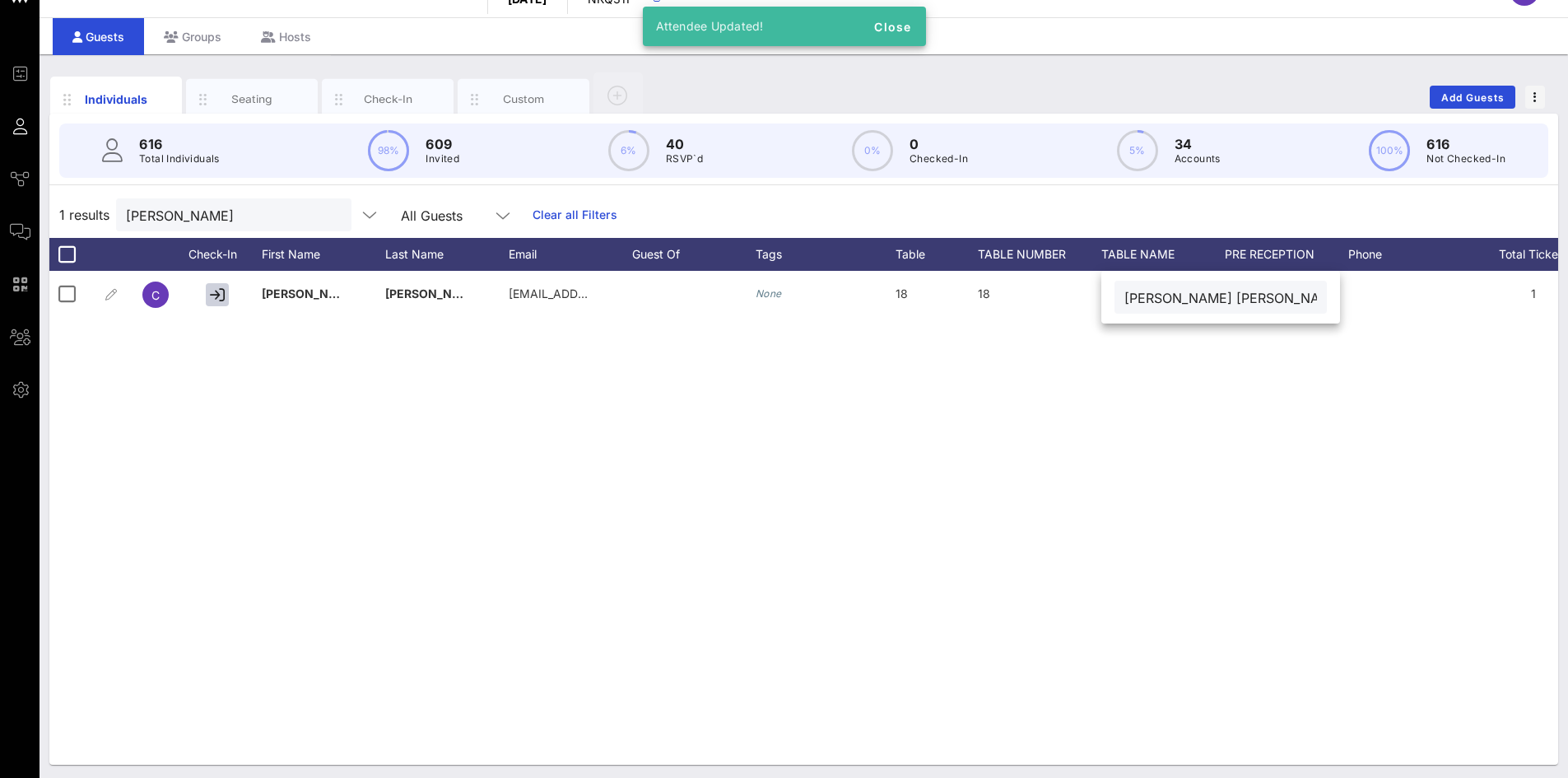
type input "[PERSON_NAME] [PERSON_NAME] LLP"
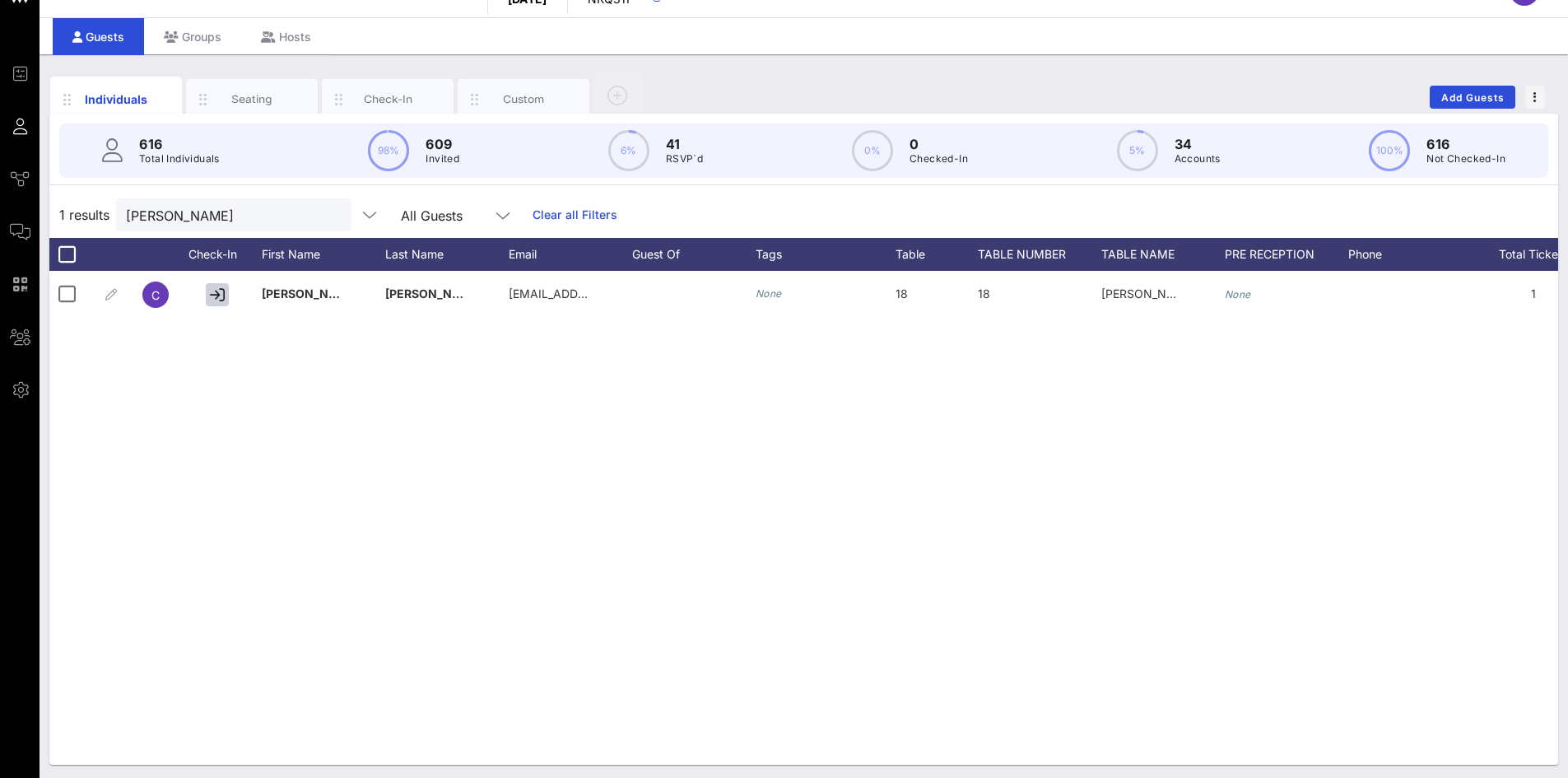
drag, startPoint x: 211, startPoint y: 224, endPoint x: 80, endPoint y: 204, distance: 132.5
click at [66, 216] on div "1 results [PERSON_NAME] m All Guests Clear all Filters" at bounding box center [804, 214] width 1509 height 46
drag, startPoint x: 209, startPoint y: 233, endPoint x: 206, endPoint y: 222, distance: 11.4
click at [209, 233] on div "1 results [PERSON_NAME] m All Guests Clear all Filters" at bounding box center [804, 214] width 1509 height 46
click at [206, 220] on input "[PERSON_NAME]" at bounding box center [222, 215] width 192 height 22
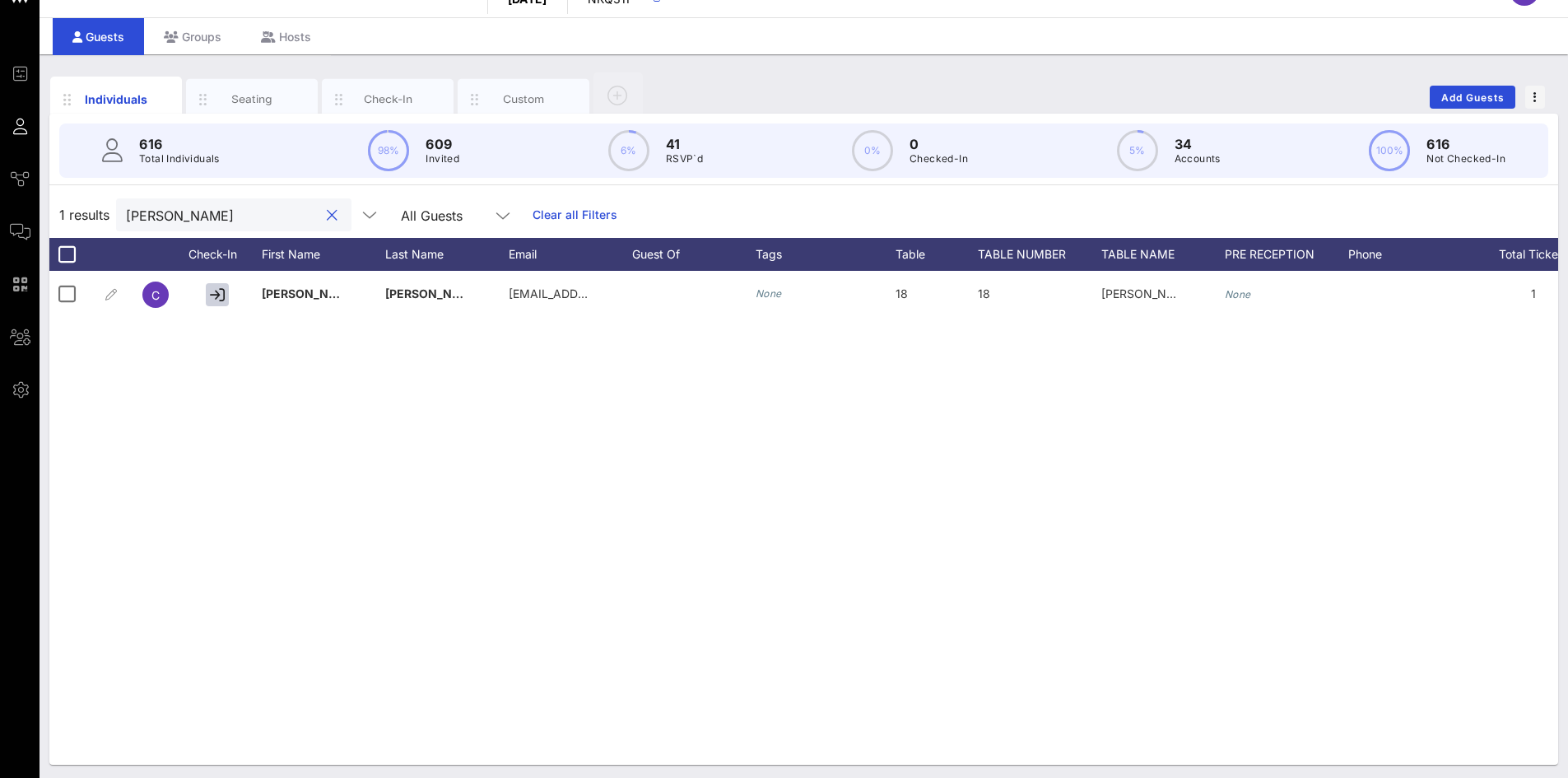
click at [206, 219] on input "[PERSON_NAME]" at bounding box center [222, 215] width 192 height 22
click at [205, 219] on input "[PERSON_NAME]" at bounding box center [222, 215] width 192 height 22
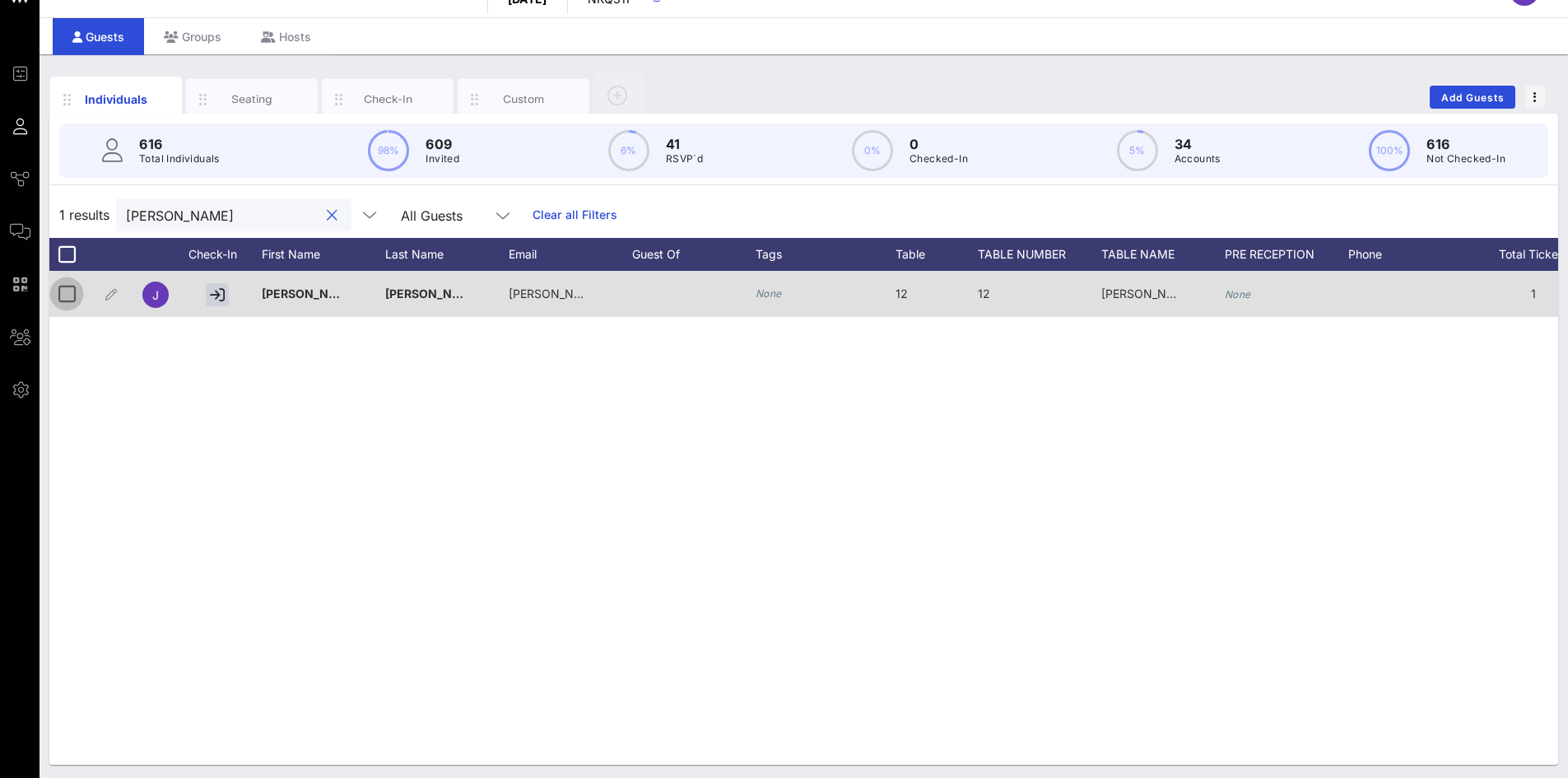
type input "[PERSON_NAME]"
click at [64, 297] on div at bounding box center [66, 293] width 28 height 28
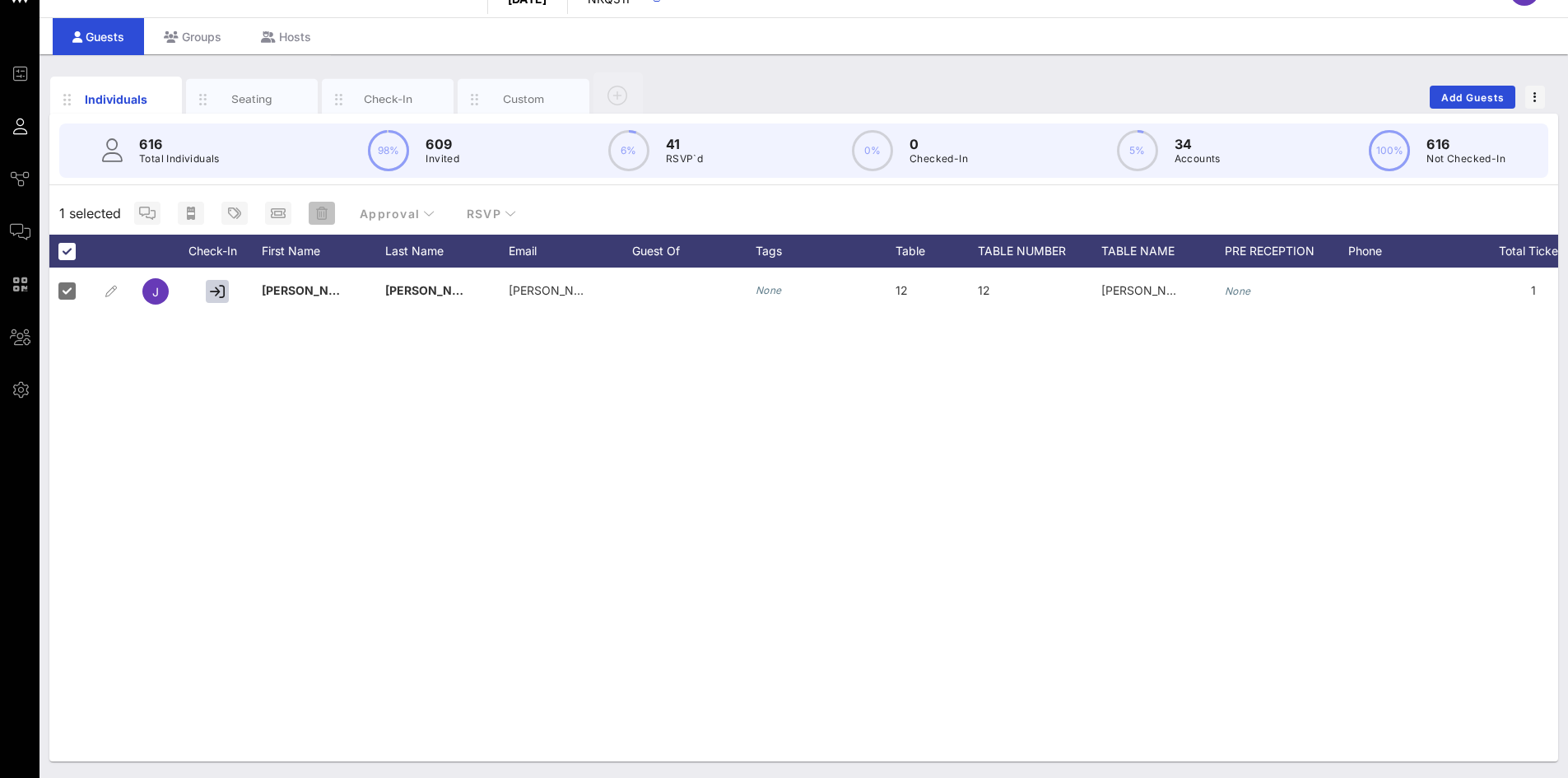
click at [317, 216] on icon "button" at bounding box center [321, 213] width 12 height 14
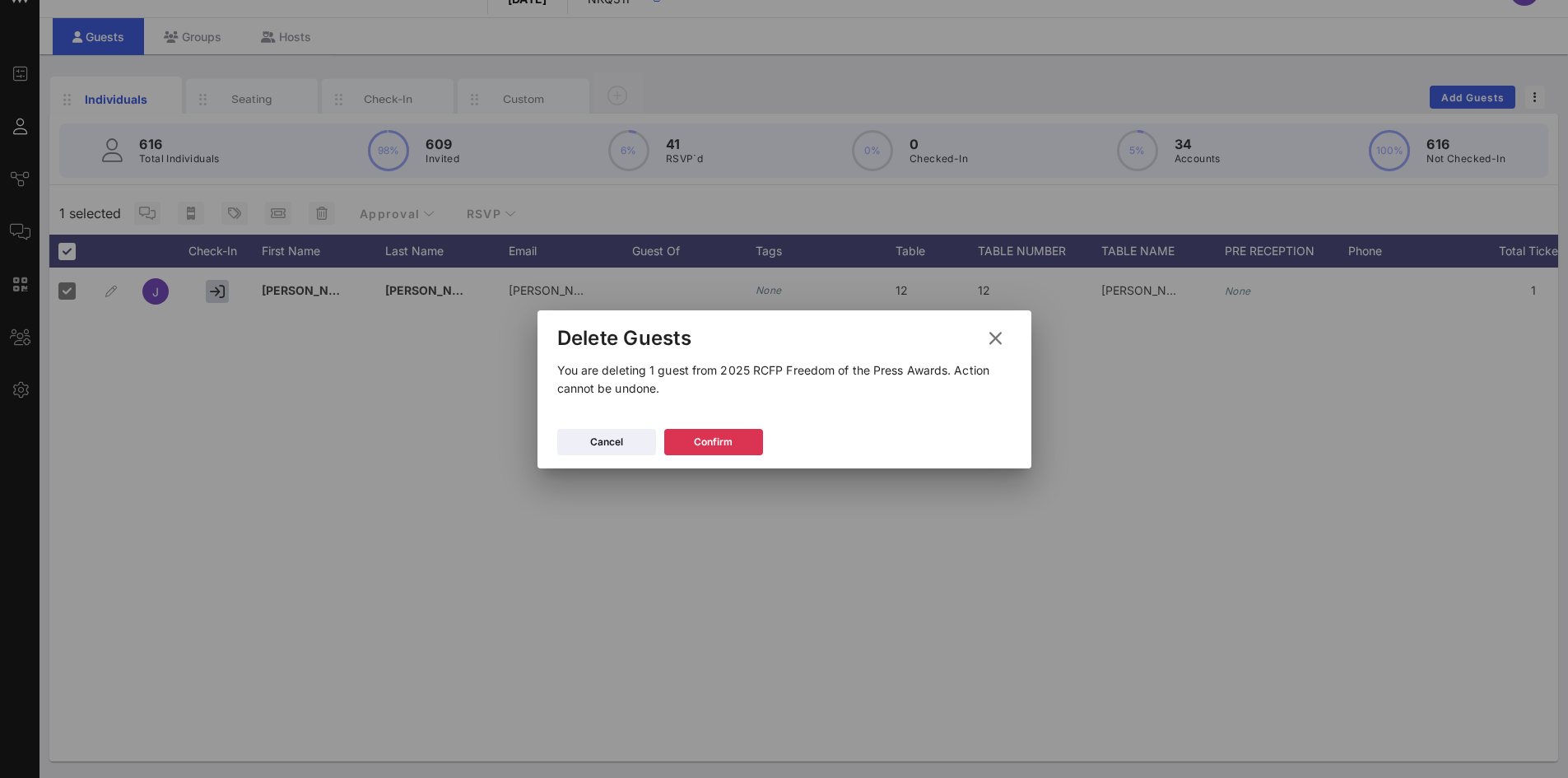
drag, startPoint x: 714, startPoint y: 441, endPoint x: 878, endPoint y: 438, distance: 164.0
click at [713, 441] on icon at bounding box center [714, 441] width 13 height 11
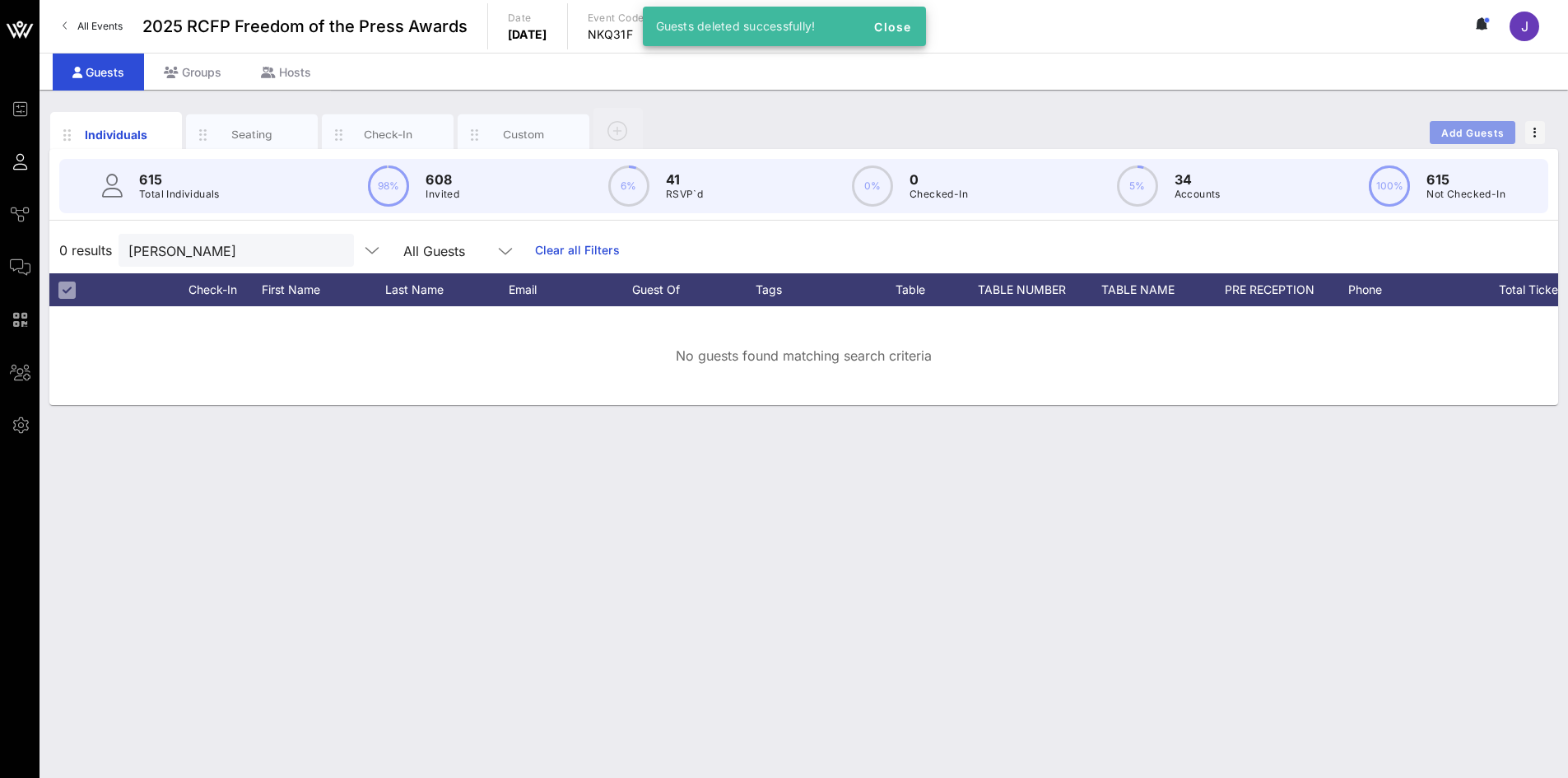
click at [1492, 136] on span "Add Guests" at bounding box center [1473, 133] width 65 height 13
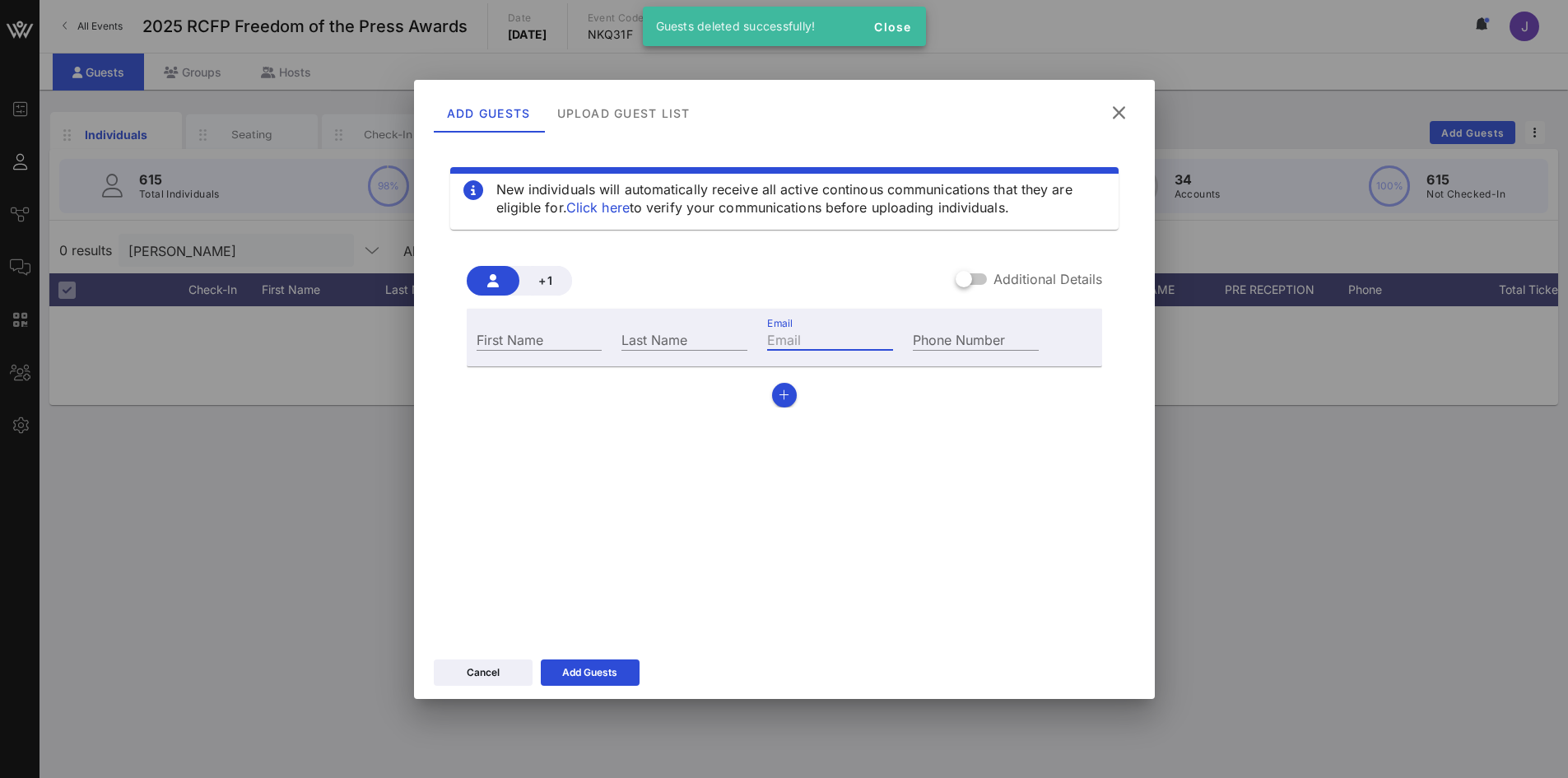
click at [819, 331] on input "Email" at bounding box center [830, 340] width 126 height 22
paste input "[EMAIL_ADDRESS][DOMAIN_NAME]"
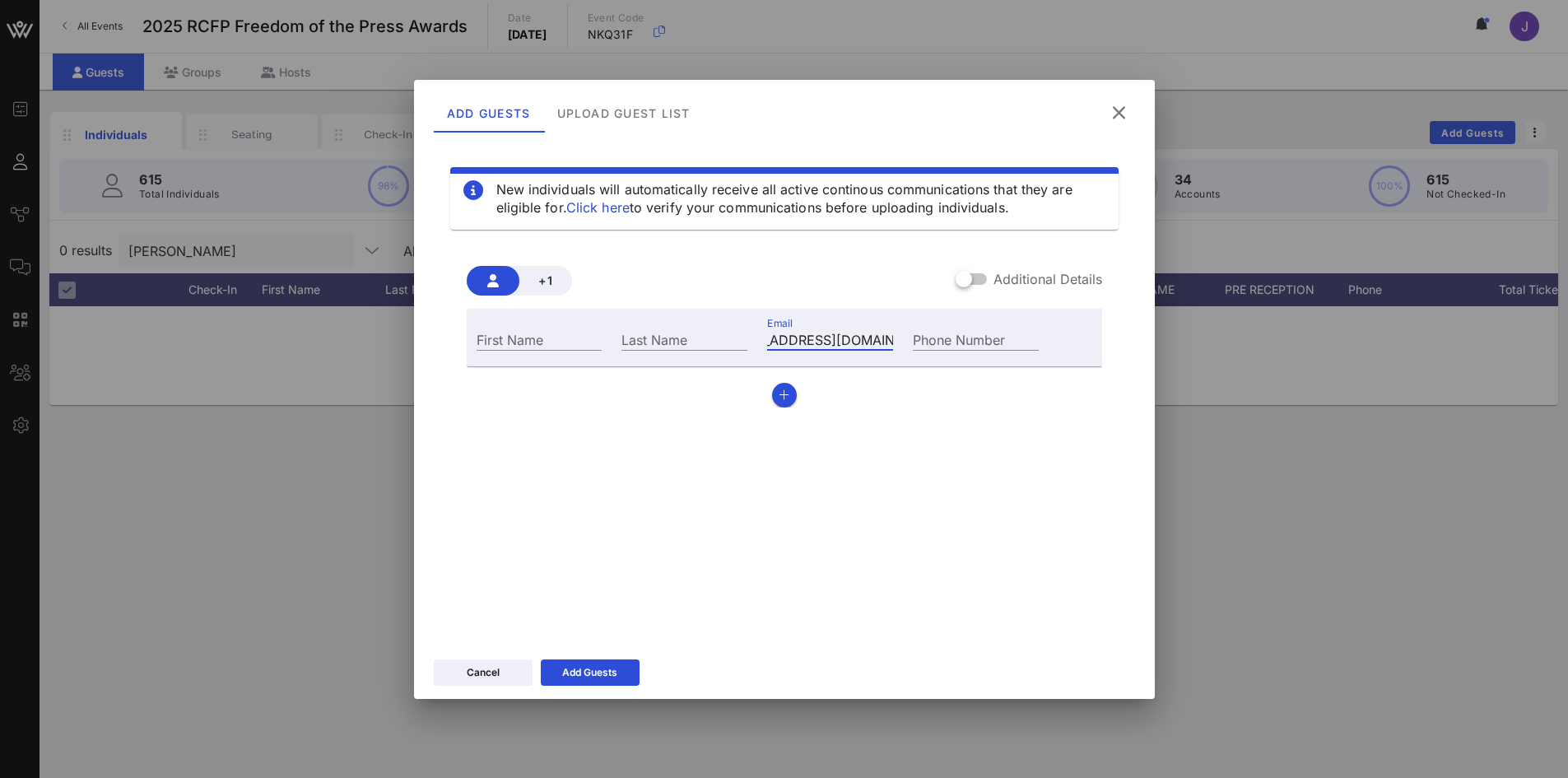
type input "[EMAIL_ADDRESS][DOMAIN_NAME]"
click at [972, 276] on div at bounding box center [963, 279] width 28 height 28
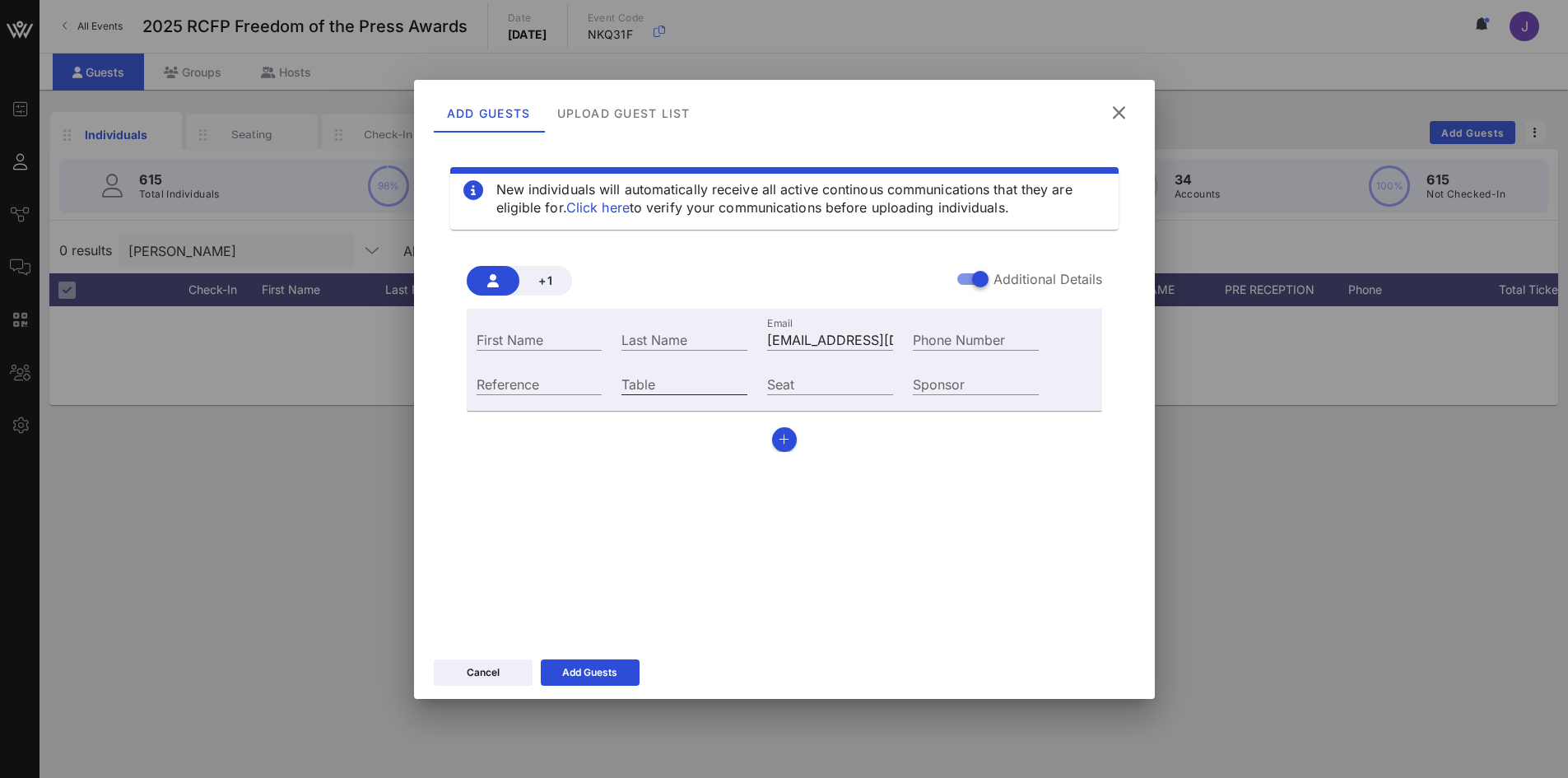
click at [695, 379] on input "Table" at bounding box center [684, 384] width 126 height 22
type input "12"
click at [517, 341] on input "First Name" at bounding box center [539, 340] width 126 height 22
type input "Amer"
type input "[PERSON_NAME]"
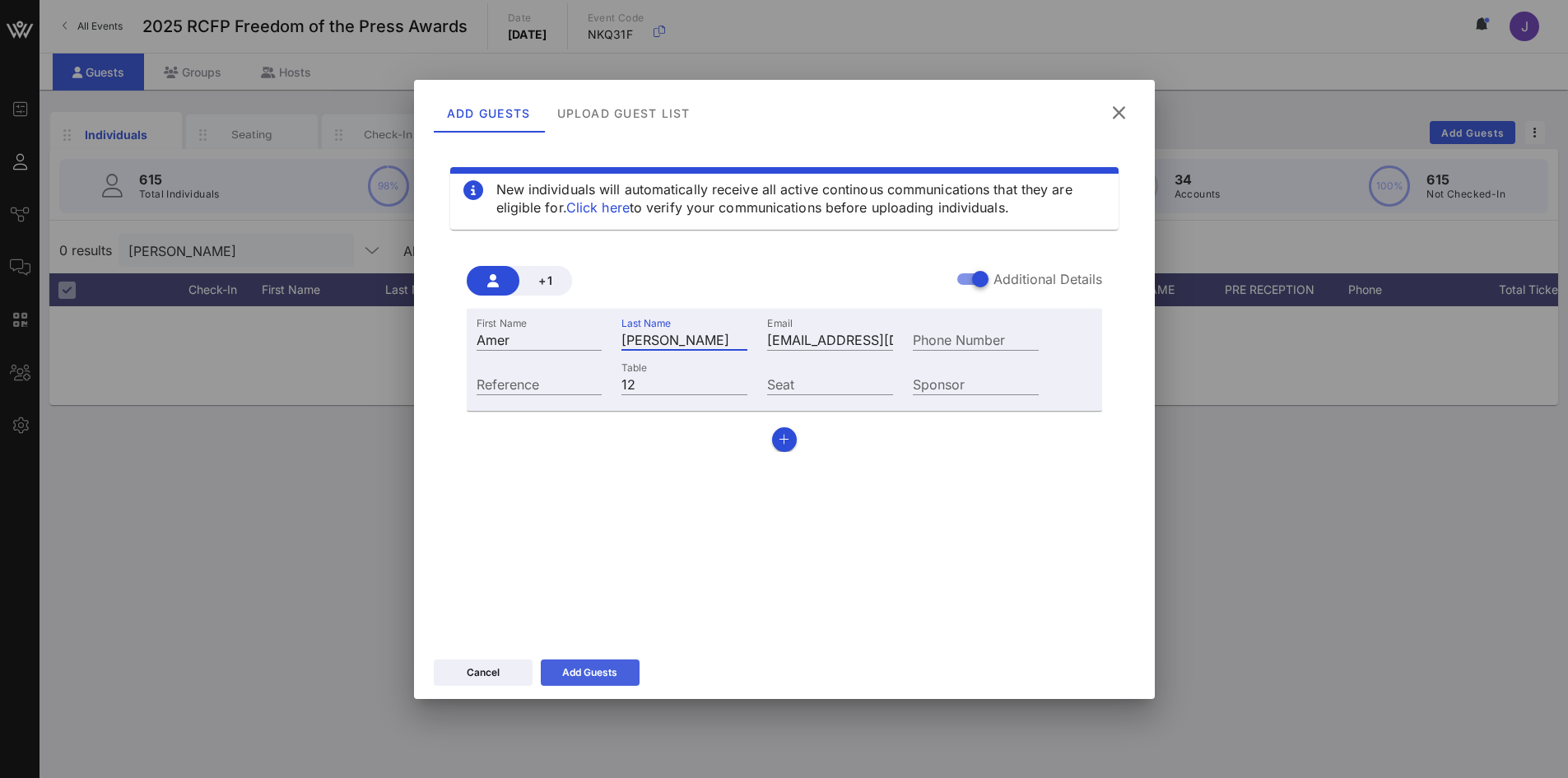
click at [628, 682] on button "Add Guests" at bounding box center [590, 672] width 99 height 26
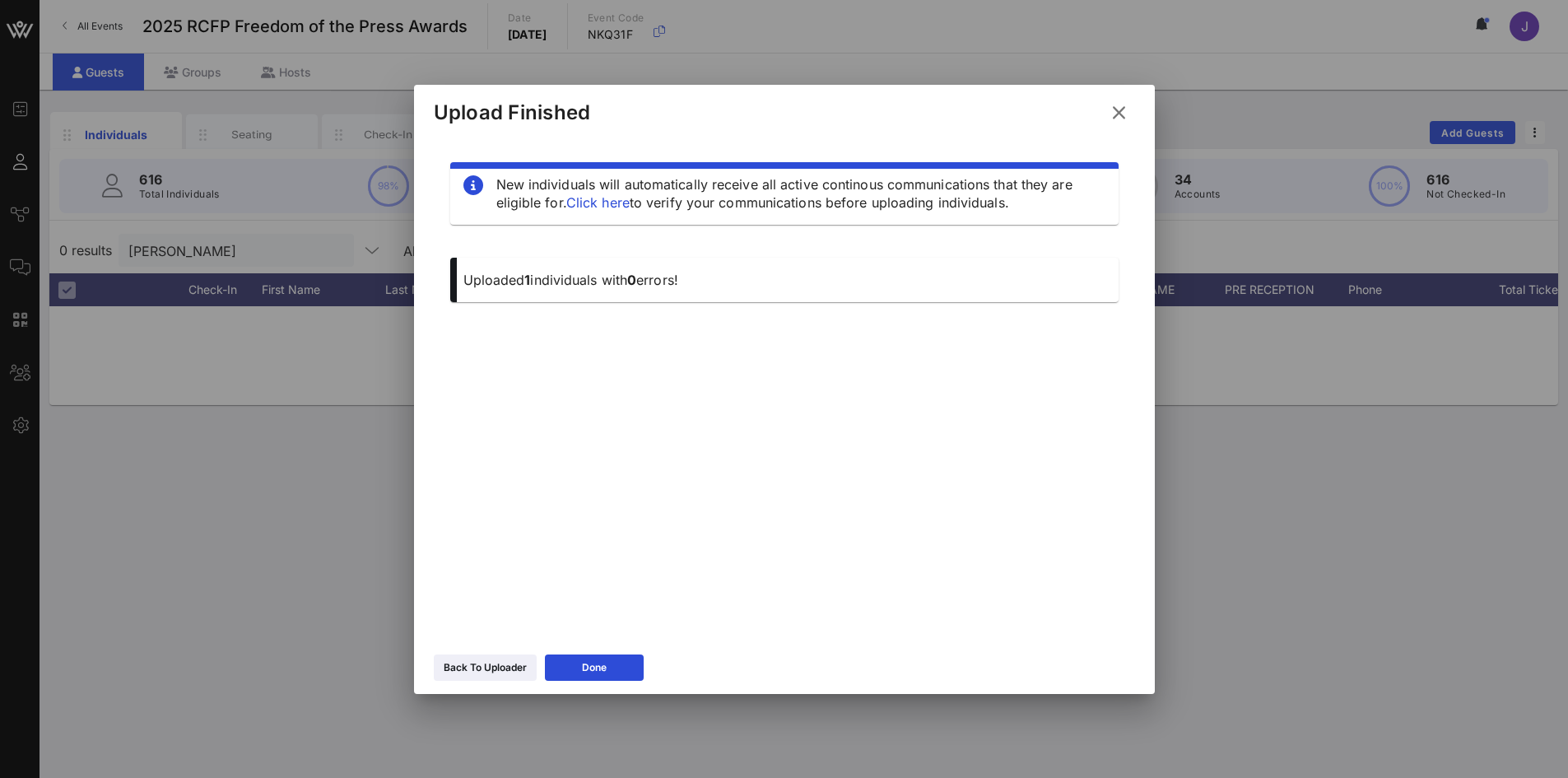
click at [201, 248] on div at bounding box center [784, 389] width 1568 height 778
drag, startPoint x: 594, startPoint y: 669, endPoint x: 188, endPoint y: 106, distance: 694.1
click at [591, 665] on icon at bounding box center [594, 667] width 12 height 10
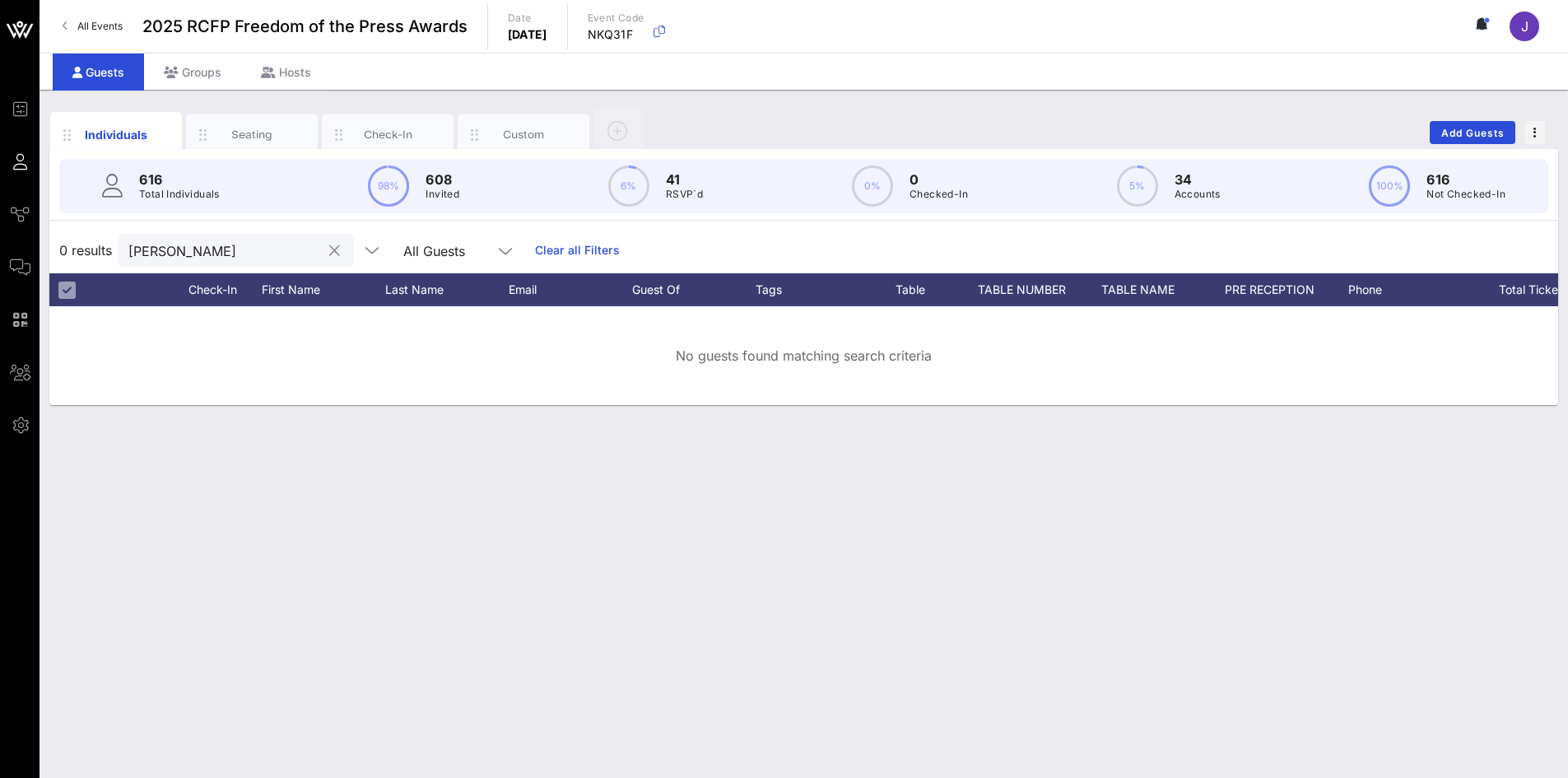
click at [235, 256] on input "[PERSON_NAME]" at bounding box center [224, 251] width 192 height 22
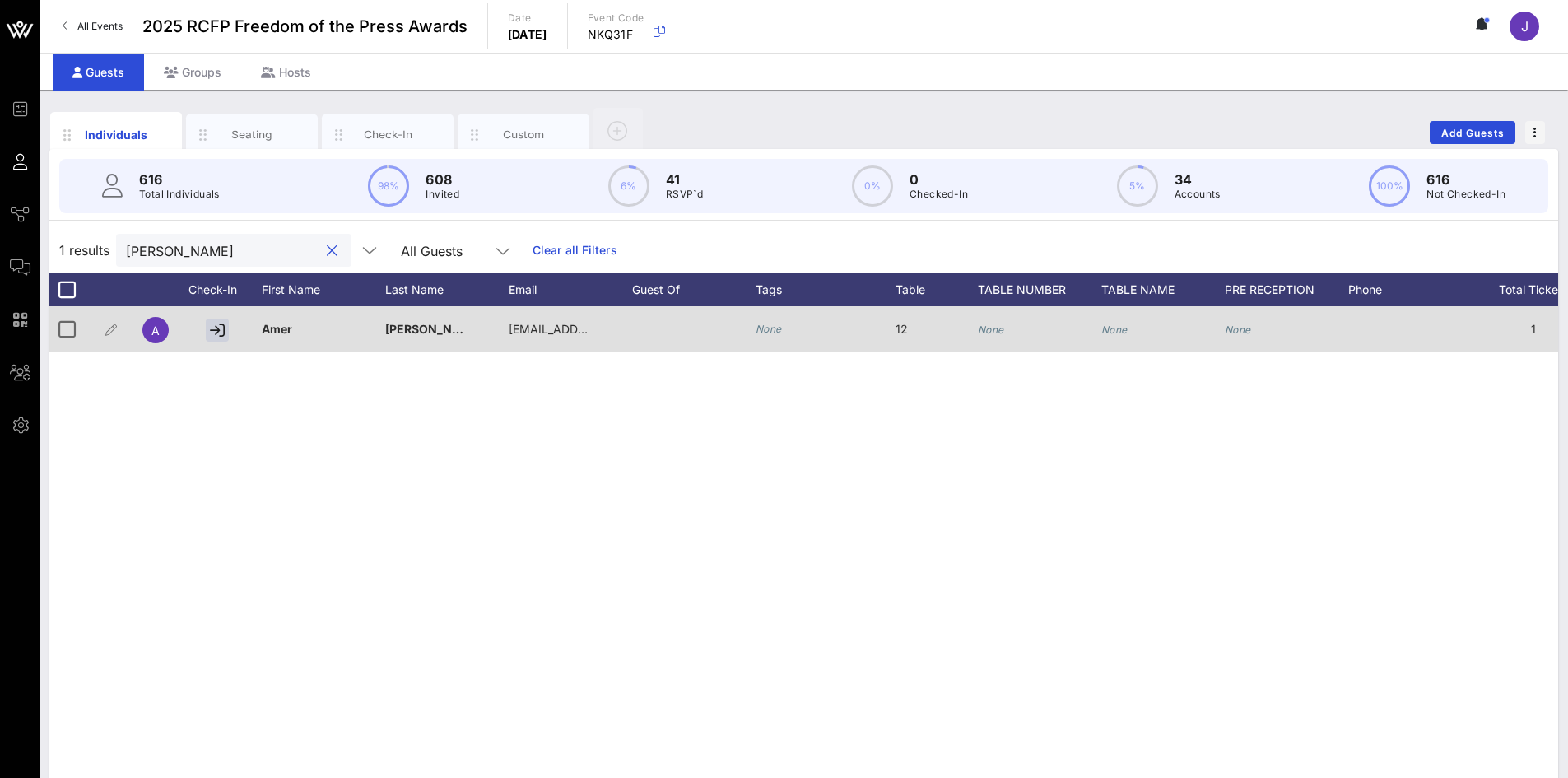
type input "[PERSON_NAME]"
click at [1000, 337] on div "None" at bounding box center [991, 329] width 26 height 46
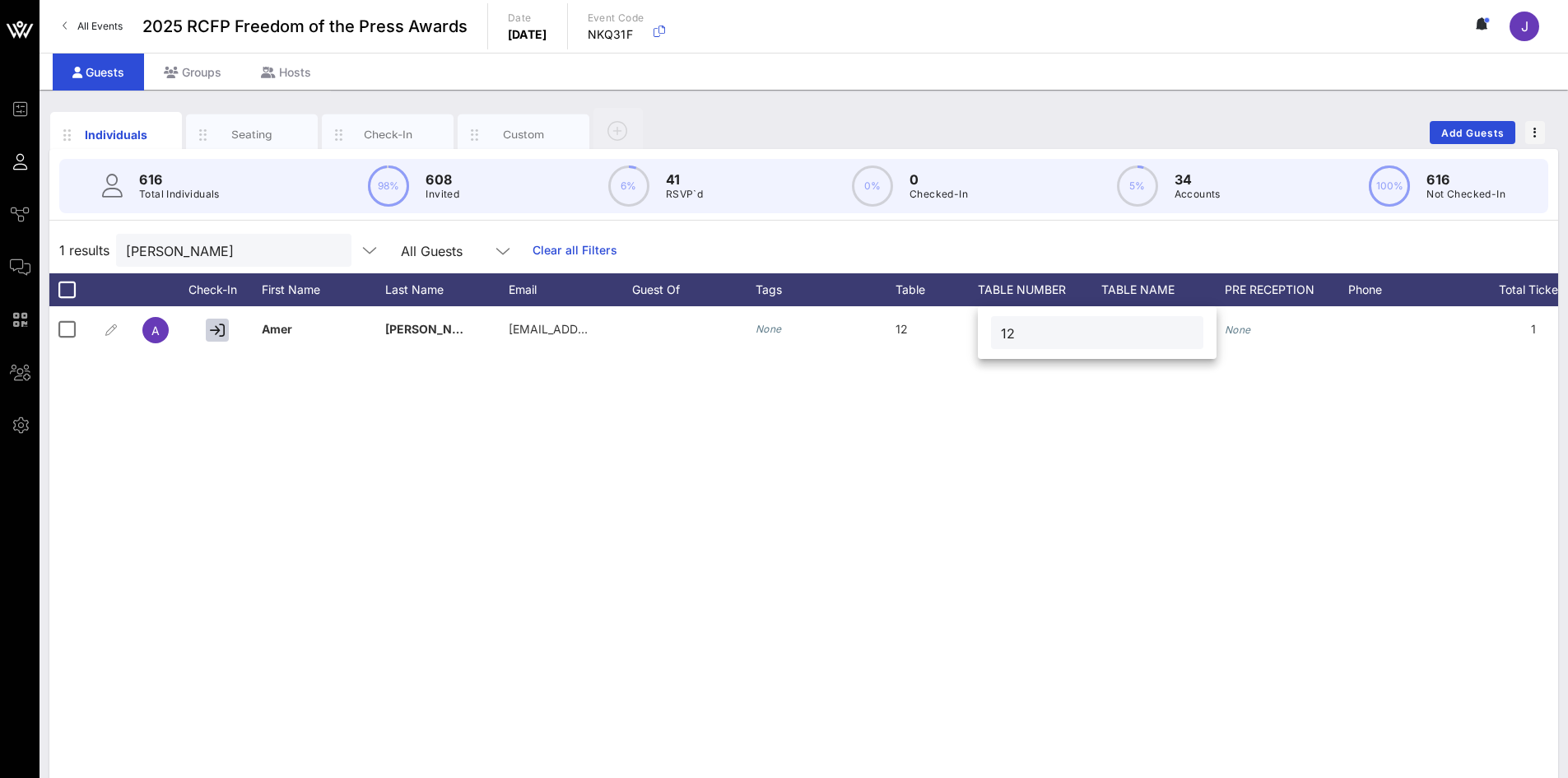
type input "12"
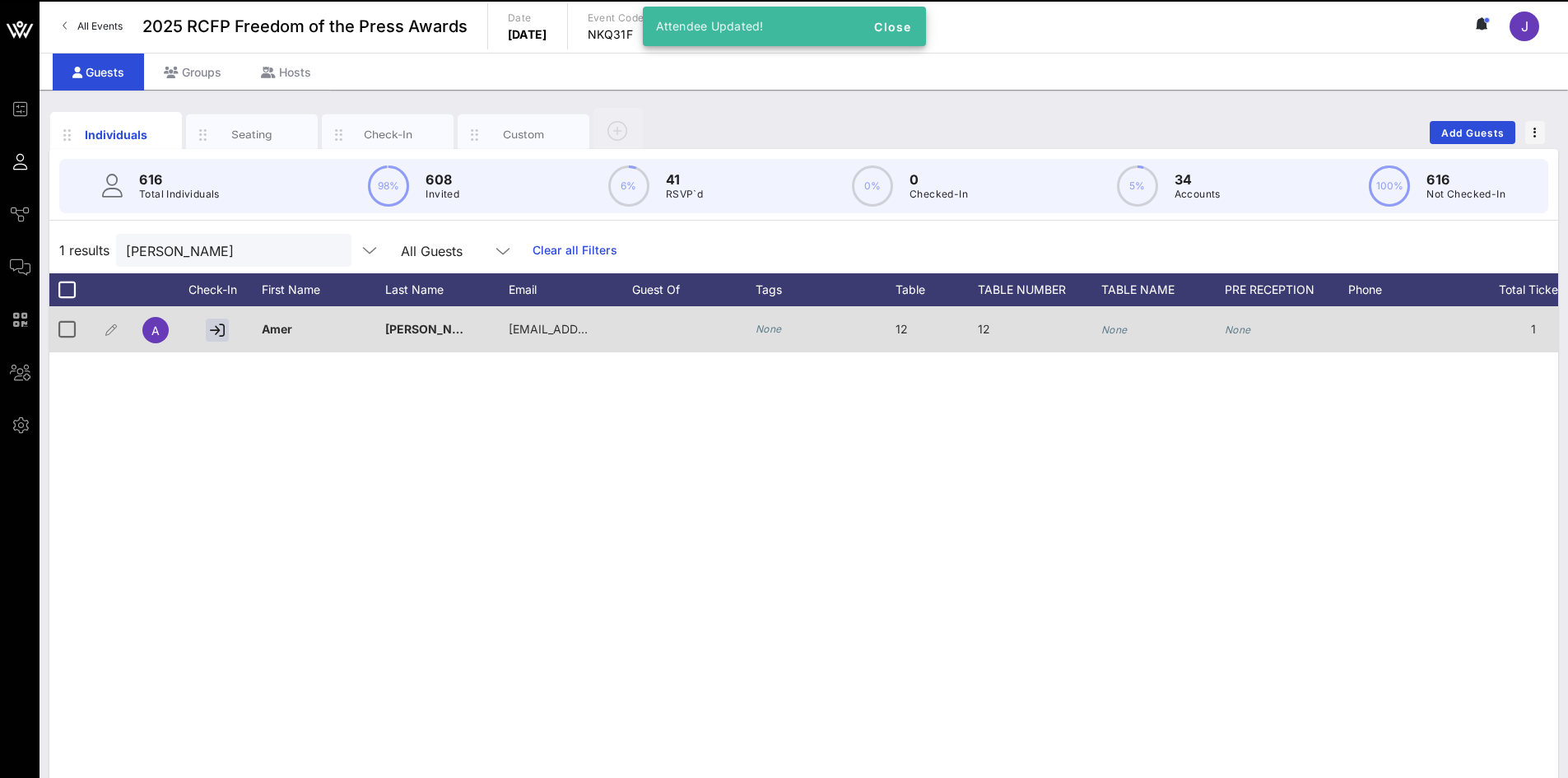
click at [1148, 327] on div "None" at bounding box center [1163, 339] width 123 height 65
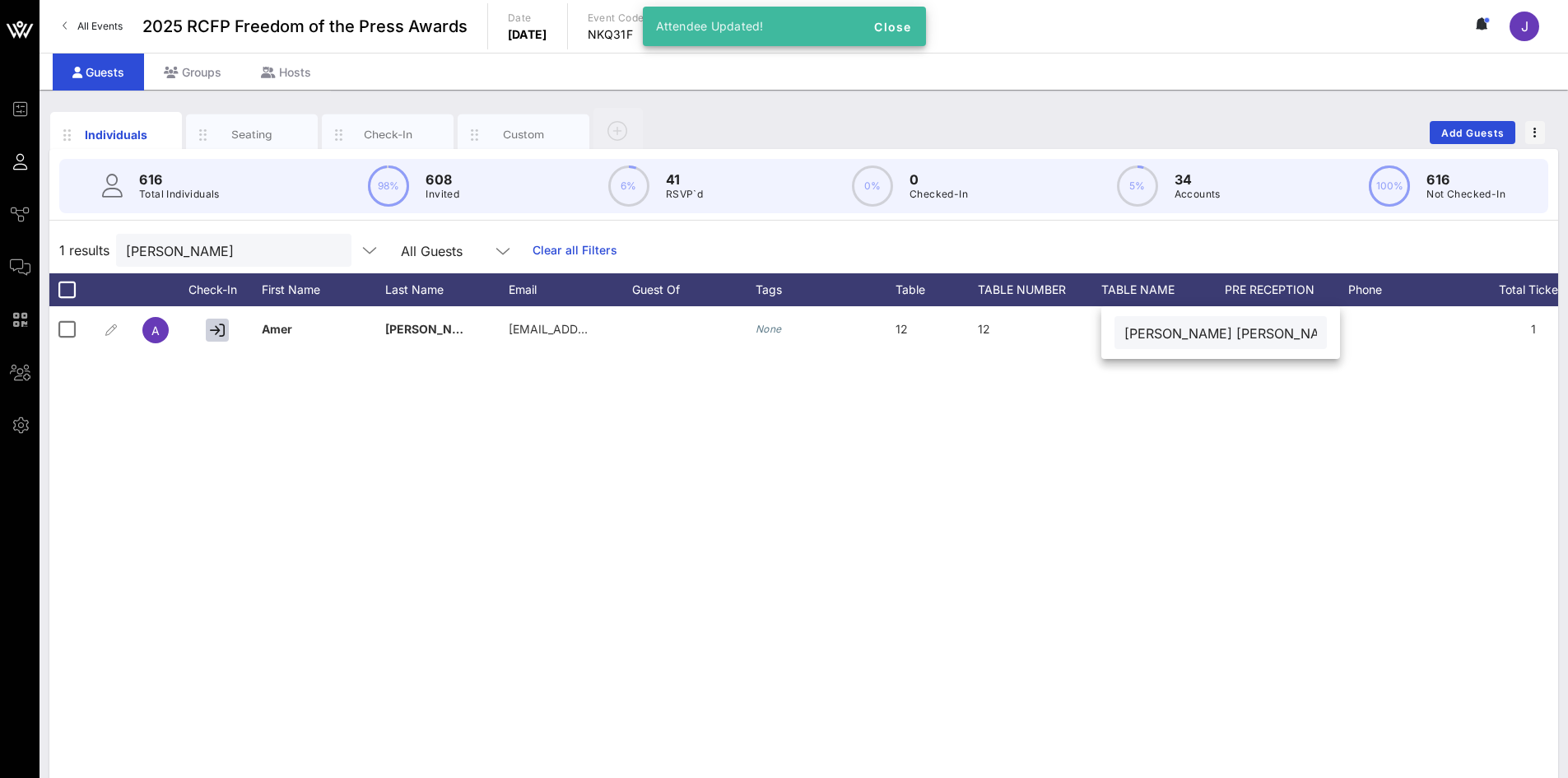
type input "[PERSON_NAME] [PERSON_NAME]"
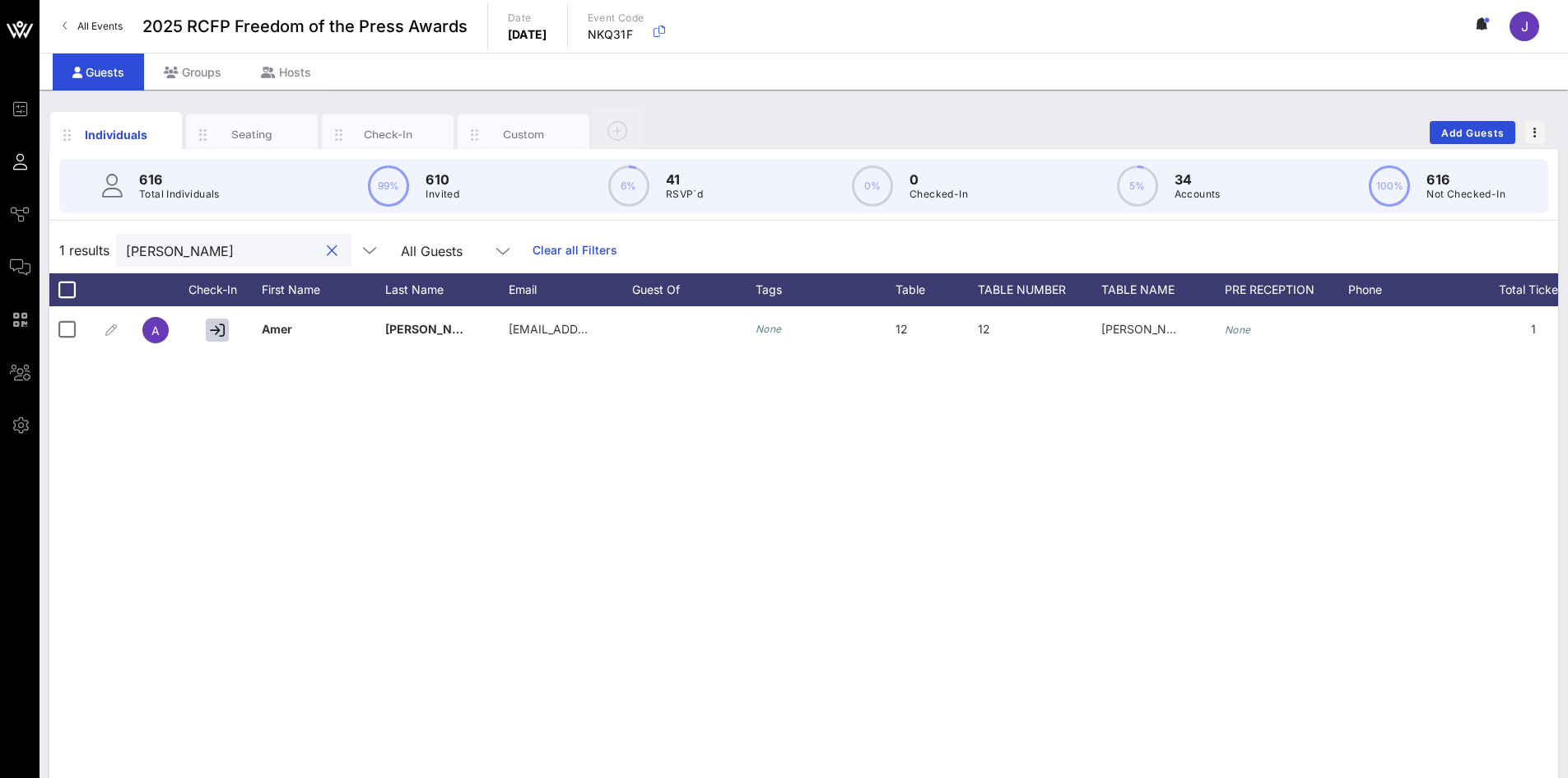
click at [140, 247] on input "[PERSON_NAME]" at bounding box center [222, 251] width 192 height 22
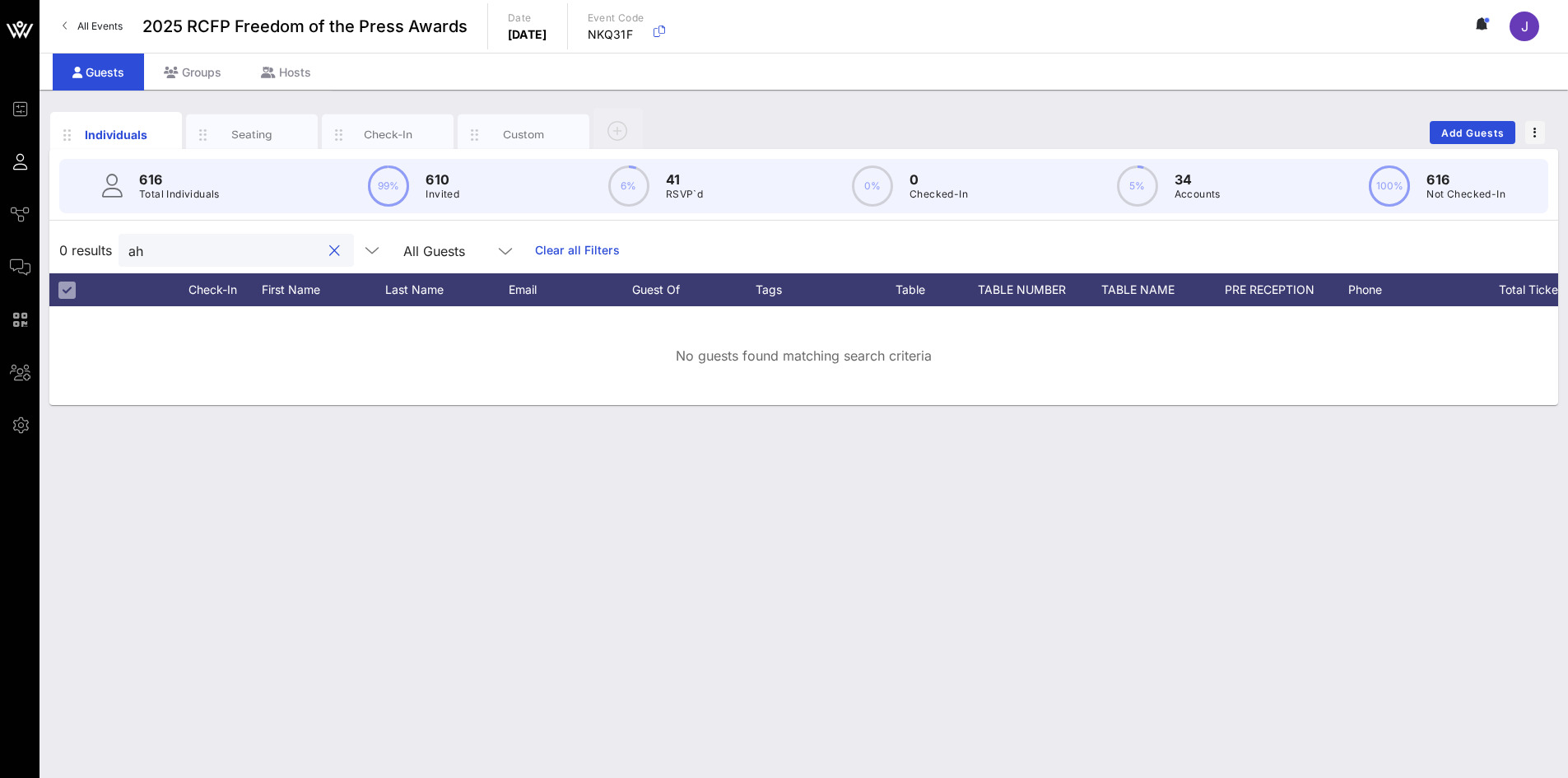
type input "a"
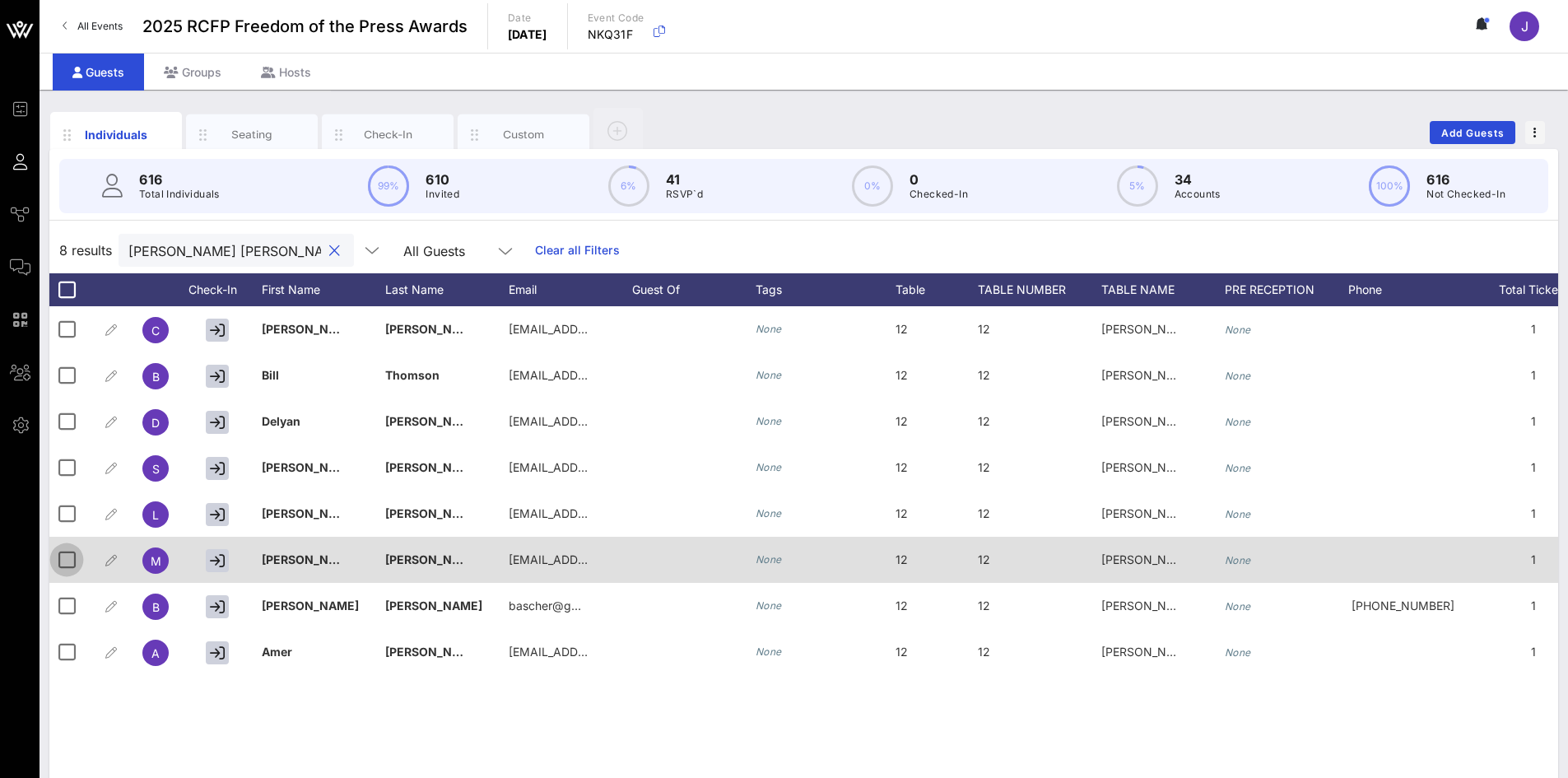
type input "[PERSON_NAME] [PERSON_NAME]"
click at [63, 566] on div at bounding box center [66, 559] width 28 height 28
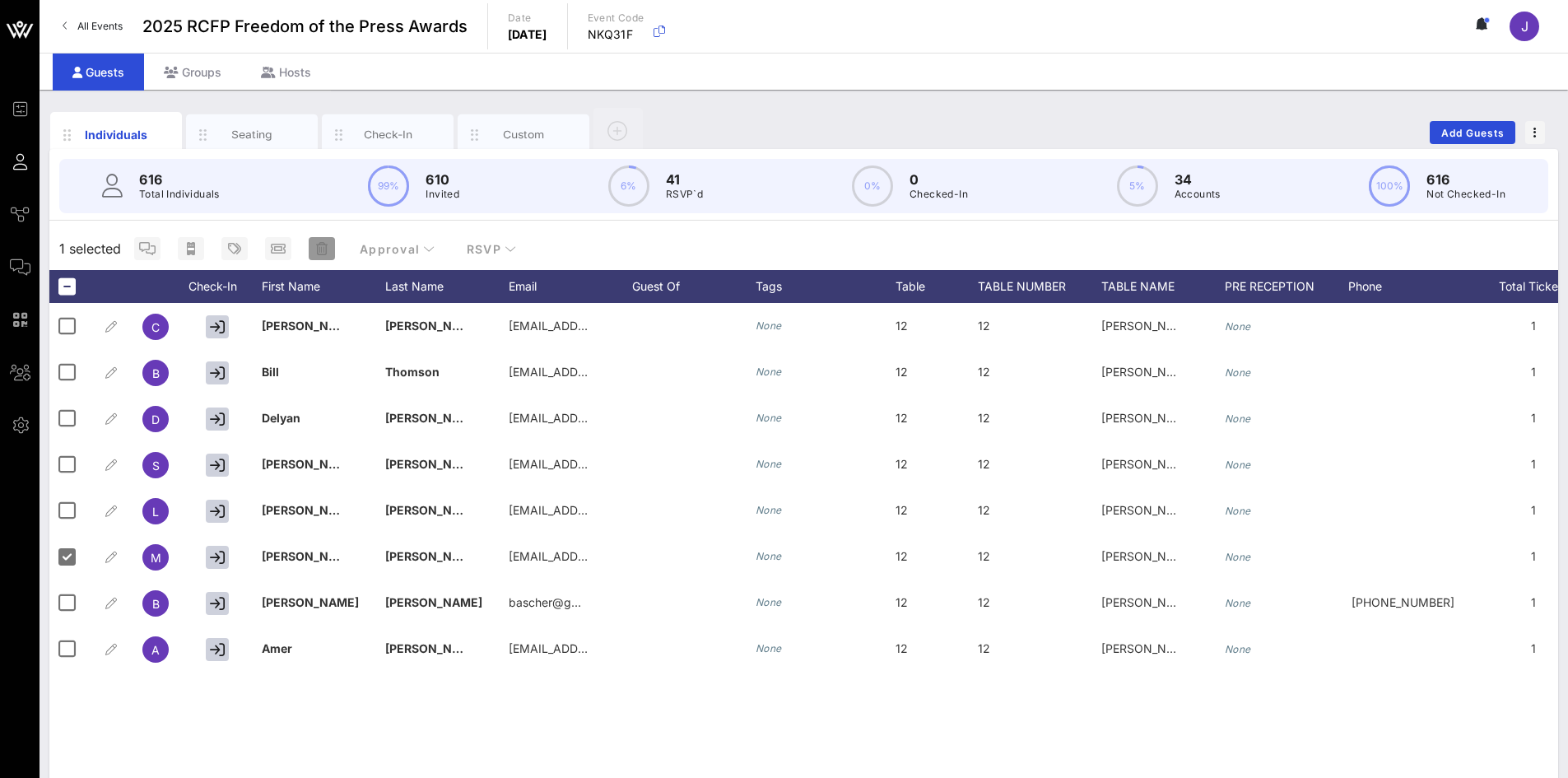
click at [327, 249] on span "button" at bounding box center [321, 249] width 26 height 14
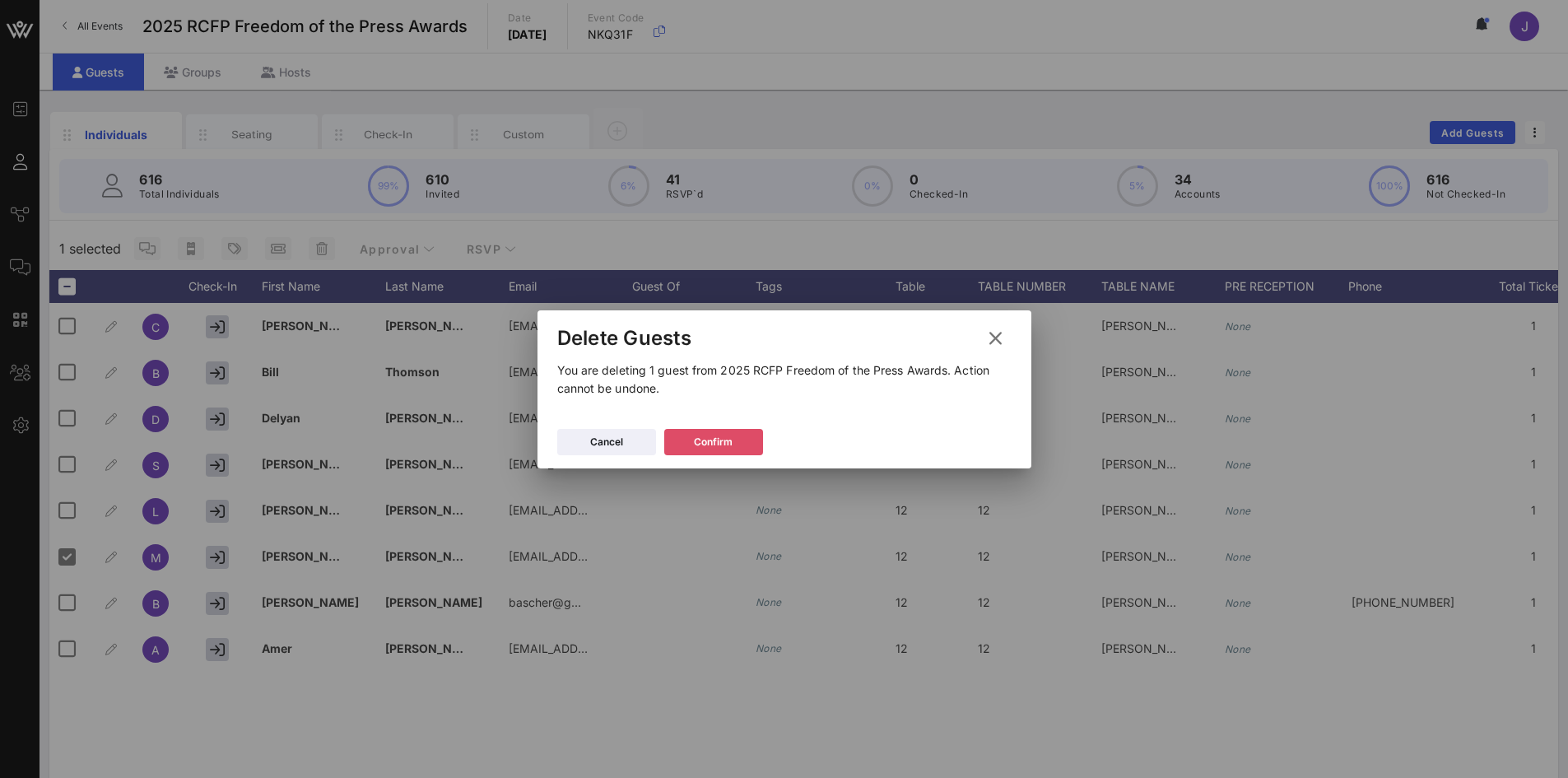
click at [736, 444] on button "Confirm" at bounding box center [714, 441] width 99 height 26
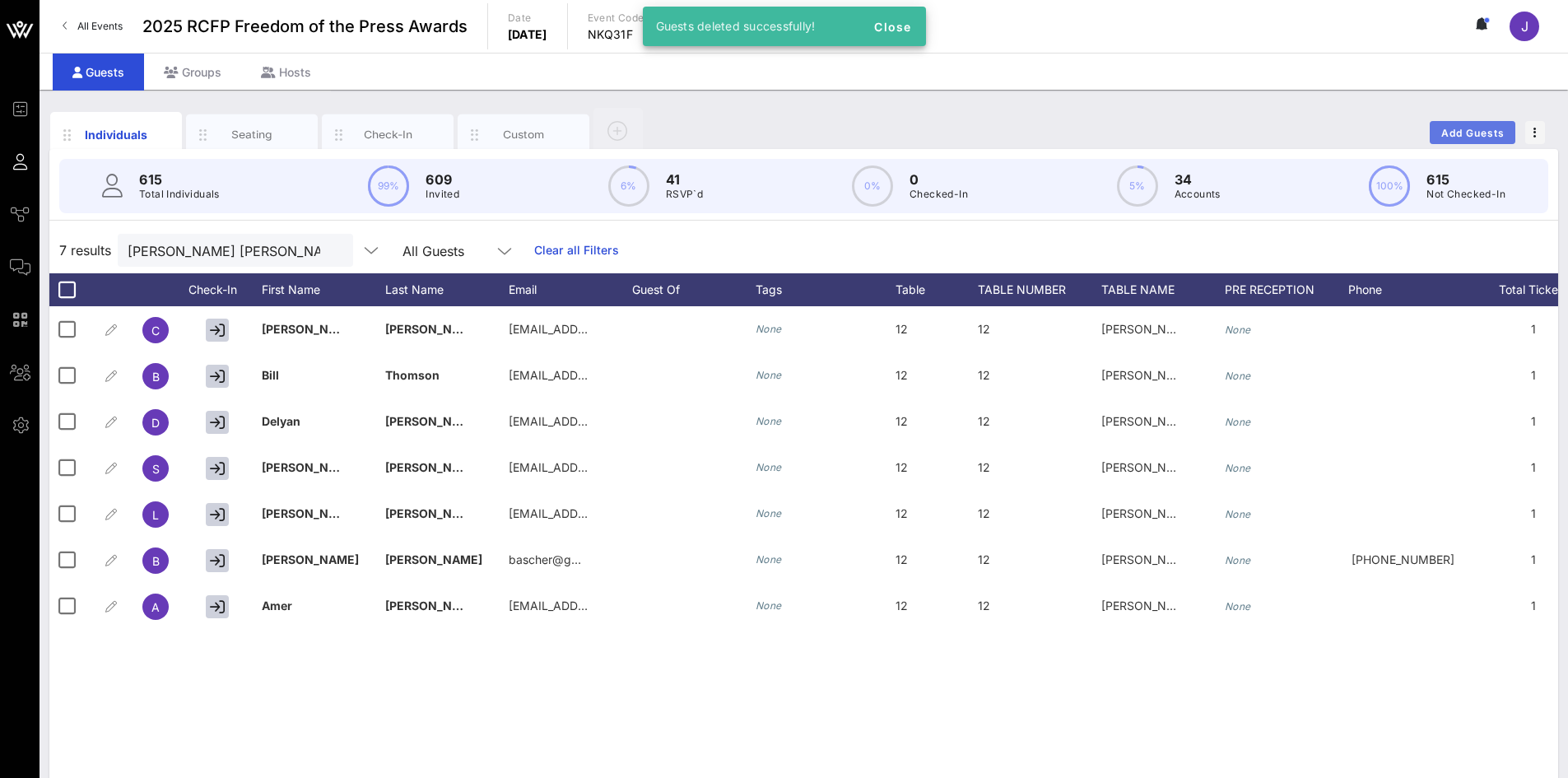
click at [1450, 127] on span "Add Guests" at bounding box center [1473, 133] width 65 height 13
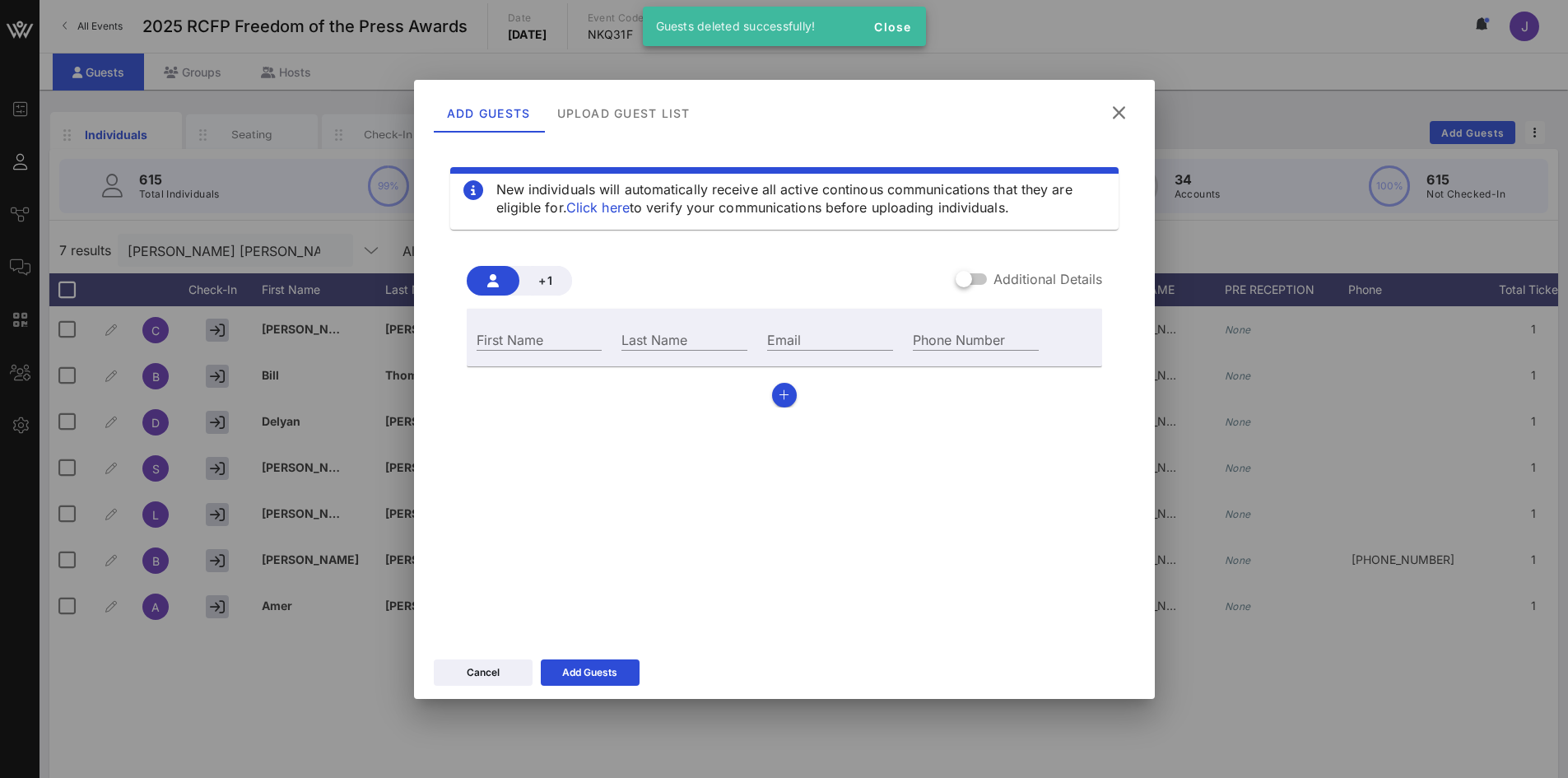
click at [991, 285] on div "Additional Details" at bounding box center [1028, 279] width 146 height 20
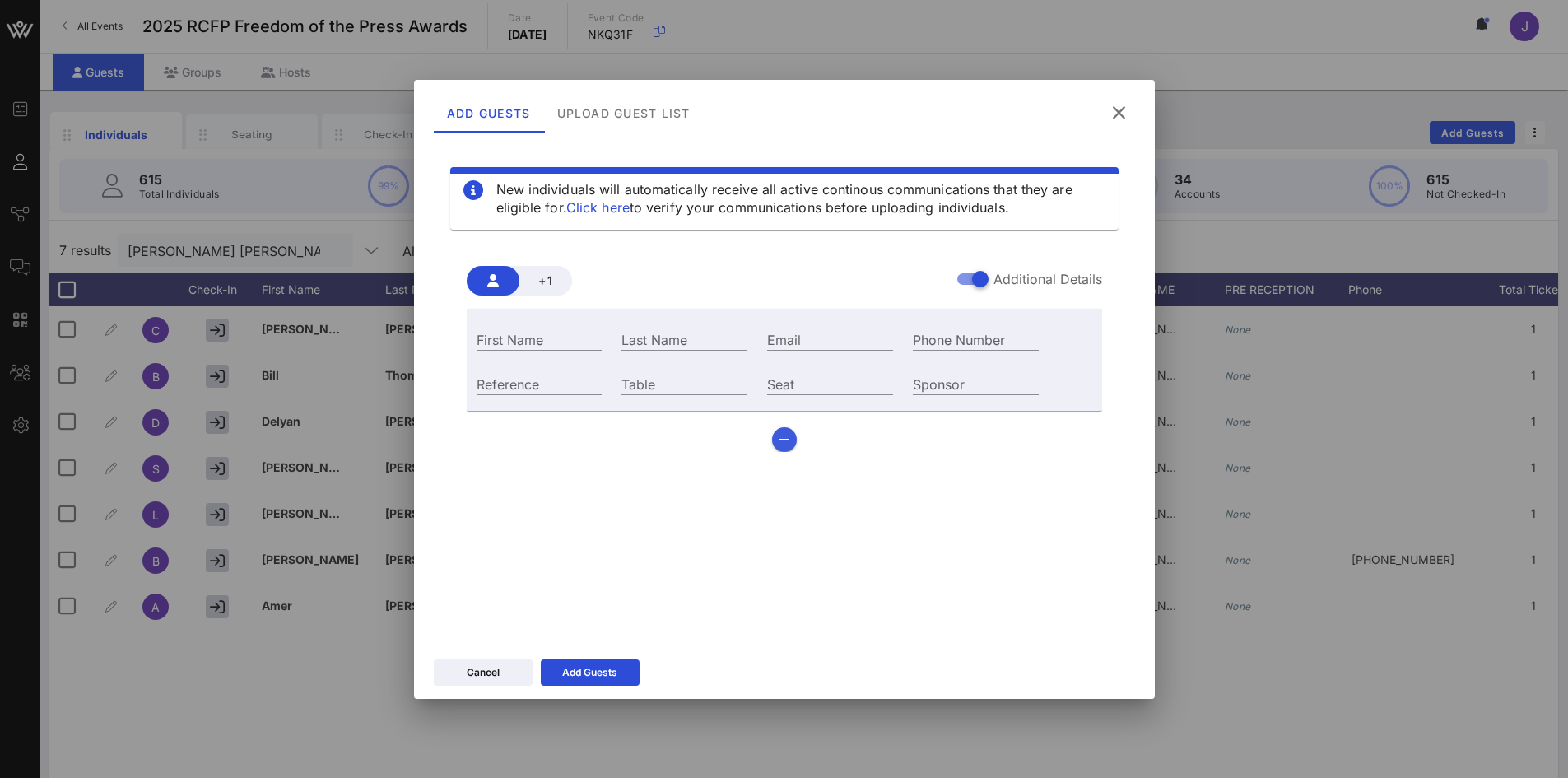
click at [775, 428] on div "First Name Last Name Email Phone Number Reference Table Seat Sponsor" at bounding box center [784, 380] width 636 height 143
click at [777, 433] on button "button" at bounding box center [784, 438] width 25 height 25
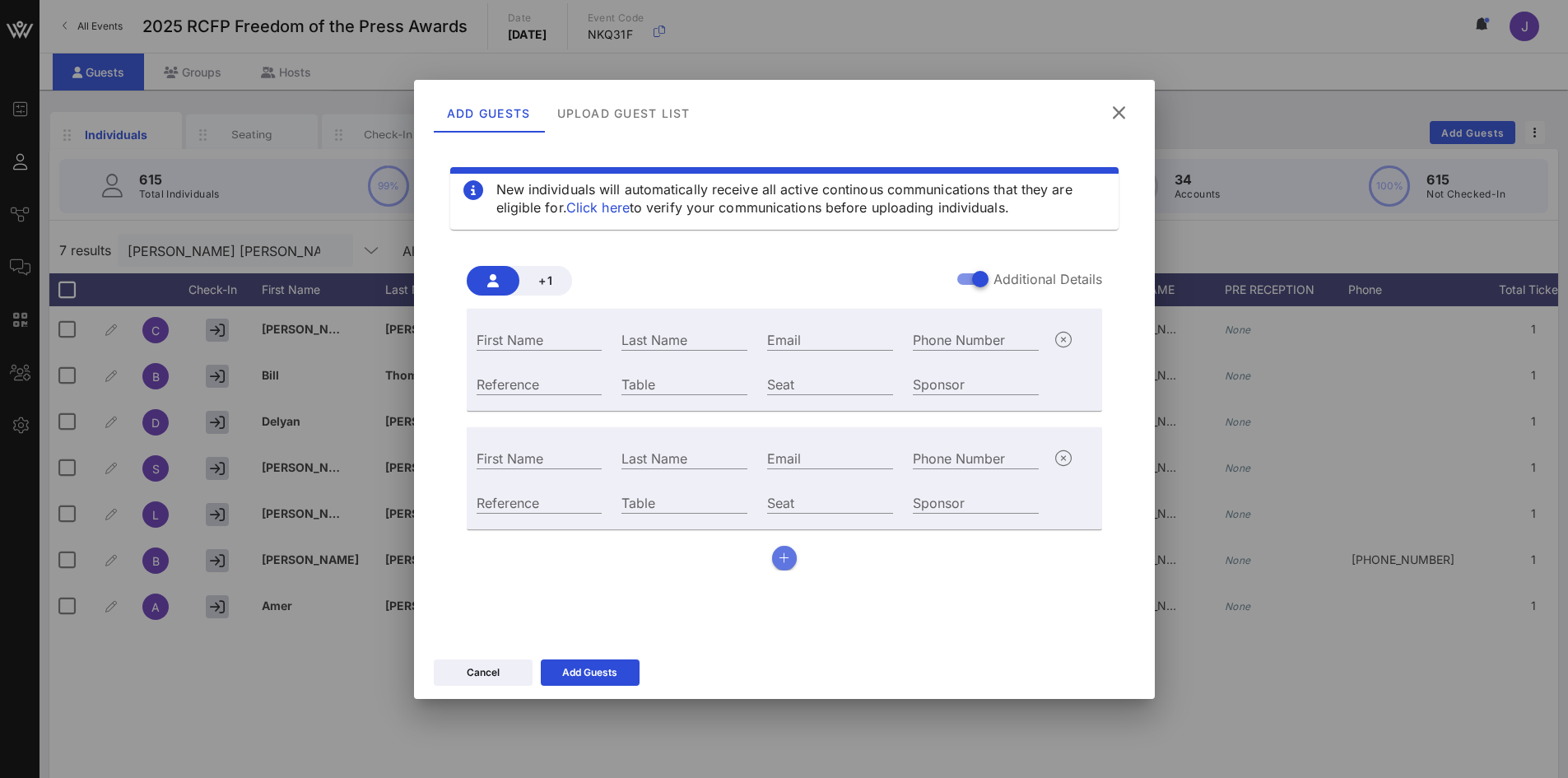
click at [784, 558] on icon "button" at bounding box center [784, 557] width 11 height 12
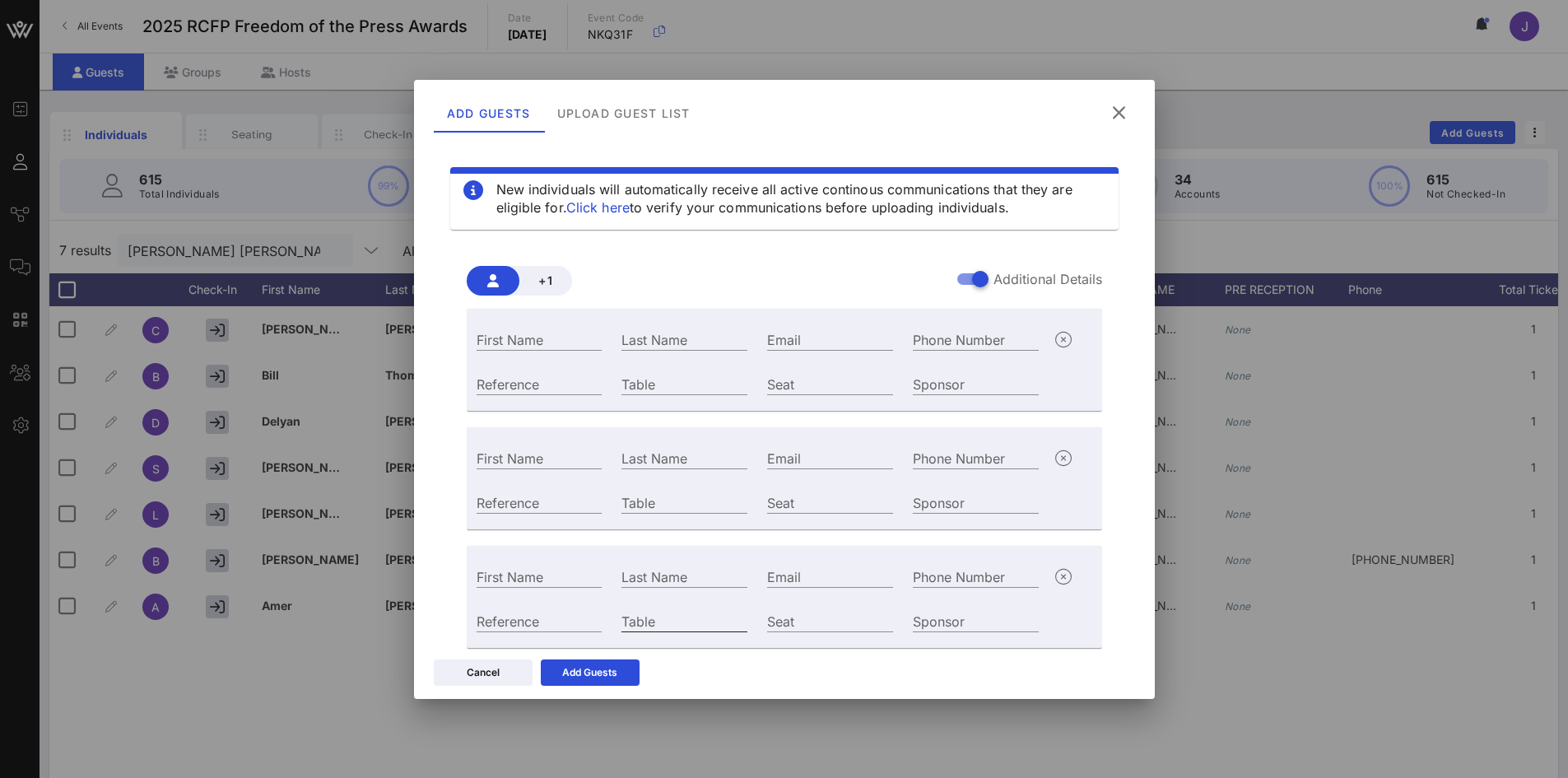
click at [696, 618] on input "Table" at bounding box center [684, 621] width 126 height 22
type input "12"
click at [689, 495] on input "Table" at bounding box center [684, 502] width 126 height 22
type input "12"
click at [659, 336] on div "Last Name" at bounding box center [684, 340] width 126 height 22
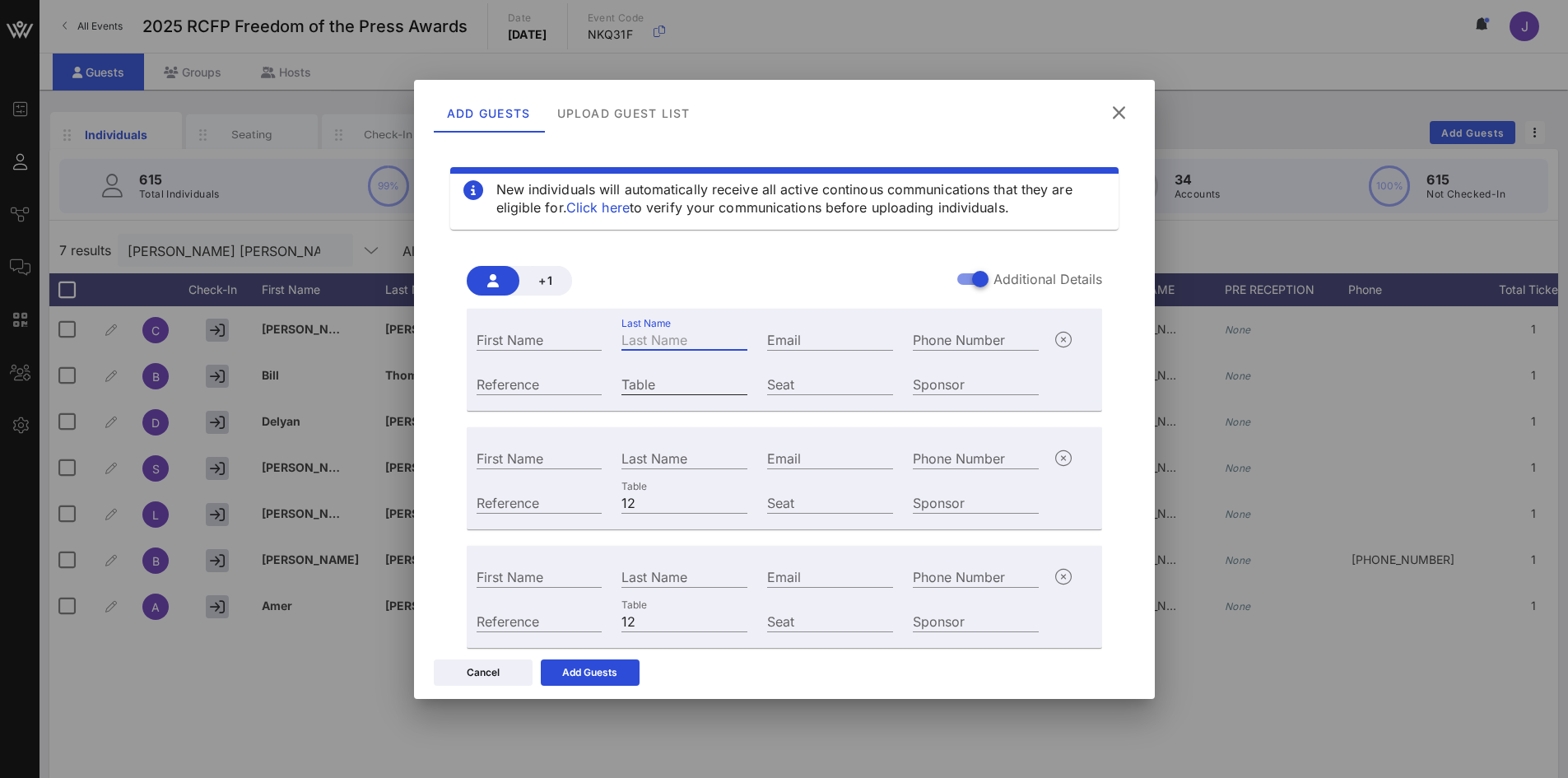
click at [642, 387] on input "Table" at bounding box center [684, 384] width 126 height 22
type input "12"
click at [571, 344] on input "First Name" at bounding box center [539, 340] width 126 height 22
click at [793, 331] on input "Email" at bounding box center [830, 340] width 126 height 22
paste input "[EMAIL_ADDRESS][DOMAIN_NAME]"
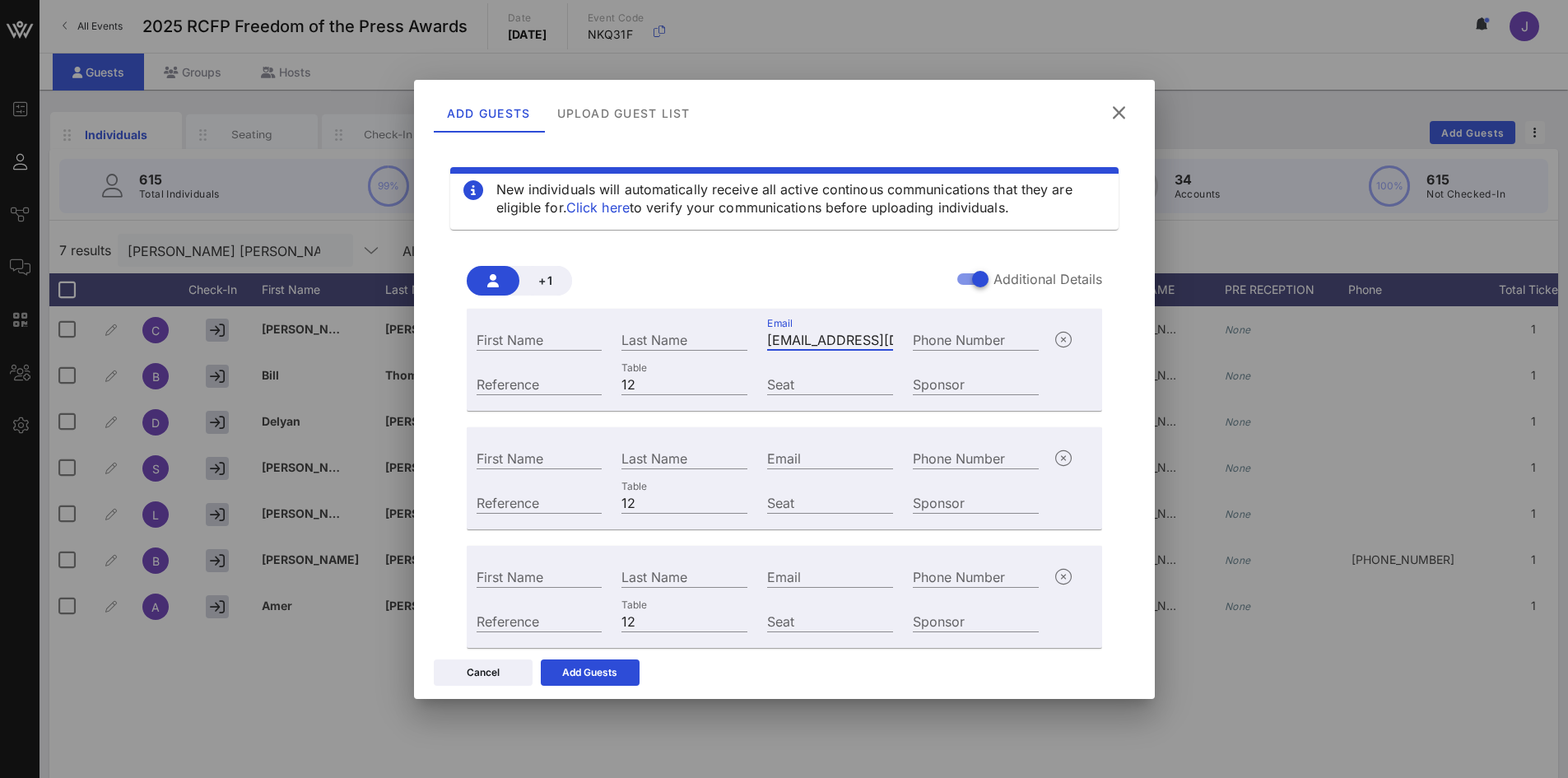
scroll to position [0, 27]
type input "[EMAIL_ADDRESS][DOMAIN_NAME]"
click at [564, 333] on div "First Name" at bounding box center [539, 337] width 145 height 44
drag, startPoint x: 558, startPoint y: 339, endPoint x: 545, endPoint y: 339, distance: 13.0
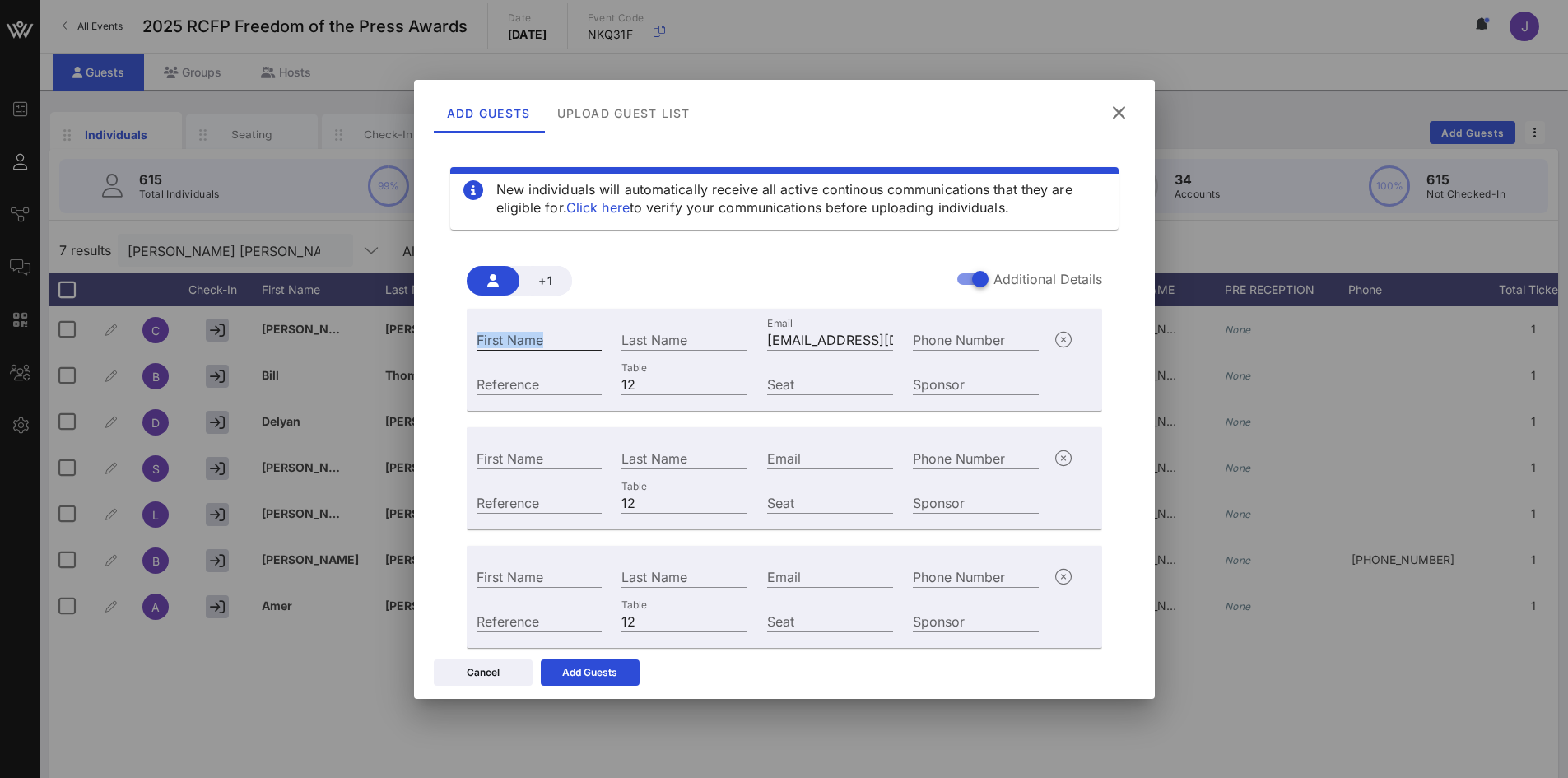
click at [557, 339] on input "First Name" at bounding box center [539, 340] width 126 height 22
paste input "[PERSON_NAME]"
drag, startPoint x: 512, startPoint y: 341, endPoint x: 587, endPoint y: 335, distance: 75.2
click at [586, 335] on input "[PERSON_NAME]" at bounding box center [539, 340] width 126 height 22
type input "Farha"
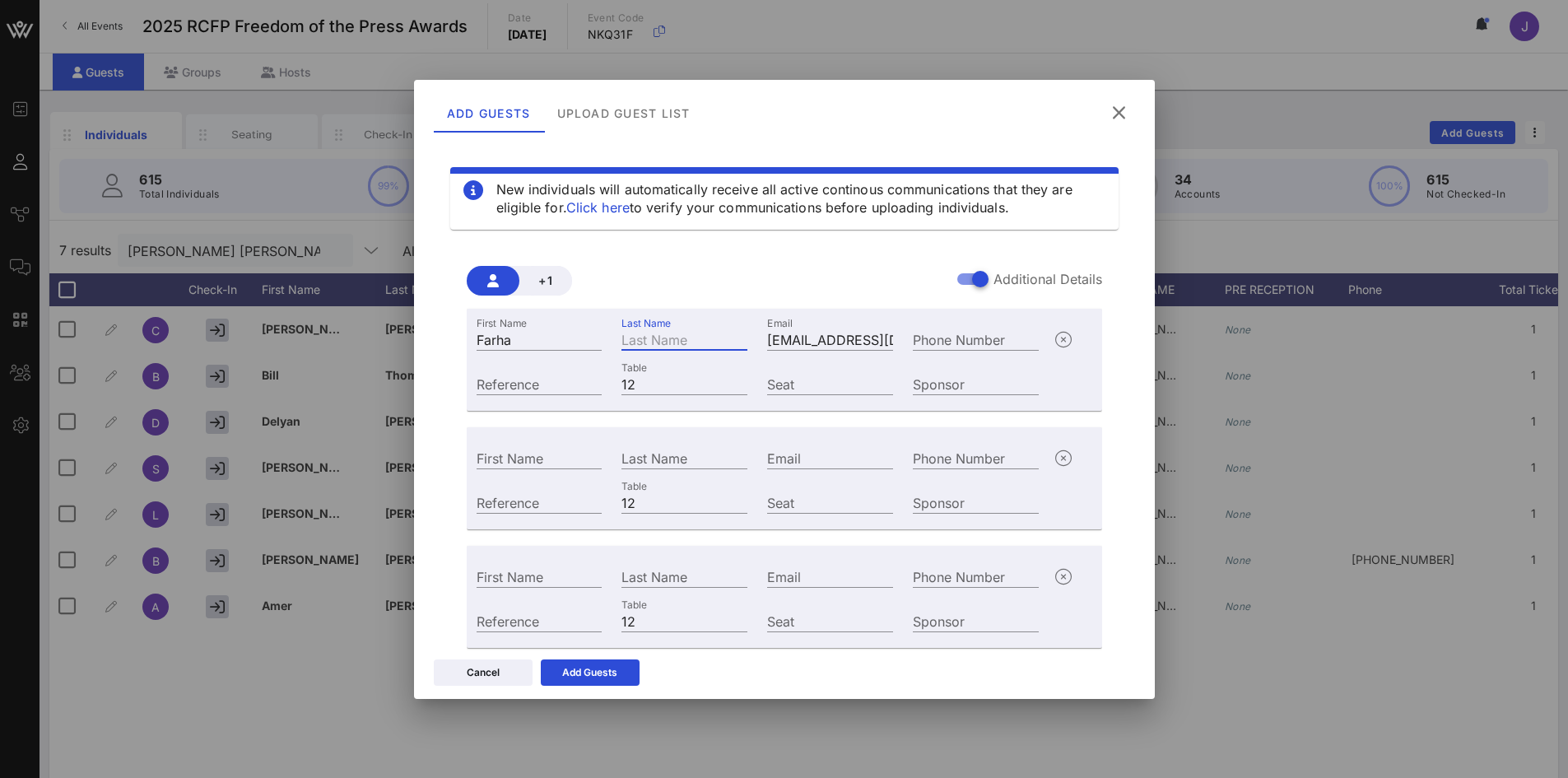
click at [635, 342] on input "Last Name" at bounding box center [684, 340] width 126 height 22
paste input "[PERSON_NAME]"
click at [621, 337] on input "[PERSON_NAME]" at bounding box center [684, 340] width 126 height 22
click at [623, 337] on input "[PERSON_NAME]" at bounding box center [684, 340] width 126 height 22
type input "[PERSON_NAME]"
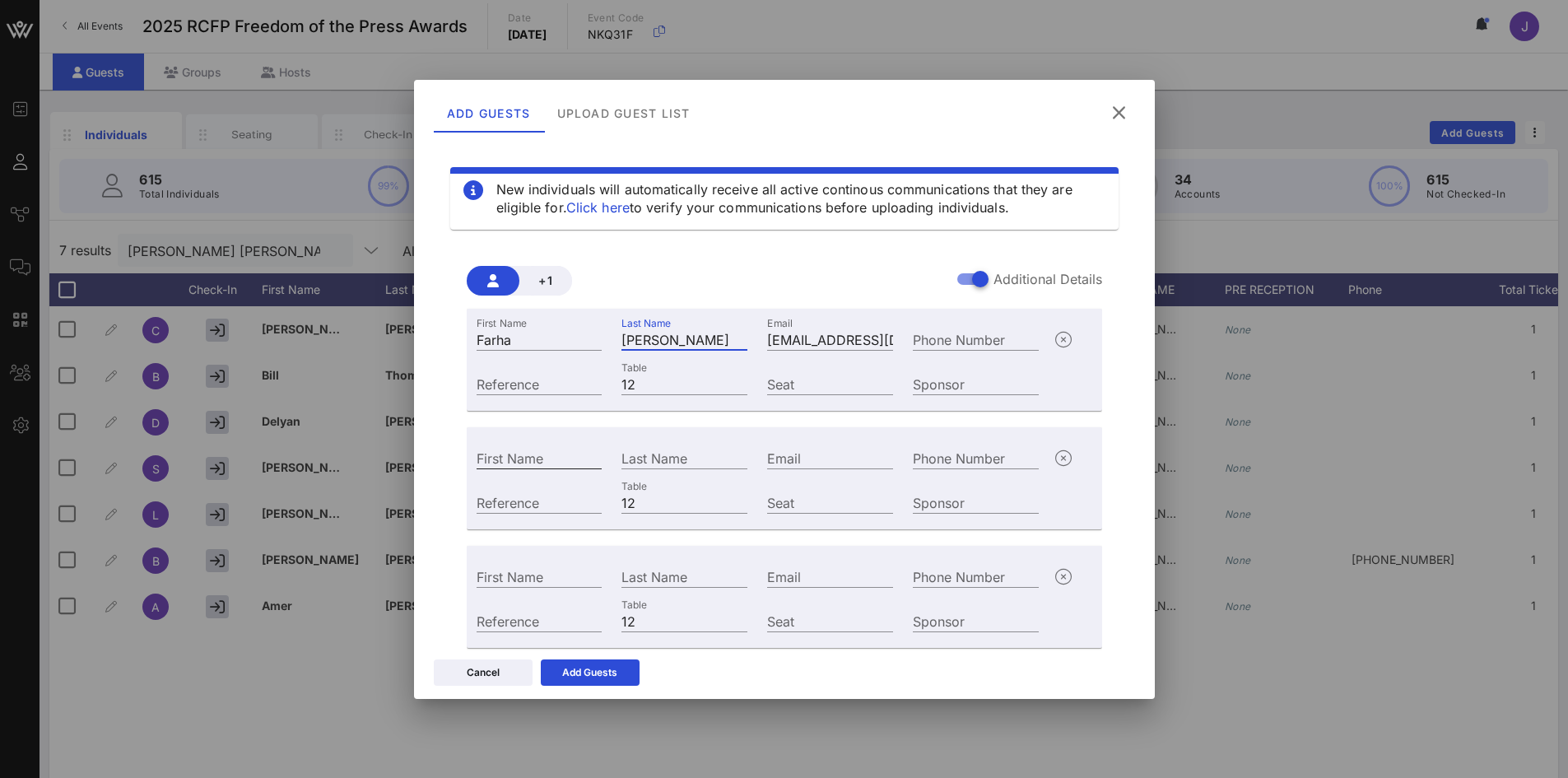
click at [533, 456] on input "First Name" at bounding box center [539, 458] width 126 height 22
paste input "[PERSON_NAME] [EMAIL_ADDRESS][DOMAIN_NAME]"
drag, startPoint x: 483, startPoint y: 452, endPoint x: 544, endPoint y: 447, distance: 61.2
click at [440, 451] on div "New individuals will automatically receive all active continous communications …" at bounding box center [784, 388] width 701 height 494
click at [525, 461] on input "[PERSON_NAME] [EMAIL_ADDRESS][DOMAIN_NAME]" at bounding box center [539, 458] width 126 height 22
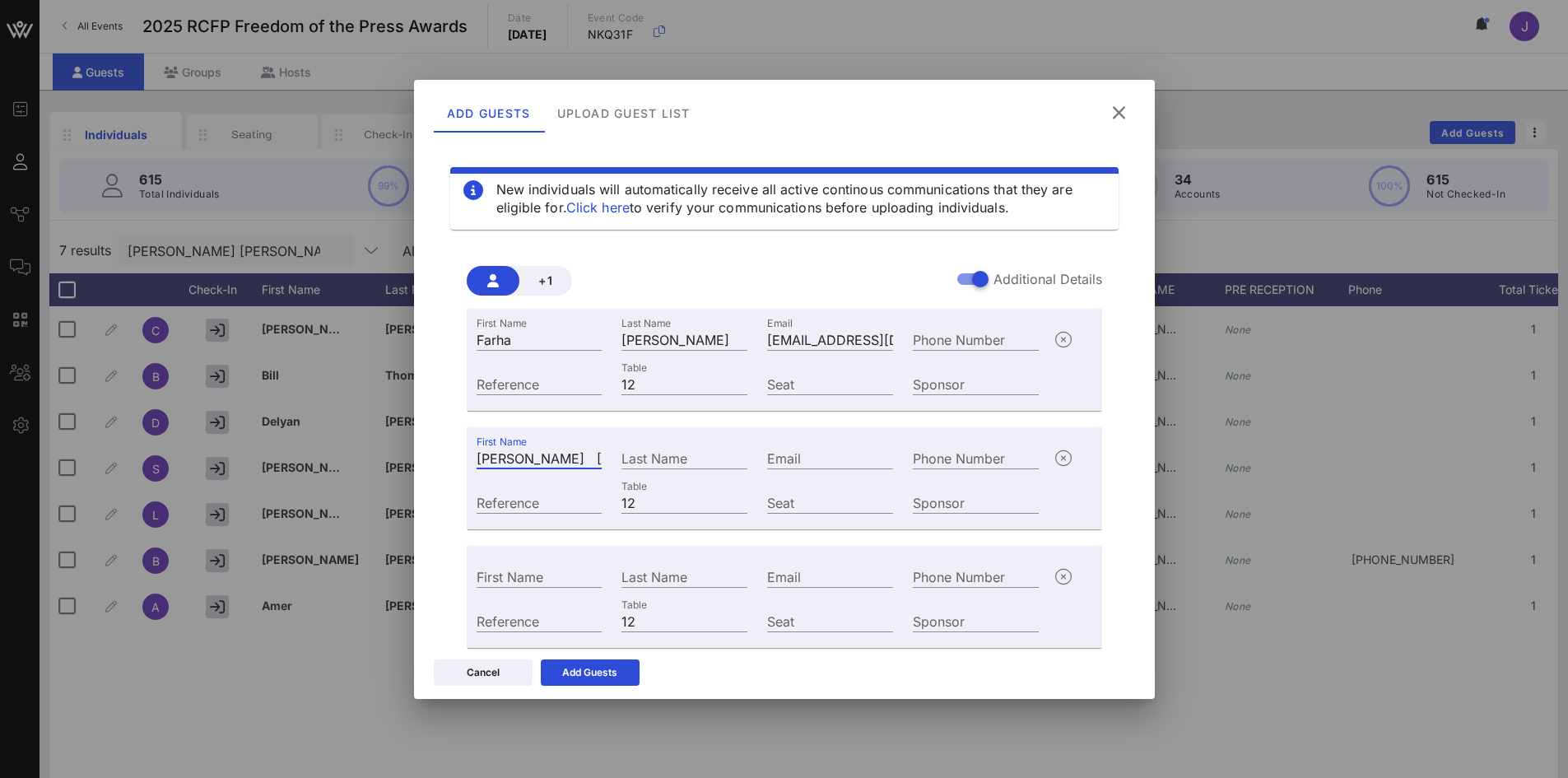
drag, startPoint x: 525, startPoint y: 461, endPoint x: 580, endPoint y: 456, distance: 55.2
click at [580, 456] on input "[PERSON_NAME] [EMAIL_ADDRESS][DOMAIN_NAME]" at bounding box center [539, 458] width 126 height 22
type input "[PERSON_NAME] [PERSON_NAME][EMAIL_ADDRESS][DOMAIN_NAME]"
click at [675, 456] on input "Last Name" at bounding box center [684, 458] width 126 height 22
paste input "[PERSON_NAME]"
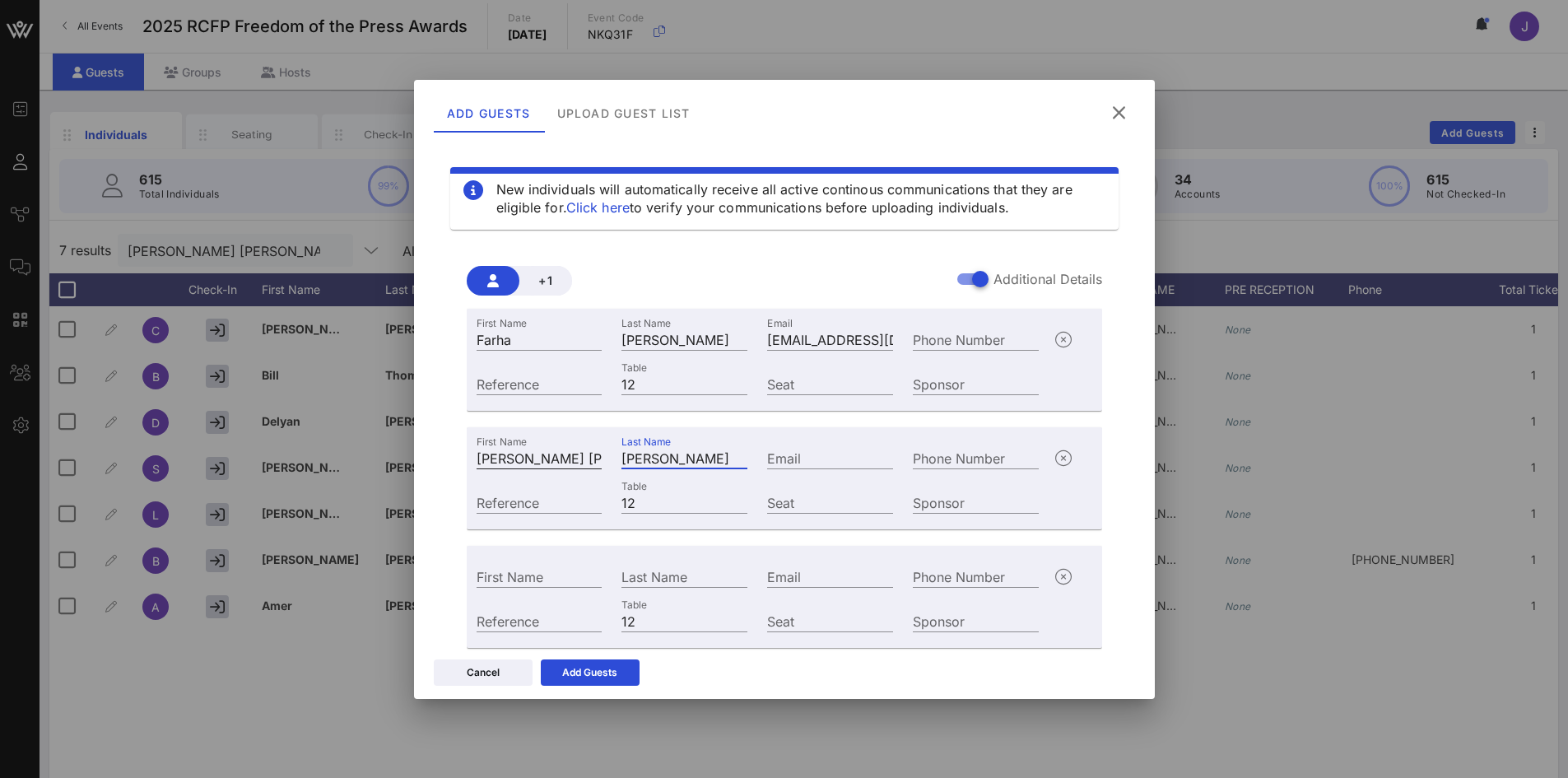
type input "[PERSON_NAME]"
drag, startPoint x: 525, startPoint y: 458, endPoint x: 703, endPoint y: 465, distance: 178.1
click at [692, 465] on div "First Name [PERSON_NAME] [PERSON_NAME][EMAIL_ADDRESS][DOMAIN_NAME] Last Name [P…" at bounding box center [758, 456] width 583 height 44
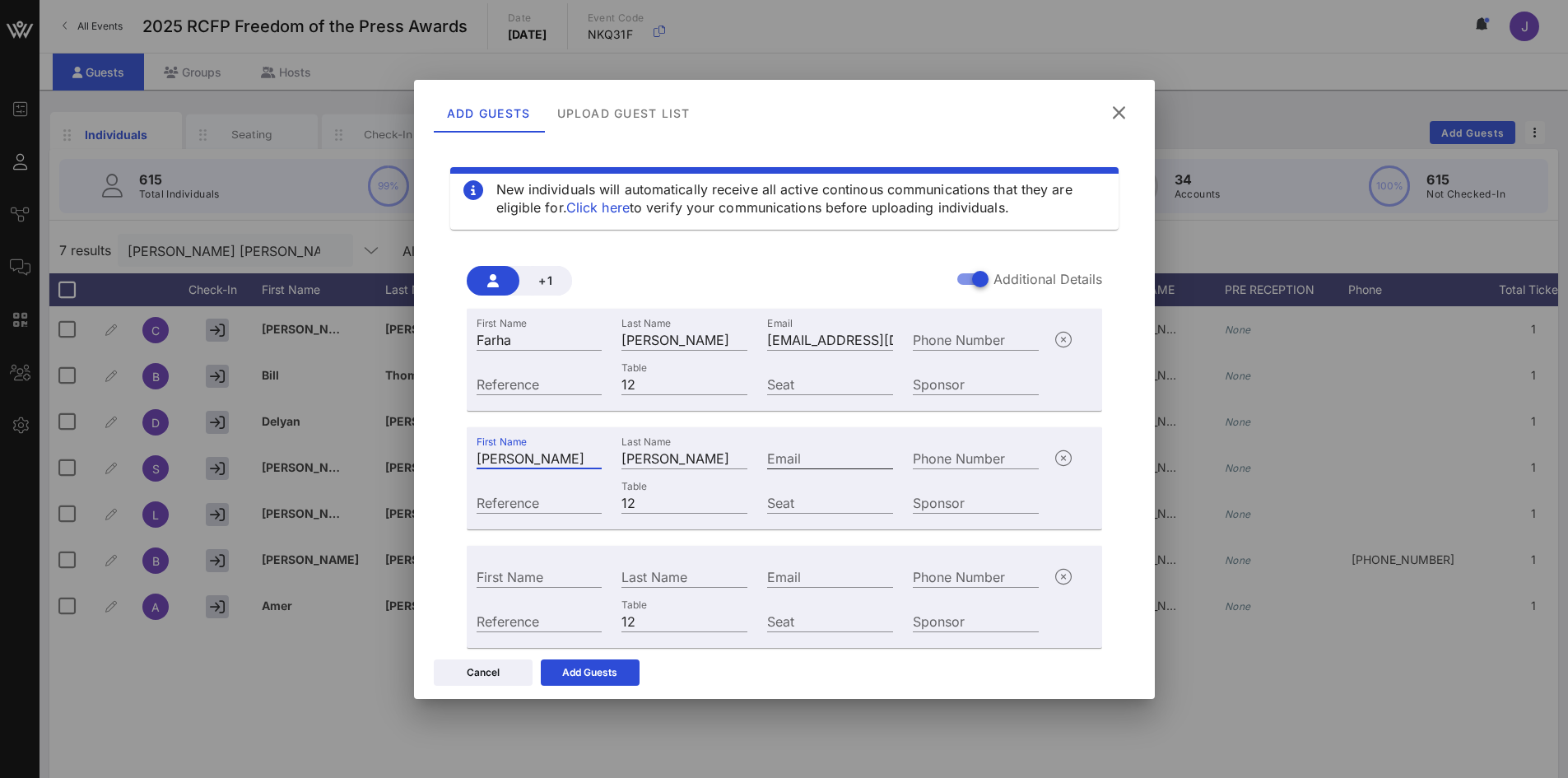
type input "[PERSON_NAME]"
click at [793, 460] on input "Email" at bounding box center [830, 458] width 126 height 22
paste input "[EMAIL_ADDRESS][DOMAIN_NAME]"
drag, startPoint x: 744, startPoint y: 460, endPoint x: 587, endPoint y: 458, distance: 157.0
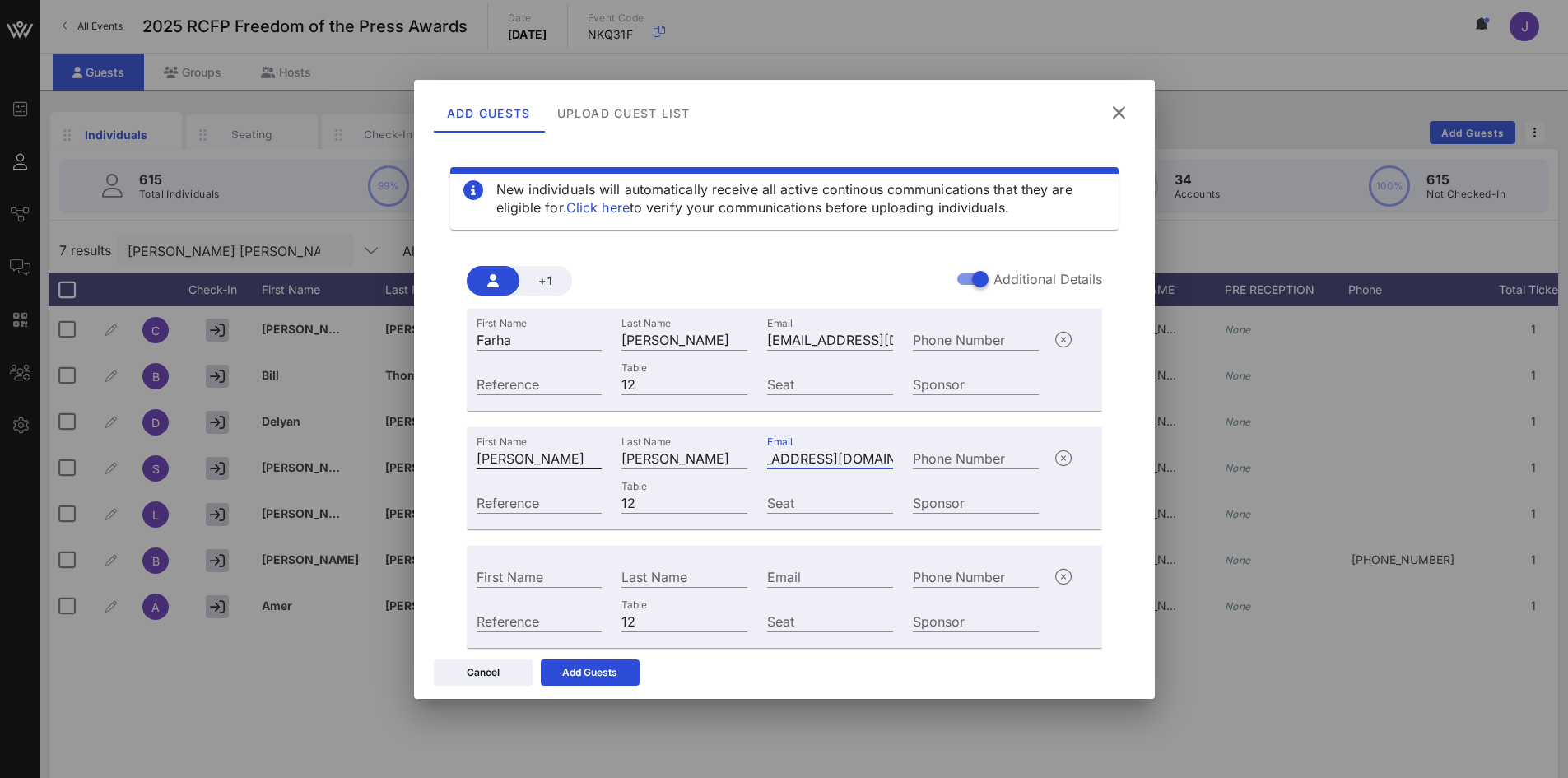
type input "[EMAIL_ADDRESS][DOMAIN_NAME]"
click at [587, 458] on div "First Name [PERSON_NAME] Last Name [PERSON_NAME] Email [EMAIL_ADDRESS][DOMAIN_N…" at bounding box center [758, 456] width 583 height 44
click at [553, 453] on input "[PERSON_NAME]" at bounding box center [539, 458] width 126 height 22
type input "[PERSON_NAME]"
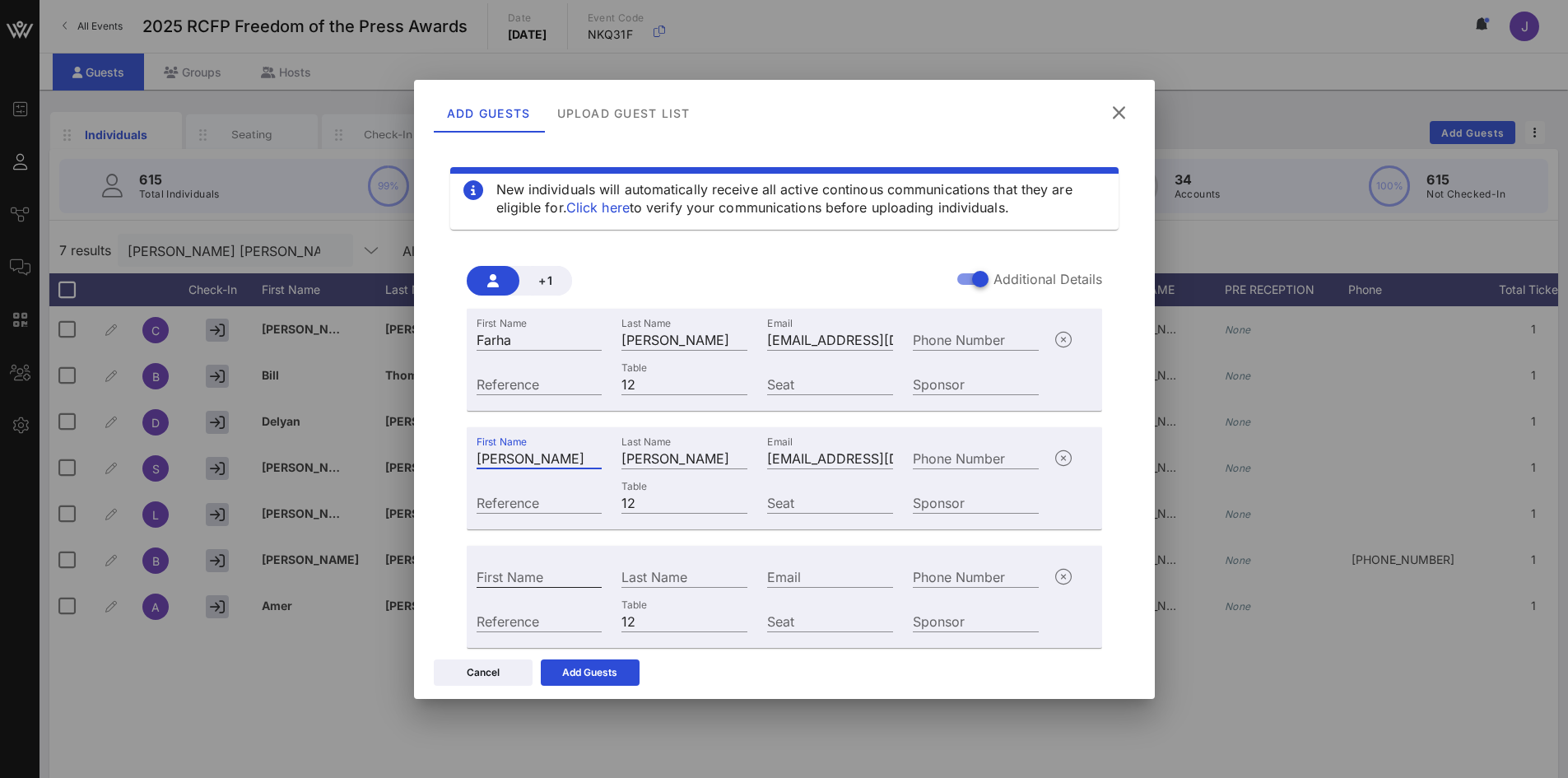
click at [533, 580] on input "First Name" at bounding box center [539, 576] width 126 height 22
paste input "[PERSON_NAME] [EMAIL_ADDRESS][DOMAIN_NAME]"
drag, startPoint x: 497, startPoint y: 577, endPoint x: 518, endPoint y: 575, distance: 21.1
click at [635, 595] on div "First Name [PERSON_NAME] [EMAIL_ADDRESS][DOMAIN_NAME] Last Name Email Phone Num…" at bounding box center [758, 574] width 583 height 44
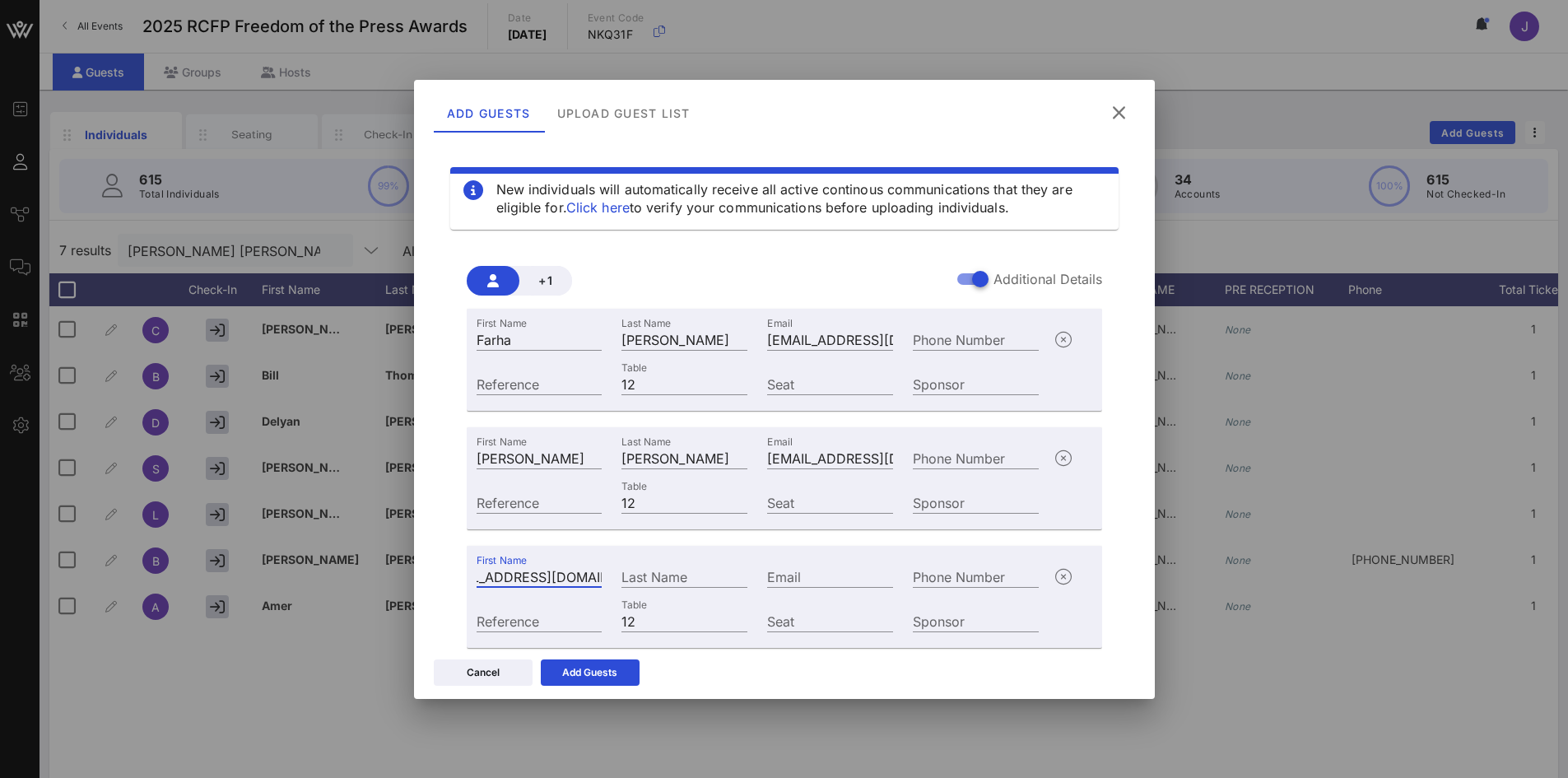
click at [496, 577] on input "[PERSON_NAME] [EMAIL_ADDRESS][DOMAIN_NAME]" at bounding box center [539, 576] width 126 height 22
click at [582, 576] on input "[PERSON_NAME] [EMAIL_ADDRESS][DOMAIN_NAME]" at bounding box center [539, 576] width 126 height 22
drag, startPoint x: 580, startPoint y: 576, endPoint x: 667, endPoint y: 586, distance: 87.6
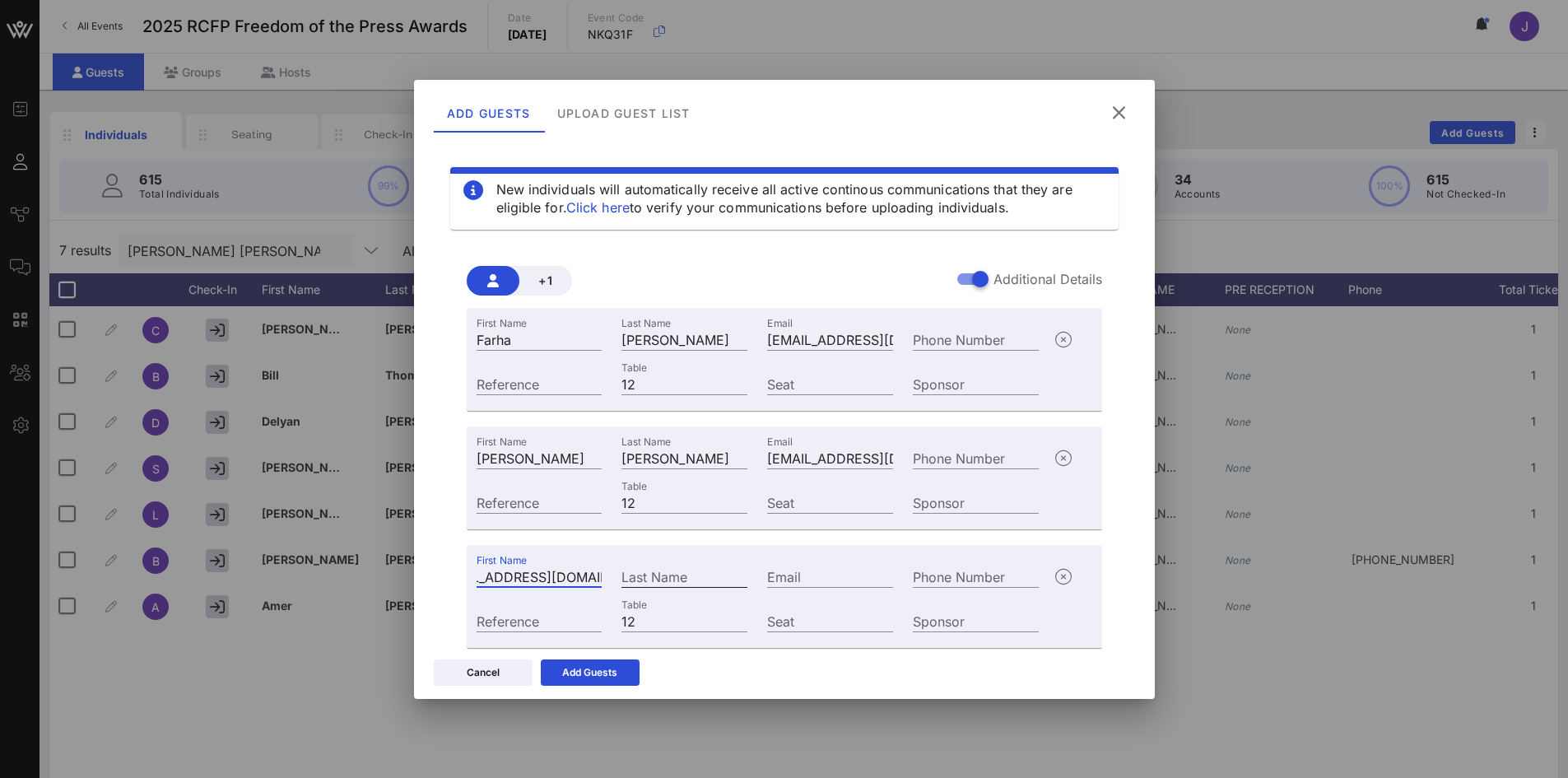
click at [667, 586] on div "First Name [PERSON_NAME] [EMAIL_ADDRESS][DOMAIN_NAME] Last Name Email Phone Num…" at bounding box center [758, 574] width 583 height 44
type input "[PERSON_NAME]"
click at [794, 580] on input "Email" at bounding box center [830, 576] width 126 height 22
paste input "[EMAIL_ADDRESS][DOMAIN_NAME]"
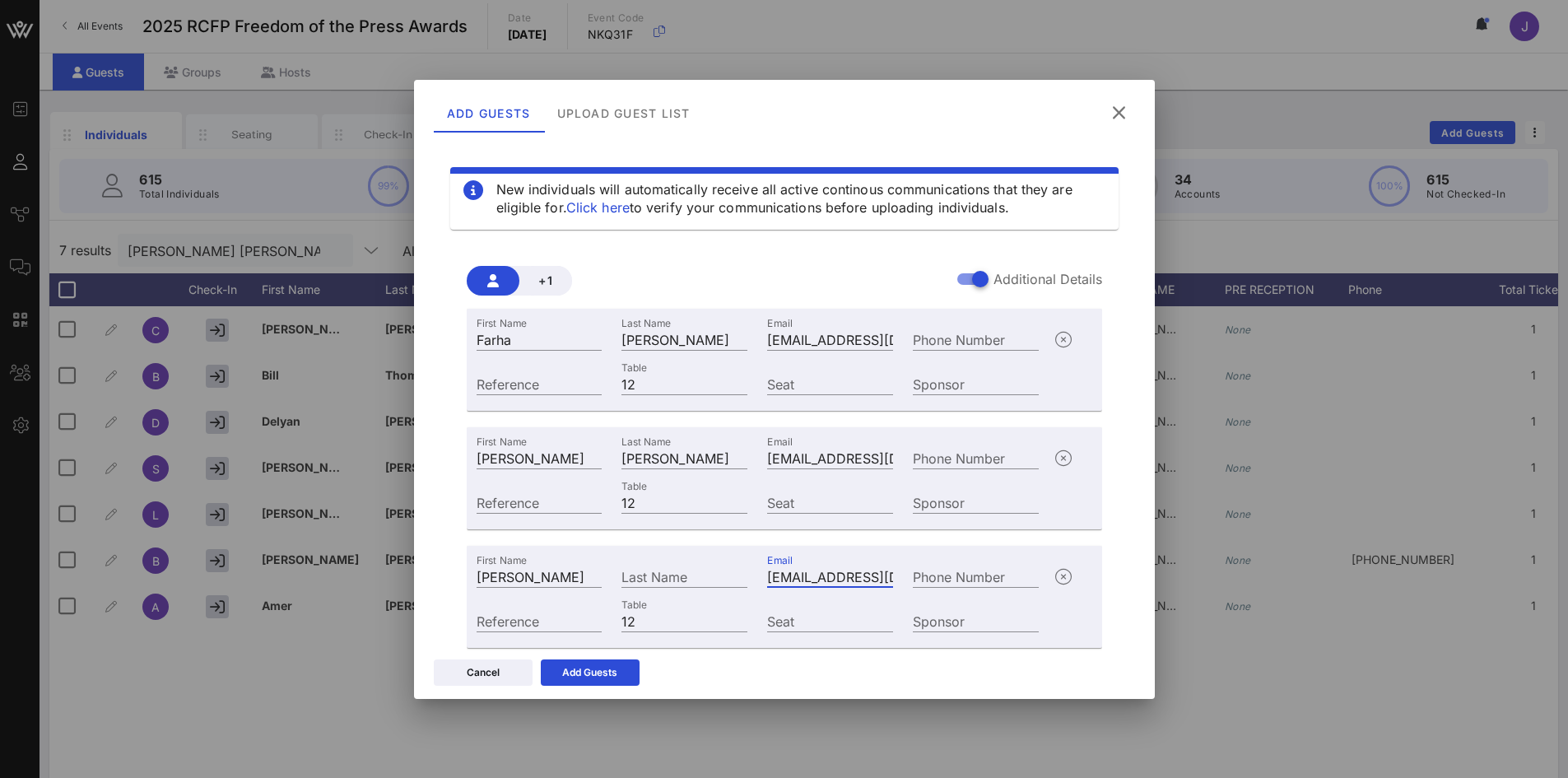
scroll to position [0, 55]
type input "[EMAIL_ADDRESS][DOMAIN_NAME]"
drag, startPoint x: 521, startPoint y: 576, endPoint x: 586, endPoint y: 576, distance: 65.0
click at [586, 576] on input "[PERSON_NAME]" at bounding box center [539, 576] width 126 height 22
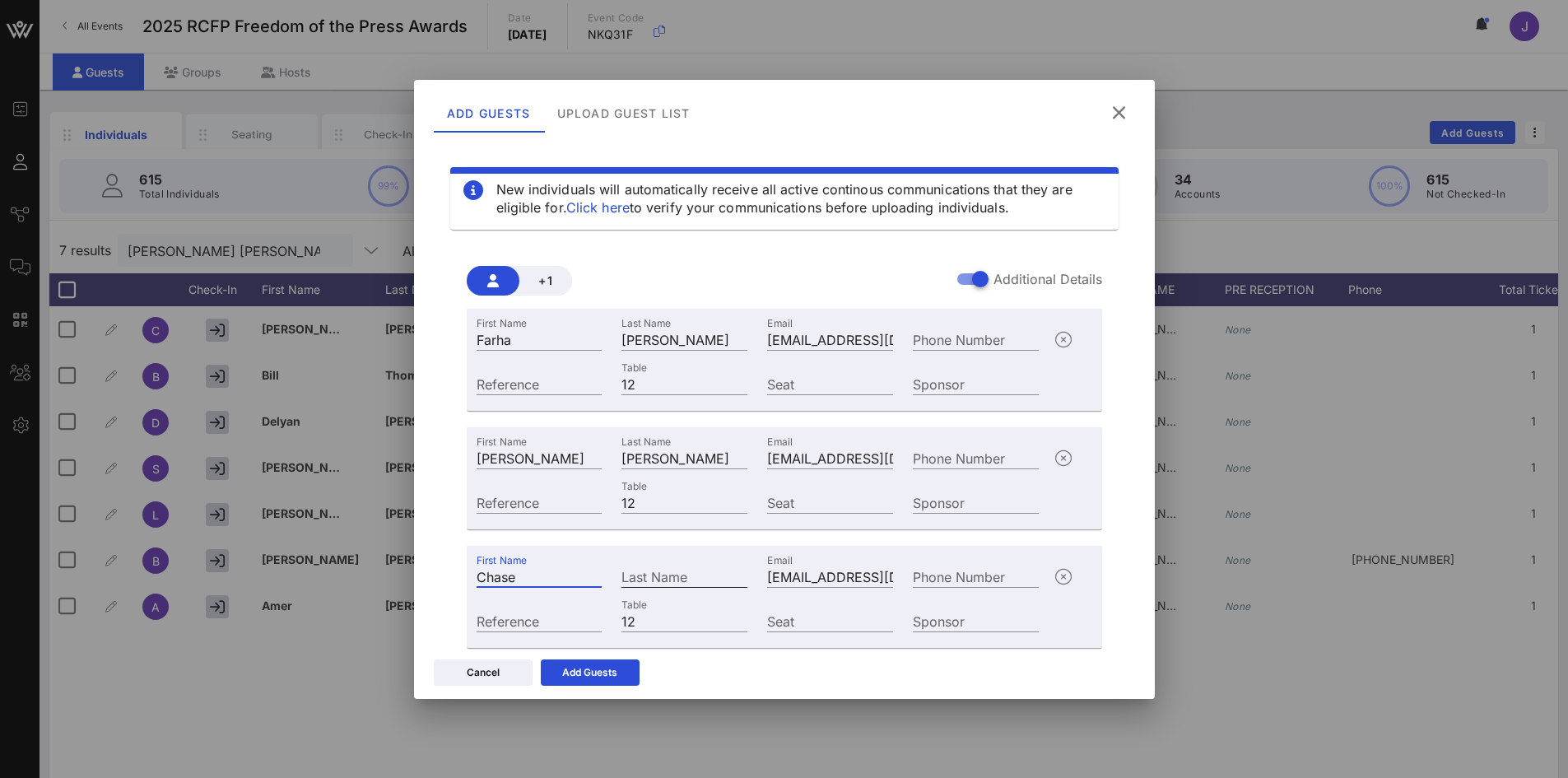
type input "Chase"
click at [631, 577] on input "Last Name" at bounding box center [684, 576] width 126 height 22
paste input "[PERSON_NAME]"
type input "[PERSON_NAME]"
click at [585, 581] on input "Chase" at bounding box center [539, 576] width 126 height 22
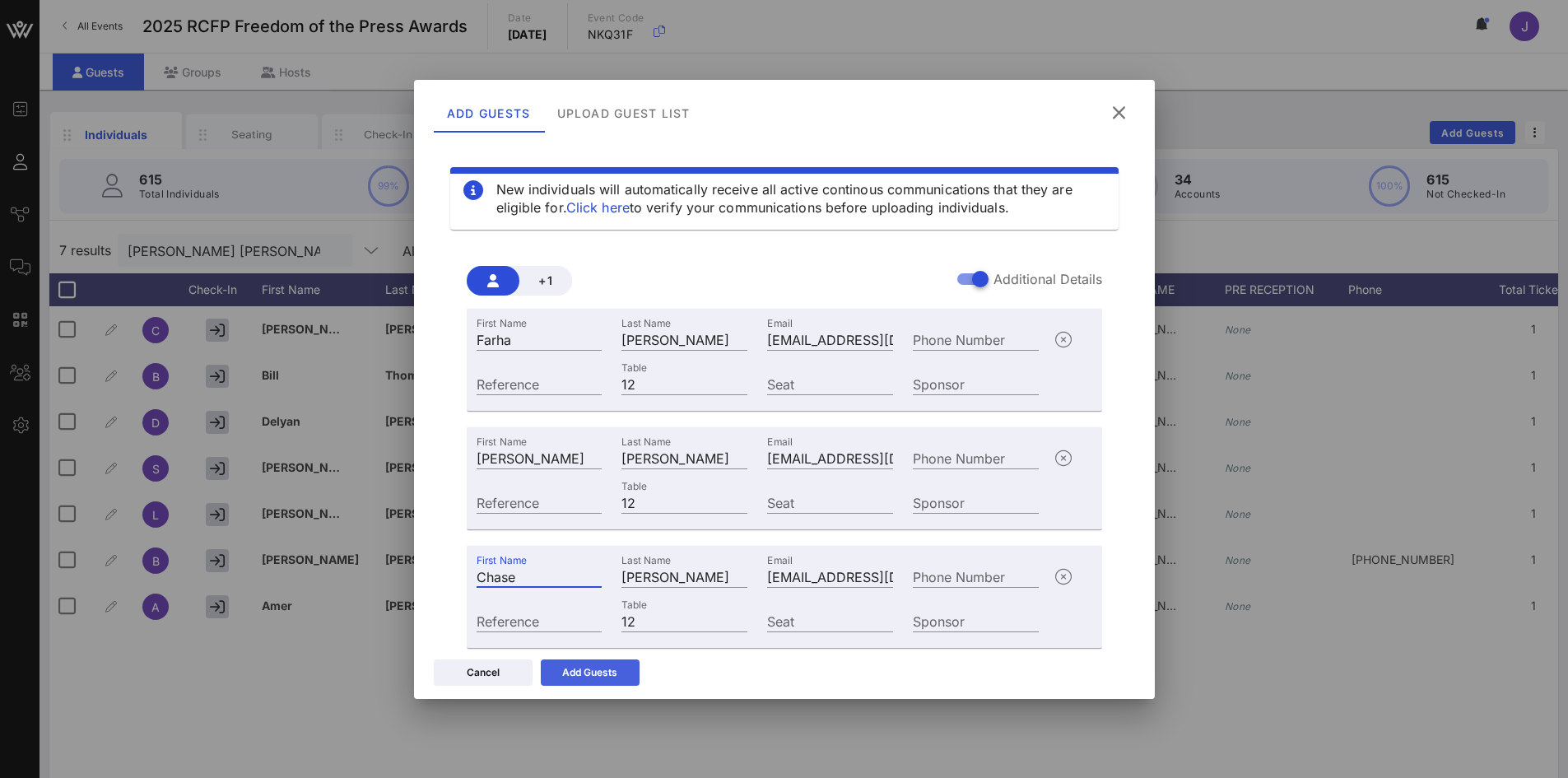
type input "Chase"
click at [576, 675] on div "Add Guests" at bounding box center [589, 673] width 55 height 16
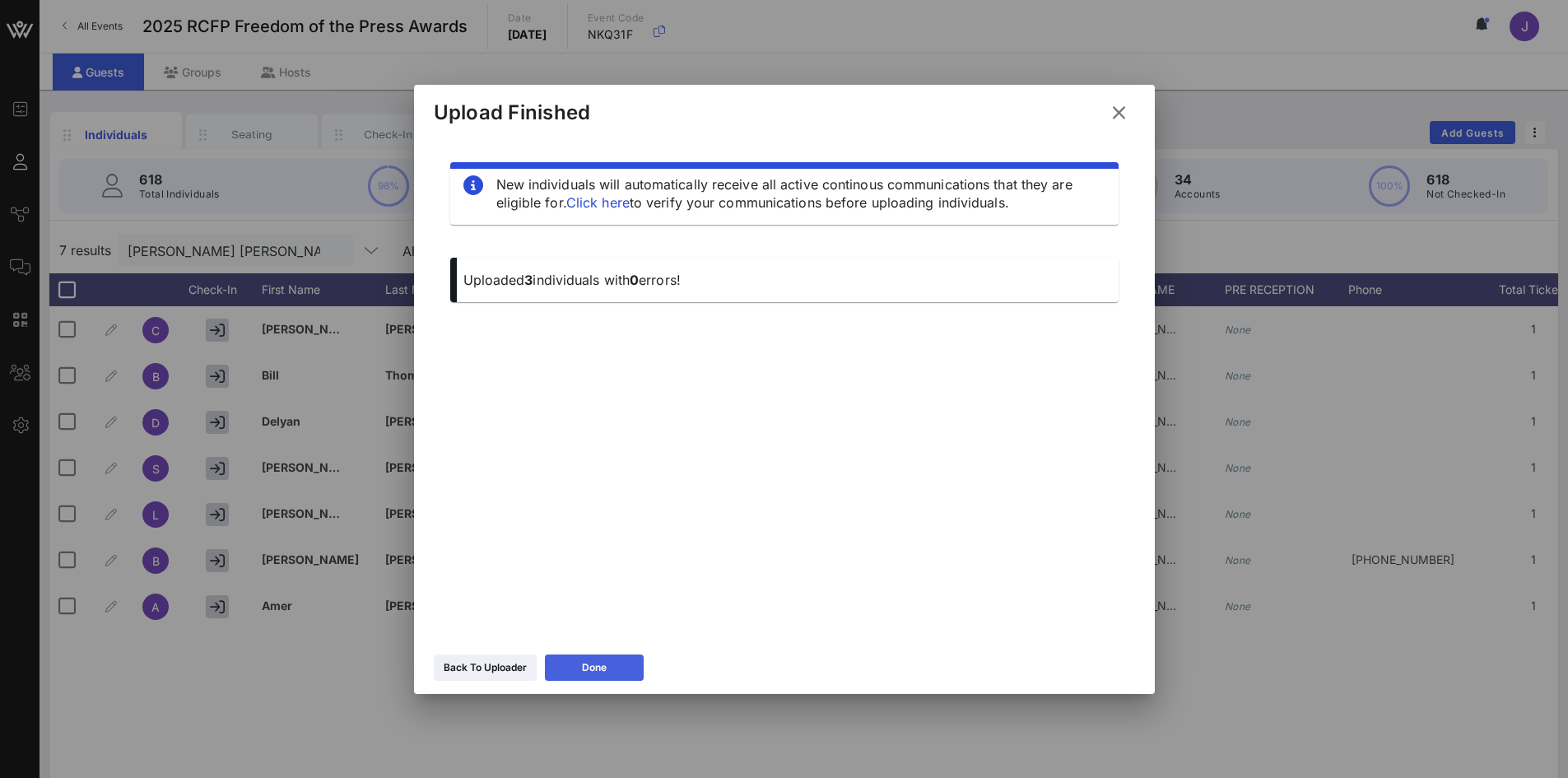
click at [598, 672] on icon at bounding box center [594, 666] width 15 height 14
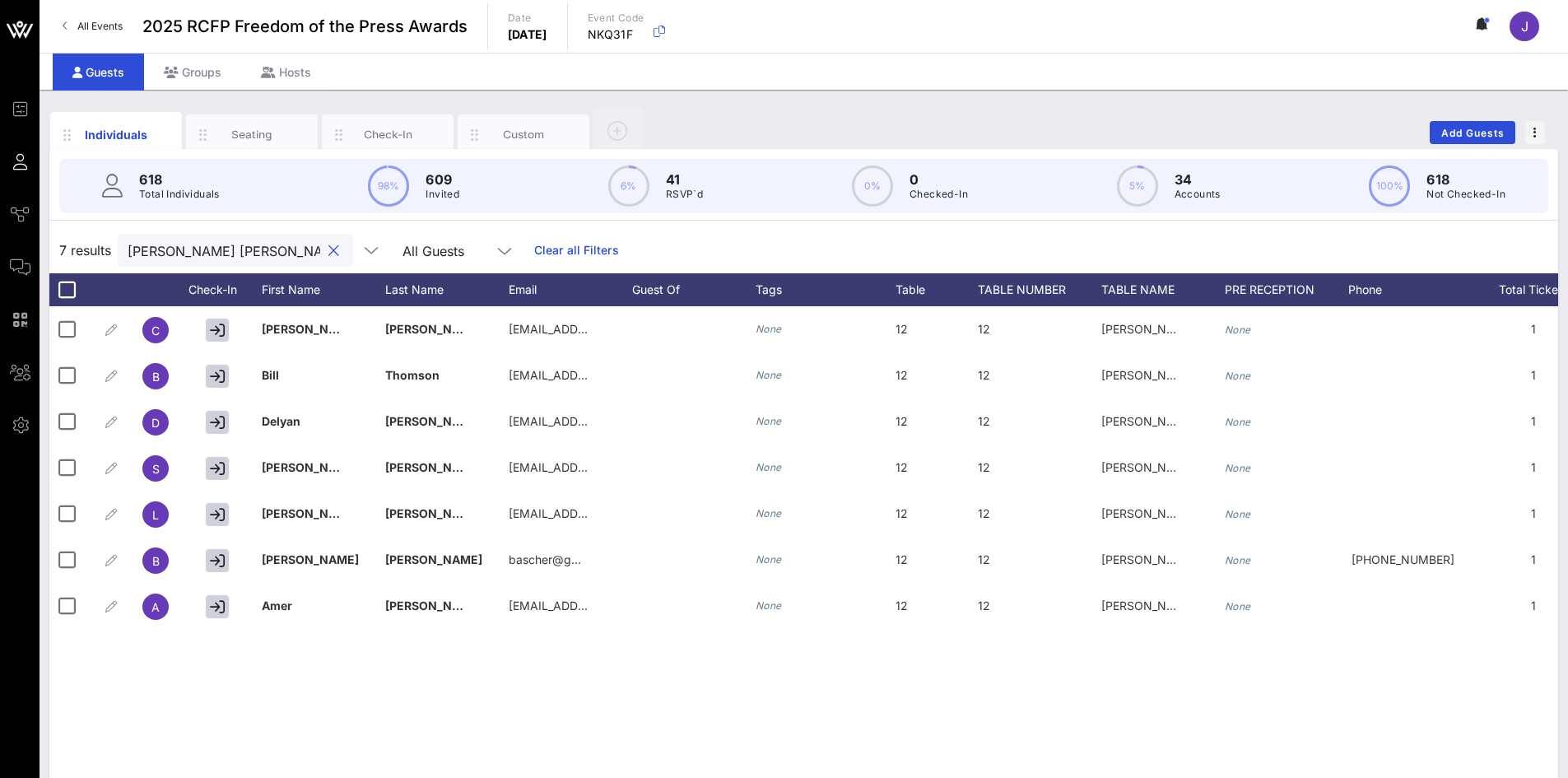
click at [256, 251] on input "[PERSON_NAME] [PERSON_NAME]" at bounding box center [224, 251] width 192 height 22
drag, startPoint x: 275, startPoint y: 241, endPoint x: 51, endPoint y: 226, distance: 224.5
click at [51, 226] on div "618 Total Individuals 98% 609 Invited 6% 41 RSVP`d 0% 0 Checked-In 5% 34 Accoun…" at bounding box center [804, 474] width 1509 height 651
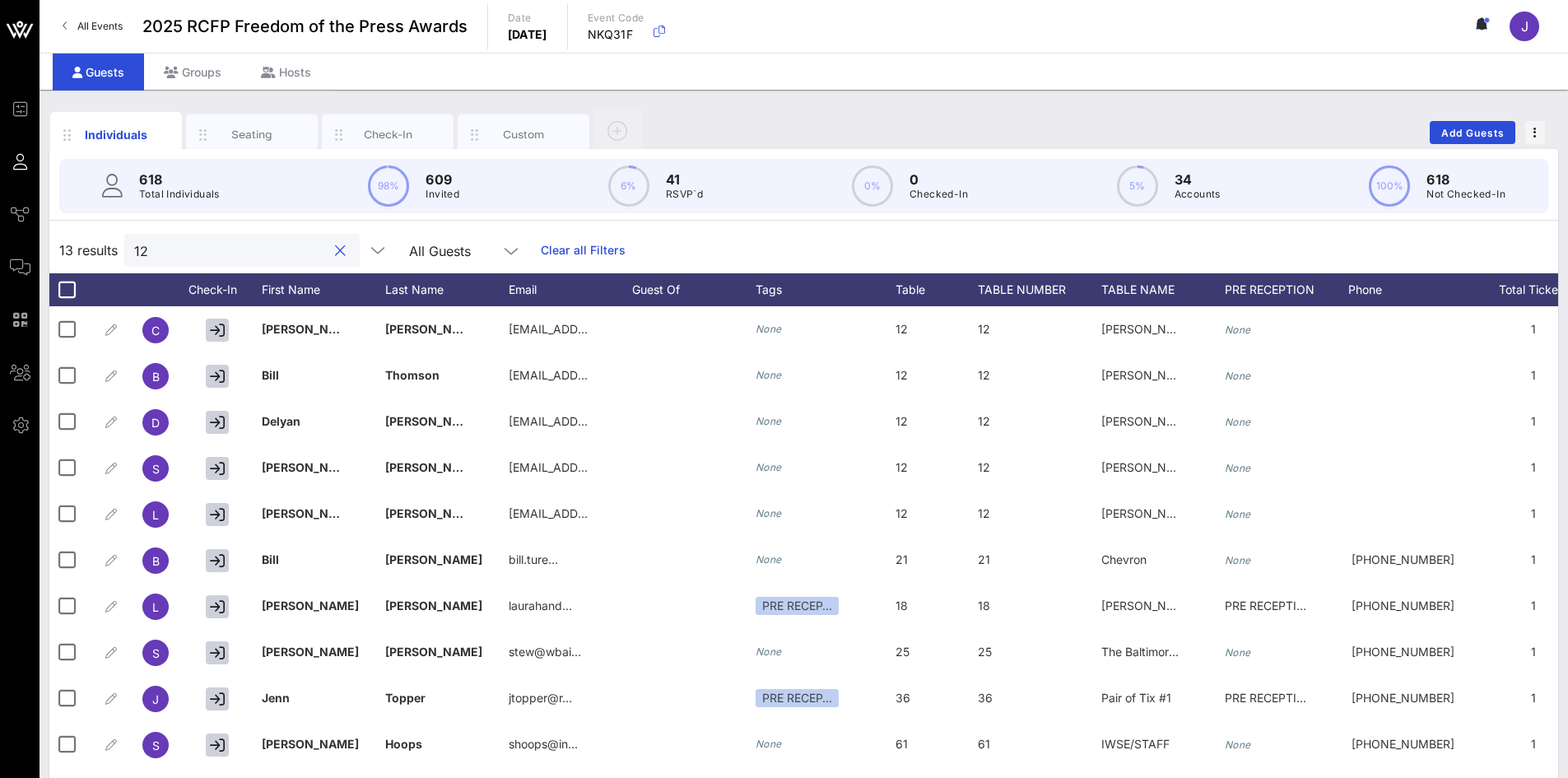
type input "12"
click at [936, 290] on icon at bounding box center [936, 290] width 10 height 10
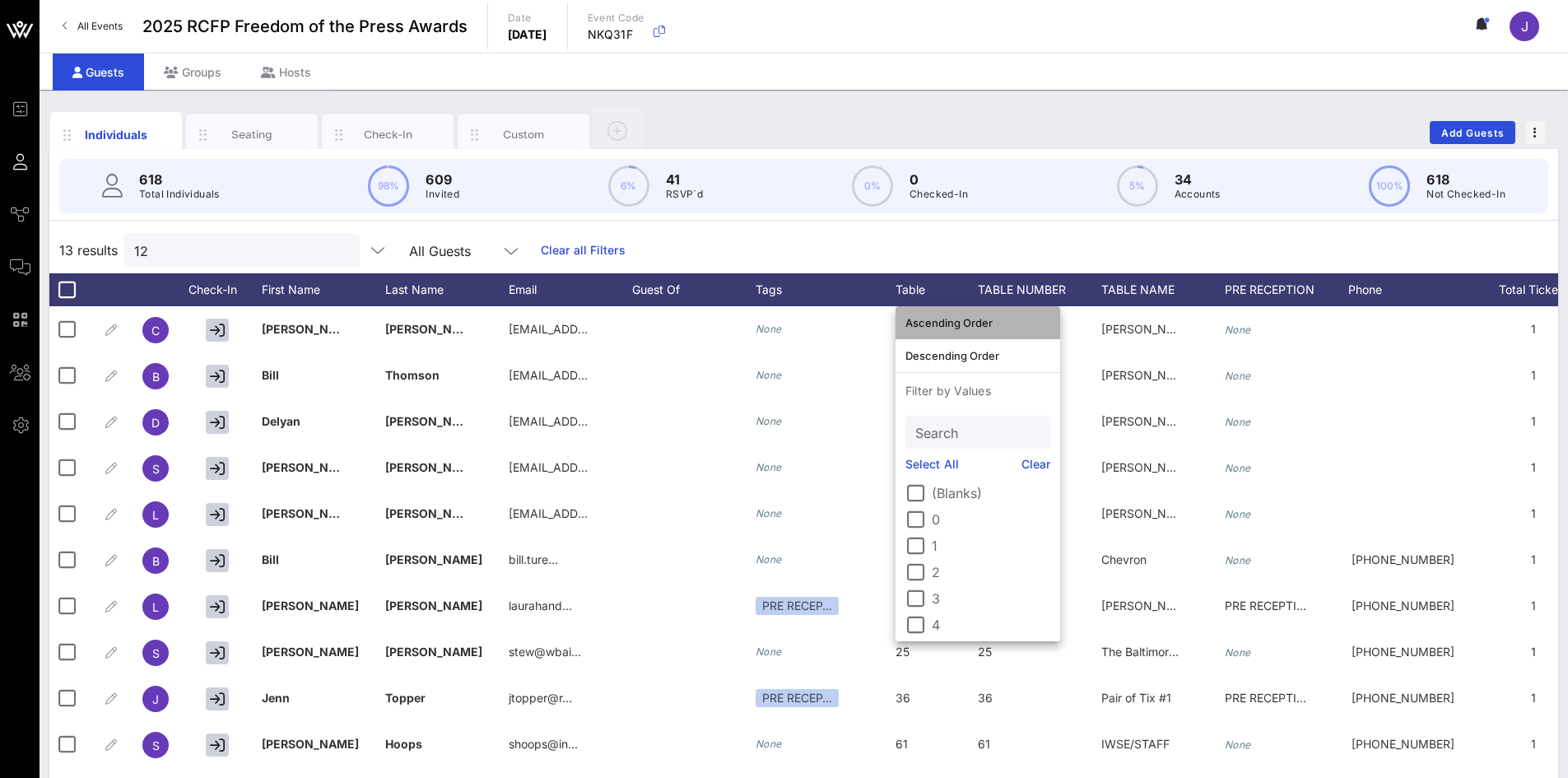
click at [945, 325] on div "Ascending Order" at bounding box center [978, 322] width 145 height 14
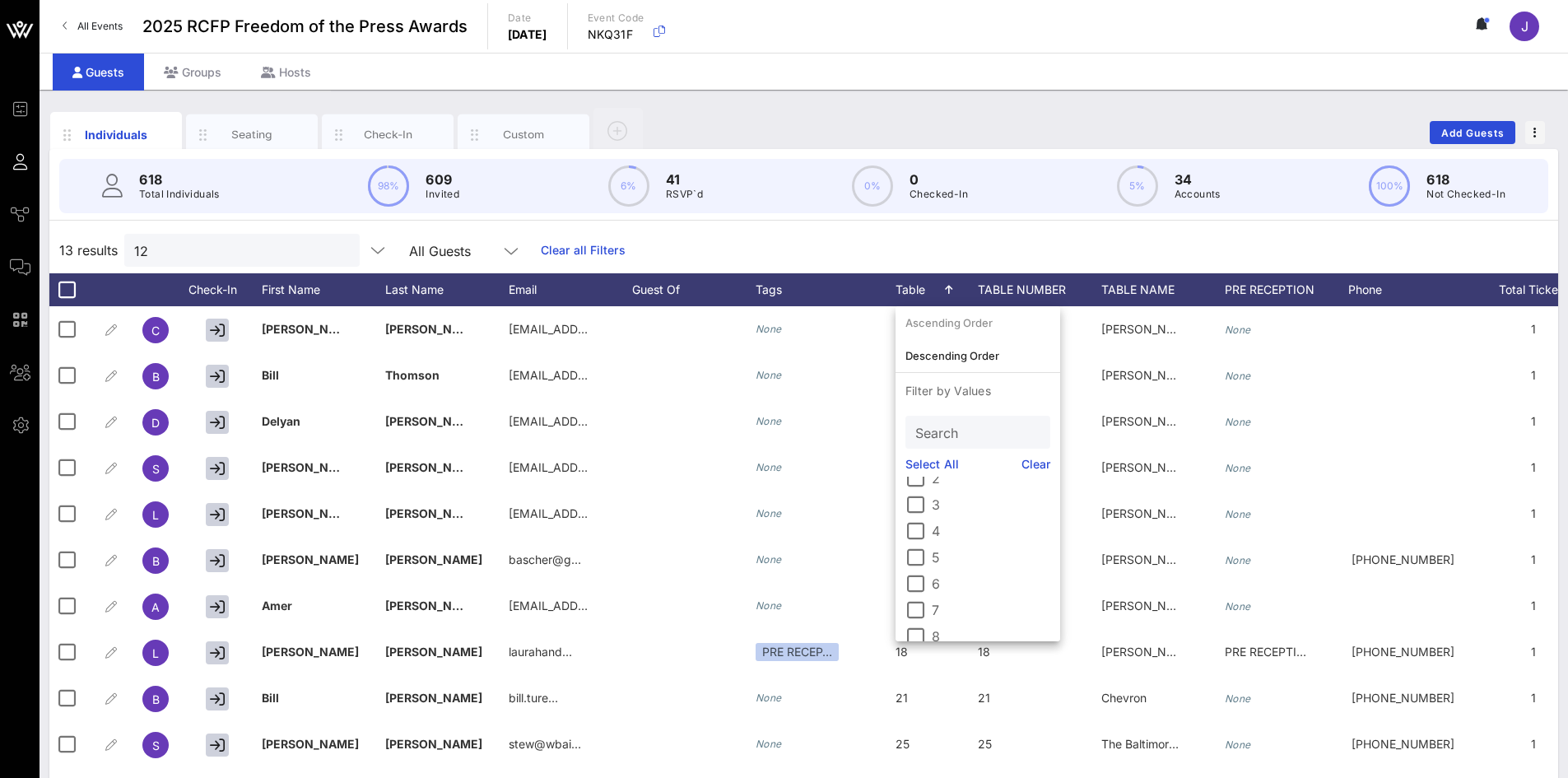
scroll to position [247, 0]
click at [934, 592] on label "12" at bounding box center [991, 588] width 119 height 16
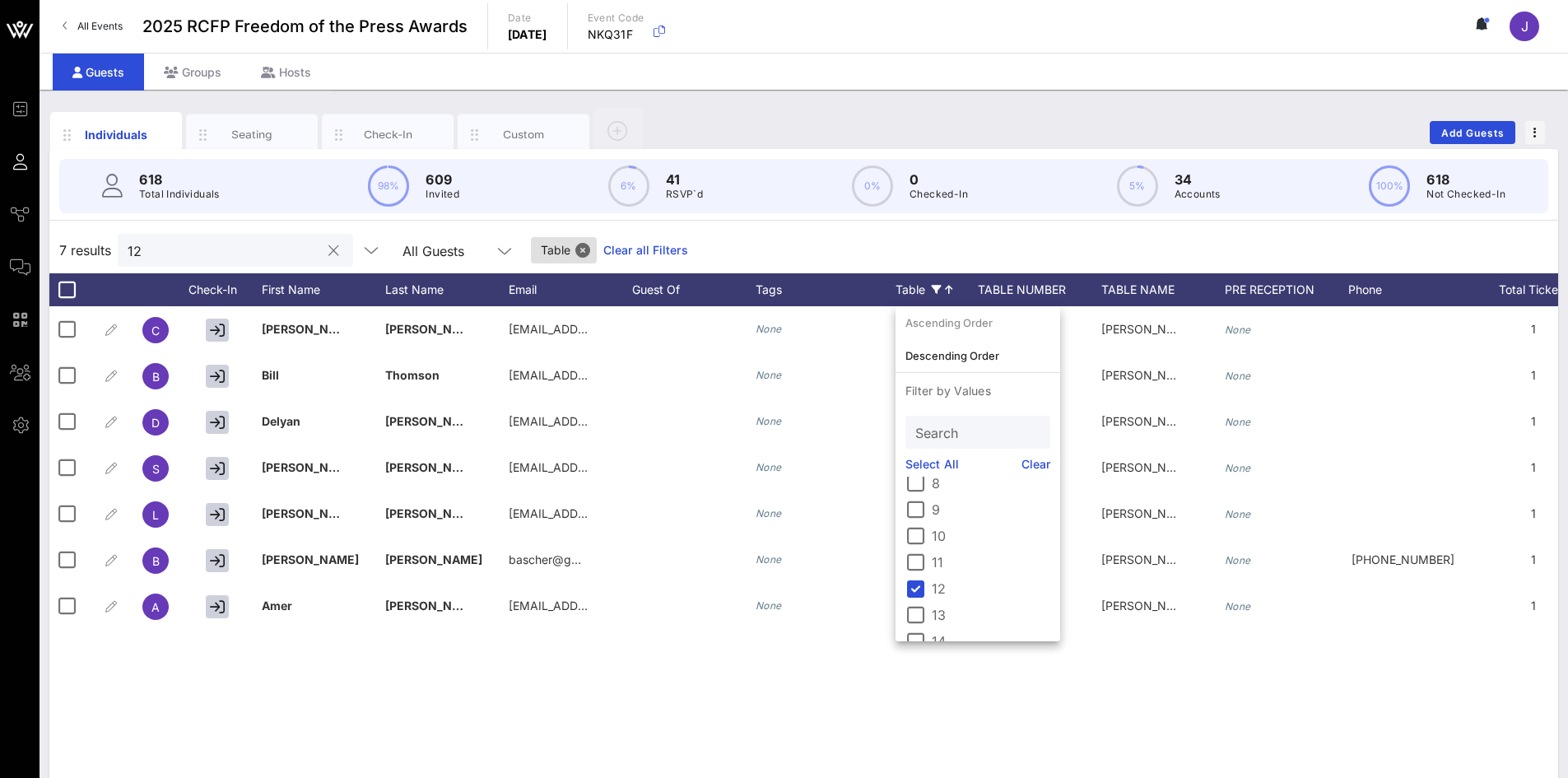
click at [300, 254] on input "12" at bounding box center [224, 251] width 192 height 22
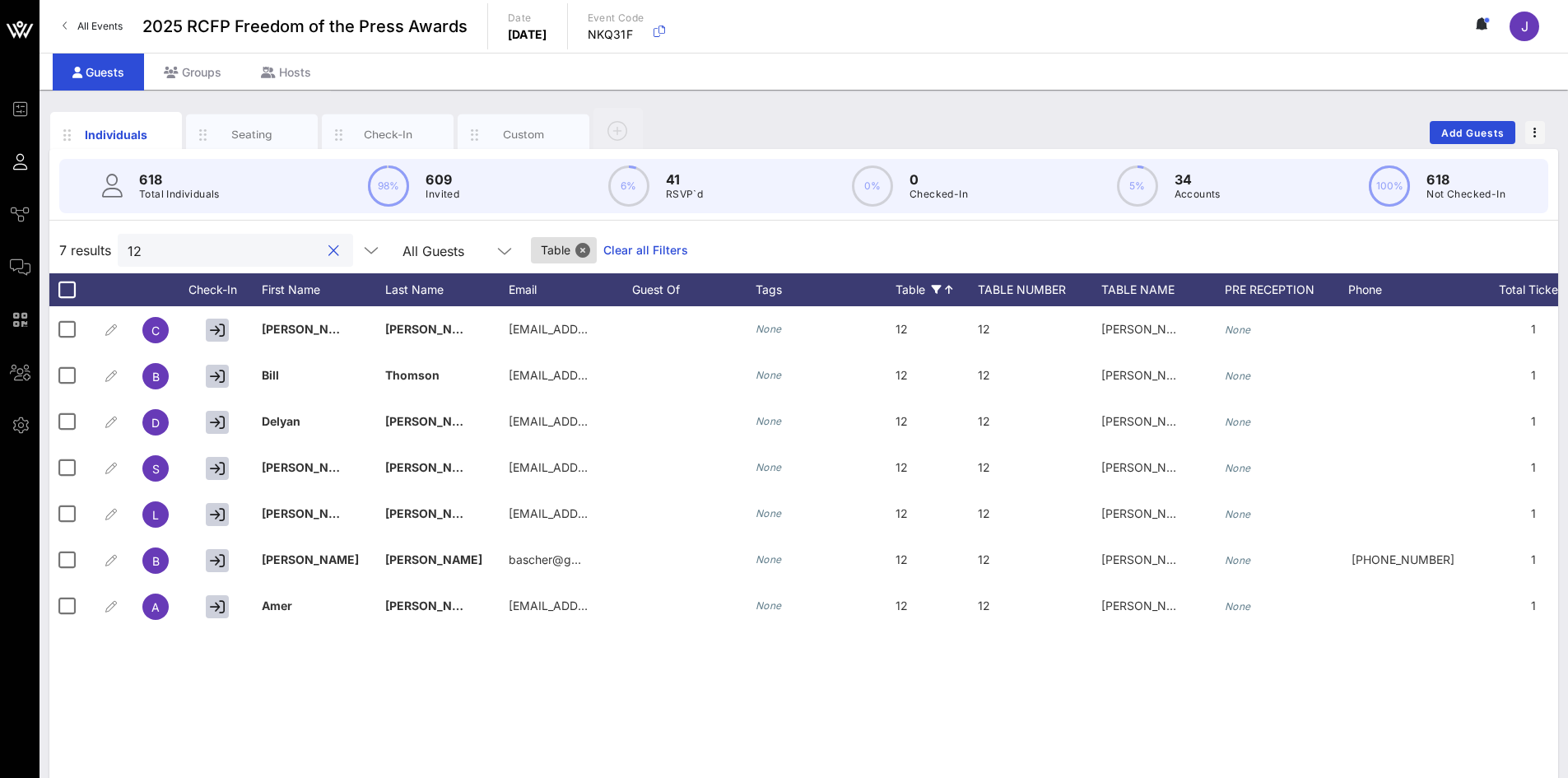
click at [329, 251] on button "clear icon" at bounding box center [334, 251] width 11 height 16
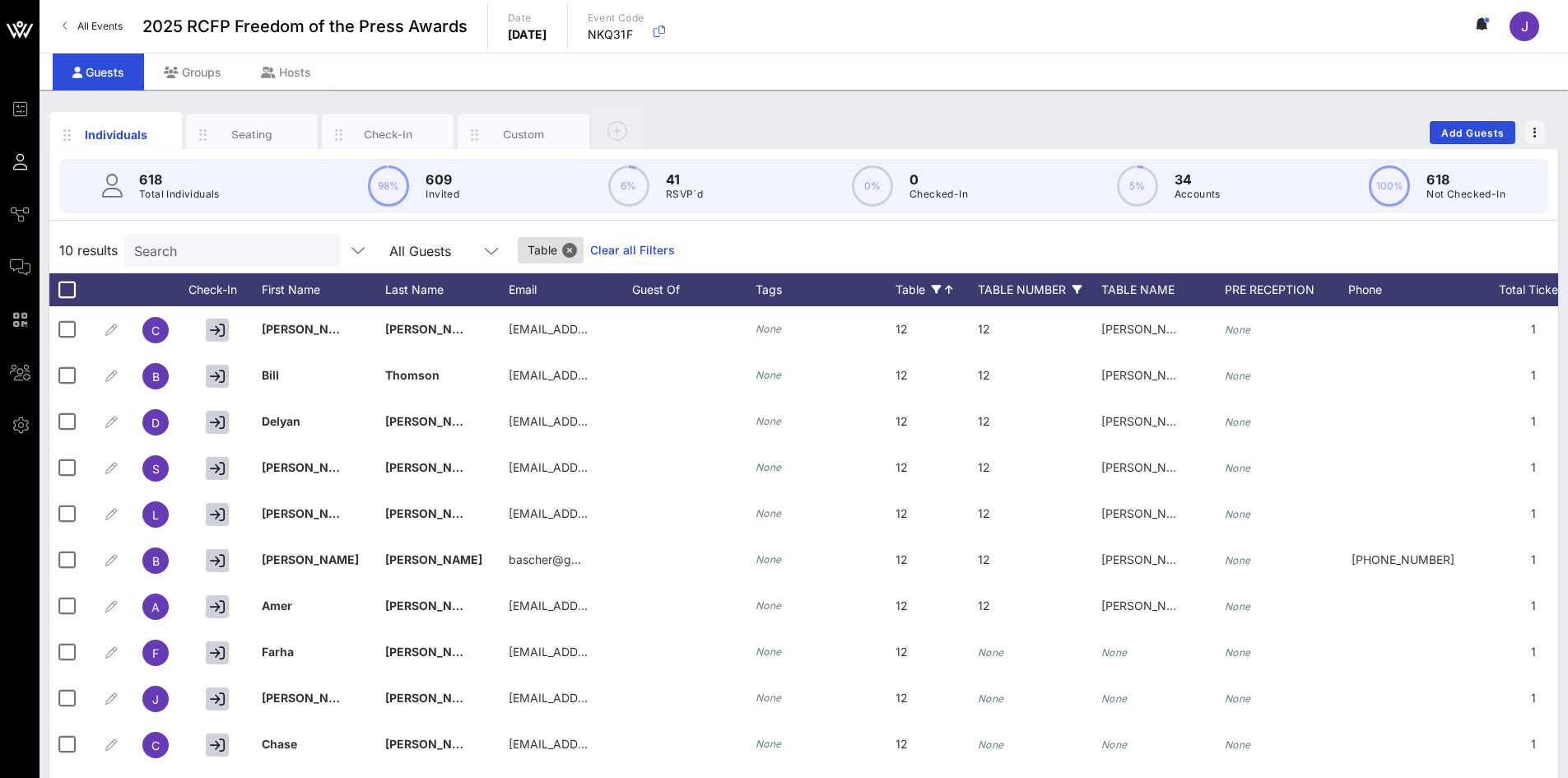
click at [1079, 290] on icon at bounding box center [1077, 290] width 10 height 10
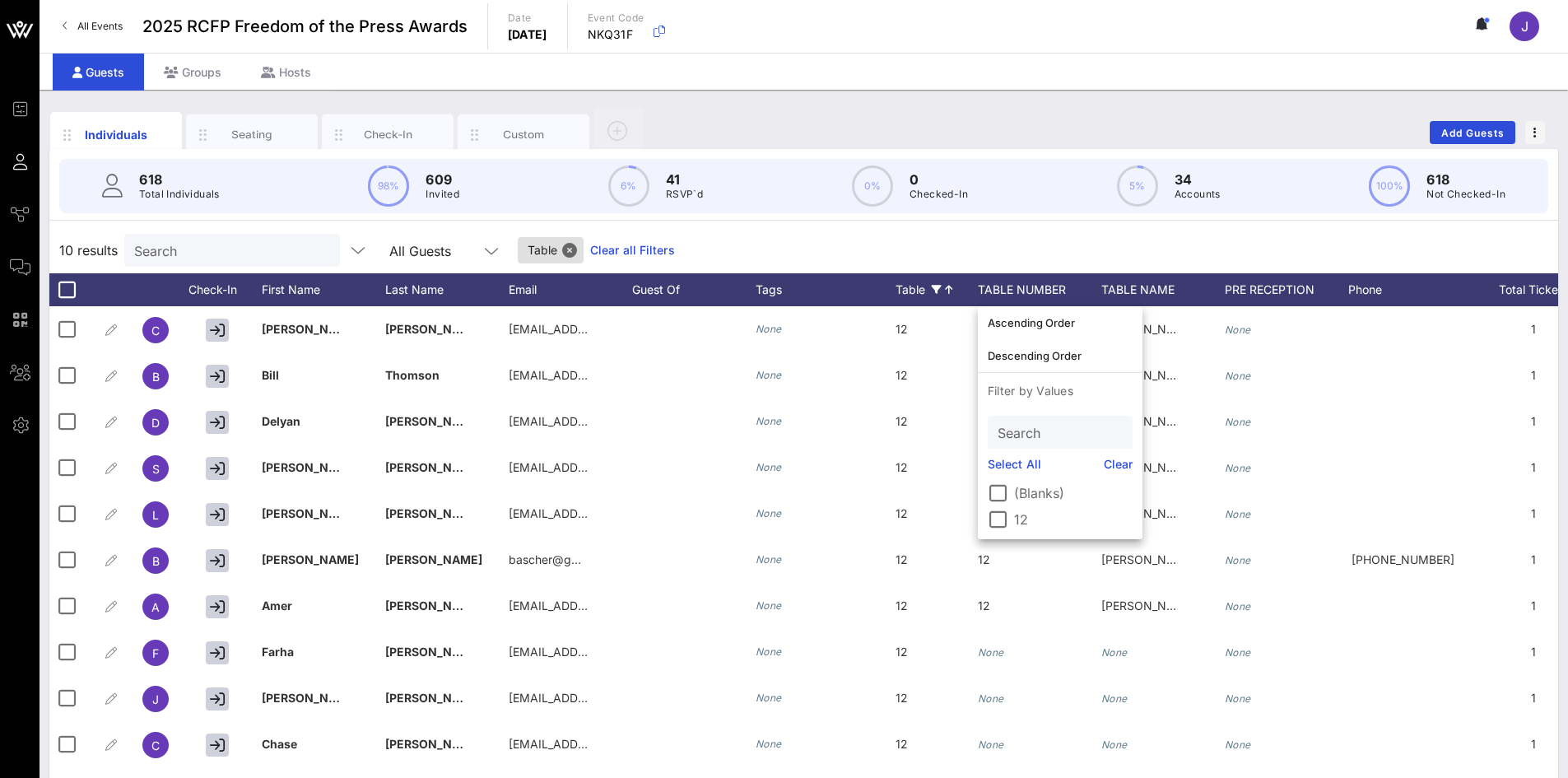
click at [1020, 516] on label "12" at bounding box center [1073, 519] width 119 height 16
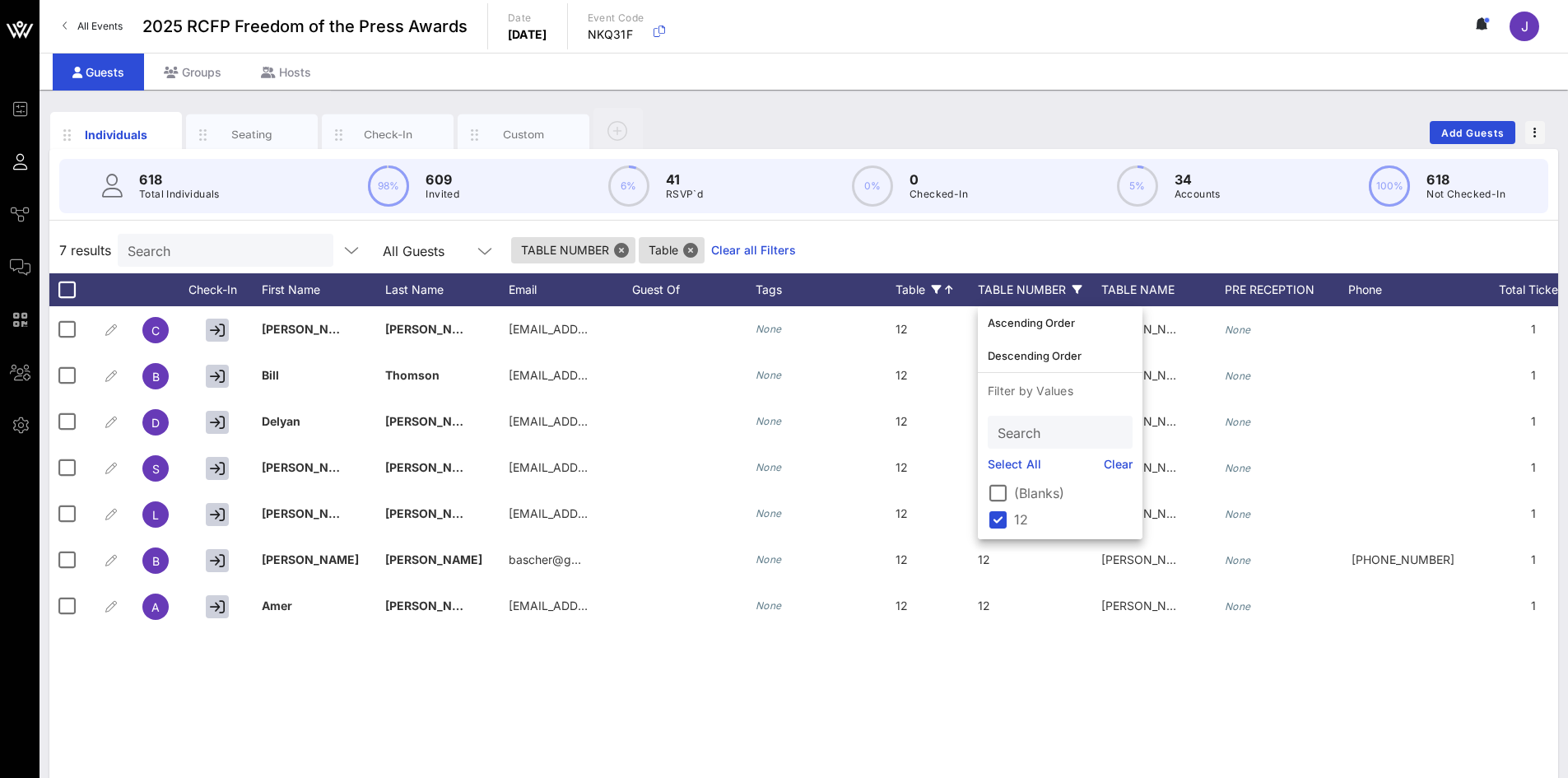
click at [1071, 679] on div "C [PERSON_NAME] [EMAIL_ADDRESS][DOMAIN_NAME] None 12 12 [PERSON_NAME] [PERSON_N…" at bounding box center [804, 553] width 1509 height 494
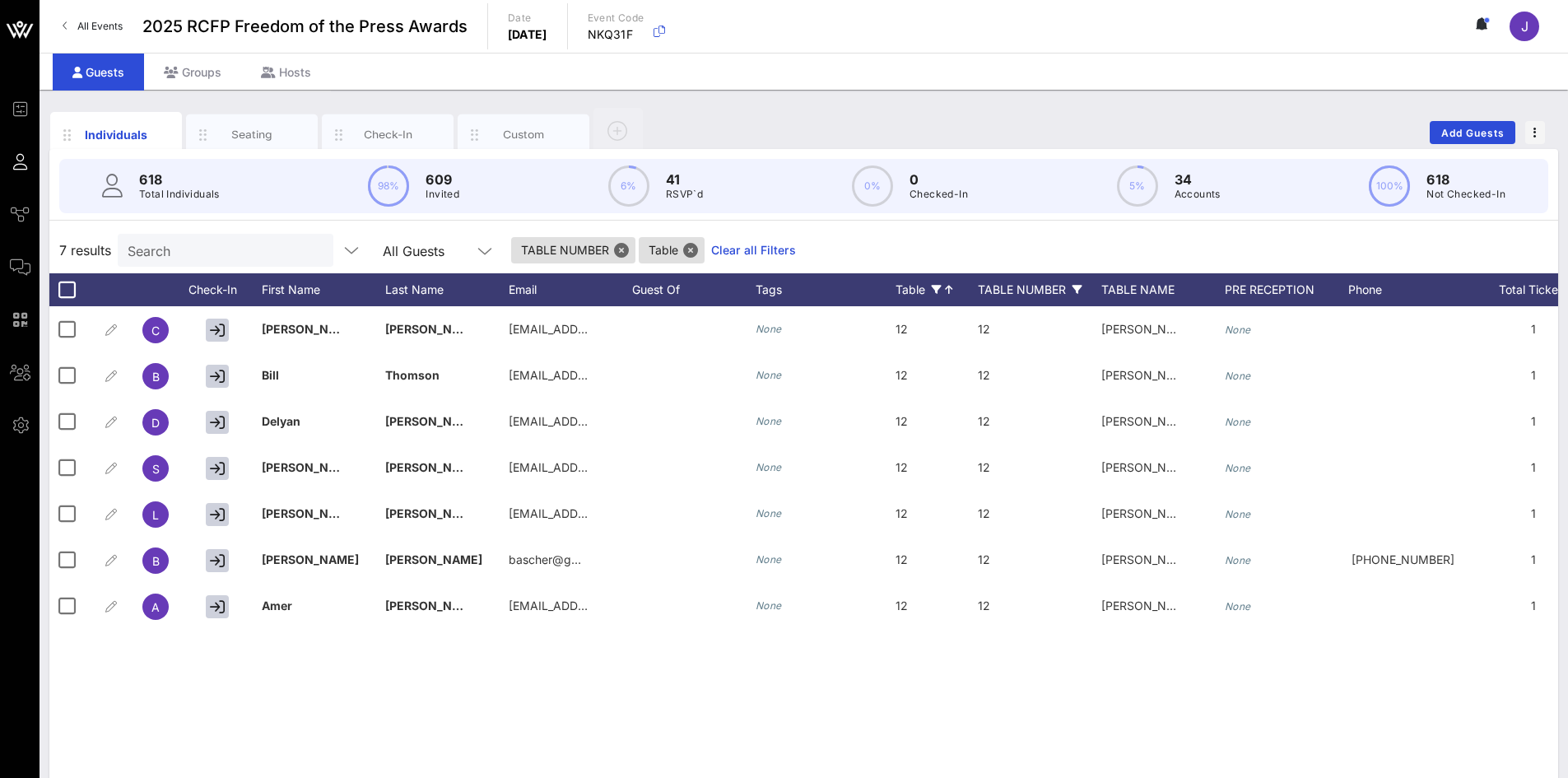
click at [938, 291] on icon at bounding box center [936, 290] width 10 height 10
click at [1025, 461] on link "Clear" at bounding box center [1036, 464] width 30 height 18
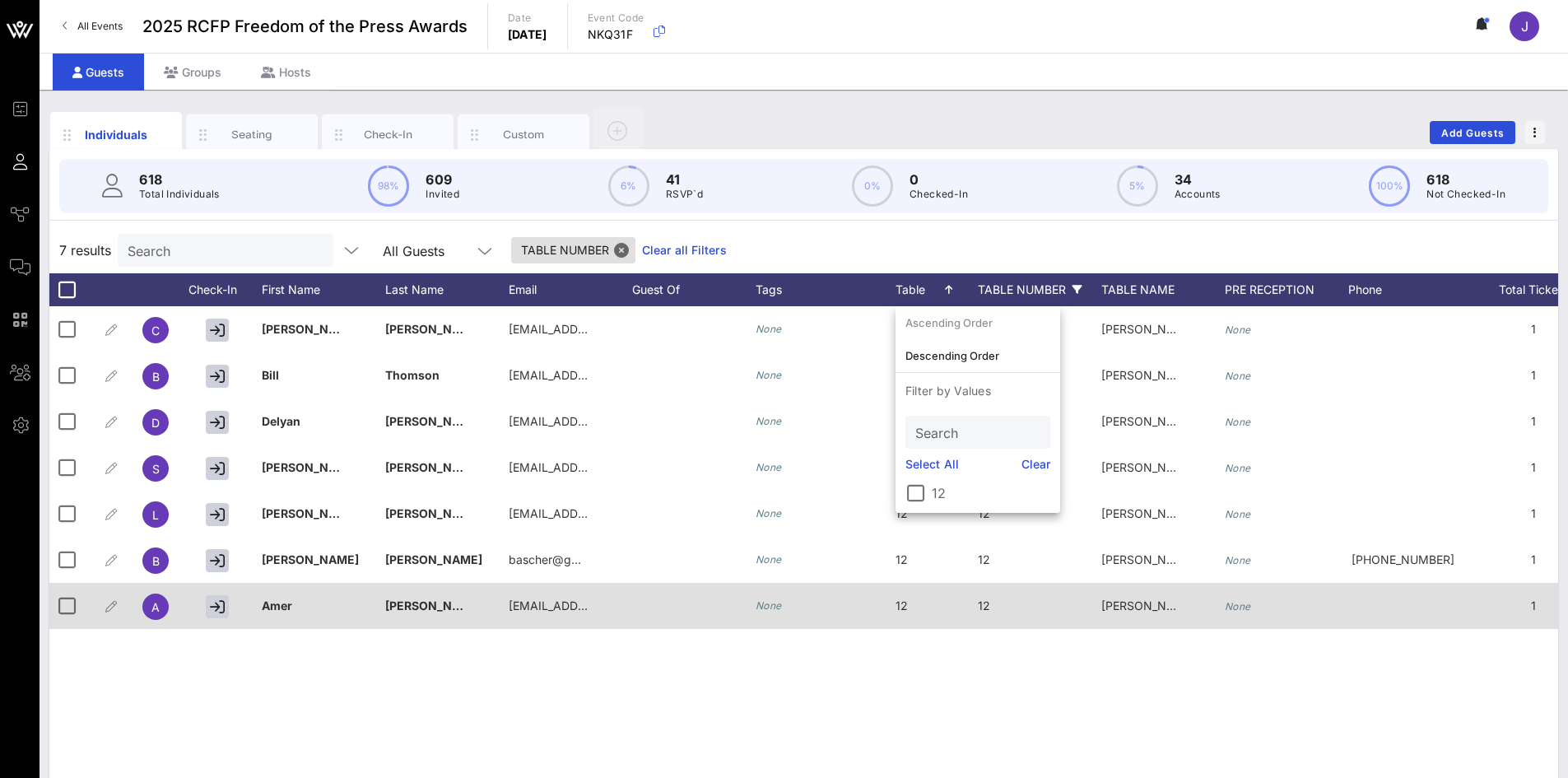
click at [1040, 618] on div "12" at bounding box center [1040, 616] width 123 height 65
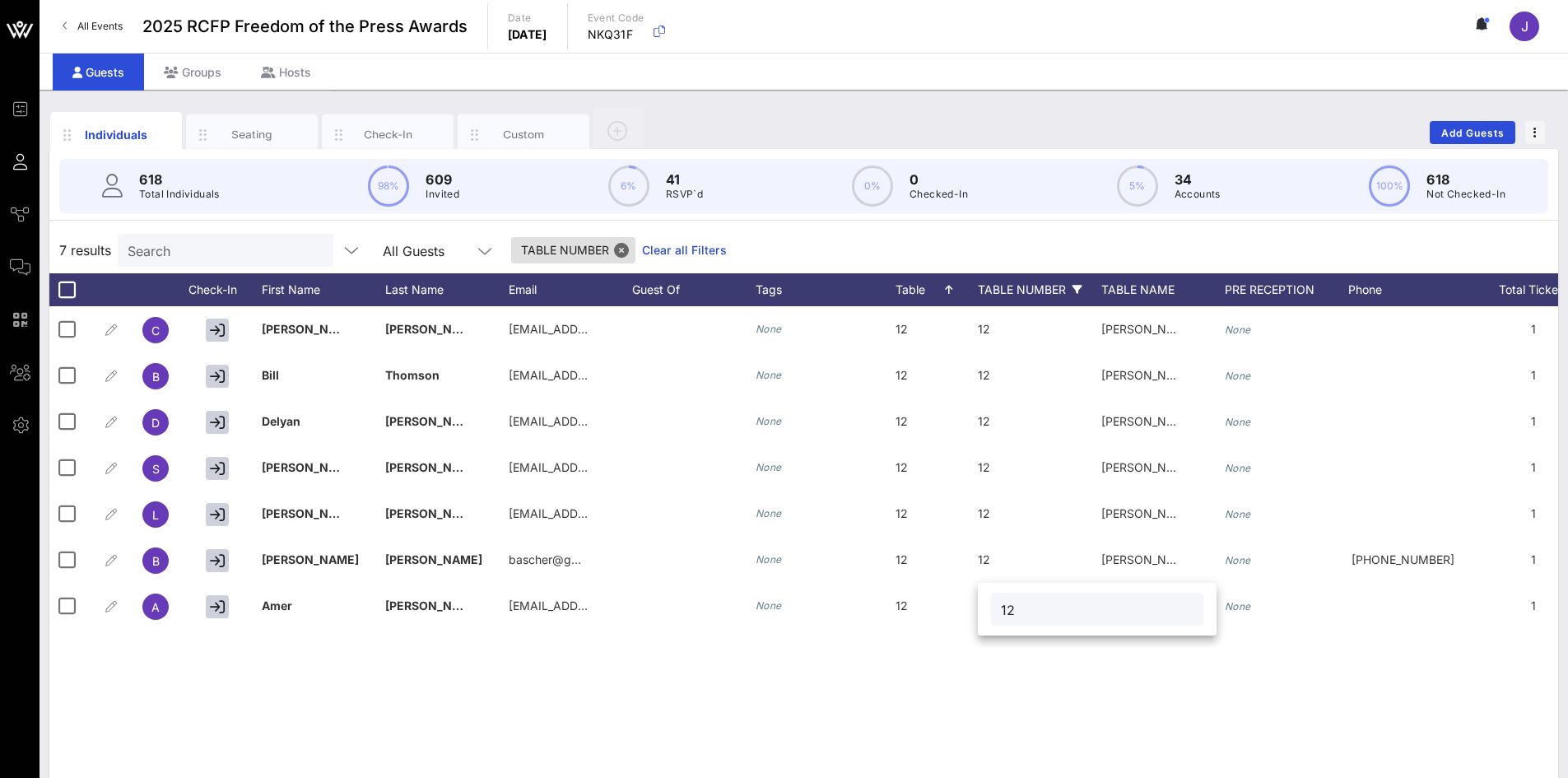
click at [1060, 295] on div "TABLE NUMBER" at bounding box center [1040, 290] width 123 height 33
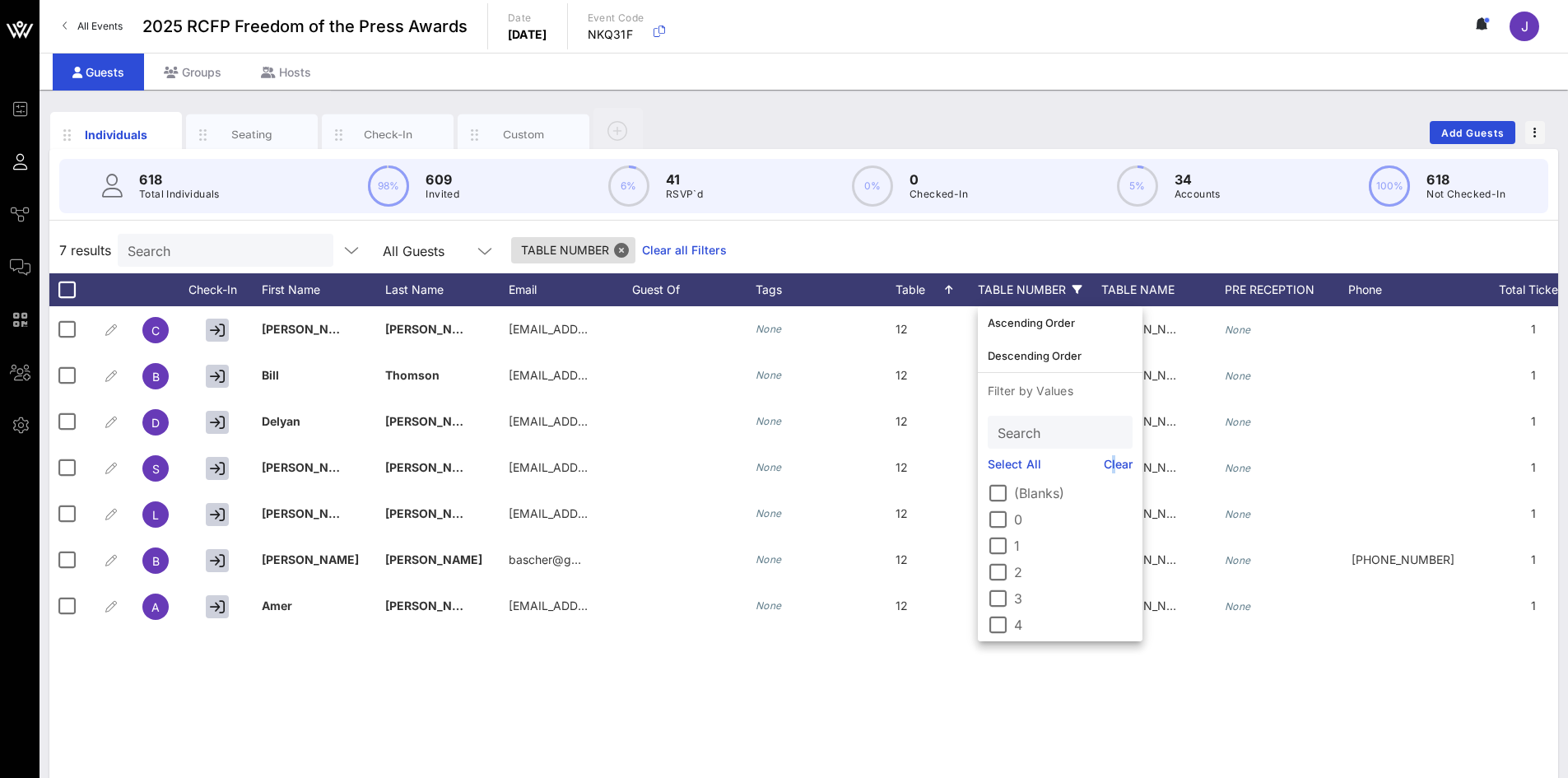
click at [1113, 463] on link "Clear" at bounding box center [1119, 464] width 30 height 18
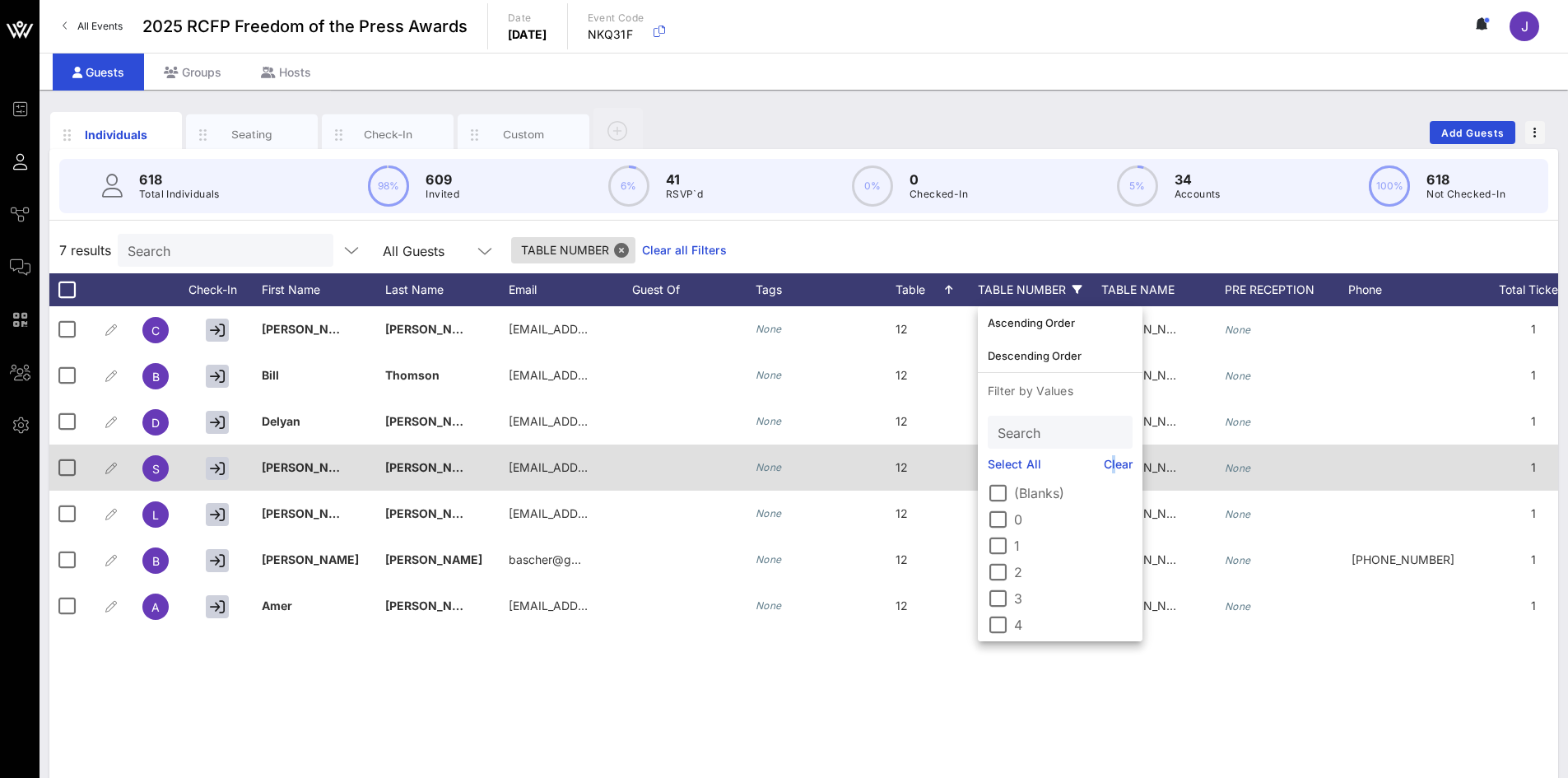
click at [964, 594] on div "12" at bounding box center [936, 616] width 83 height 65
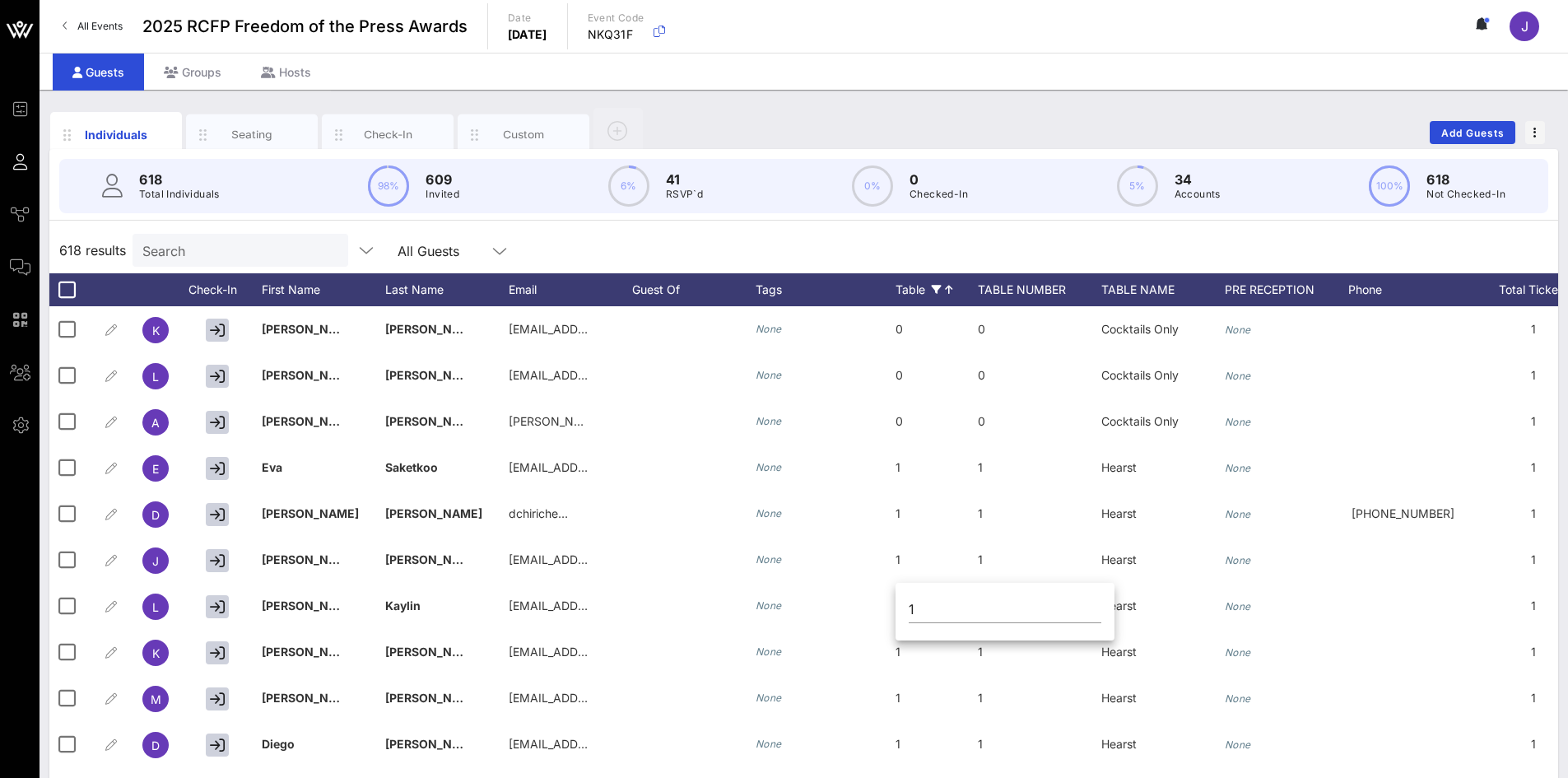
click at [933, 286] on icon at bounding box center [936, 290] width 10 height 10
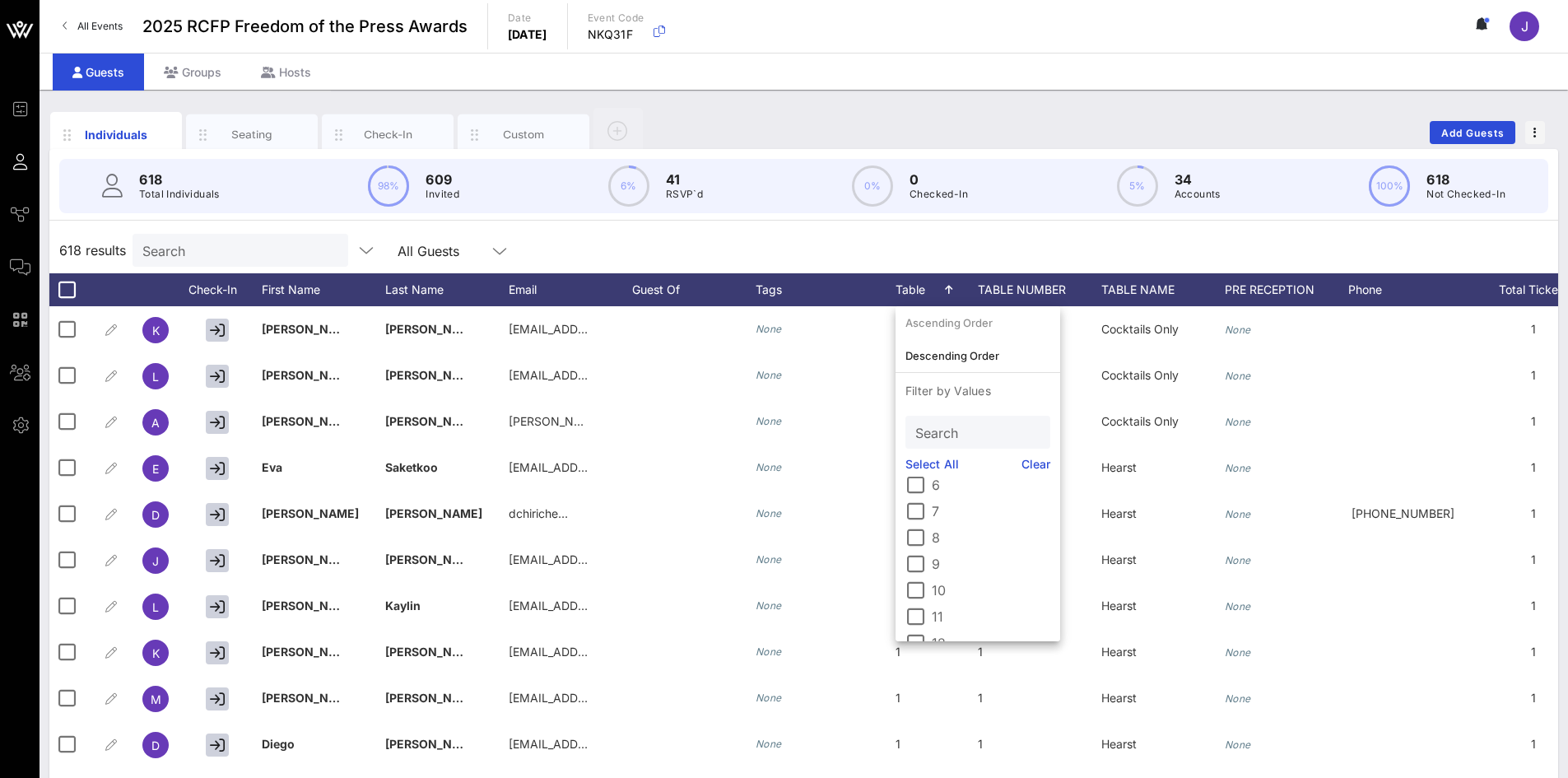
scroll to position [330, 0]
click at [930, 509] on div "12" at bounding box center [978, 507] width 145 height 20
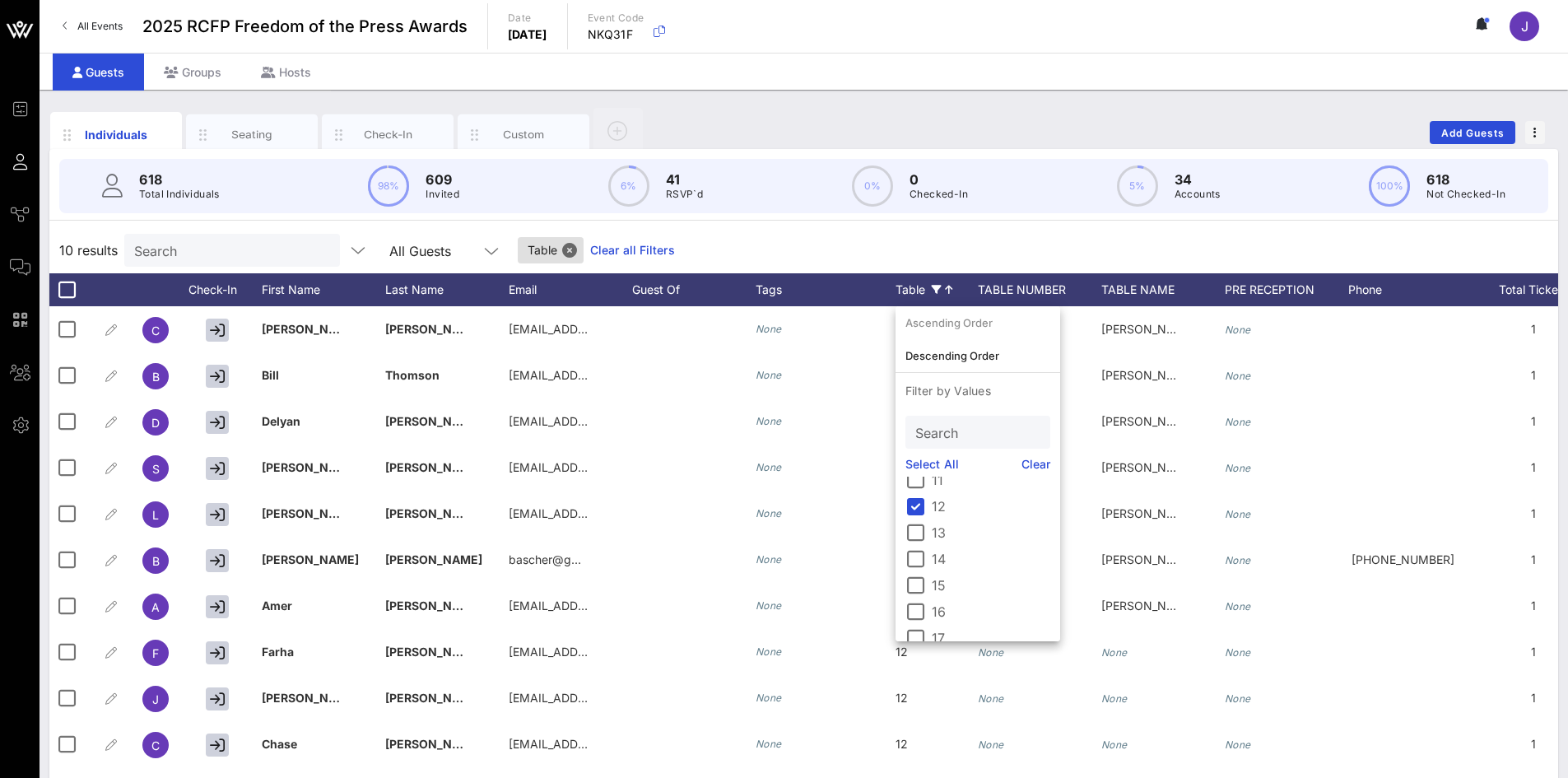
click at [771, 238] on div "10 results Search All Guests Table Clear all Filters" at bounding box center [804, 250] width 1509 height 46
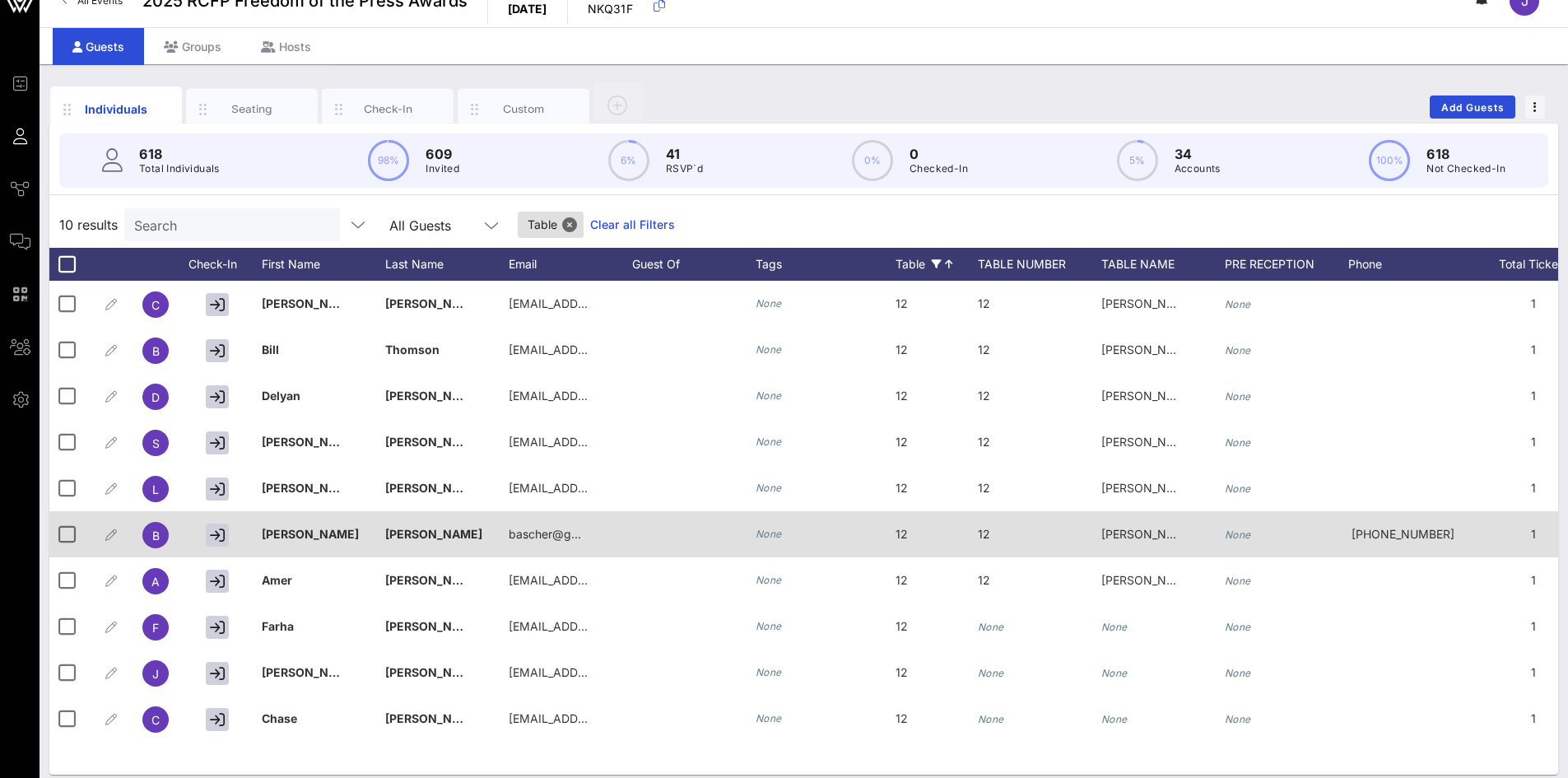
scroll to position [39, 0]
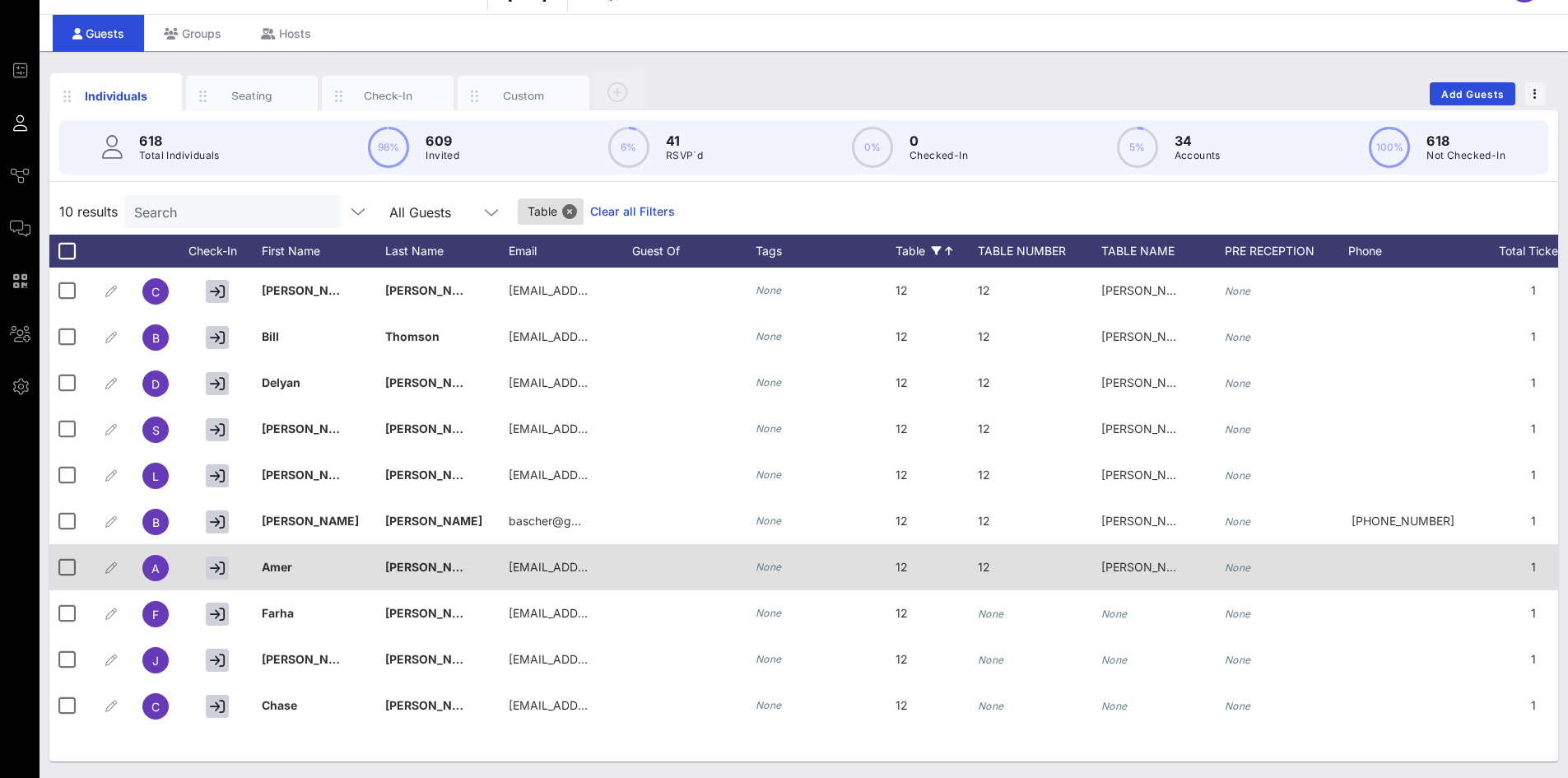
click at [1139, 571] on span "[PERSON_NAME] [PERSON_NAME]" at bounding box center [1198, 566] width 192 height 14
click at [1139, 571] on input "[PERSON_NAME] [PERSON_NAME]" at bounding box center [1220, 570] width 192 height 22
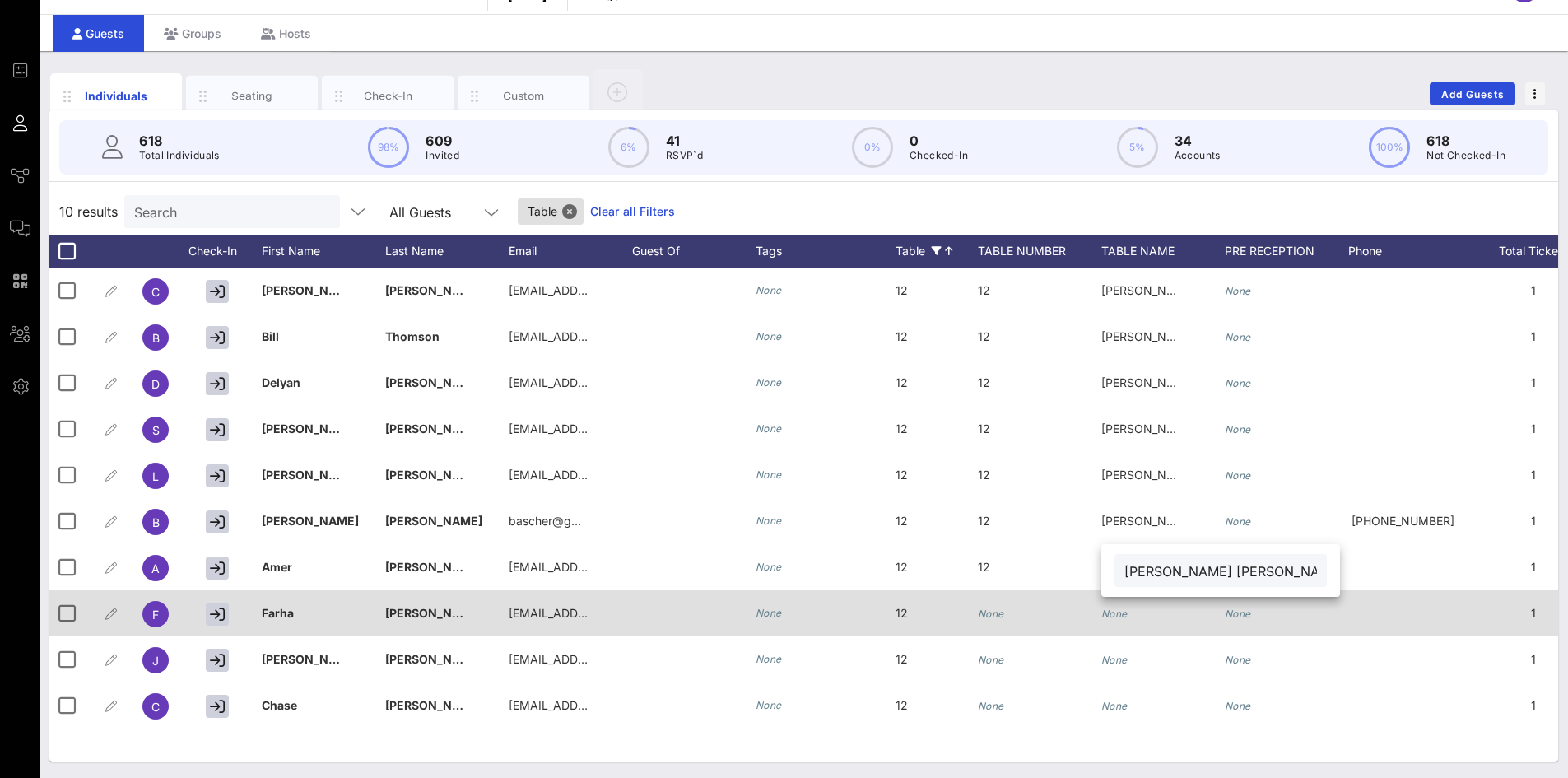
click at [1131, 604] on div "None" at bounding box center [1163, 623] width 123 height 65
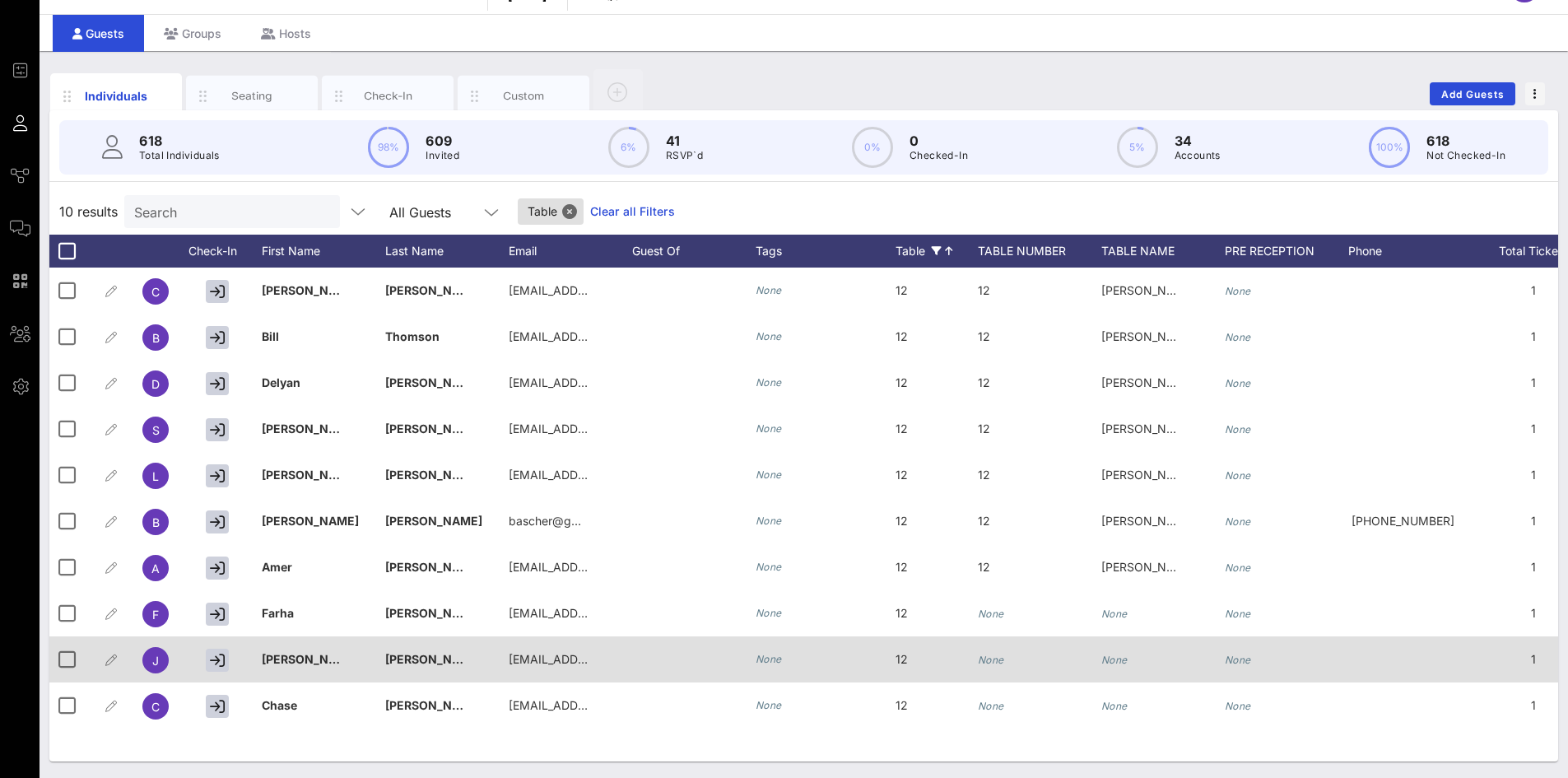
click at [1111, 665] on icon "None" at bounding box center [1114, 660] width 26 height 13
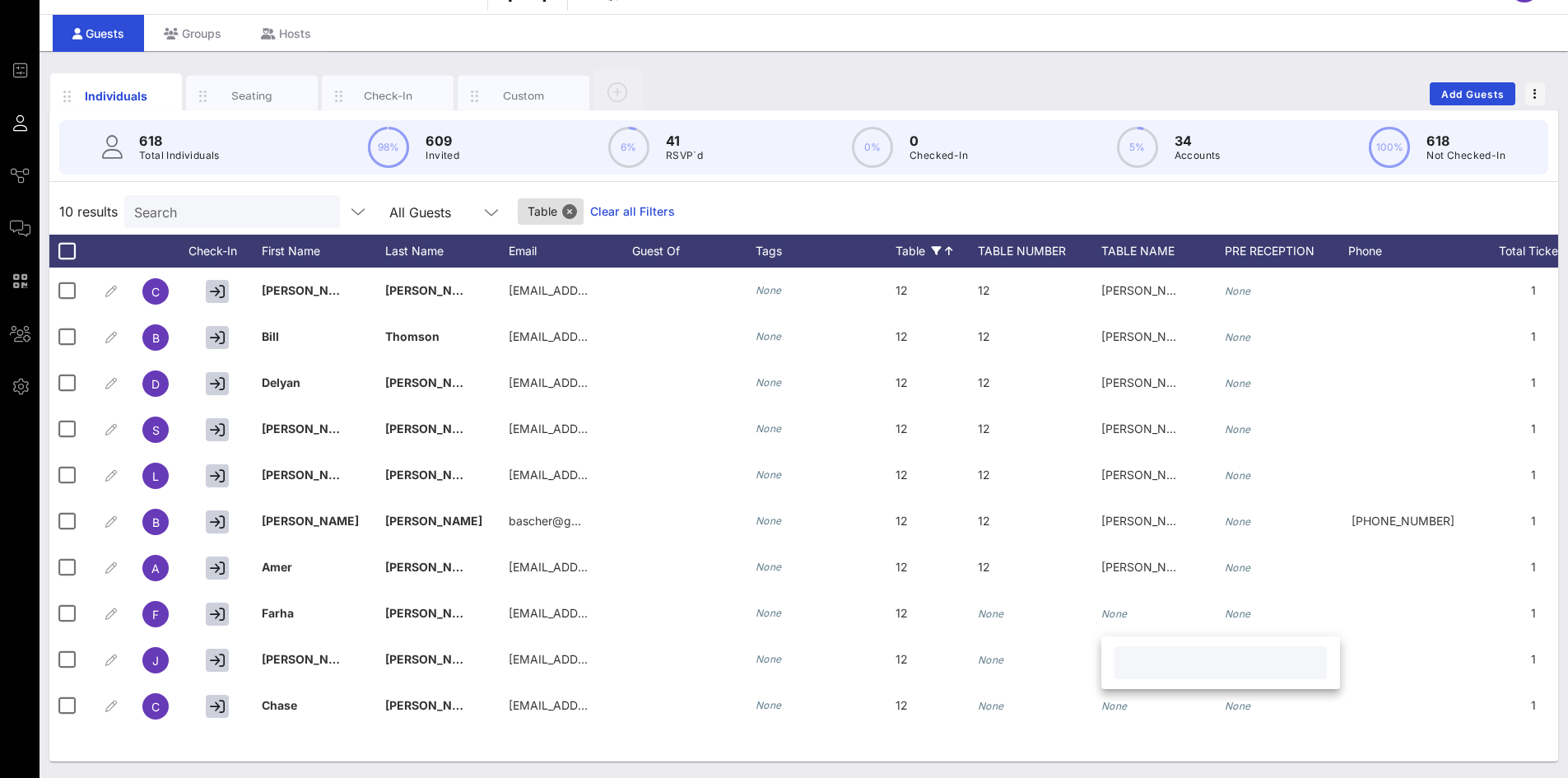
click at [1147, 666] on input "text" at bounding box center [1220, 663] width 192 height 22
paste input "[PERSON_NAME] [PERSON_NAME]"
type input "[PERSON_NAME] [PERSON_NAME]"
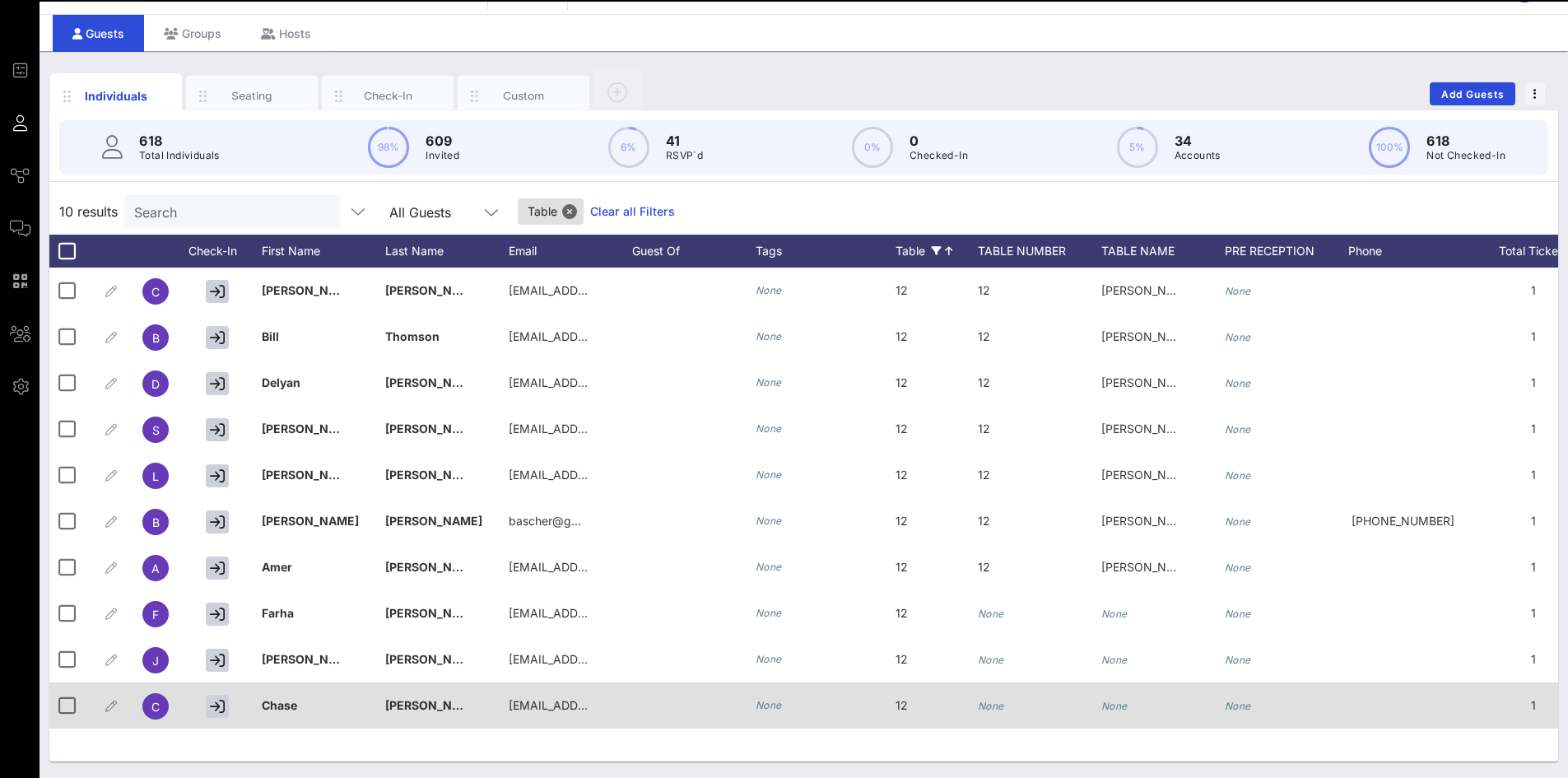
click at [1109, 703] on icon "None" at bounding box center [1114, 706] width 26 height 13
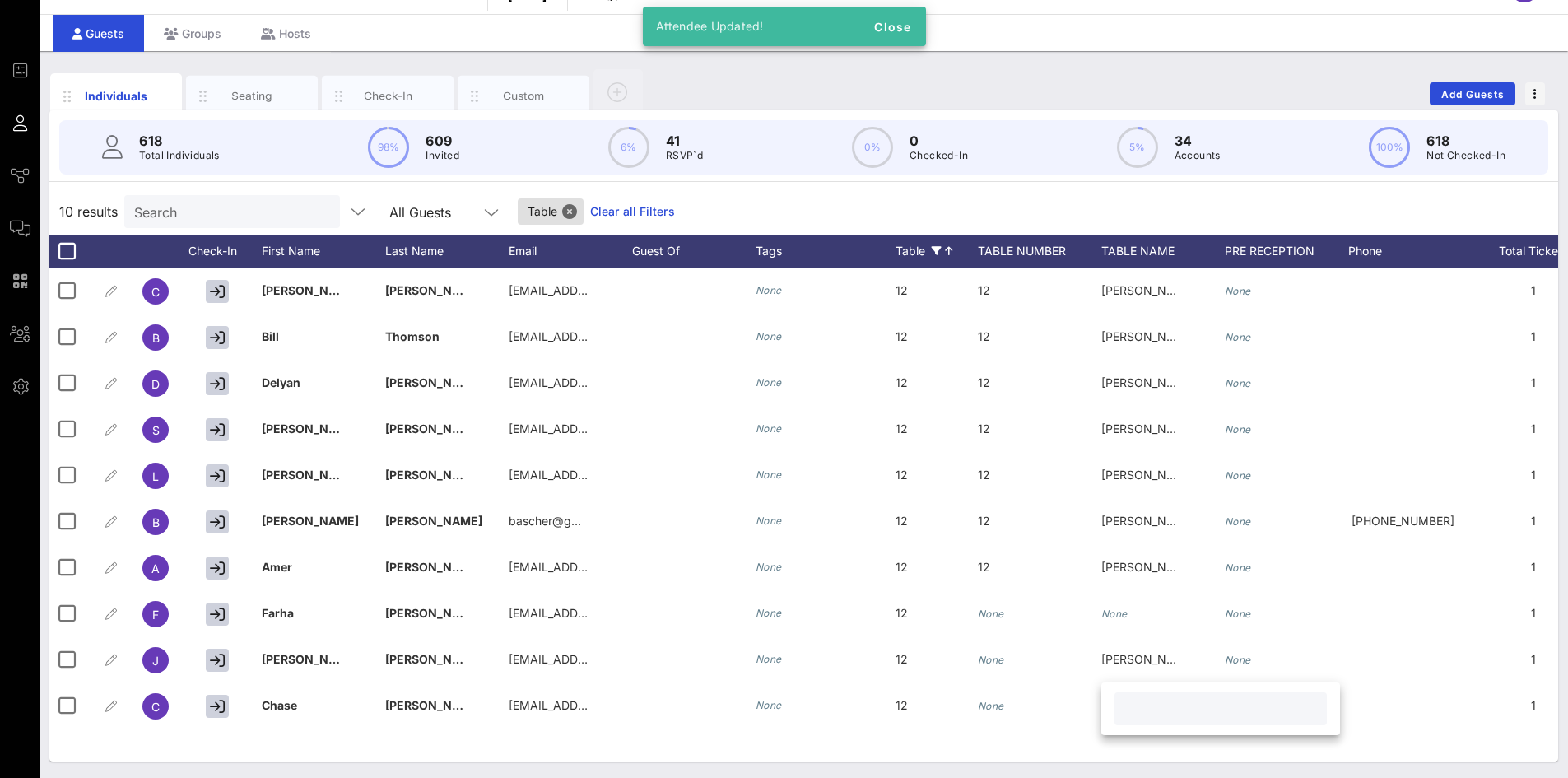
paste input "[PERSON_NAME] [PERSON_NAME]"
type input "[PERSON_NAME] [PERSON_NAME]"
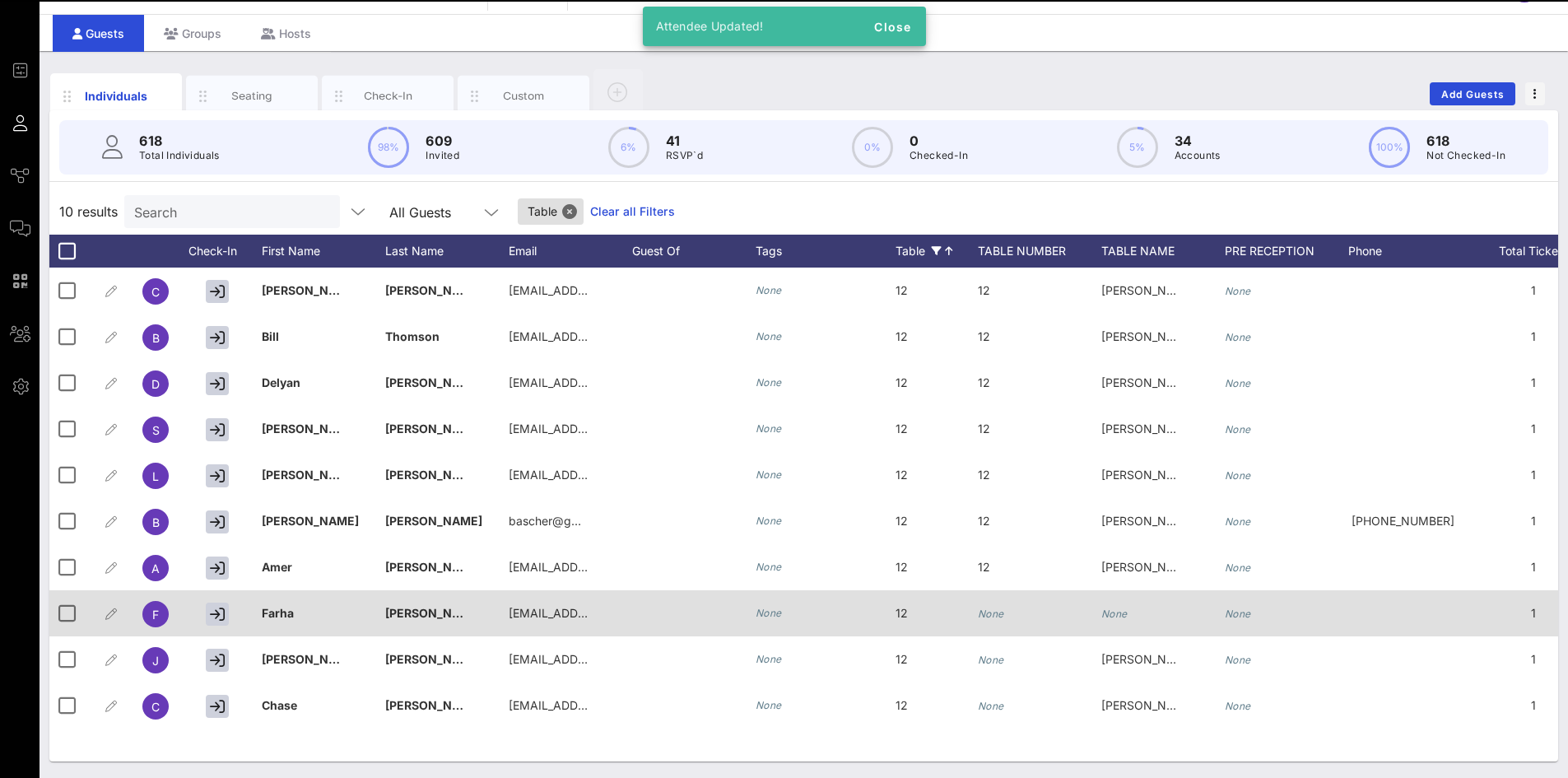
click at [1116, 607] on icon "None" at bounding box center [1114, 614] width 26 height 13
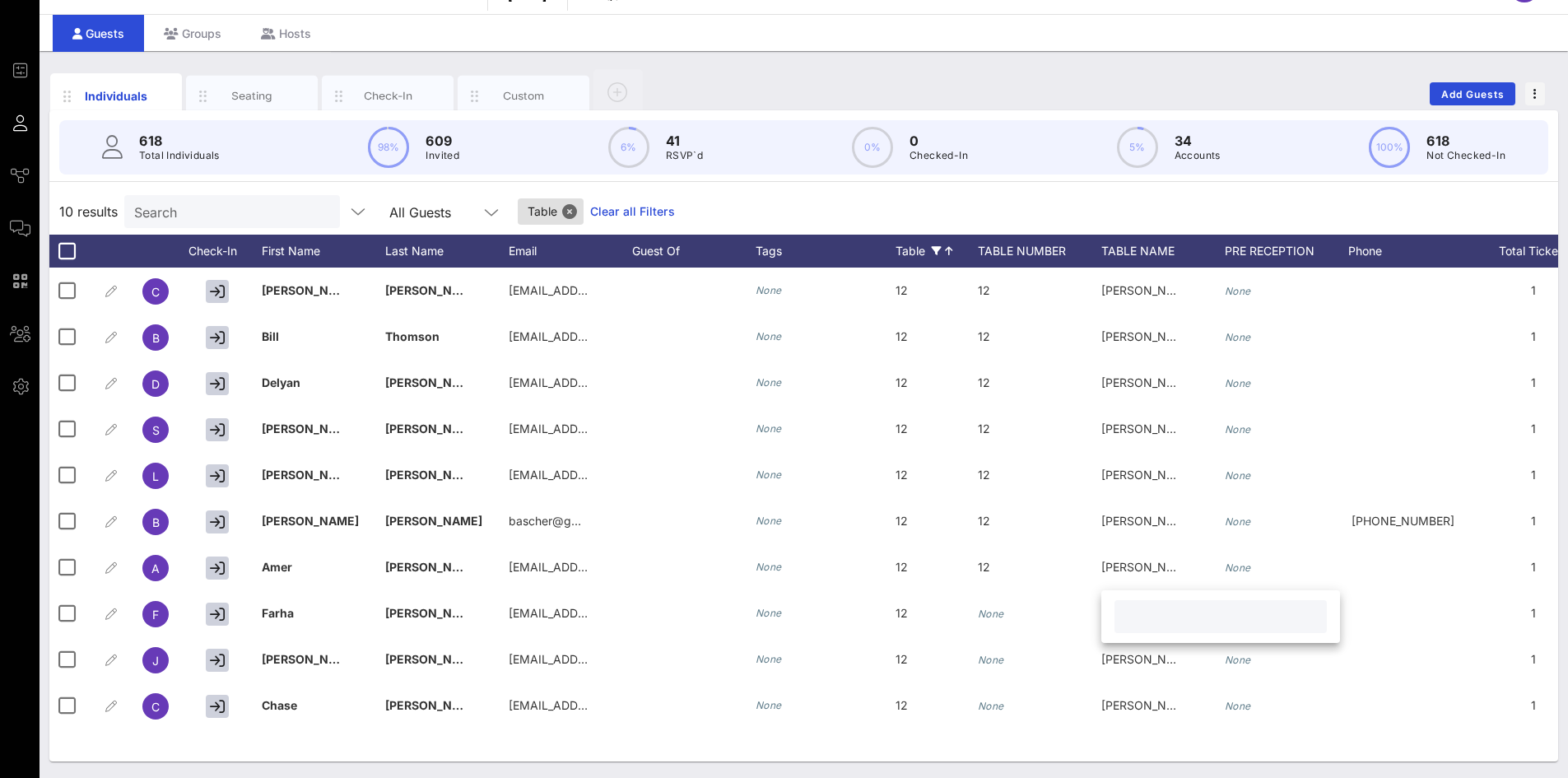
paste input "[PERSON_NAME] [PERSON_NAME]"
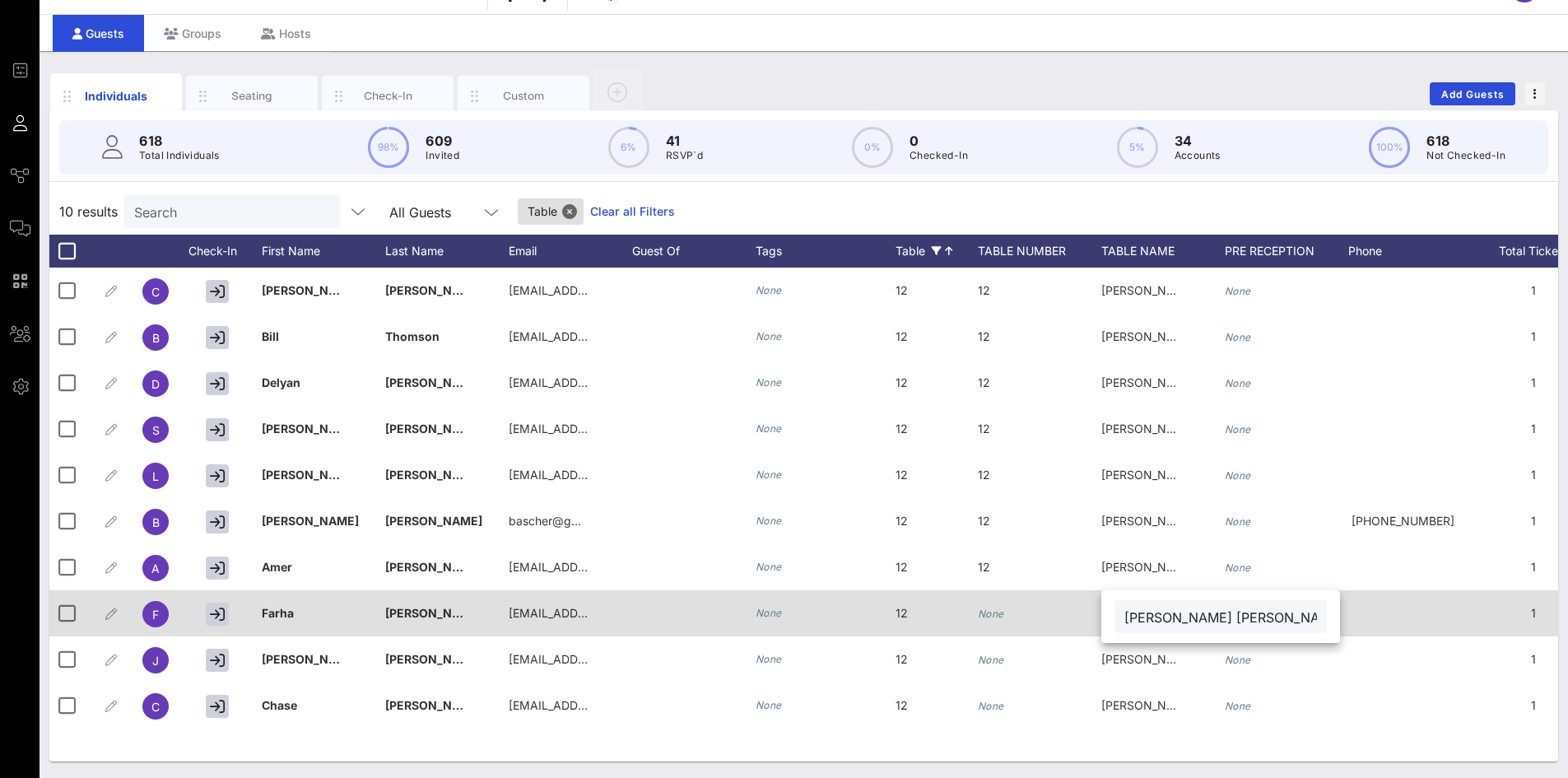
type input "[PERSON_NAME] [PERSON_NAME]"
click at [998, 612] on icon "None" at bounding box center [991, 614] width 26 height 13
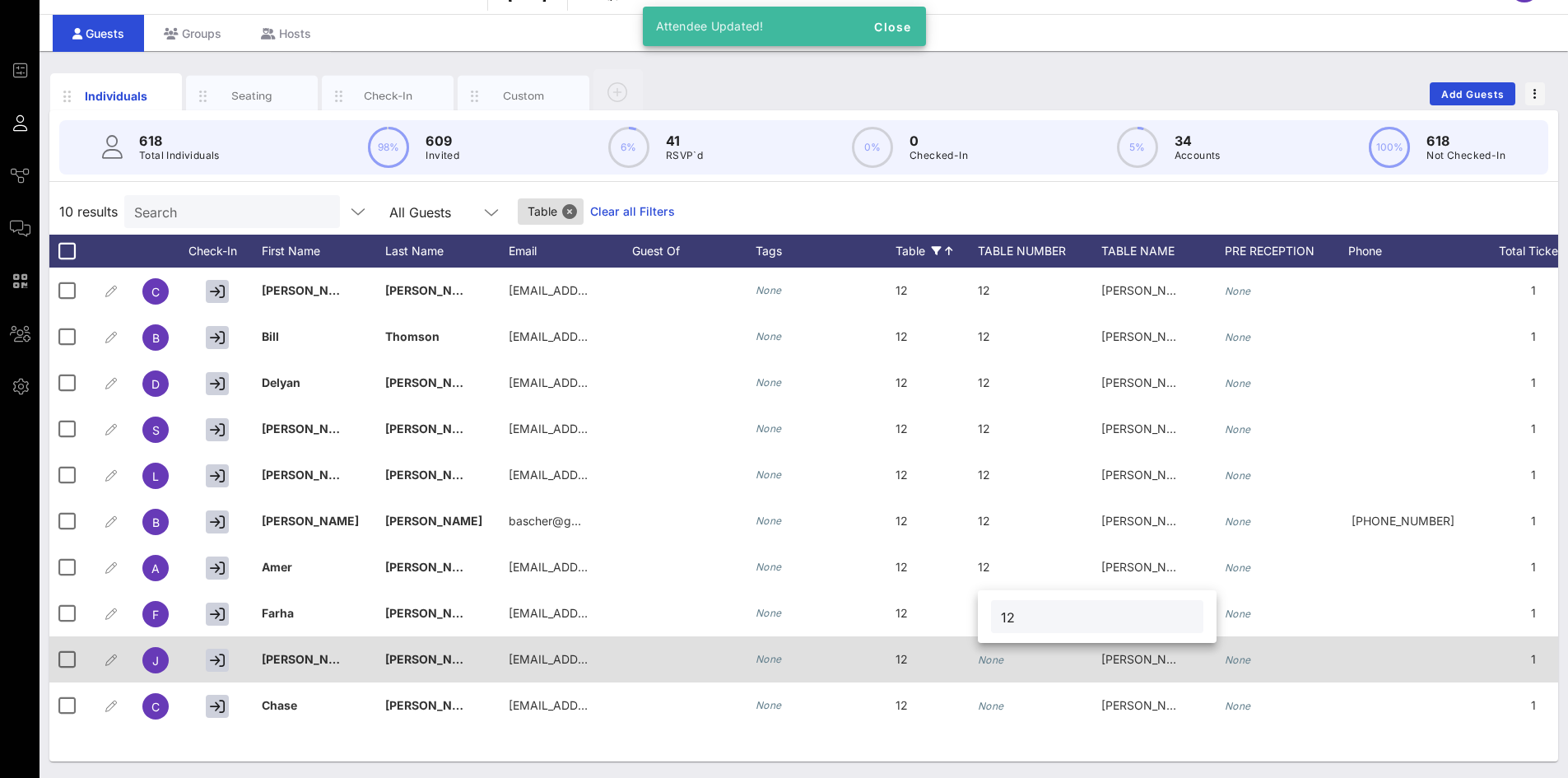
type input "12"
click at [992, 664] on icon "None" at bounding box center [991, 660] width 26 height 13
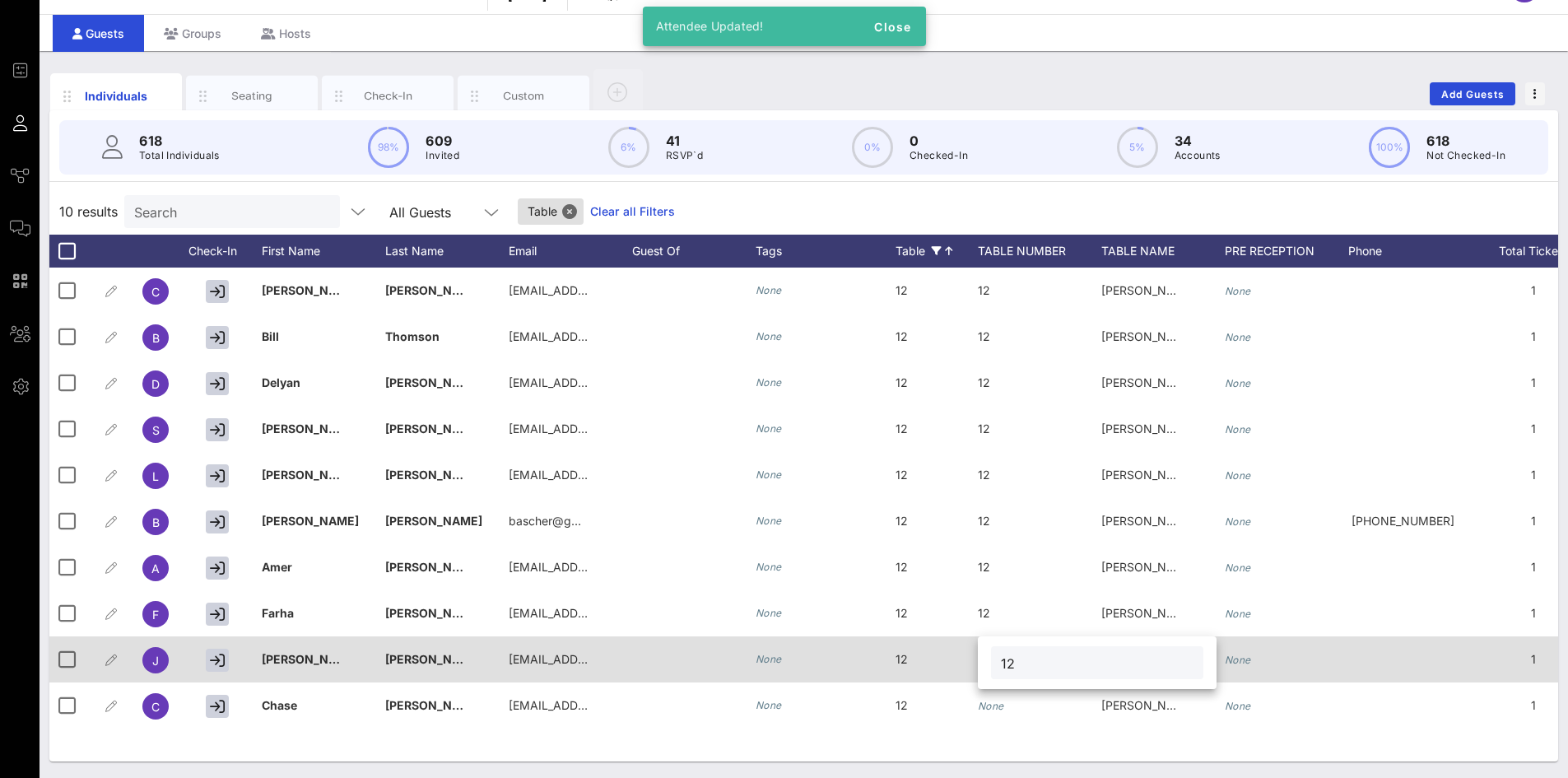
type input "12"
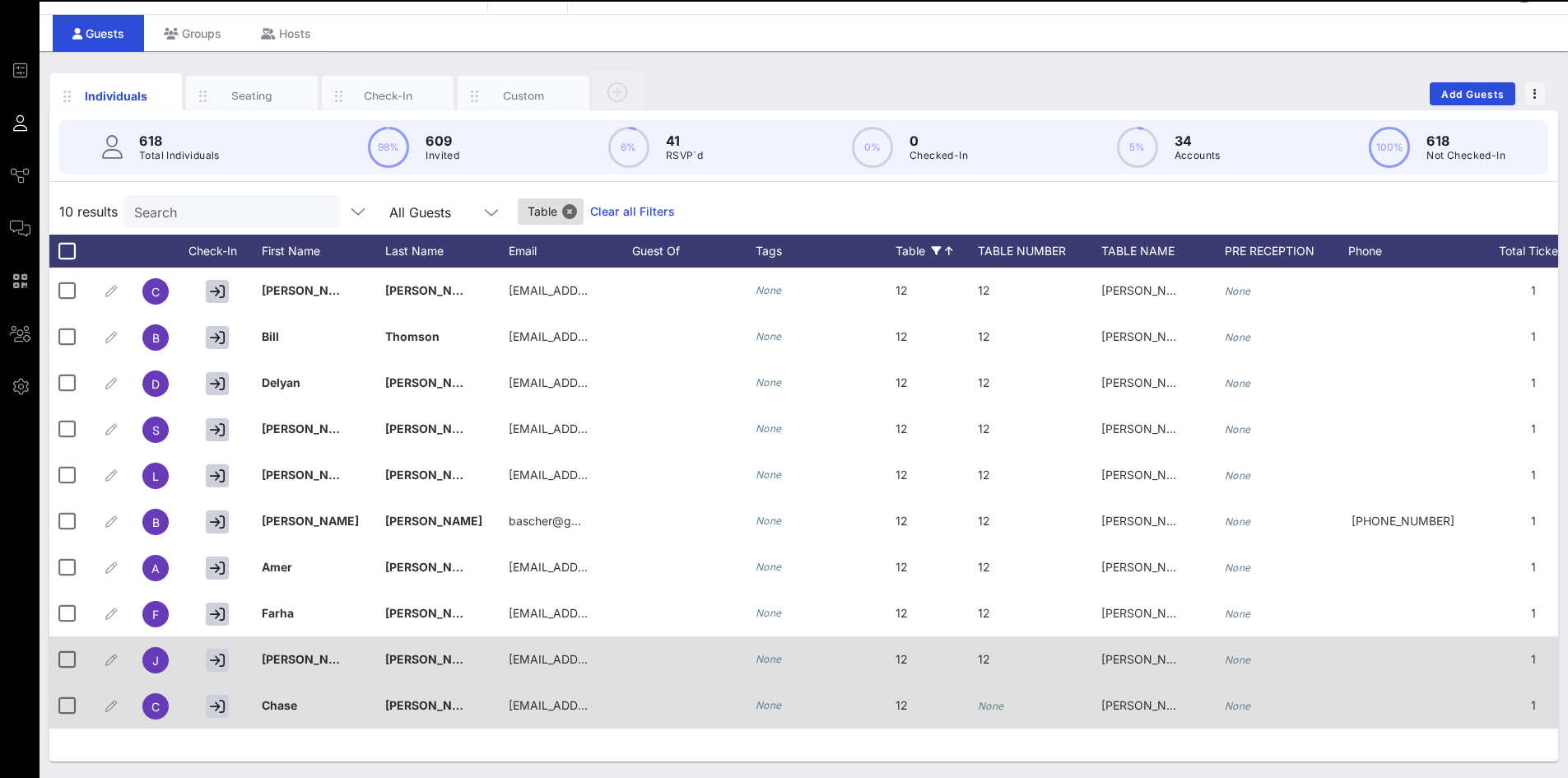
click at [1001, 711] on icon "None" at bounding box center [991, 706] width 26 height 13
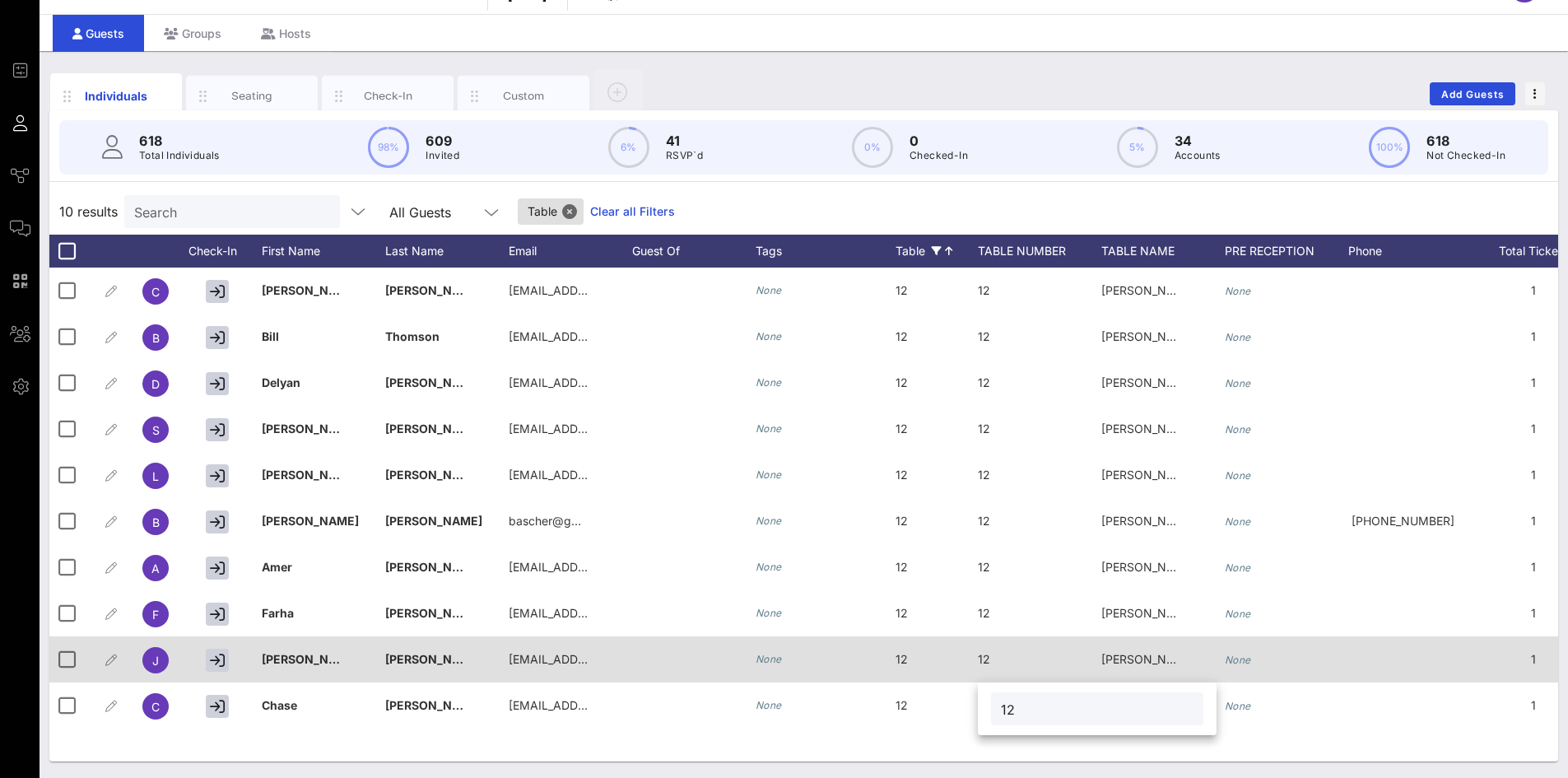
type input "12"
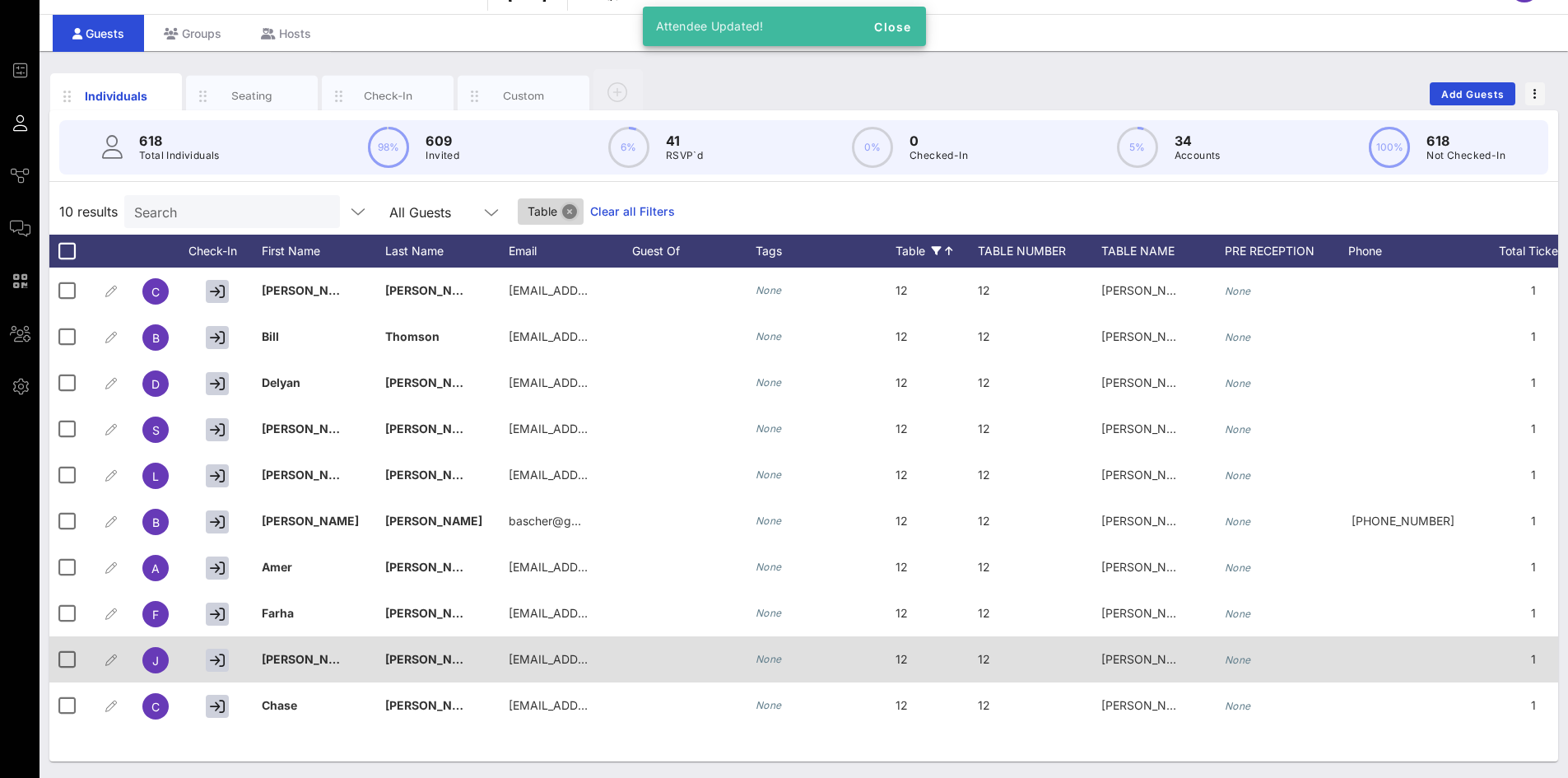
click at [562, 218] on button "Close" at bounding box center [569, 212] width 15 height 15
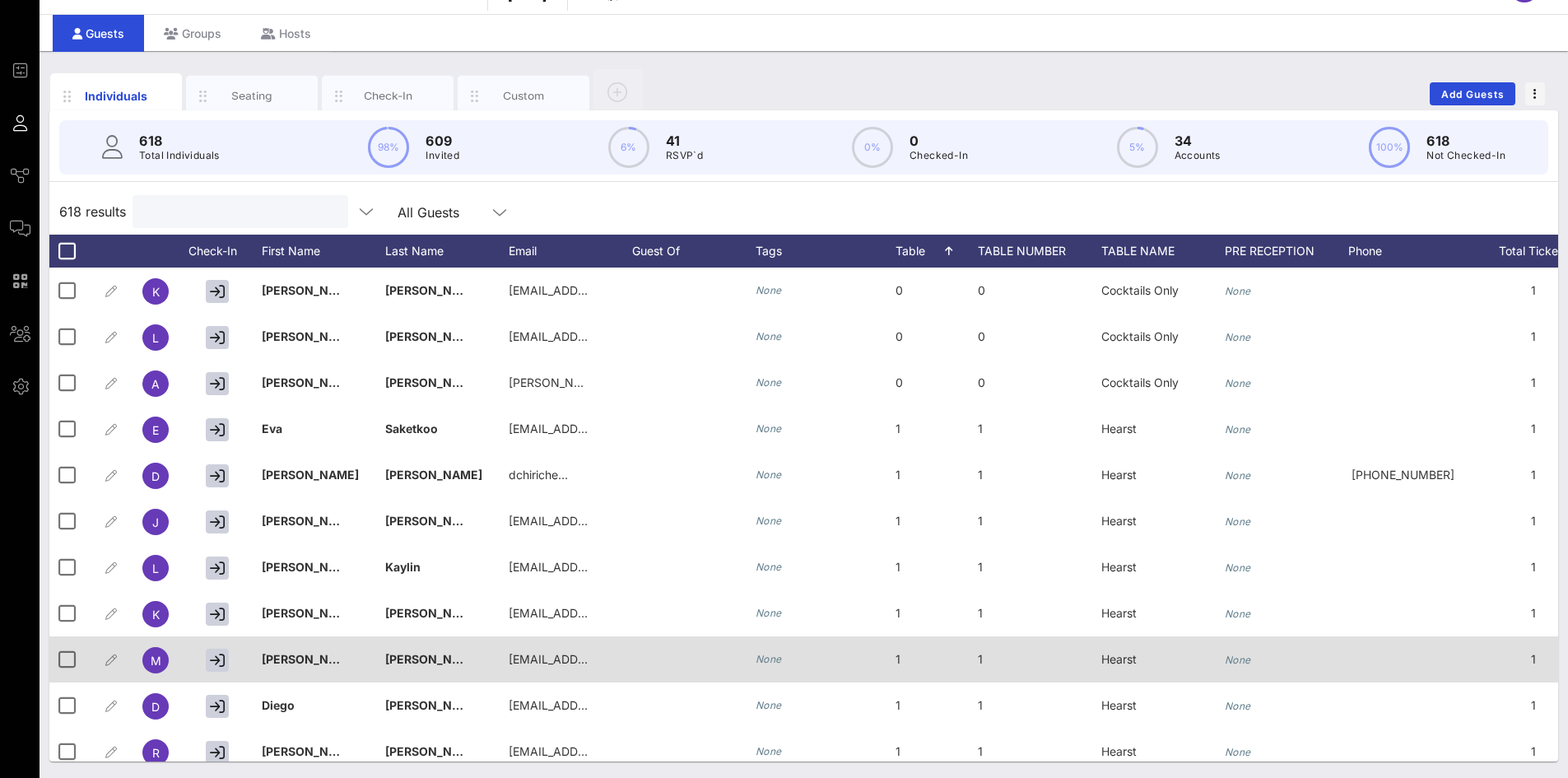
click at [269, 208] on input "text" at bounding box center [239, 212] width 192 height 22
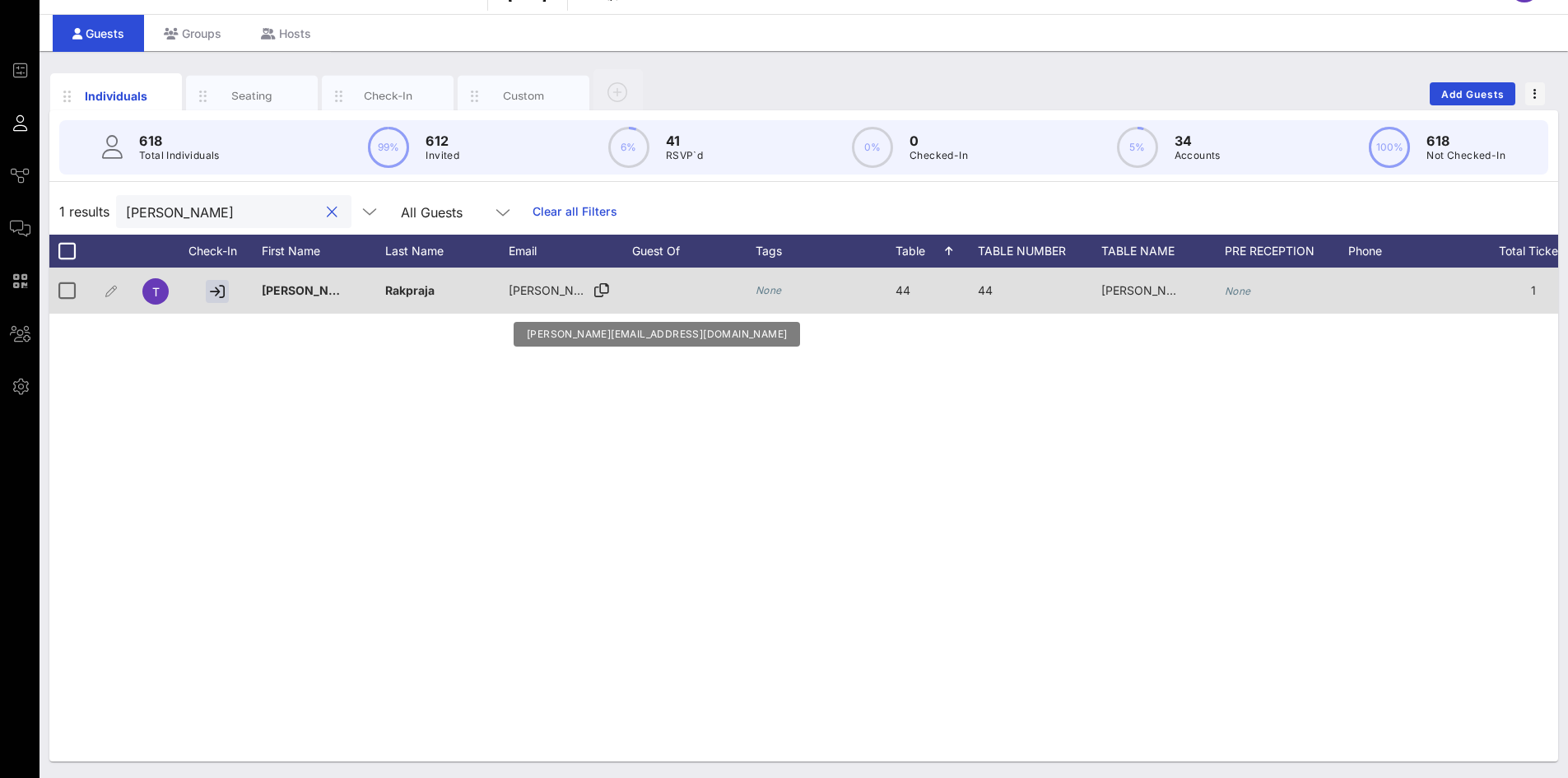
type input "[PERSON_NAME]"
click at [549, 292] on span "[PERSON_NAME][EMAIL_ADDRESS][DOMAIN_NAME]" at bounding box center [655, 290] width 293 height 14
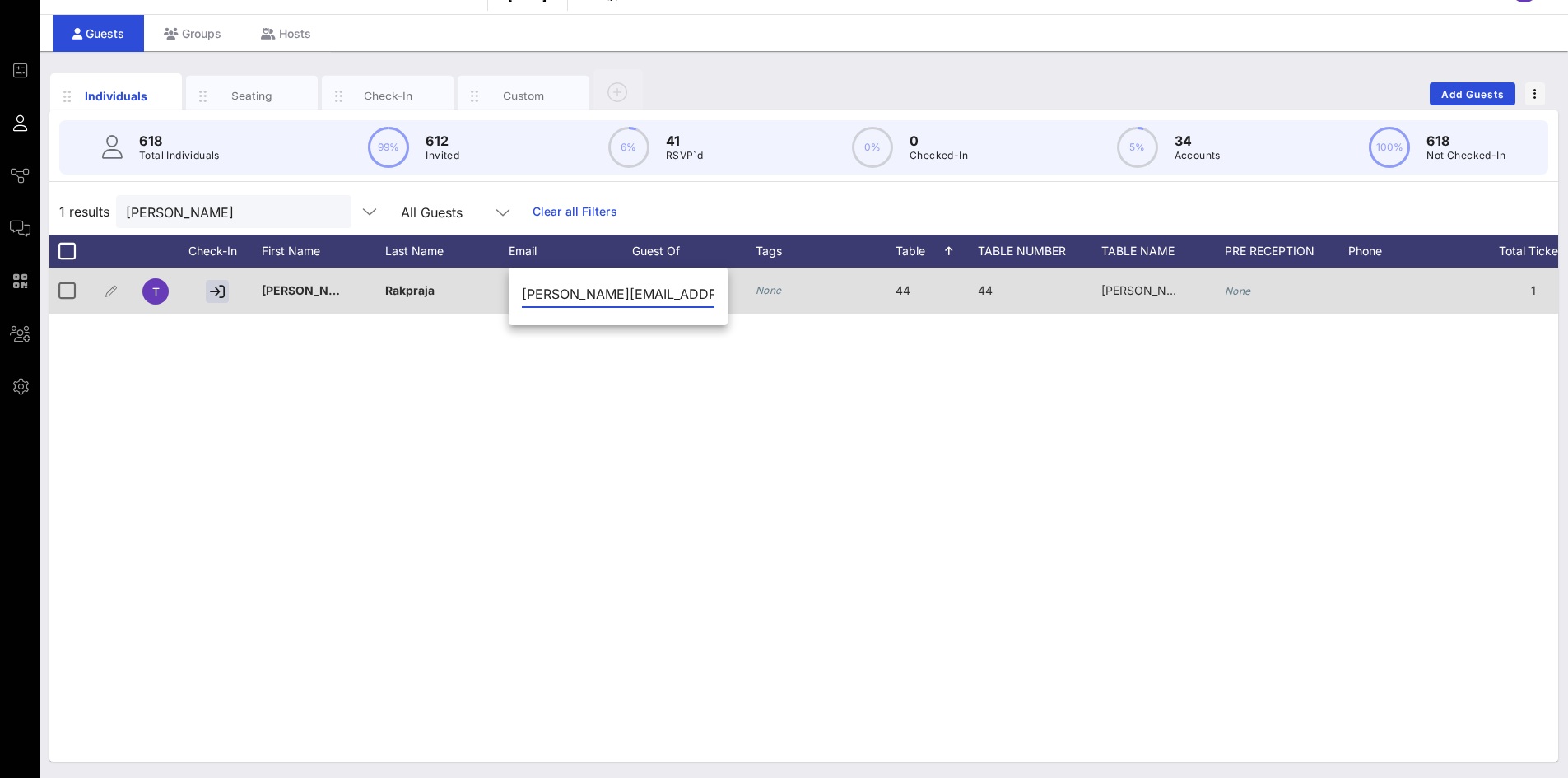
click at [549, 292] on input "[PERSON_NAME][EMAIL_ADDRESS][DOMAIN_NAME]" at bounding box center [618, 293] width 192 height 26
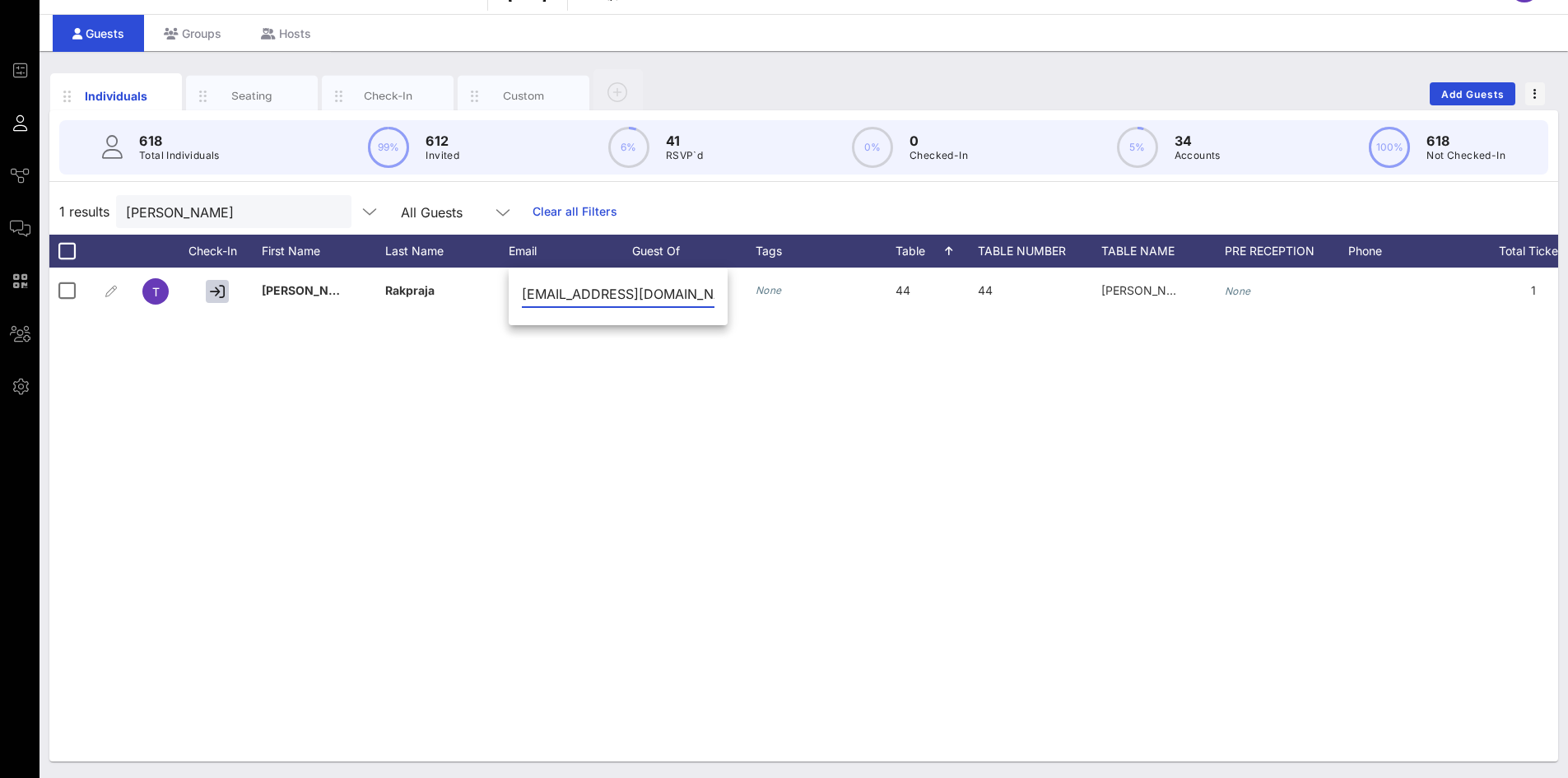
type input "[EMAIL_ADDRESS][DOMAIN_NAME]"
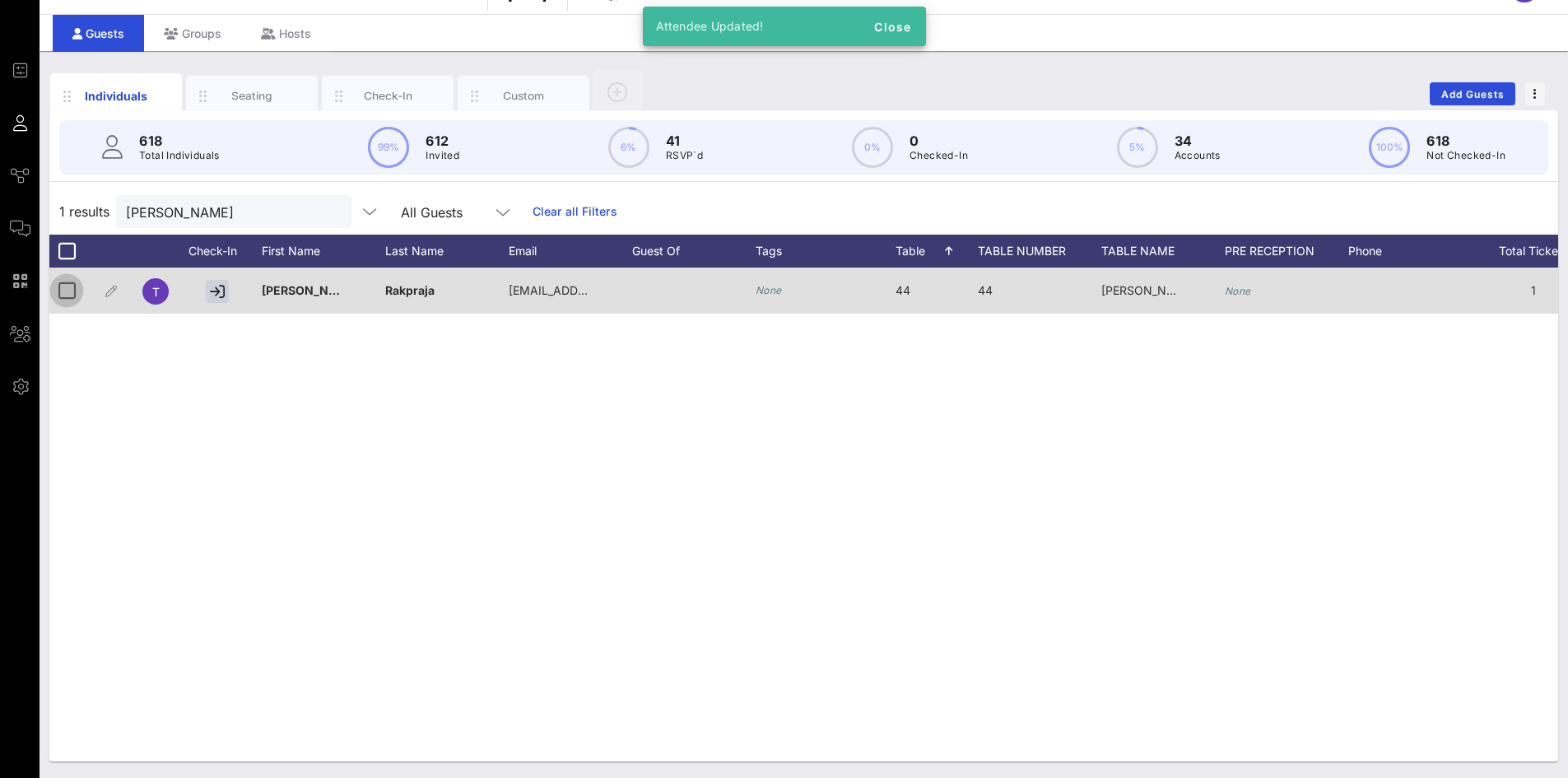
click at [64, 291] on div at bounding box center [66, 291] width 28 height 28
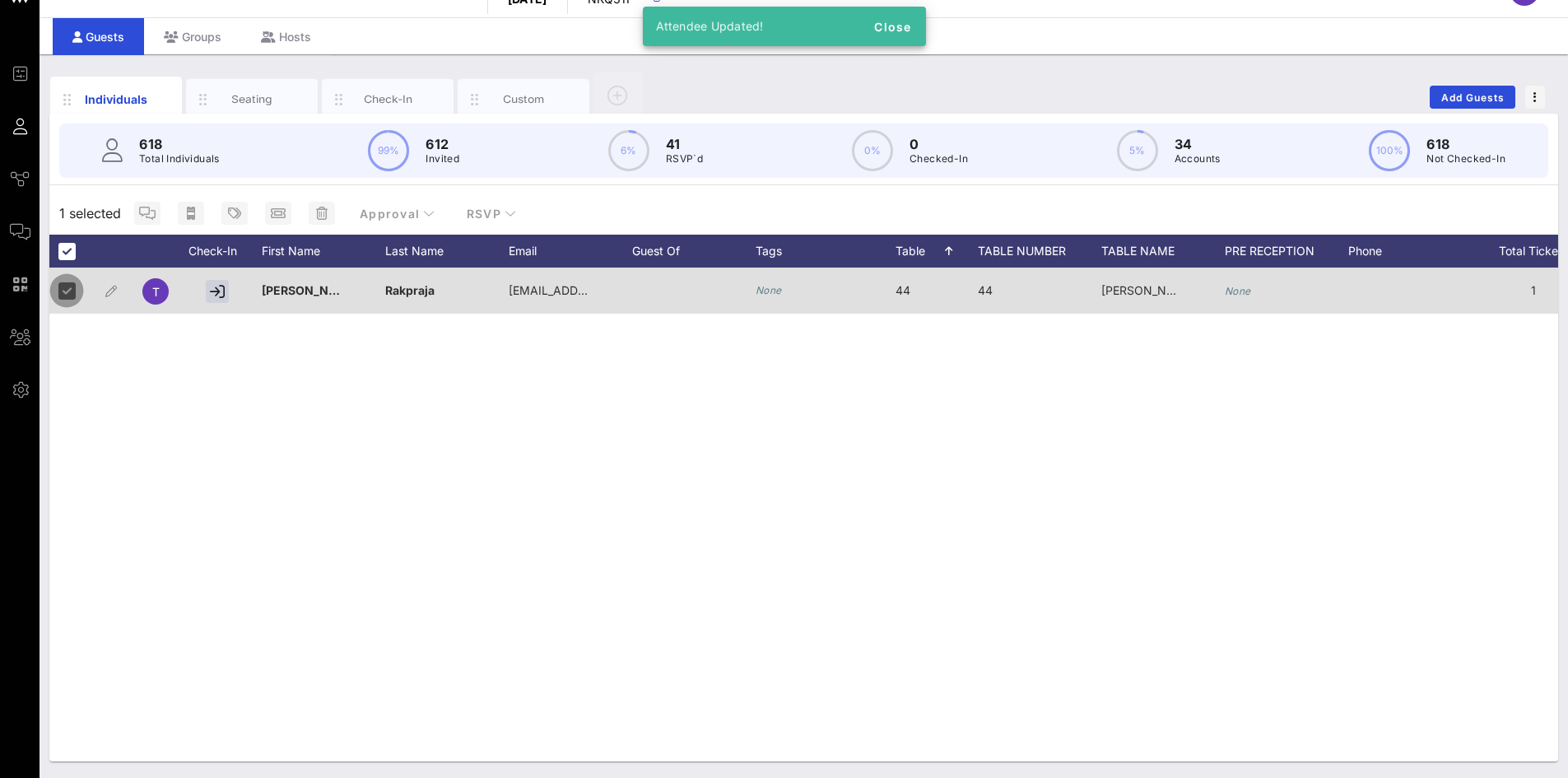
scroll to position [35, 0]
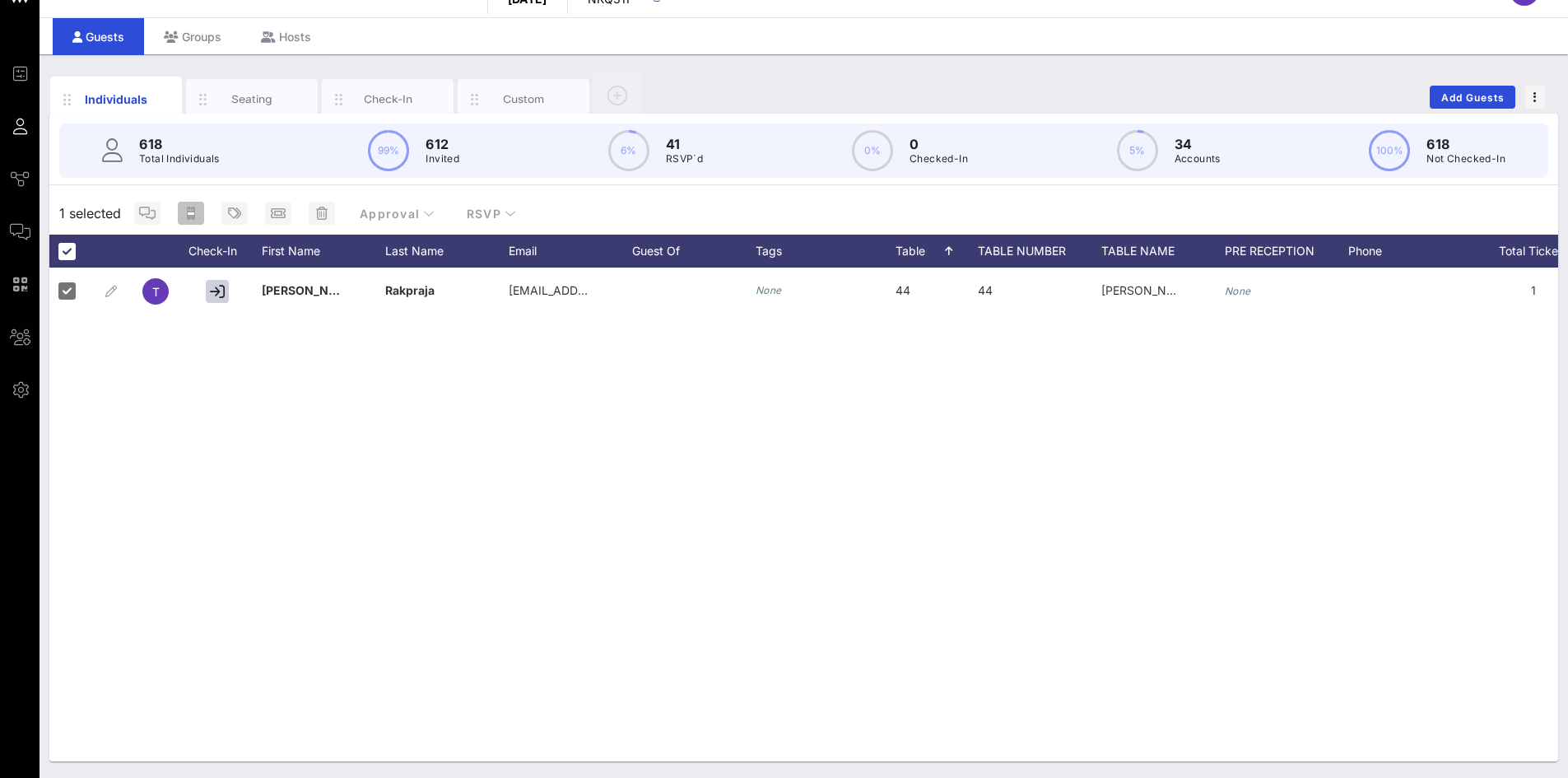
click at [192, 212] on rect "button" at bounding box center [191, 213] width 6 height 3
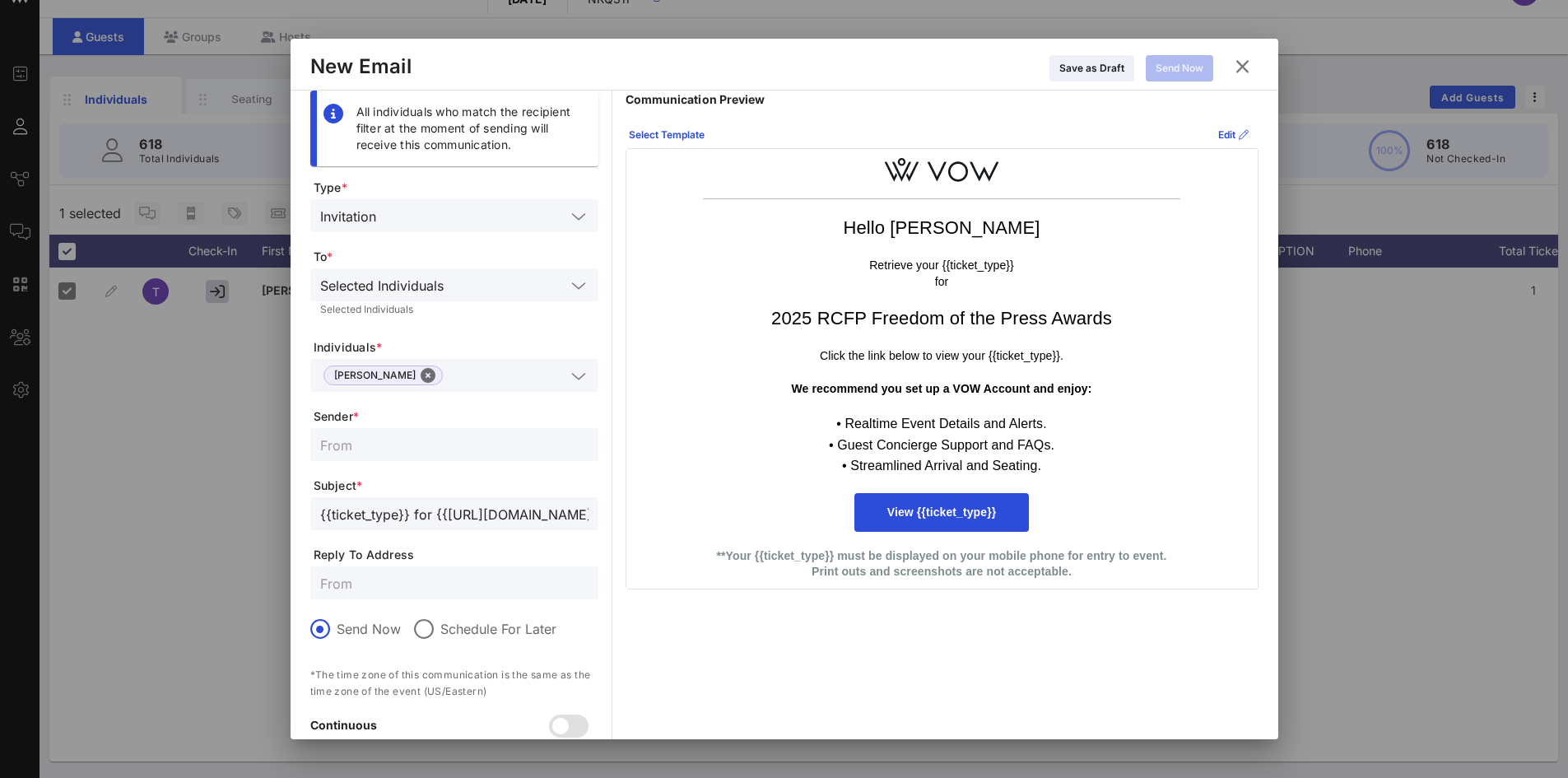
click at [364, 434] on input "text" at bounding box center [455, 445] width 269 height 22
type input "Reporters Committee for Freedom of the Press"
click at [376, 595] on div at bounding box center [455, 583] width 269 height 33
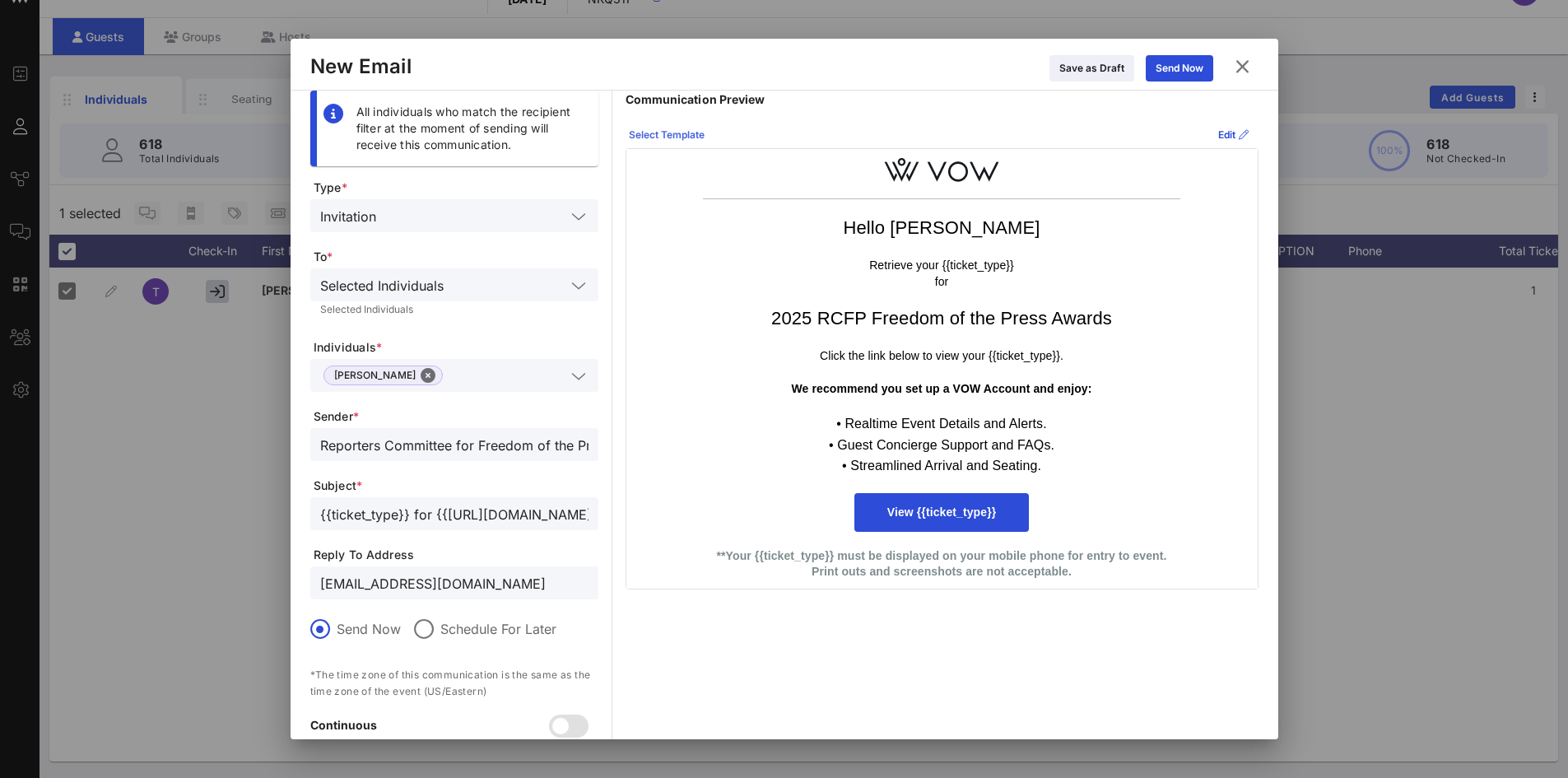
type input "[EMAIL_ADDRESS][DOMAIN_NAME]"
click at [685, 130] on div "Select Template" at bounding box center [666, 135] width 75 height 16
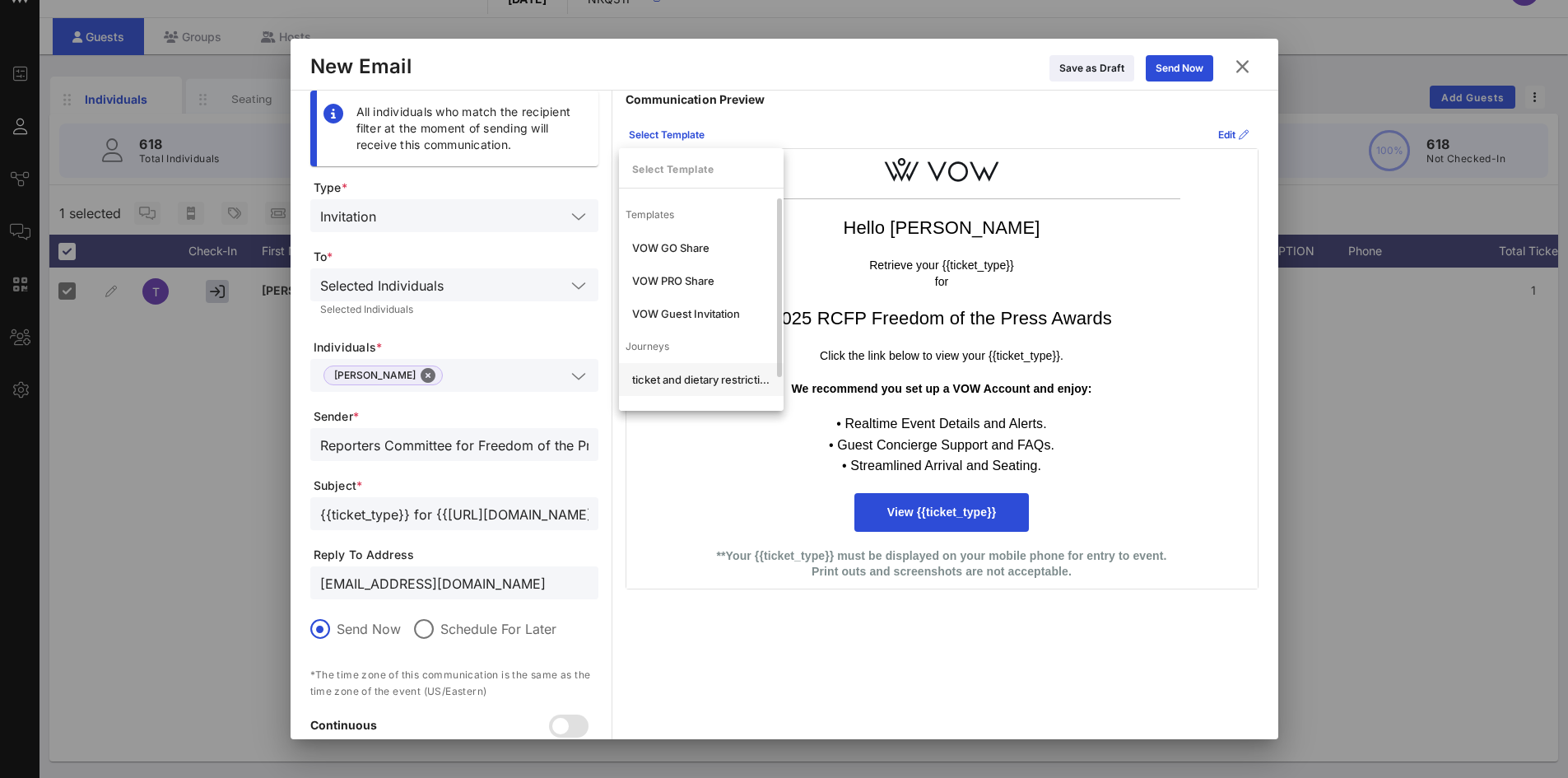
scroll to position [31, 0]
click at [700, 341] on div "ticket and dietary restrictions" at bounding box center [701, 348] width 138 height 14
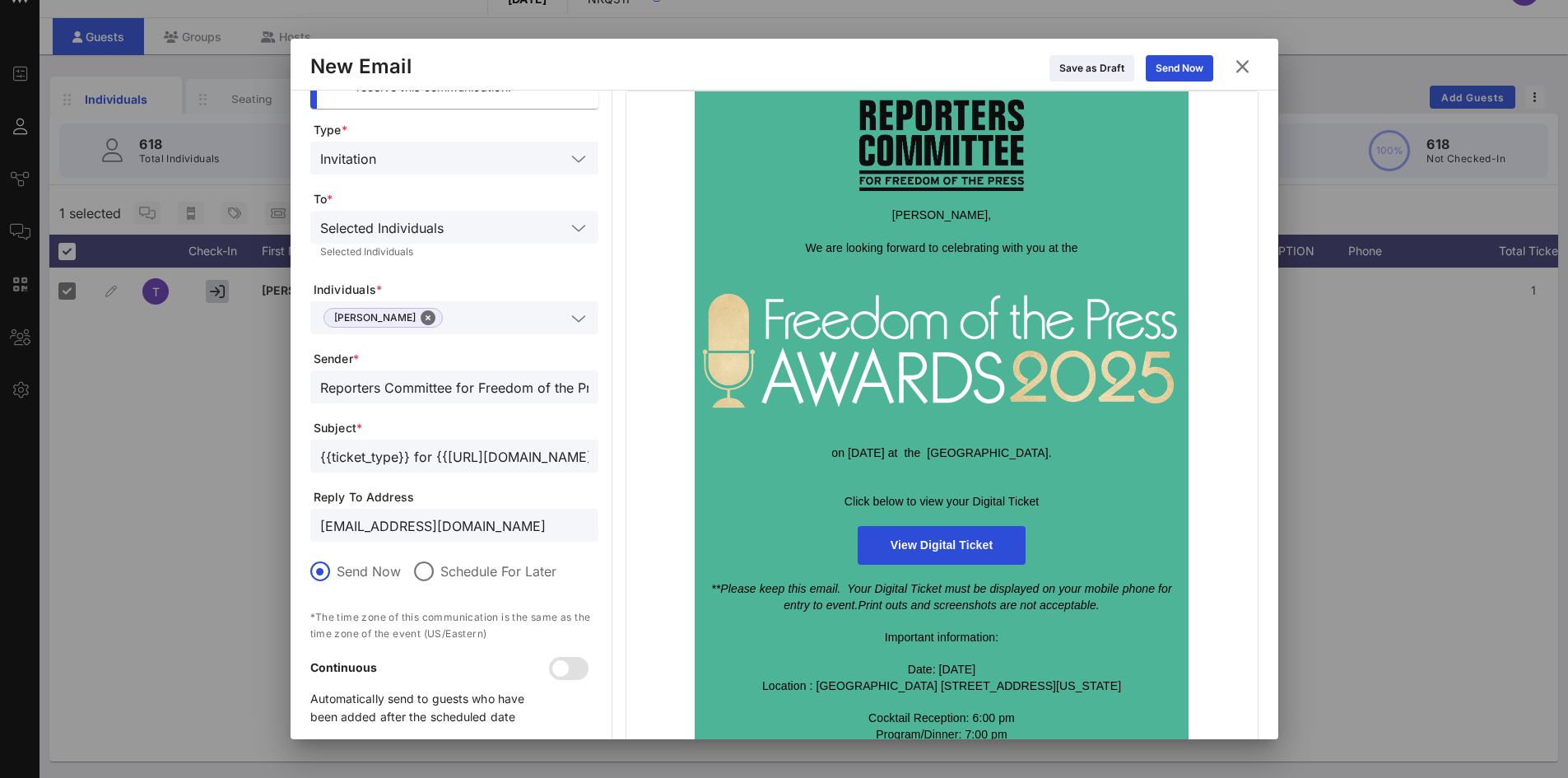
scroll to position [0, 0]
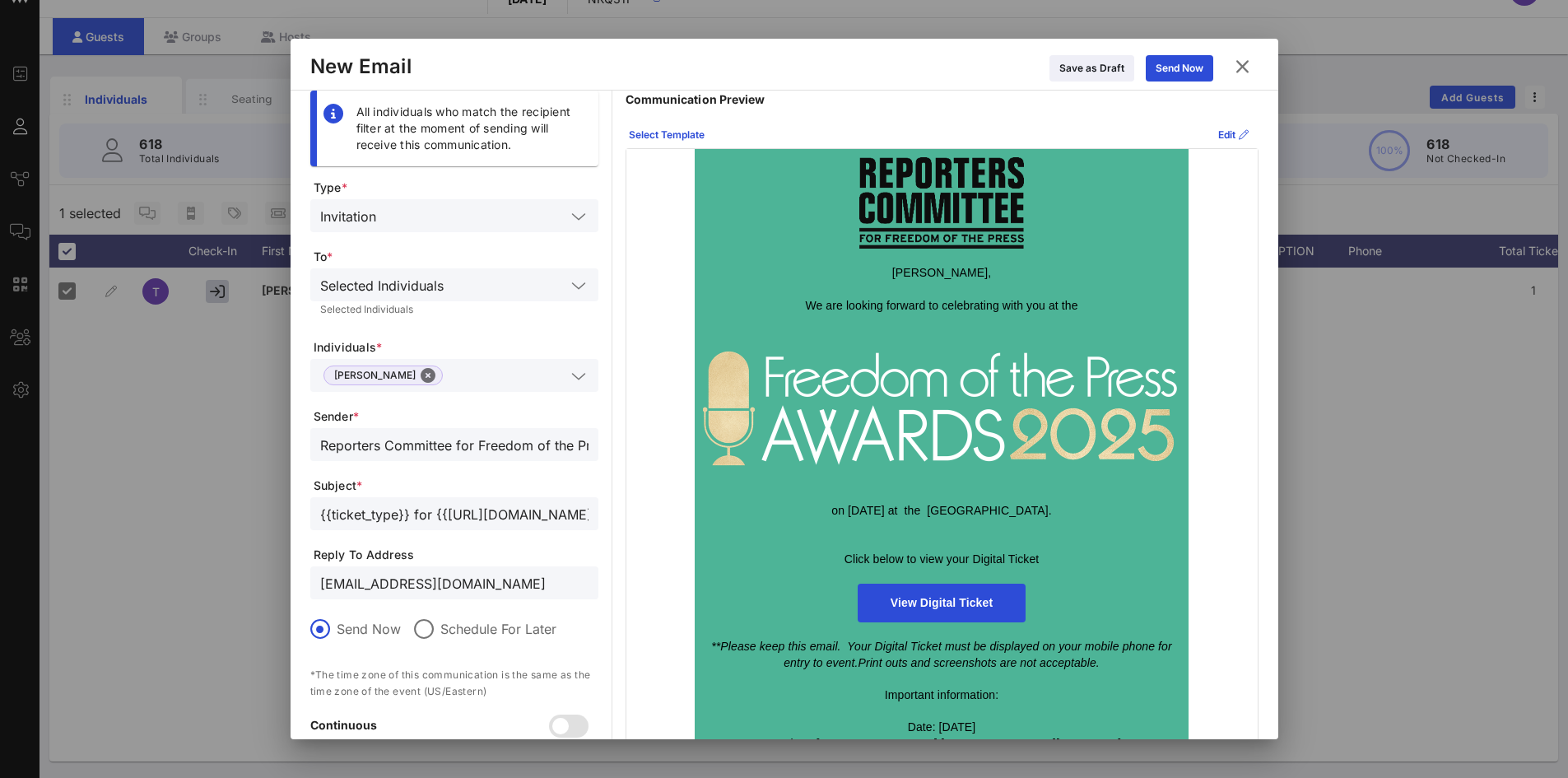
click at [471, 376] on input "text" at bounding box center [508, 376] width 116 height 22
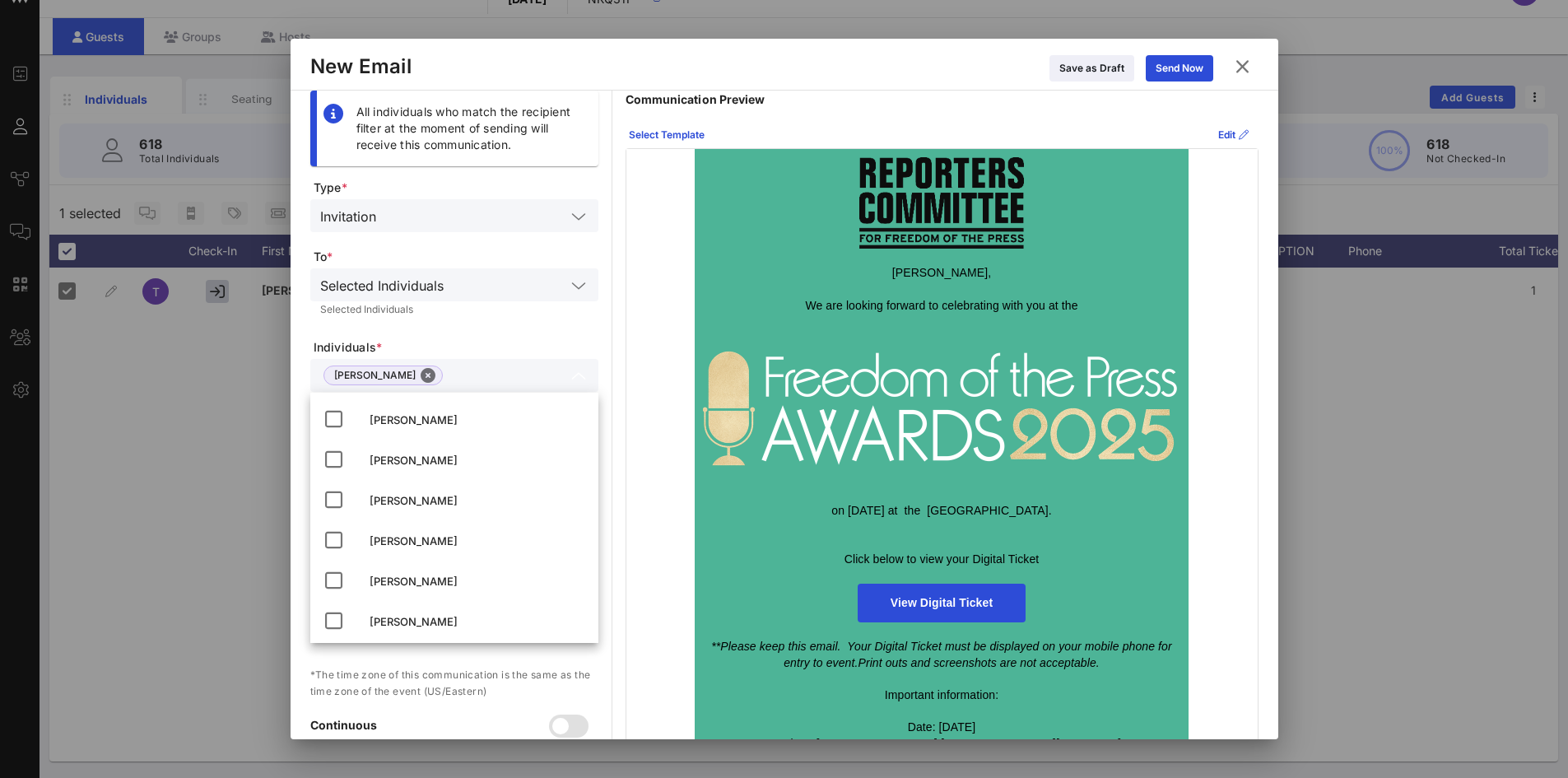
click at [938, 271] on span "[PERSON_NAME]," at bounding box center [942, 272] width 99 height 14
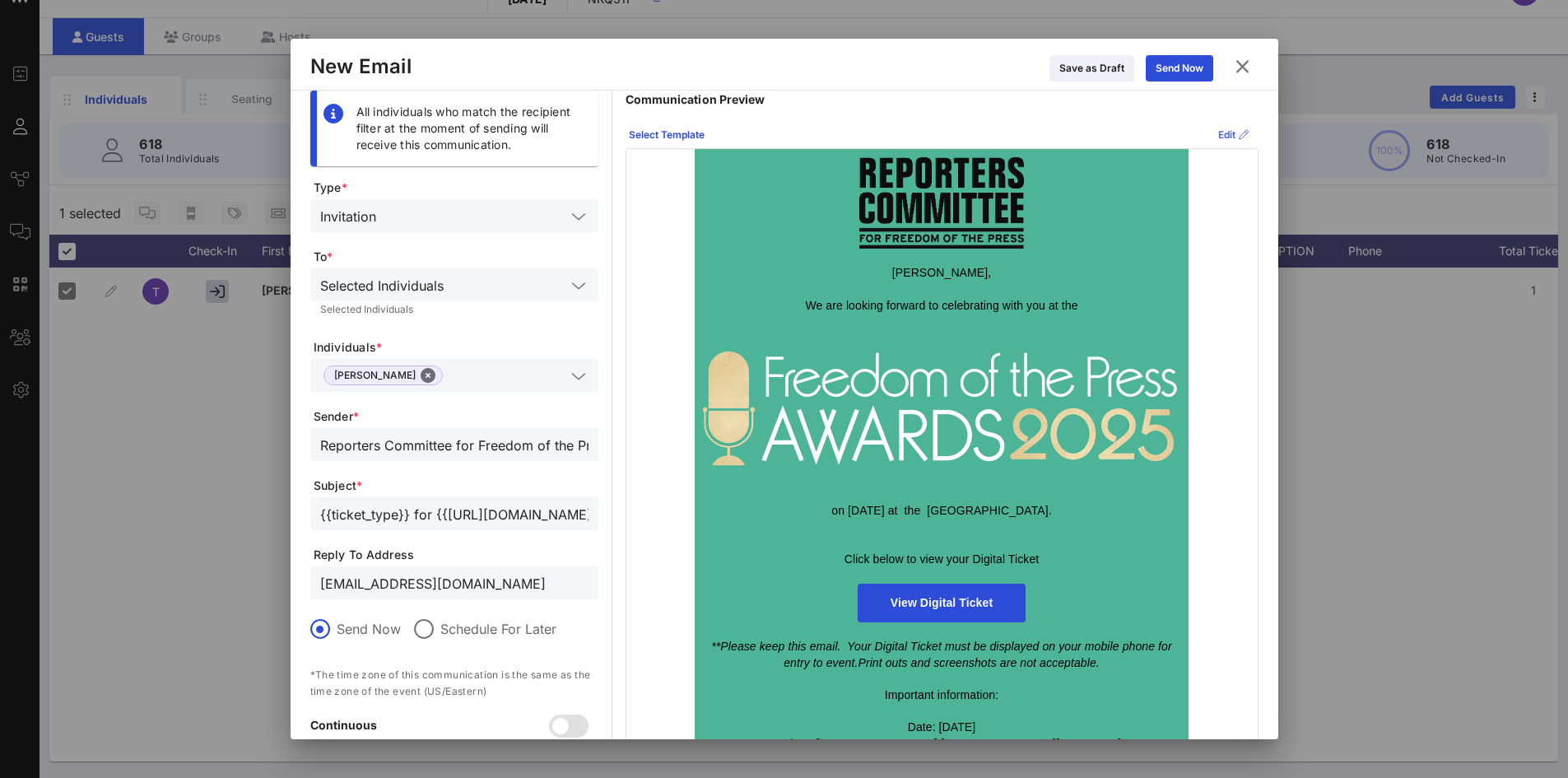
click at [1210, 136] on button "Edit" at bounding box center [1233, 134] width 50 height 26
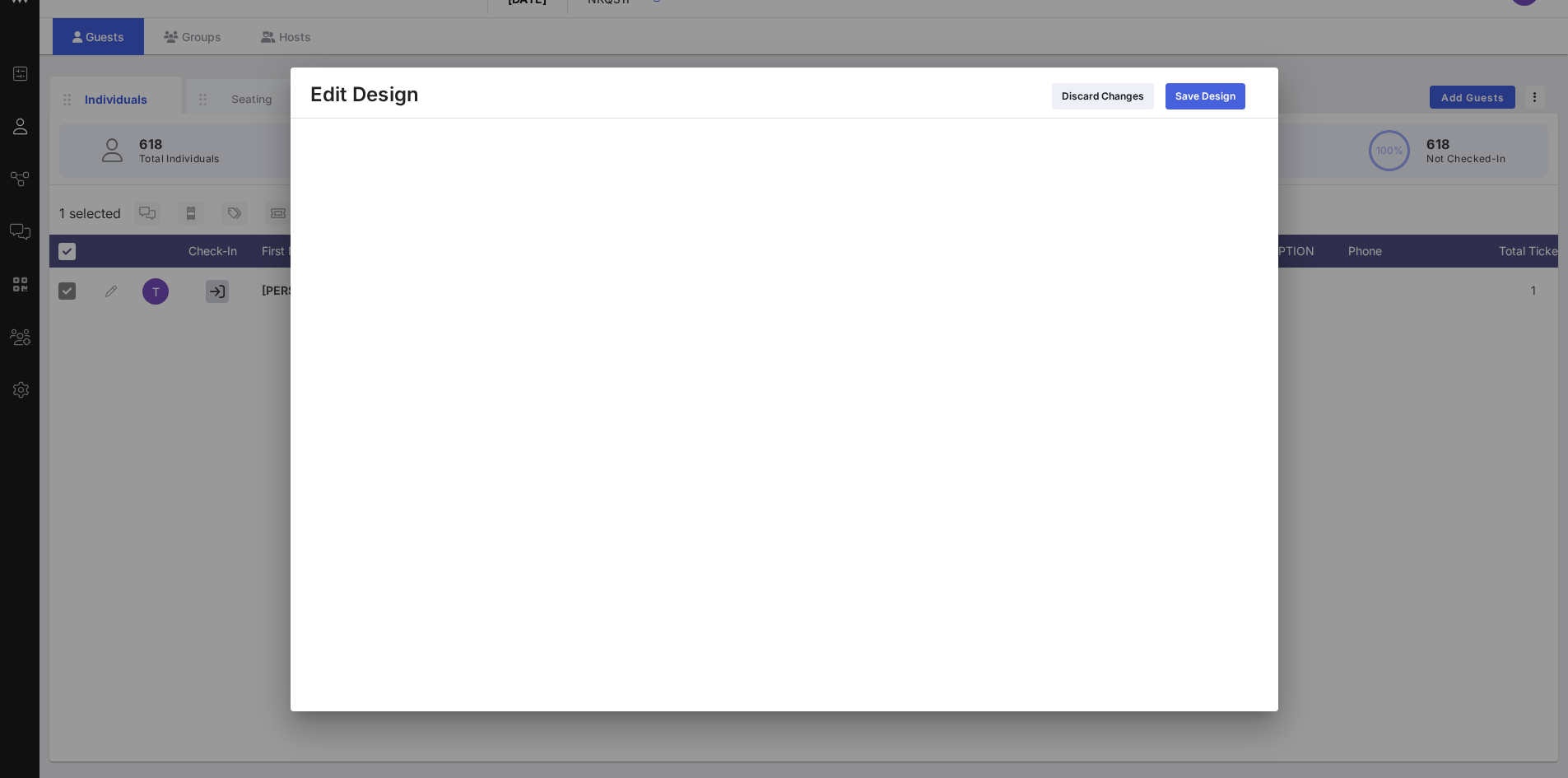
click at [1206, 103] on icon at bounding box center [1205, 95] width 15 height 15
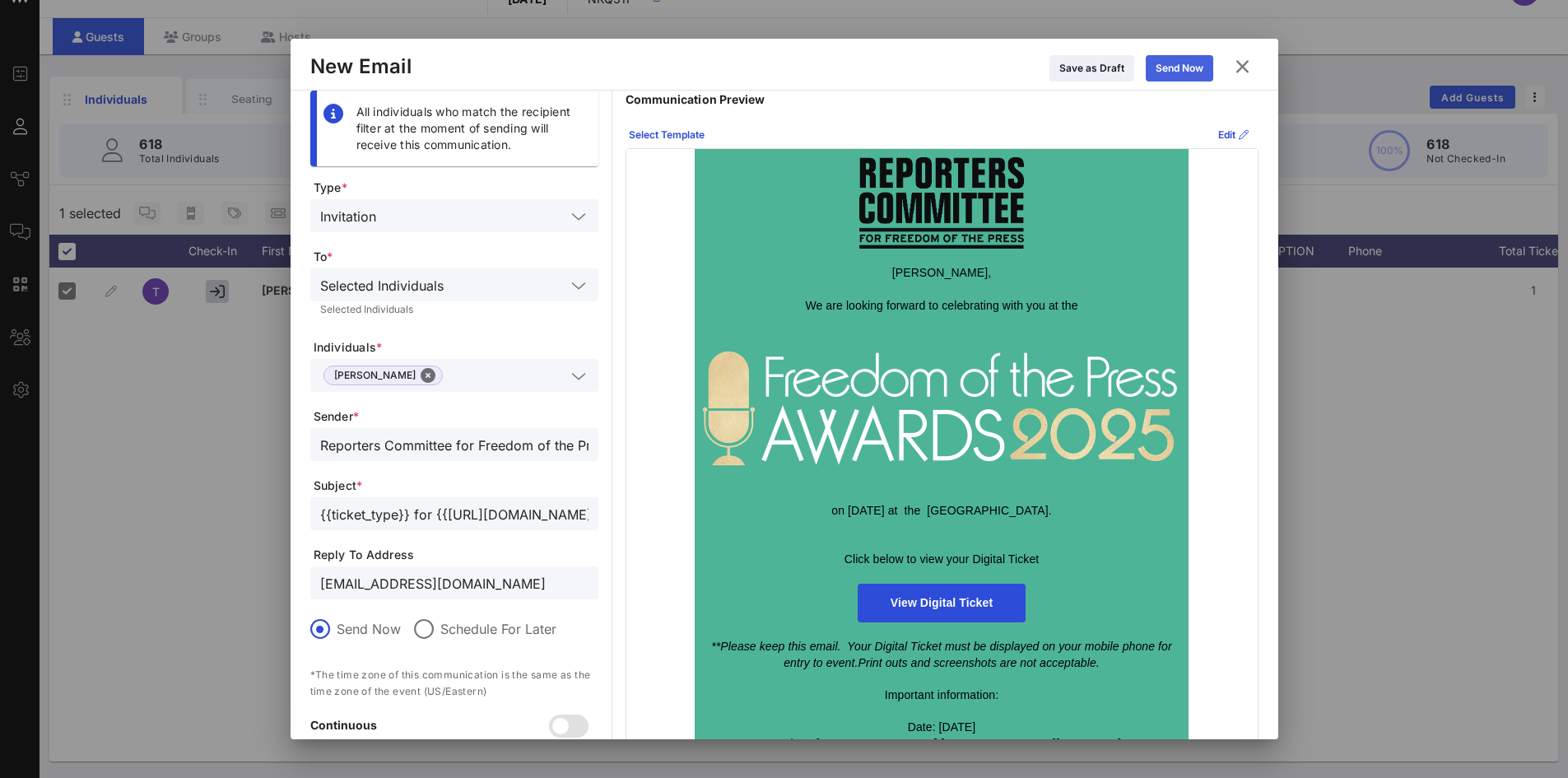
click at [1189, 69] on div "Send Now" at bounding box center [1179, 68] width 48 height 16
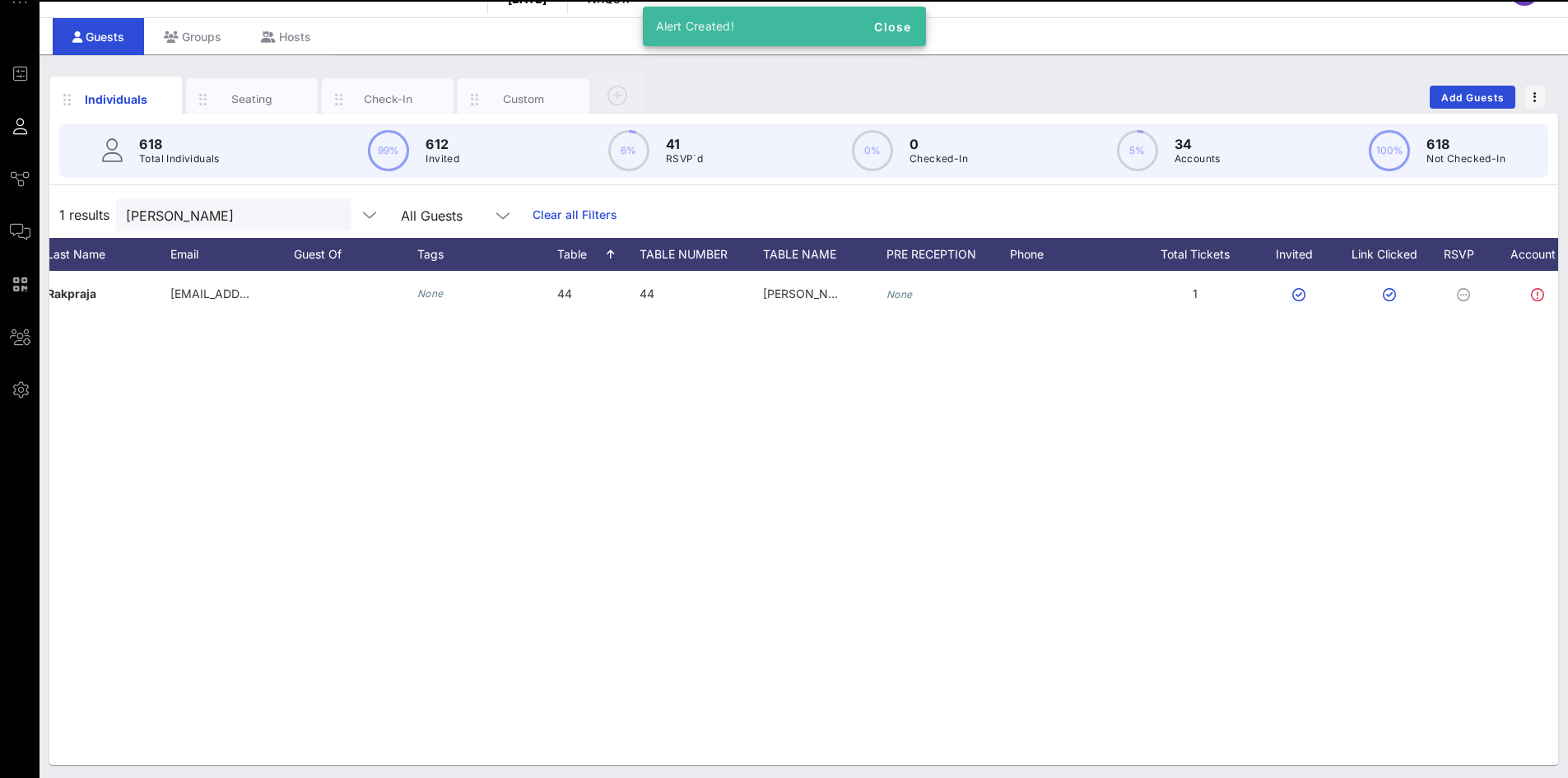
scroll to position [0, 819]
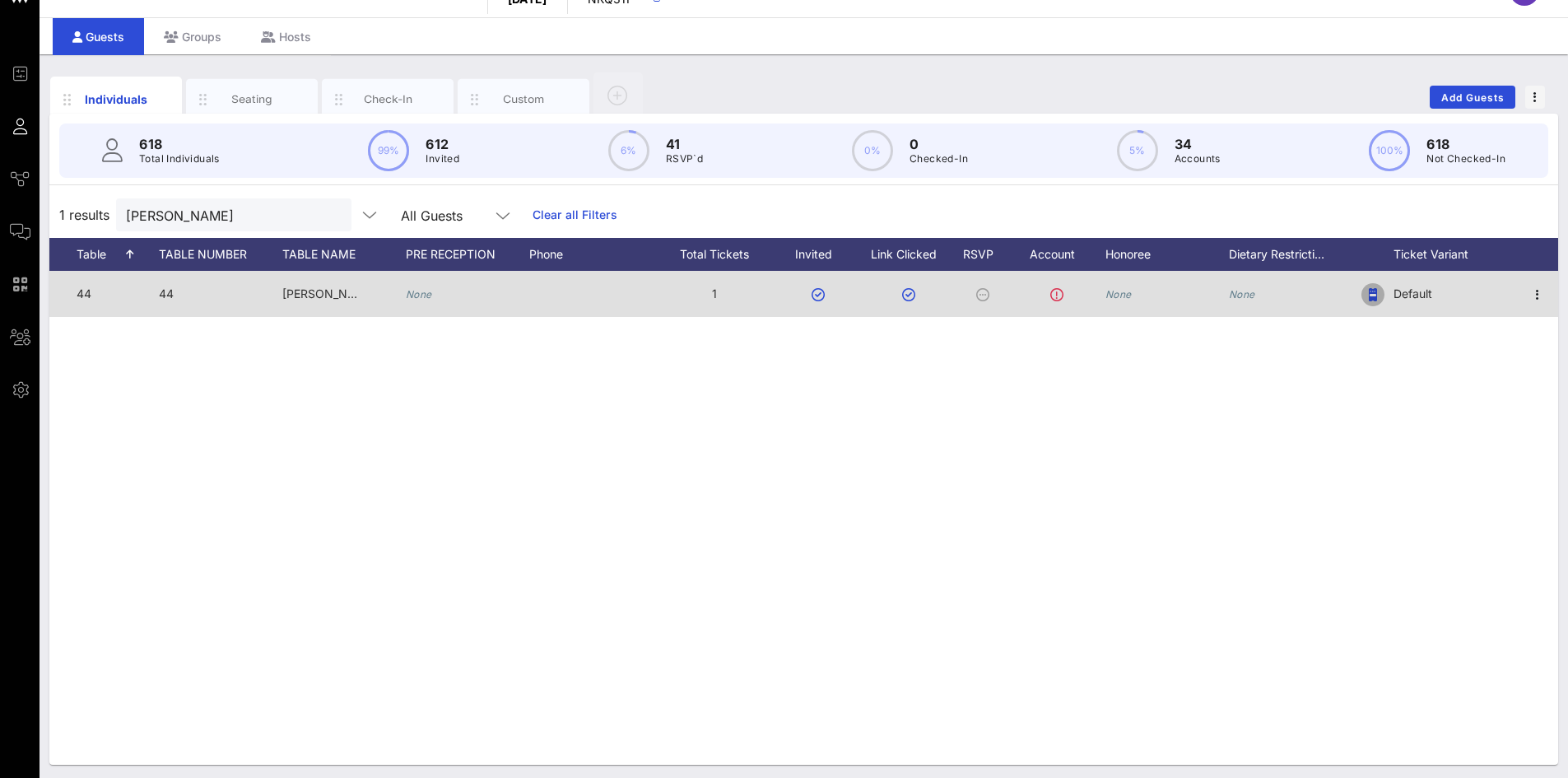
click at [1371, 293] on icon "button" at bounding box center [1373, 294] width 8 height 14
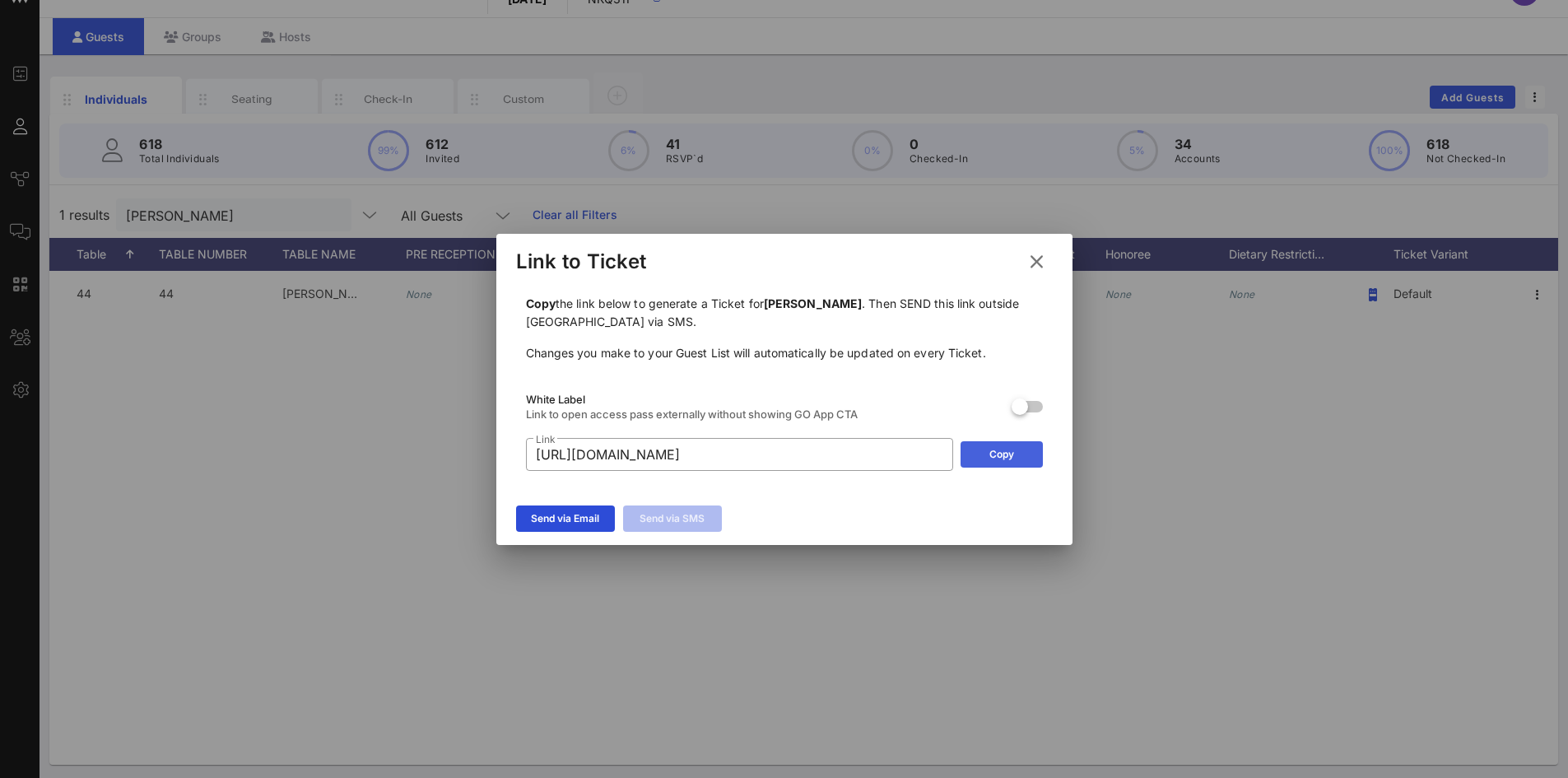
click at [1011, 461] on div "Copy" at bounding box center [1001, 454] width 25 height 16
